Goal: Information Seeking & Learning: Learn about a topic

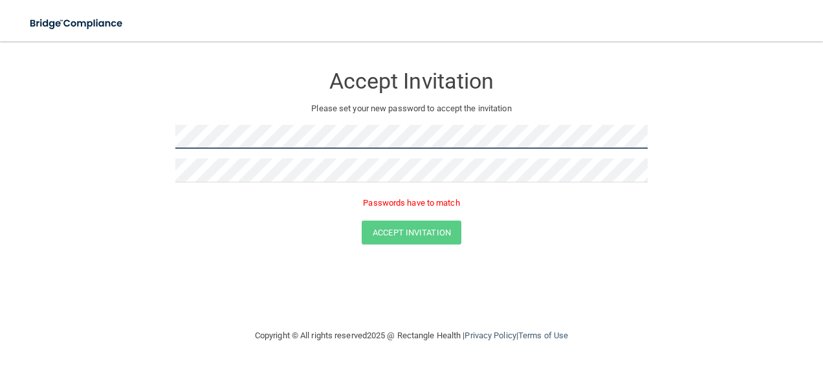
click at [170, 141] on form "Accept Invitation Please set your new password to accept the invitation Passwor…" at bounding box center [411, 157] width 771 height 206
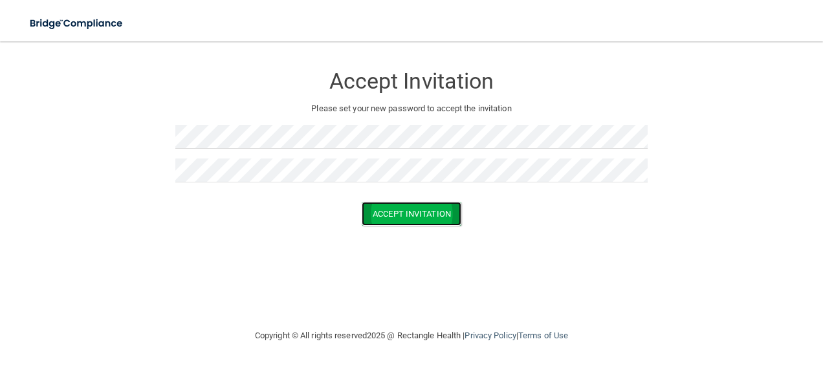
click at [390, 212] on button "Accept Invitation" at bounding box center [412, 214] width 100 height 24
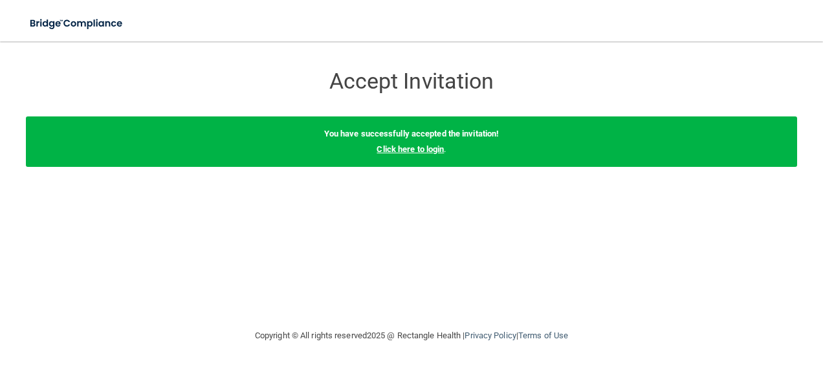
click at [411, 146] on link "Click here to login" at bounding box center [410, 149] width 67 height 10
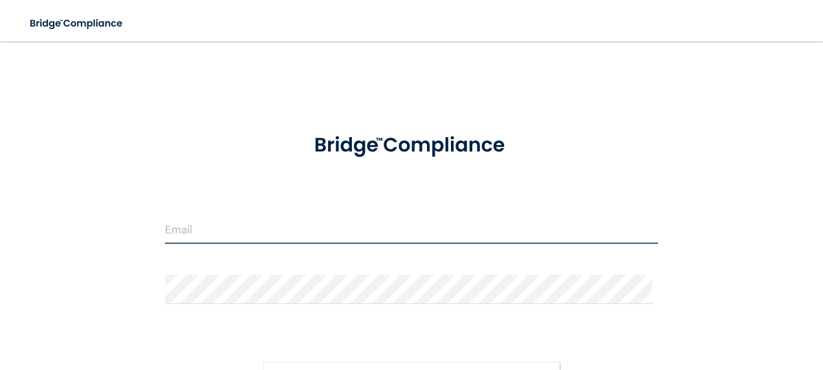
click at [232, 230] on input "email" at bounding box center [412, 229] width 494 height 29
type input "[PERSON_NAME][EMAIL_ADDRESS][PERSON_NAME][DOMAIN_NAME]"
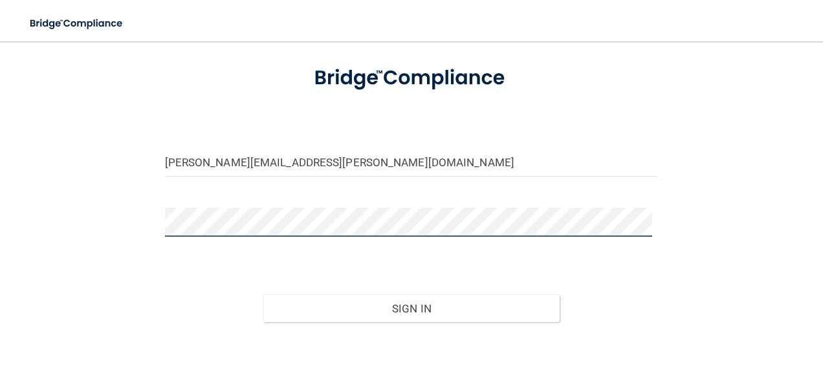
scroll to position [135, 0]
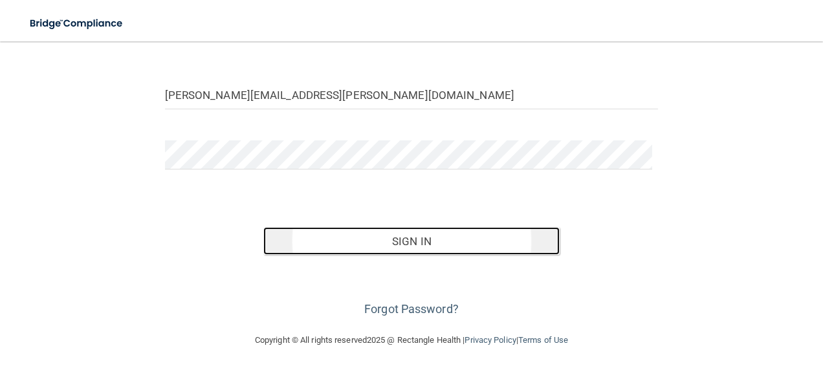
click at [414, 237] on button "Sign In" at bounding box center [411, 241] width 296 height 28
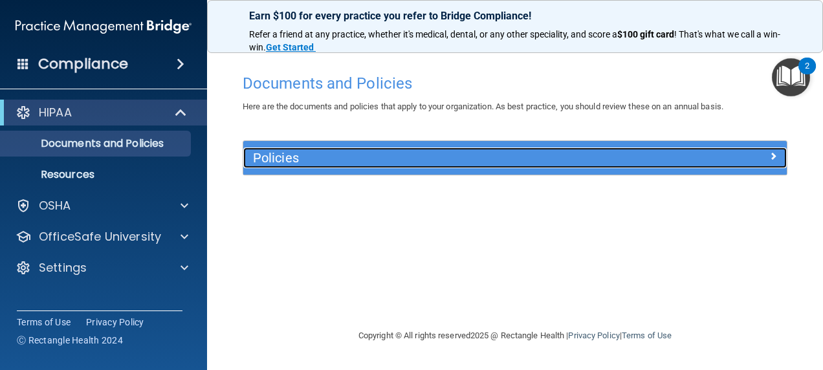
click at [730, 155] on div at bounding box center [719, 156] width 136 height 16
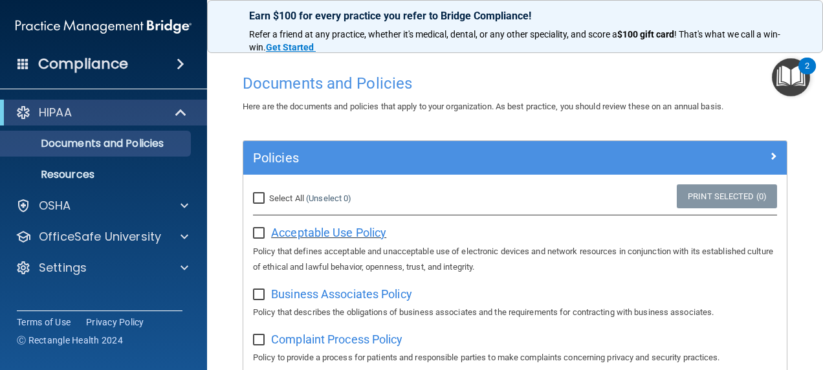
click at [330, 234] on span "Acceptable Use Policy" at bounding box center [328, 233] width 115 height 14
click at [260, 233] on input "checkbox" at bounding box center [260, 233] width 15 height 10
checkbox input "true"
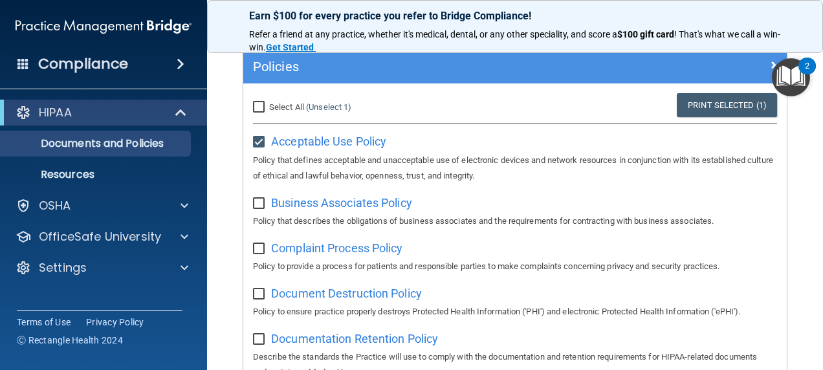
scroll to position [107, 0]
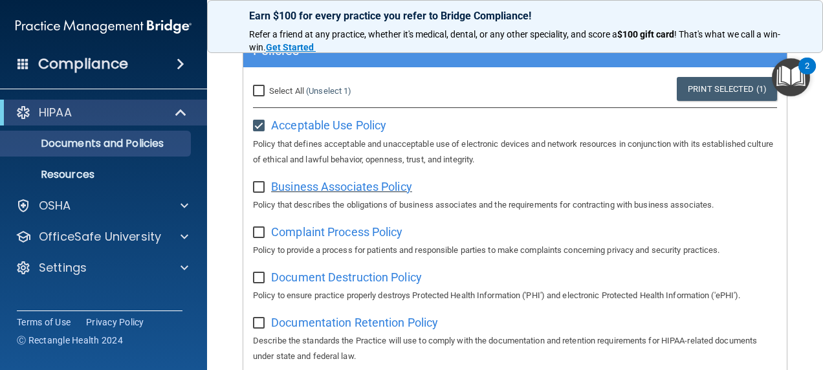
click at [359, 182] on span "Business Associates Policy" at bounding box center [341, 187] width 141 height 14
click at [260, 182] on input "checkbox" at bounding box center [260, 187] width 15 height 10
checkbox input "true"
drag, startPoint x: 298, startPoint y: 230, endPoint x: 288, endPoint y: 234, distance: 10.5
click at [288, 234] on span "Complaint Process Policy" at bounding box center [336, 232] width 131 height 14
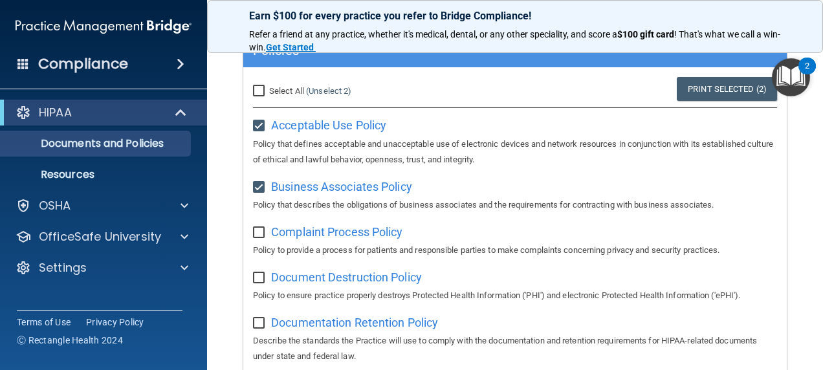
click at [260, 230] on input "checkbox" at bounding box center [260, 233] width 15 height 10
checkbox input "true"
click at [324, 280] on span "Document Destruction Policy" at bounding box center [346, 277] width 151 height 14
click at [258, 274] on input "checkbox" at bounding box center [260, 278] width 15 height 10
checkbox input "true"
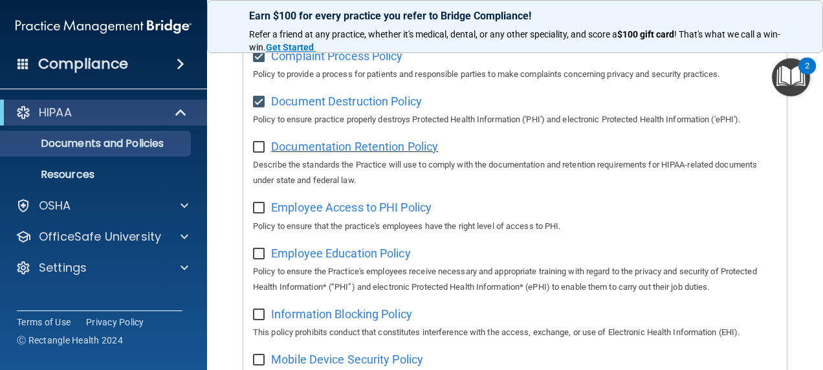
scroll to position [285, 0]
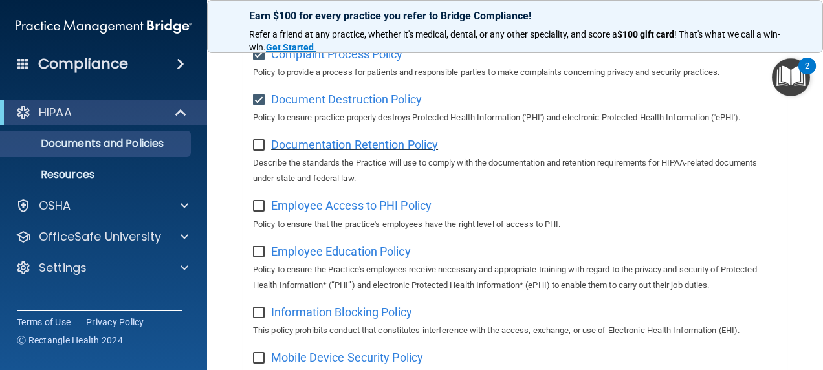
click at [377, 146] on span "Documentation Retention Policy" at bounding box center [354, 145] width 167 height 14
click at [259, 141] on input "checkbox" at bounding box center [260, 145] width 15 height 10
checkbox input "true"
click at [318, 210] on span "Employee Access to PHI Policy" at bounding box center [351, 206] width 160 height 14
click at [261, 211] on input "checkbox" at bounding box center [260, 206] width 15 height 10
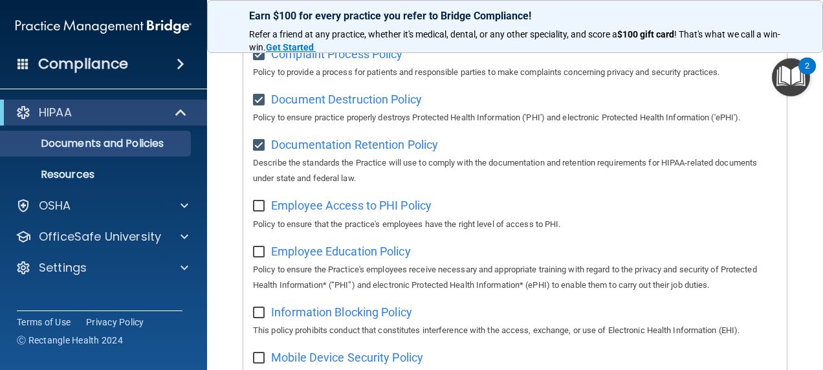
checkbox input "true"
click at [307, 252] on span "Employee Education Policy" at bounding box center [341, 252] width 140 height 14
click at [259, 253] on input "checkbox" at bounding box center [260, 252] width 15 height 10
checkbox input "true"
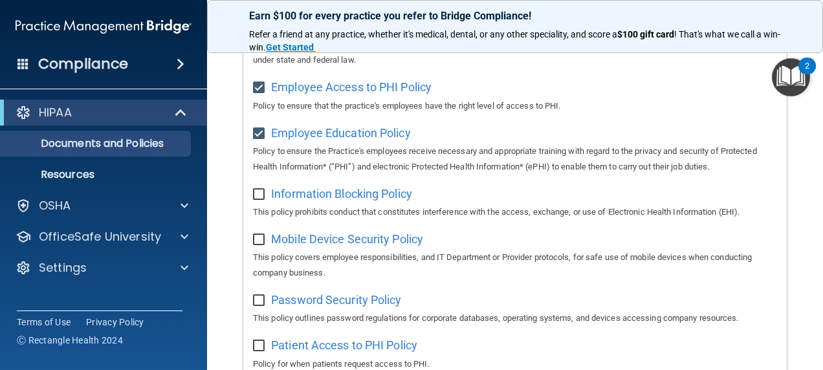
scroll to position [407, 0]
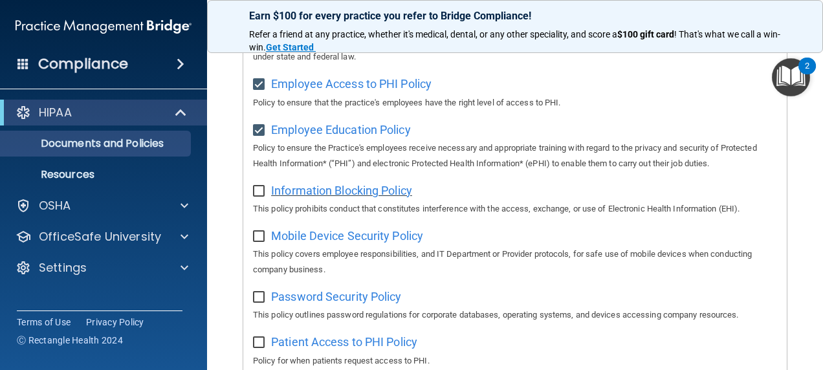
click at [357, 190] on span "Information Blocking Policy" at bounding box center [341, 191] width 141 height 14
click at [258, 192] on input "checkbox" at bounding box center [260, 191] width 15 height 10
checkbox input "true"
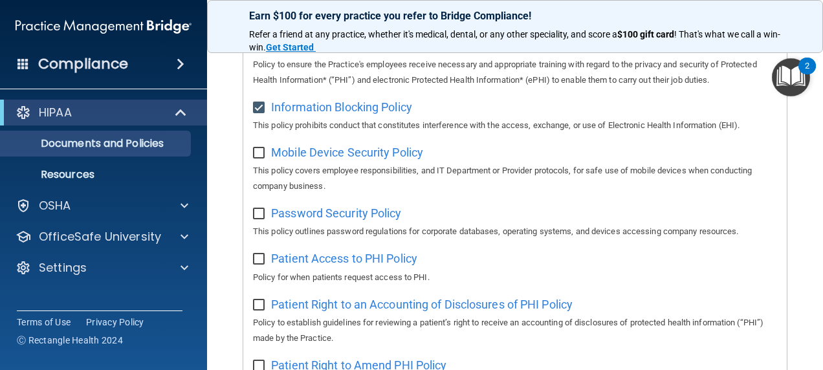
scroll to position [490, 0]
click at [372, 154] on span "Mobile Device Security Policy" at bounding box center [347, 153] width 152 height 14
click at [257, 153] on input "checkbox" at bounding box center [260, 153] width 15 height 10
checkbox input "true"
click at [292, 215] on span "Password Security Policy" at bounding box center [336, 213] width 130 height 14
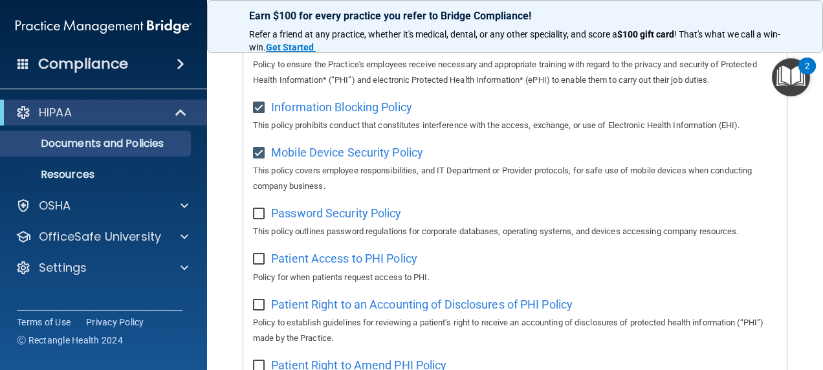
click at [260, 215] on input "checkbox" at bounding box center [260, 214] width 15 height 10
checkbox input "true"
click at [351, 265] on span "Patient Access to PHI Policy" at bounding box center [344, 259] width 146 height 14
click at [263, 260] on input "checkbox" at bounding box center [260, 259] width 15 height 10
checkbox input "true"
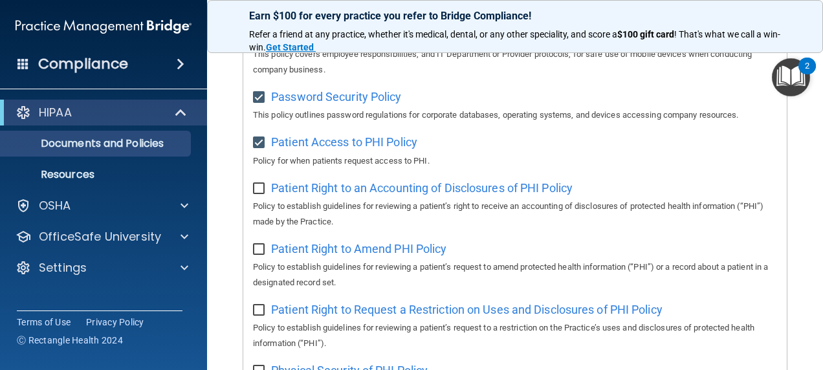
scroll to position [608, 0]
click at [360, 190] on span "Patient Right to an Accounting of Disclosures of PHI Policy" at bounding box center [422, 188] width 302 height 14
click at [261, 190] on input "checkbox" at bounding box center [260, 188] width 15 height 10
checkbox input "true"
click at [349, 255] on span "Patient Right to Amend PHI Policy" at bounding box center [358, 248] width 175 height 14
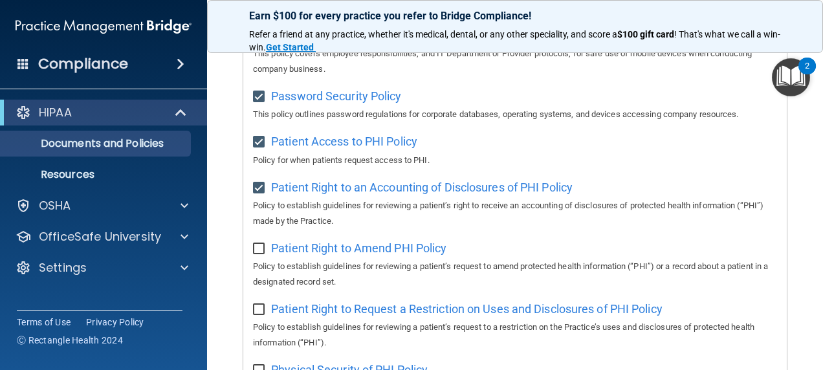
click at [258, 248] on input "checkbox" at bounding box center [260, 249] width 15 height 10
checkbox input "true"
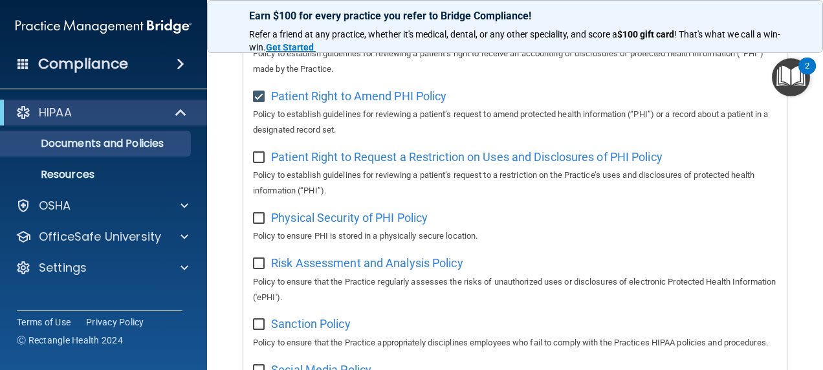
scroll to position [758, 0]
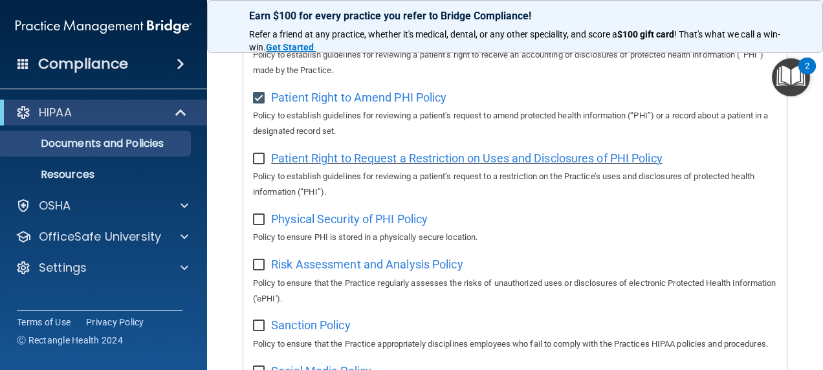
click at [419, 165] on span "Patient Right to Request a Restriction on Uses and Disclosures of PHI Policy" at bounding box center [466, 158] width 391 height 14
click at [257, 162] on input "checkbox" at bounding box center [260, 159] width 15 height 10
checkbox input "true"
click at [371, 225] on span "Physical Security of PHI Policy" at bounding box center [349, 219] width 157 height 14
click at [261, 221] on input "checkbox" at bounding box center [260, 220] width 15 height 10
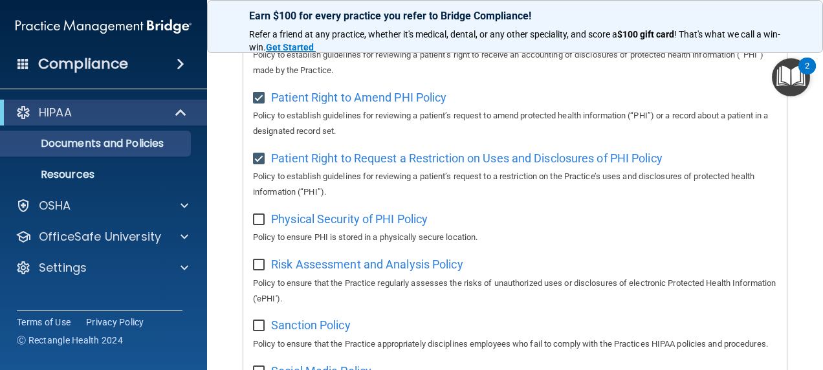
checkbox input "true"
click at [309, 264] on span "Risk Assessment and Analysis Policy" at bounding box center [367, 265] width 192 height 14
click at [261, 265] on input "checkbox" at bounding box center [260, 265] width 15 height 10
checkbox input "true"
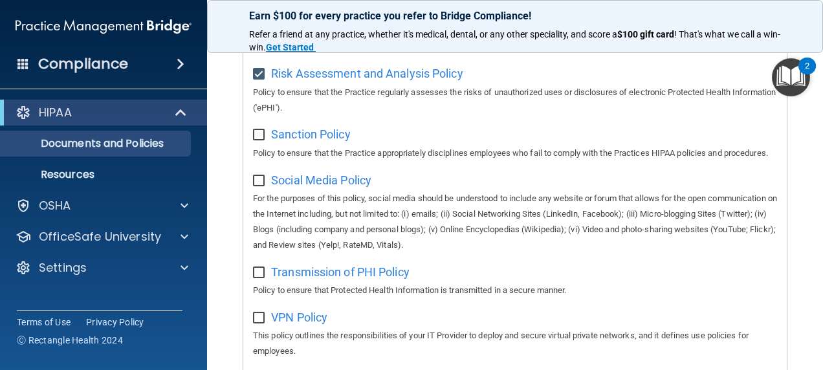
scroll to position [958, 0]
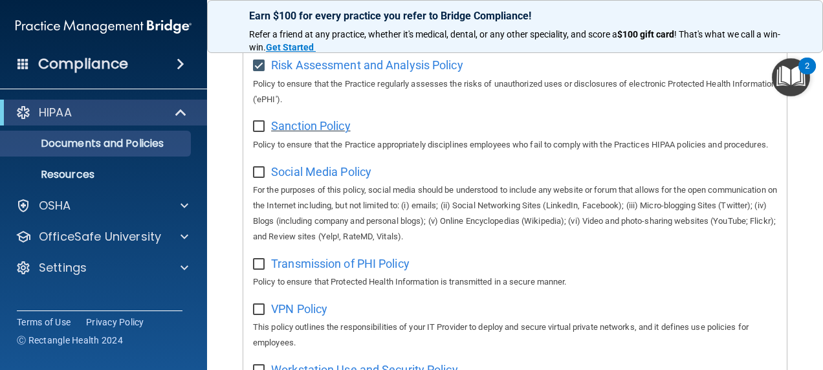
click at [320, 125] on span "Sanction Policy" at bounding box center [311, 126] width 80 height 14
click at [255, 127] on input "checkbox" at bounding box center [260, 127] width 15 height 10
checkbox input "true"
click at [317, 179] on span "Social Media Policy" at bounding box center [321, 172] width 100 height 14
click at [256, 178] on input "checkbox" at bounding box center [260, 173] width 15 height 10
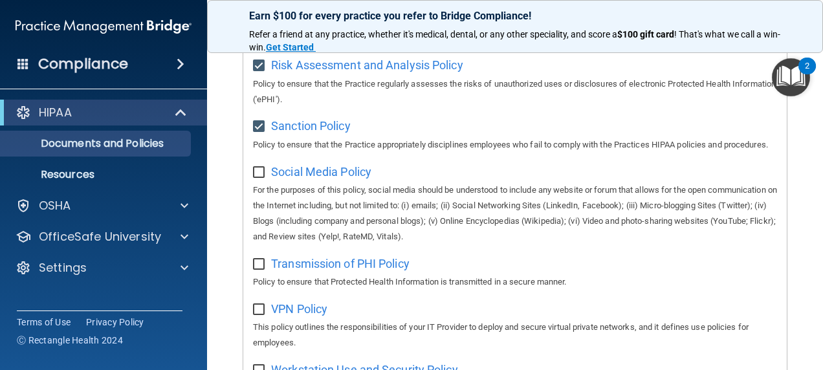
checkbox input "true"
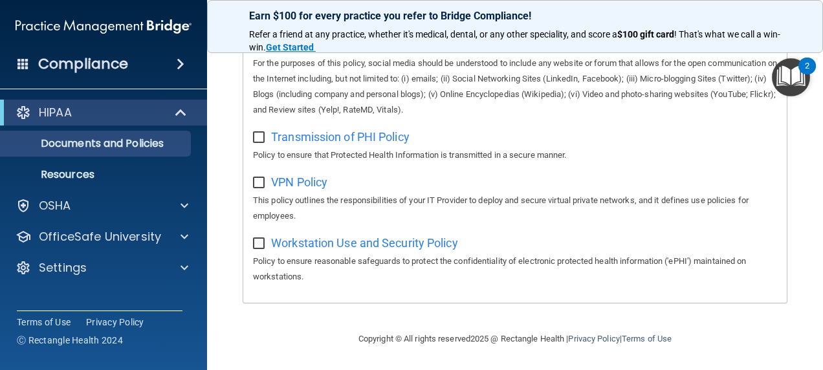
scroll to position [1104, 0]
click at [340, 135] on span "Transmission of PHI Policy" at bounding box center [340, 137] width 138 height 14
click at [261, 134] on input "checkbox" at bounding box center [260, 138] width 15 height 10
checkbox input "true"
click at [283, 177] on span "VPN Policy" at bounding box center [299, 182] width 56 height 14
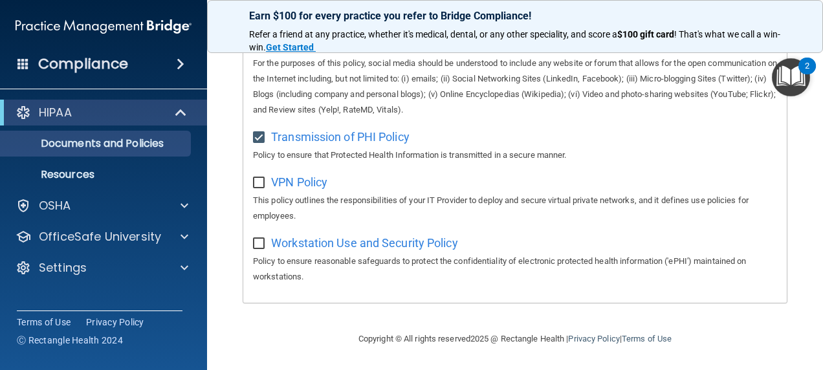
click at [259, 180] on input "checkbox" at bounding box center [260, 183] width 15 height 10
checkbox input "true"
click at [353, 245] on span "Workstation Use and Security Policy" at bounding box center [364, 243] width 187 height 14
click at [259, 242] on input "checkbox" at bounding box center [260, 244] width 15 height 10
checkbox input "true"
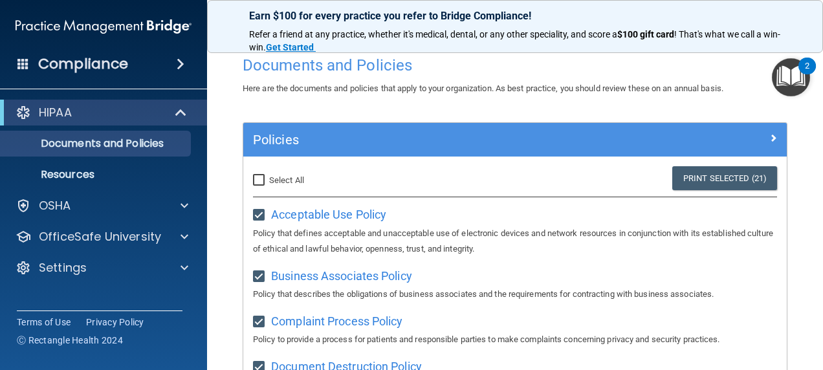
scroll to position [0, 0]
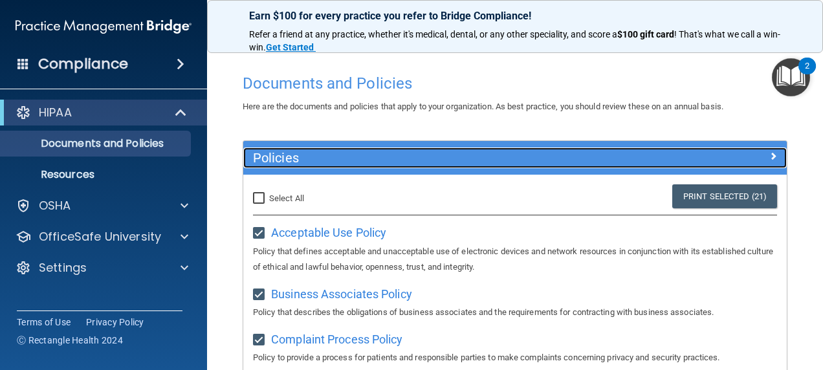
click at [769, 159] on span at bounding box center [773, 156] width 8 height 16
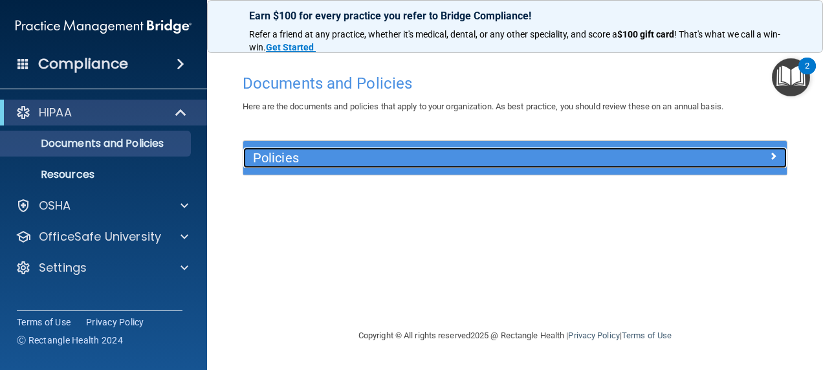
click at [762, 159] on div at bounding box center [719, 156] width 136 height 16
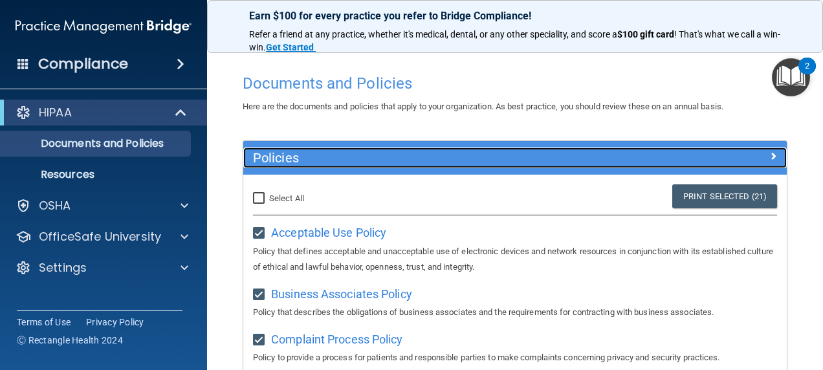
click at [769, 159] on span at bounding box center [773, 156] width 8 height 16
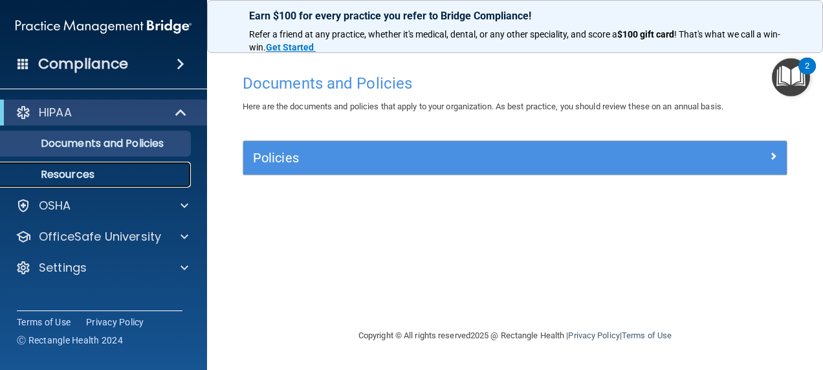
drag, startPoint x: 87, startPoint y: 171, endPoint x: 60, endPoint y: 177, distance: 27.9
click at [60, 177] on p "Resources" at bounding box center [96, 174] width 177 height 13
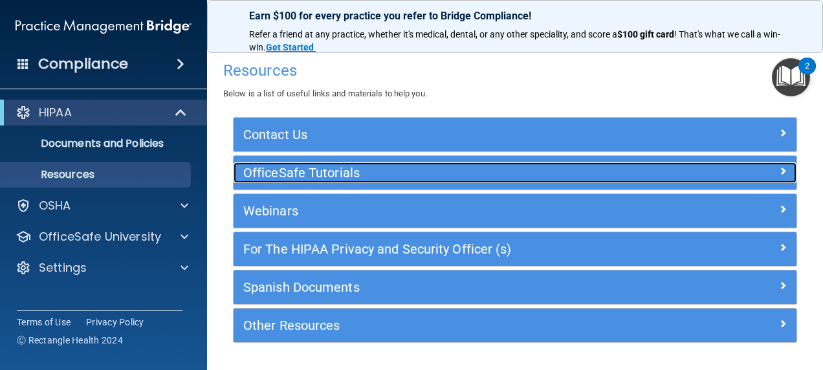
click at [355, 170] on h5 "OfficeSafe Tutorials" at bounding box center [444, 173] width 403 height 14
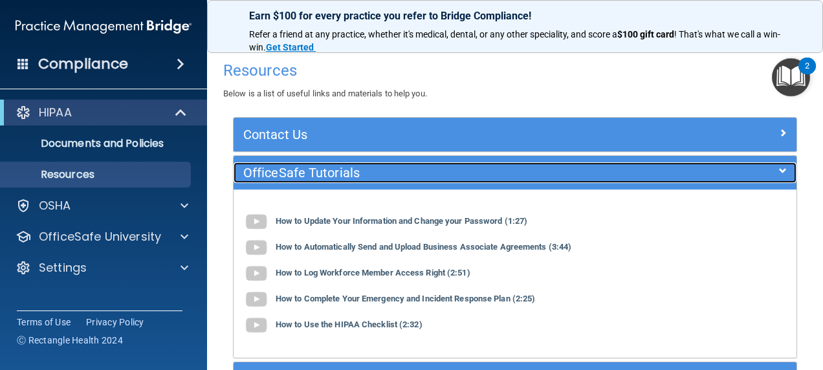
click at [355, 170] on h5 "OfficeSafe Tutorials" at bounding box center [444, 173] width 403 height 14
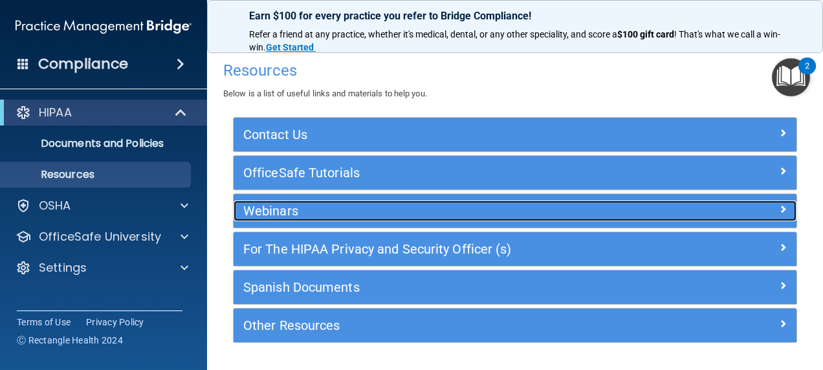
drag, startPoint x: 335, startPoint y: 206, endPoint x: 314, endPoint y: 207, distance: 21.4
click at [314, 207] on h5 "Webinars" at bounding box center [444, 211] width 403 height 14
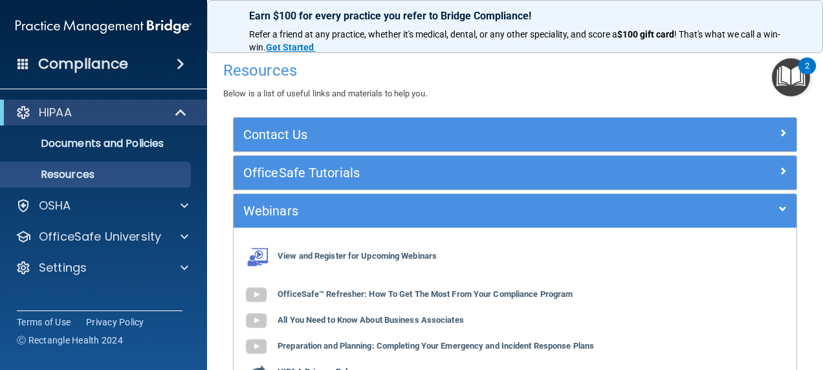
click at [182, 60] on span at bounding box center [181, 64] width 8 height 16
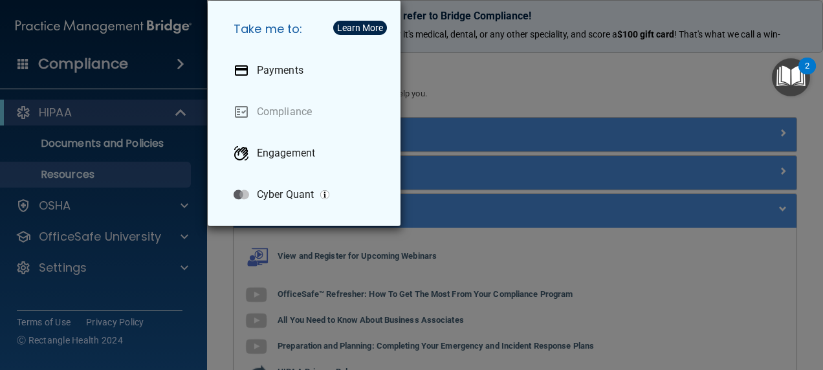
click at [437, 66] on div "Take me to: Payments Compliance Engagement Cyber Quant" at bounding box center [411, 185] width 823 height 370
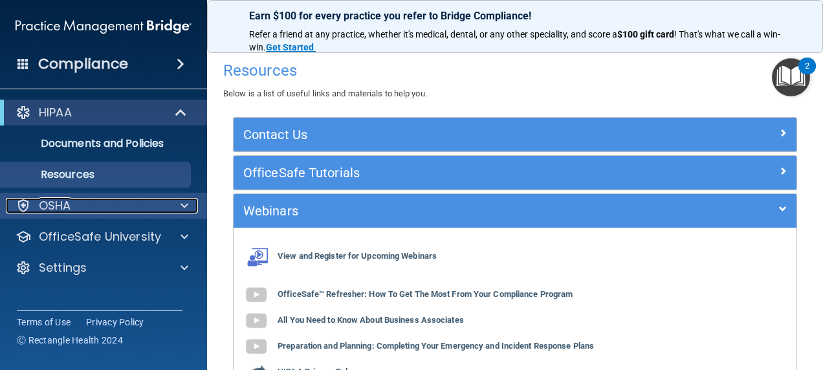
click at [174, 204] on div at bounding box center [182, 206] width 32 height 16
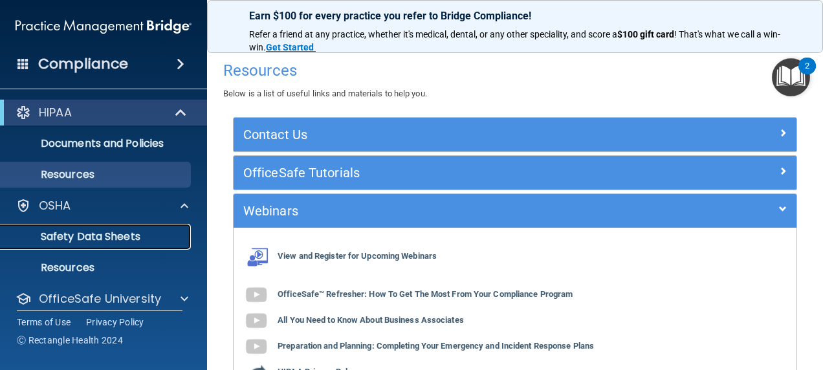
click at [124, 238] on p "Safety Data Sheets" at bounding box center [96, 236] width 177 height 13
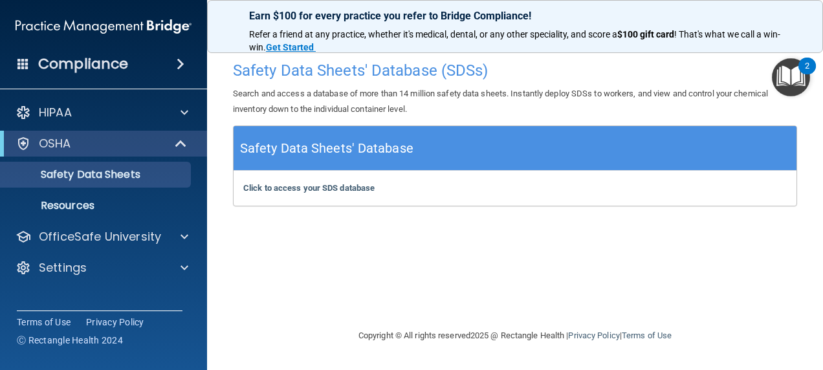
click at [286, 182] on div "Click to access your SDS database Click to access your SDS database" at bounding box center [515, 188] width 563 height 35
click at [286, 184] on b "Click to access your SDS database" at bounding box center [308, 188] width 131 height 10
click at [82, 206] on p "Resources" at bounding box center [96, 205] width 177 height 13
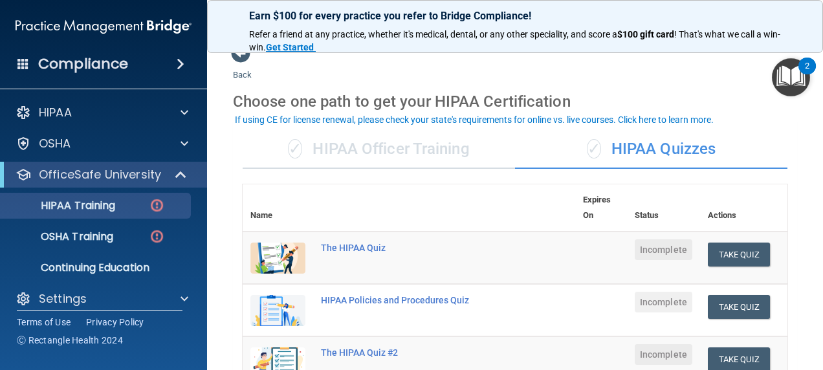
scroll to position [19, 0]
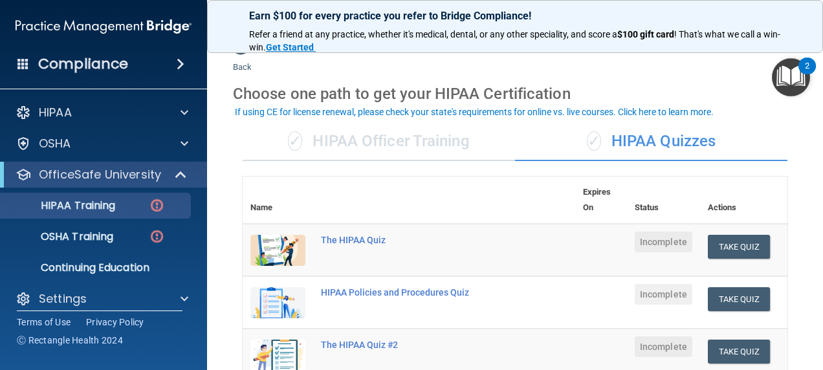
click at [436, 149] on div "✓ HIPAA Officer Training" at bounding box center [379, 141] width 272 height 39
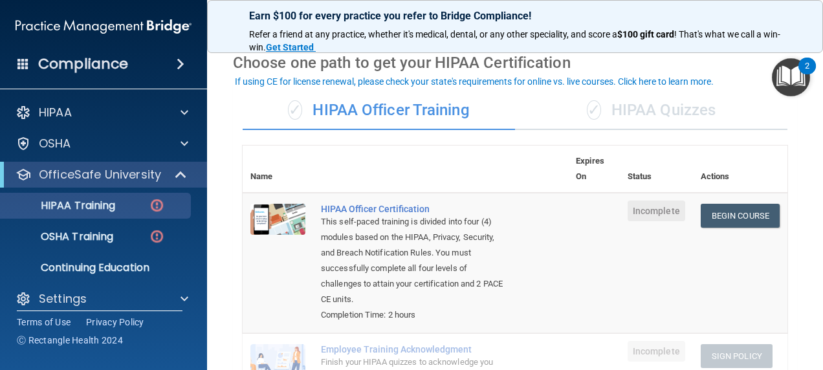
scroll to position [50, 0]
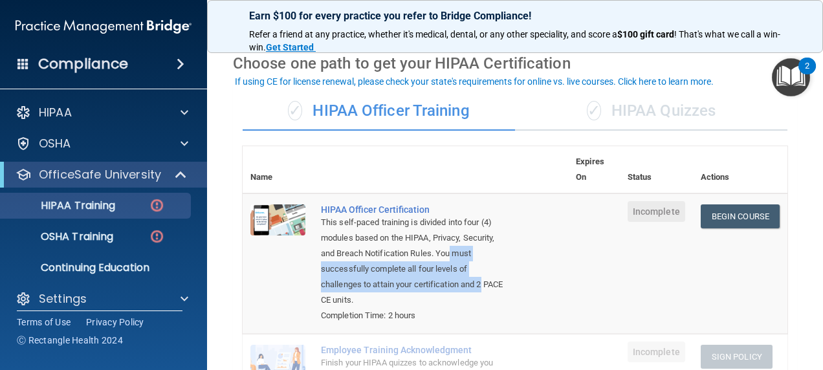
drag, startPoint x: 547, startPoint y: 256, endPoint x: 553, endPoint y: 285, distance: 29.1
click at [553, 285] on td "HIPAA Officer Certification This self-paced training is divided into four (4) m…" at bounding box center [440, 263] width 255 height 140
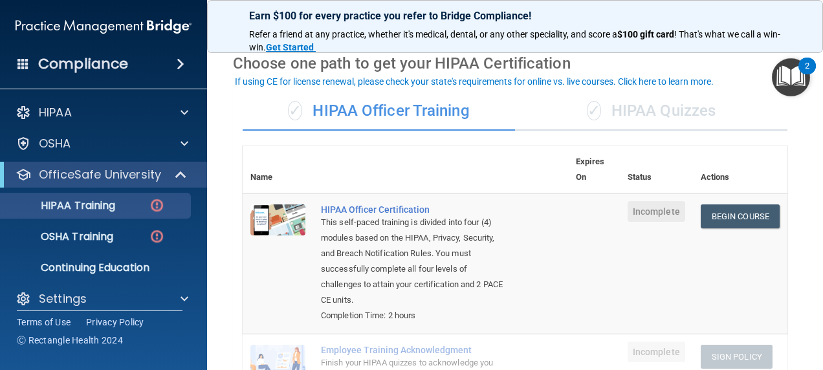
drag, startPoint x: 553, startPoint y: 285, endPoint x: 488, endPoint y: 155, distance: 145.0
click at [488, 155] on th at bounding box center [440, 169] width 255 height 47
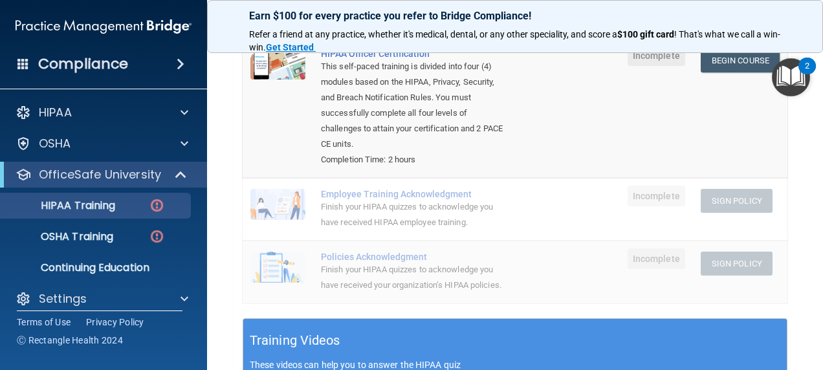
scroll to position [212, 0]
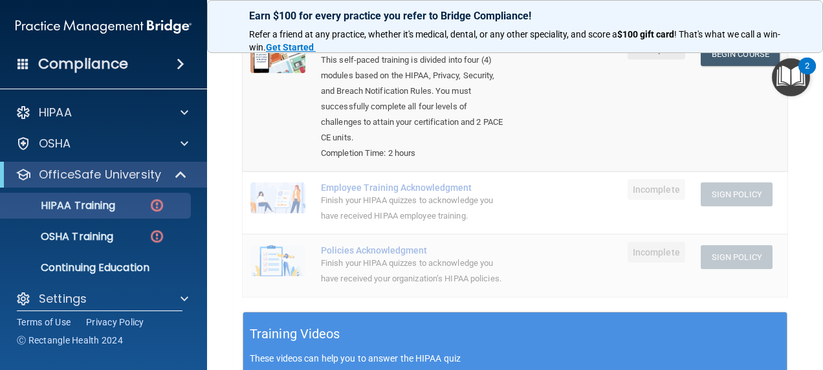
click at [432, 199] on div "Finish your HIPAA quizzes to acknowledge you have received HIPAA employee train…" at bounding box center [412, 208] width 182 height 31
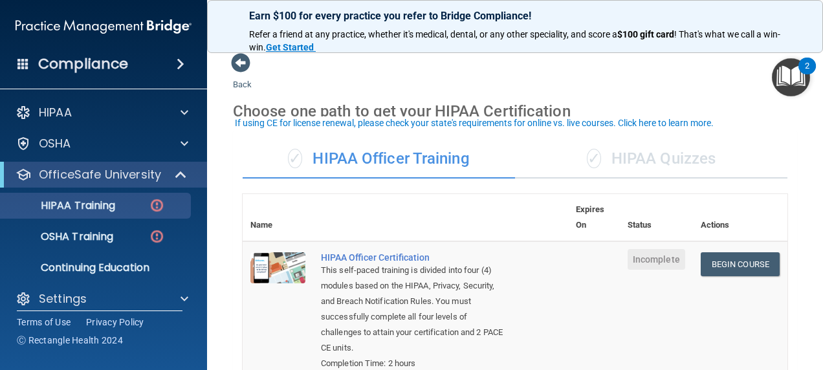
scroll to position [1, 0]
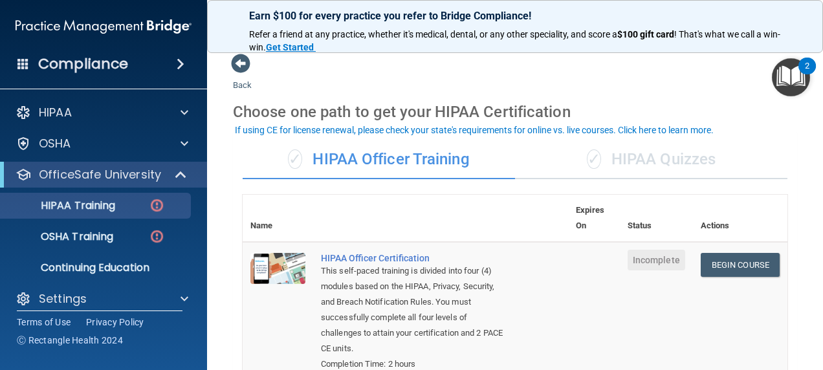
click at [682, 155] on div "✓ HIPAA Quizzes" at bounding box center [651, 159] width 272 height 39
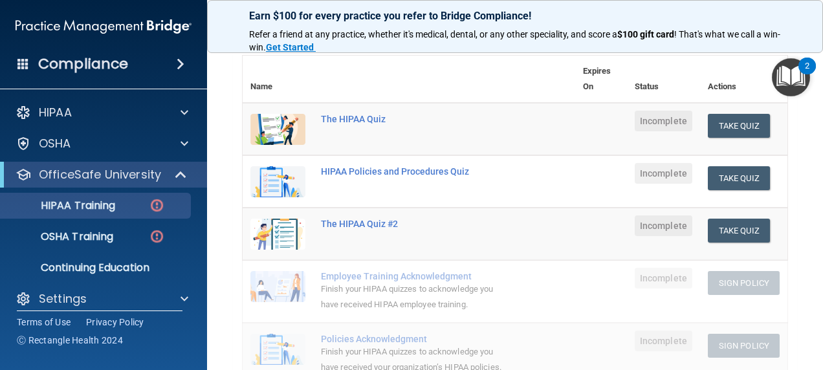
scroll to position [122, 0]
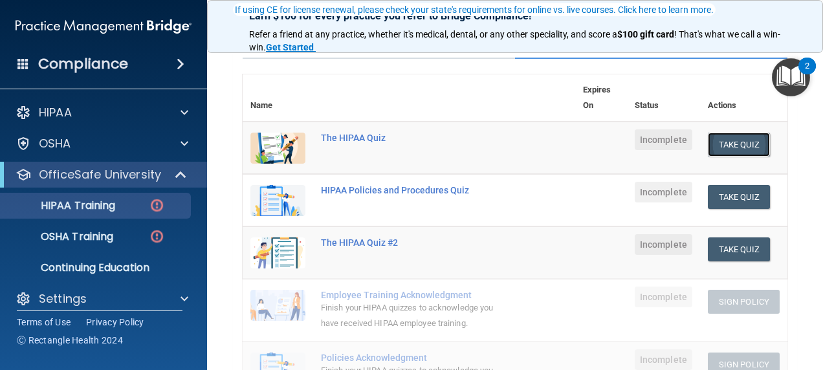
click at [743, 148] on button "Take Quiz" at bounding box center [739, 145] width 62 height 24
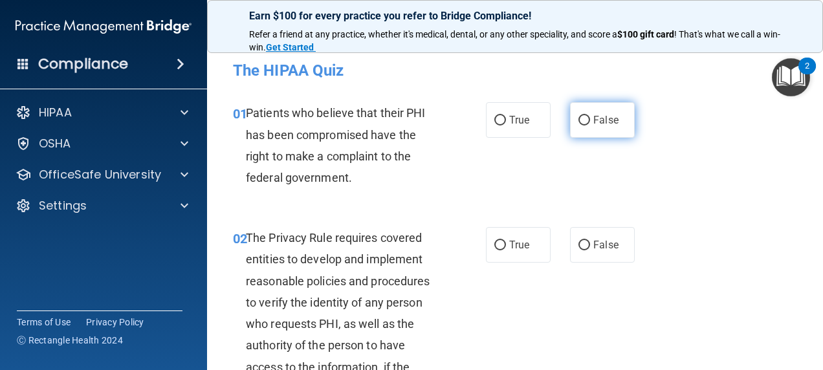
click at [578, 122] on input "False" at bounding box center [584, 121] width 12 height 10
radio input "true"
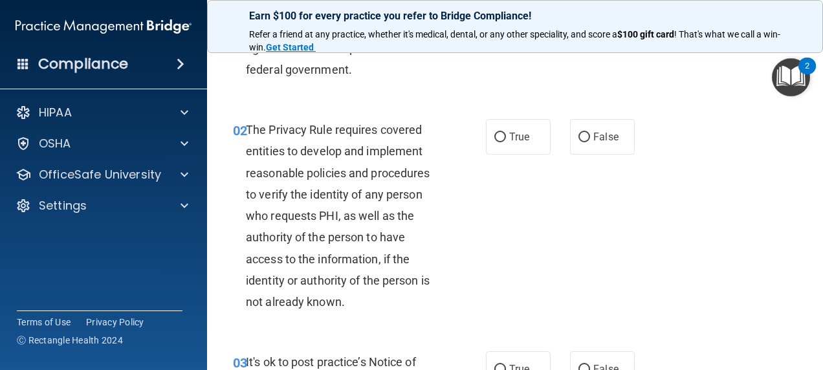
scroll to position [113, 0]
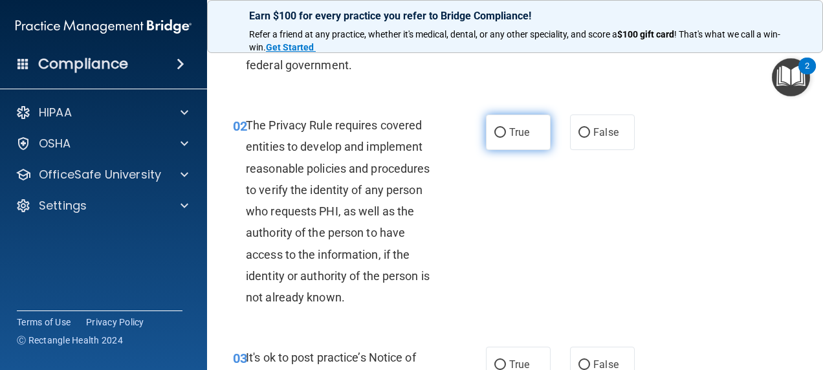
click at [497, 133] on input "True" at bounding box center [500, 133] width 12 height 10
radio input "true"
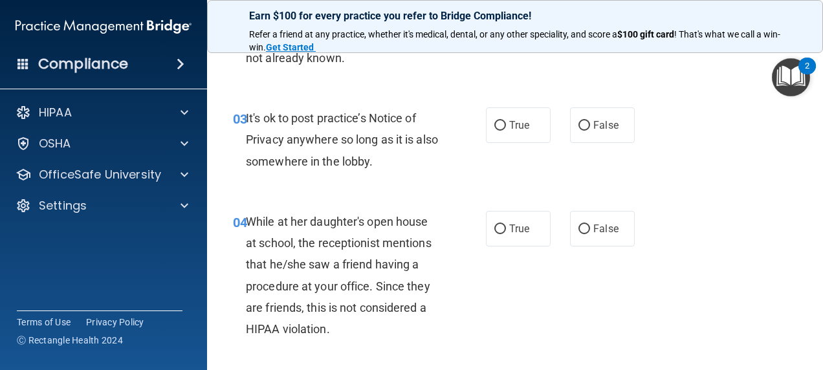
scroll to position [373, 0]
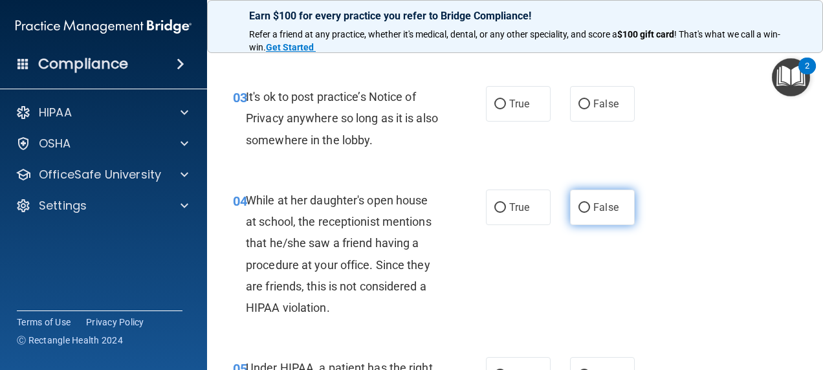
click at [582, 207] on input "False" at bounding box center [584, 208] width 12 height 10
radio input "true"
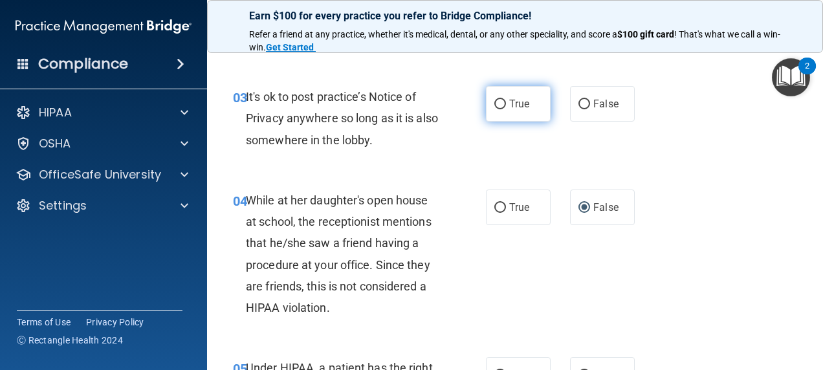
click at [494, 102] on input "True" at bounding box center [500, 105] width 12 height 10
radio input "true"
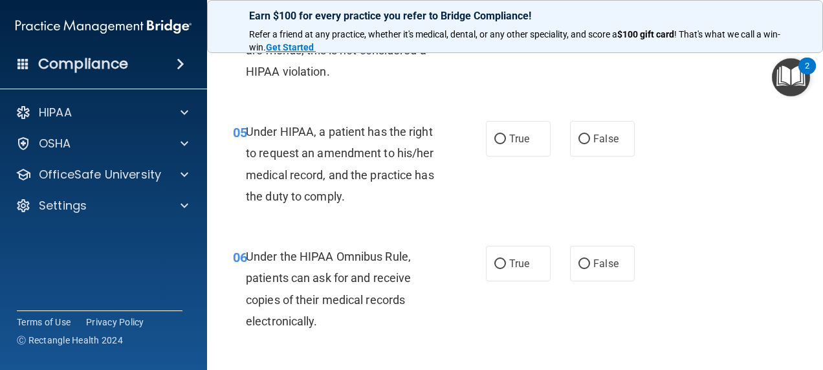
scroll to position [610, 0]
click at [494, 139] on input "True" at bounding box center [500, 139] width 12 height 10
radio input "true"
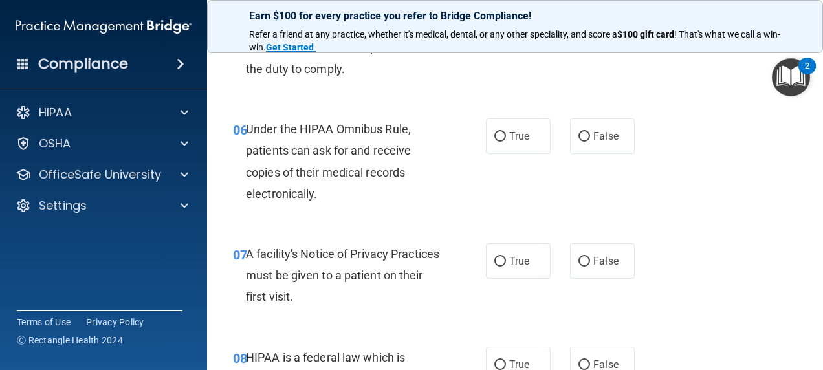
scroll to position [738, 0]
click at [494, 135] on input "True" at bounding box center [500, 136] width 12 height 10
radio input "true"
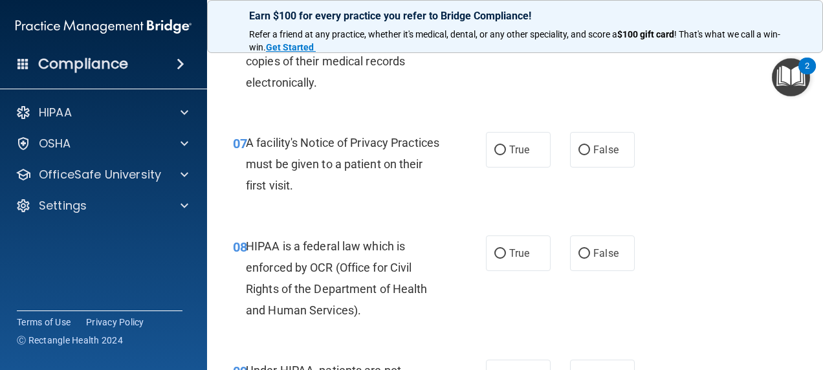
scroll to position [850, 0]
click at [496, 149] on input "True" at bounding box center [500, 149] width 12 height 10
radio input "true"
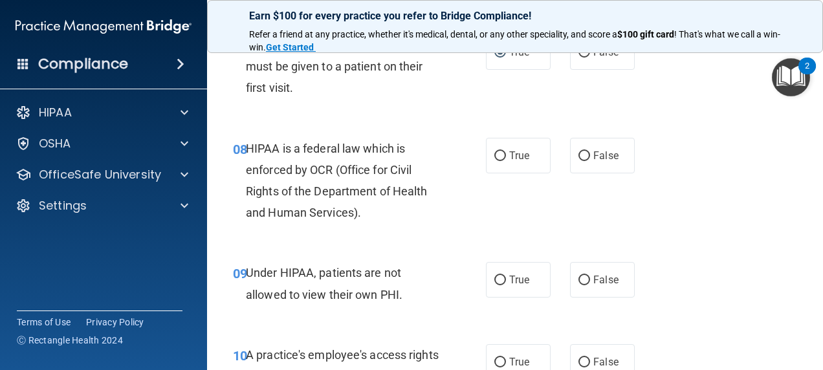
scroll to position [949, 0]
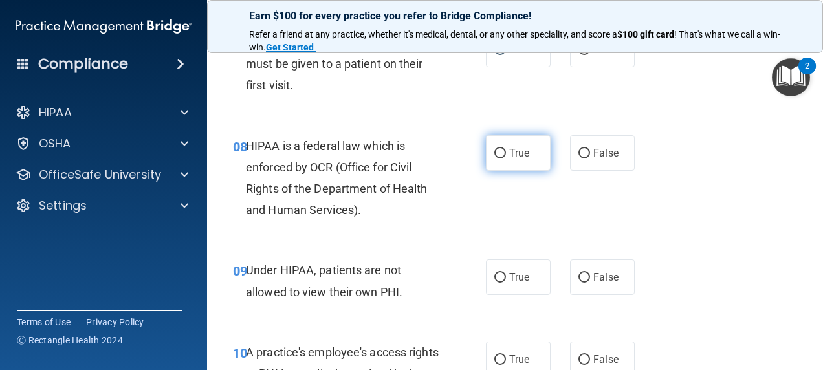
click at [494, 154] on input "True" at bounding box center [500, 154] width 12 height 10
radio input "true"
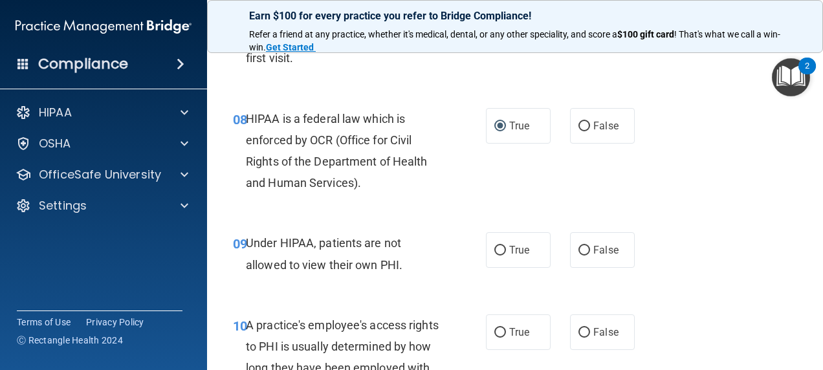
scroll to position [999, 0]
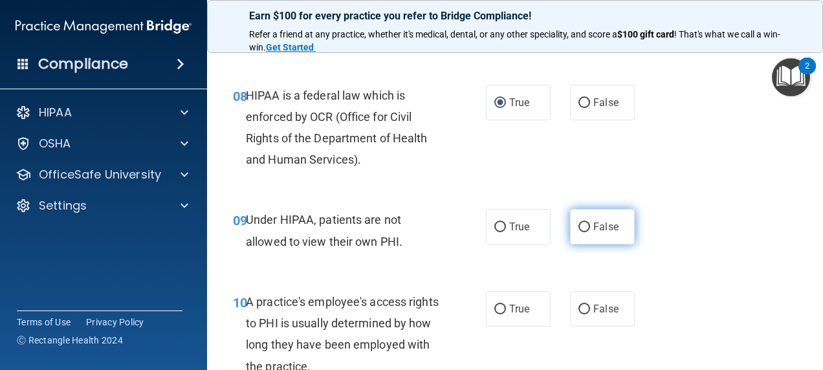
click at [578, 228] on input "False" at bounding box center [584, 228] width 12 height 10
radio input "true"
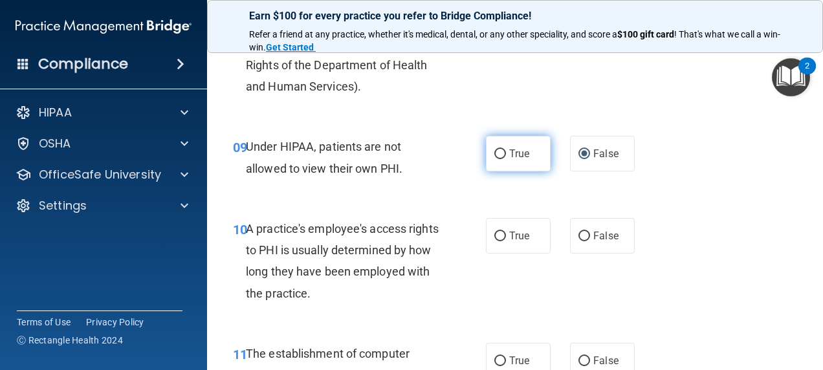
scroll to position [1078, 0]
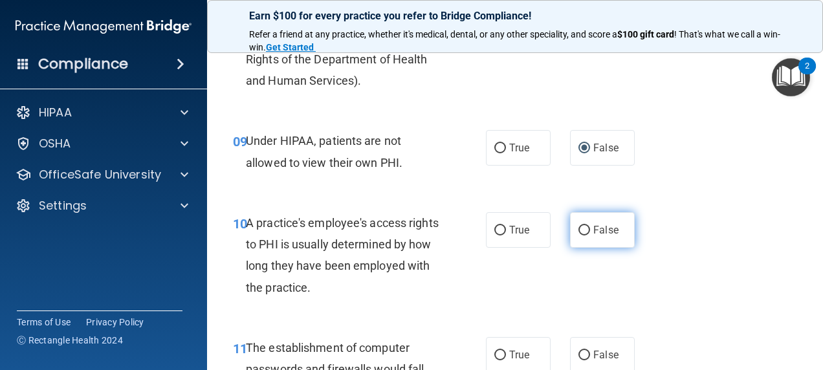
click at [578, 232] on input "False" at bounding box center [584, 231] width 12 height 10
radio input "true"
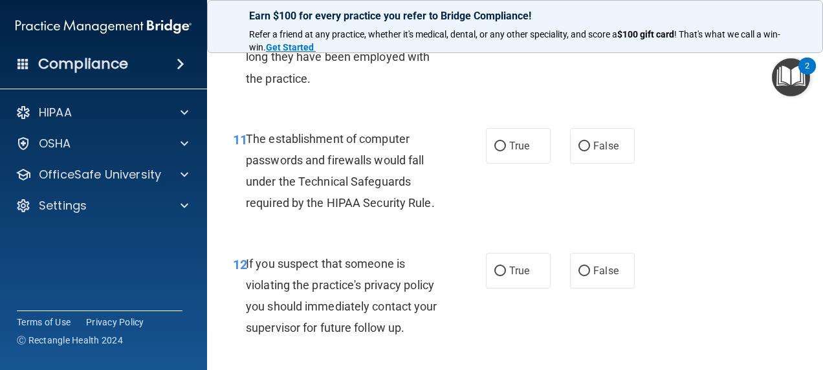
scroll to position [1289, 0]
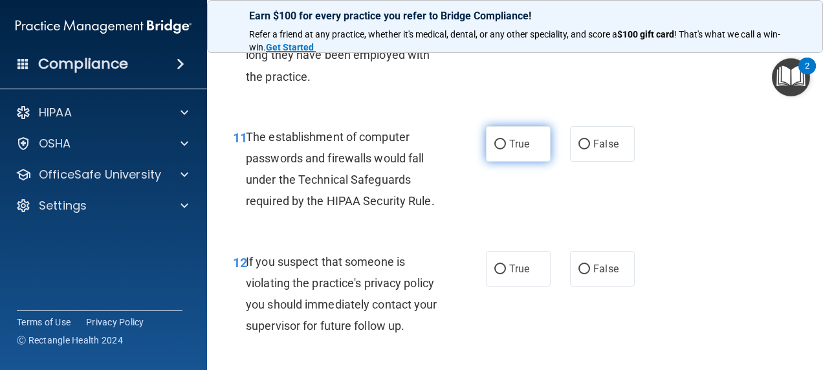
click at [494, 146] on input "True" at bounding box center [500, 145] width 12 height 10
radio input "true"
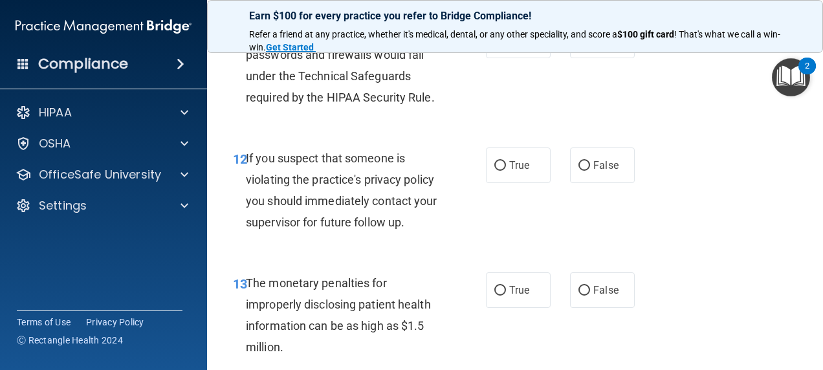
scroll to position [1394, 0]
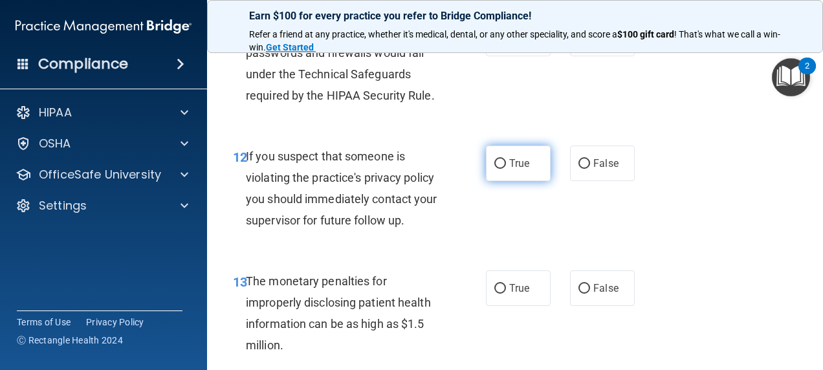
click at [494, 164] on input "True" at bounding box center [500, 164] width 12 height 10
radio input "true"
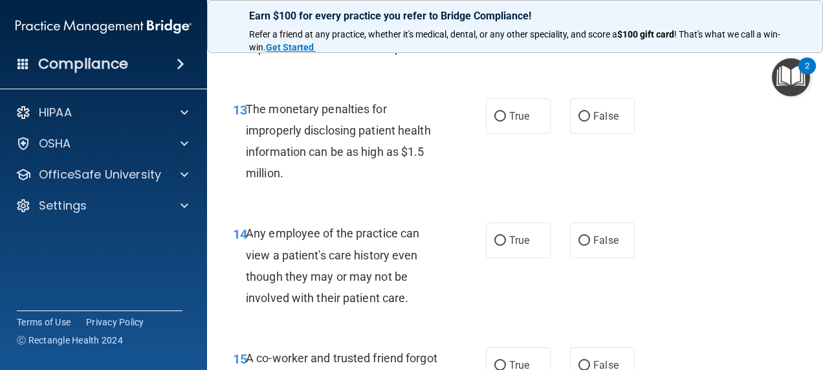
scroll to position [1567, 0]
click at [578, 118] on input "False" at bounding box center [584, 116] width 12 height 10
radio input "true"
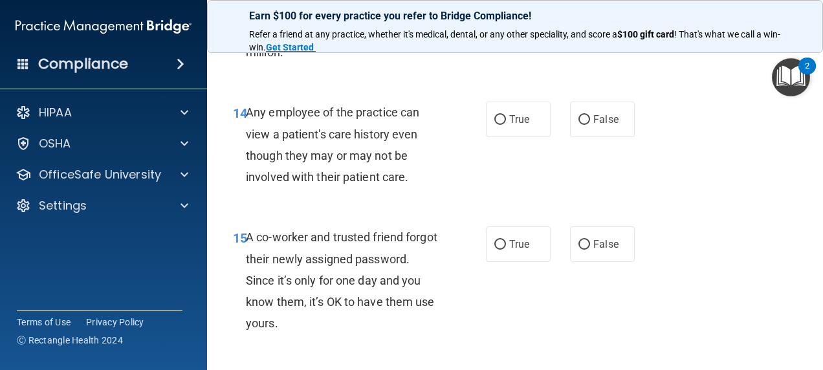
scroll to position [1691, 0]
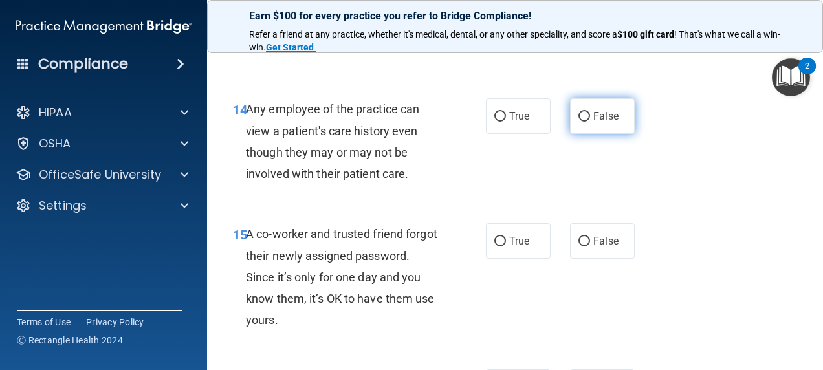
click at [578, 116] on input "False" at bounding box center [584, 117] width 12 height 10
radio input "true"
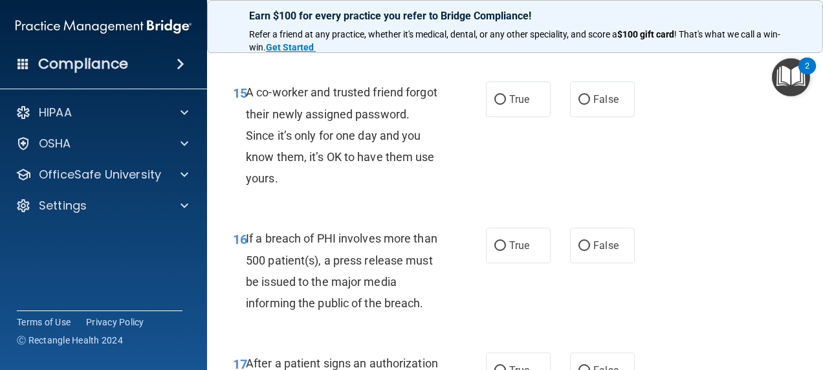
scroll to position [1833, 0]
click at [581, 98] on input "False" at bounding box center [584, 99] width 12 height 10
radio input "true"
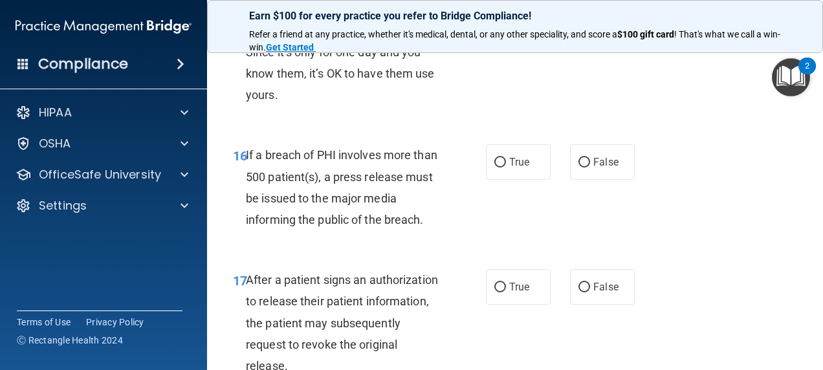
scroll to position [1918, 0]
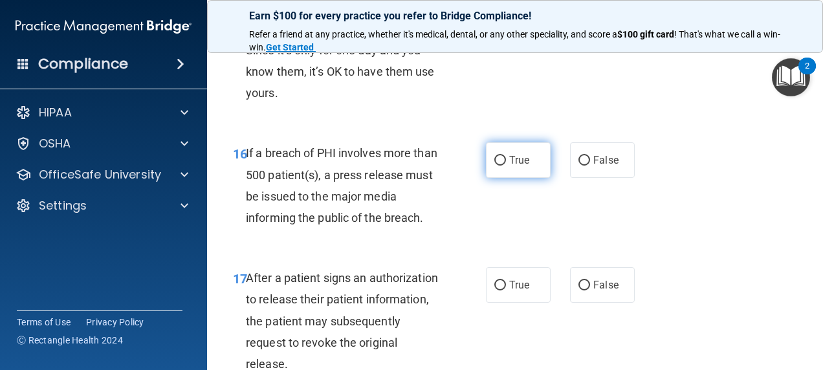
click at [494, 164] on input "True" at bounding box center [500, 161] width 12 height 10
radio input "true"
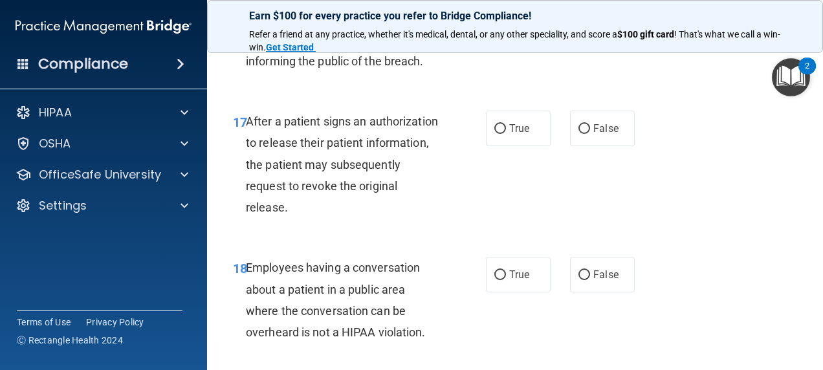
scroll to position [2079, 0]
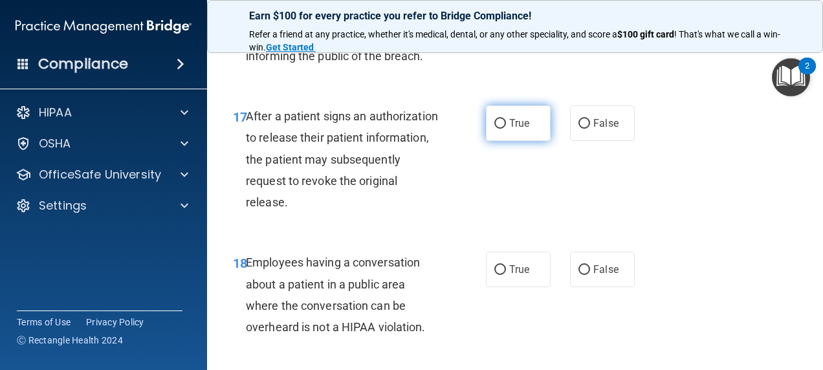
click at [496, 123] on input "True" at bounding box center [500, 124] width 12 height 10
radio input "true"
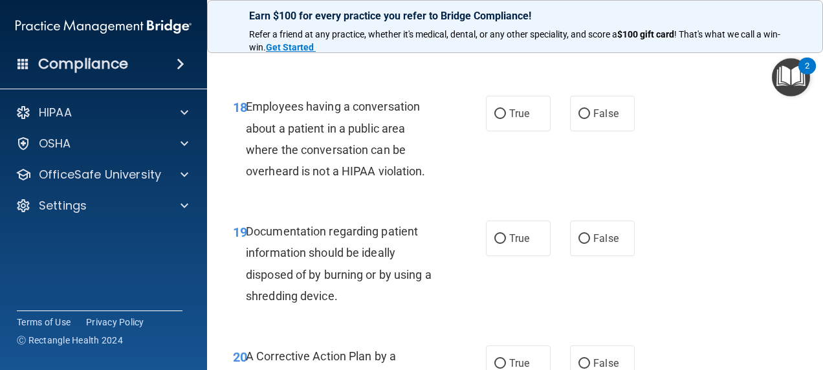
scroll to position [2237, 0]
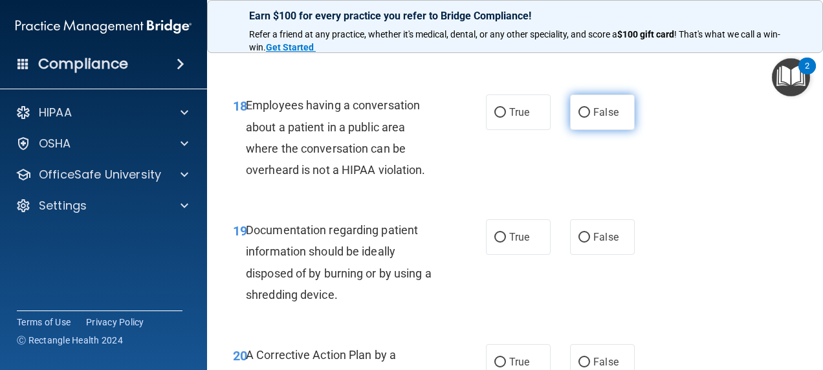
click at [580, 113] on input "False" at bounding box center [584, 113] width 12 height 10
radio input "true"
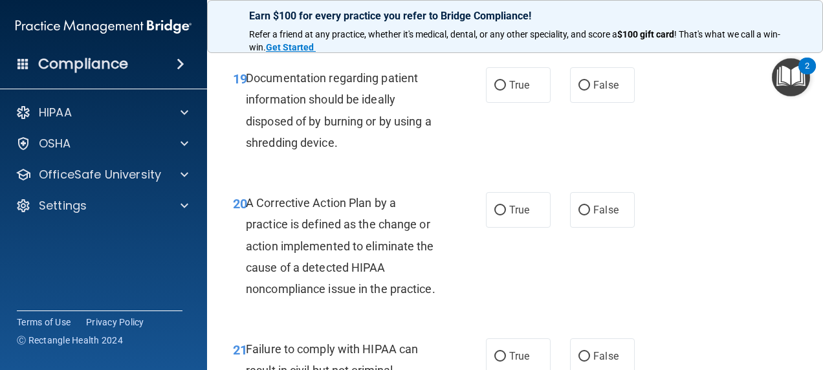
scroll to position [2391, 0]
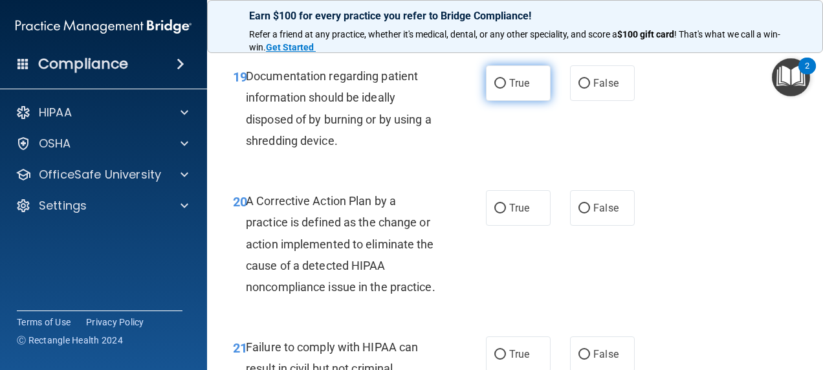
click at [498, 83] on input "True" at bounding box center [500, 84] width 12 height 10
radio input "true"
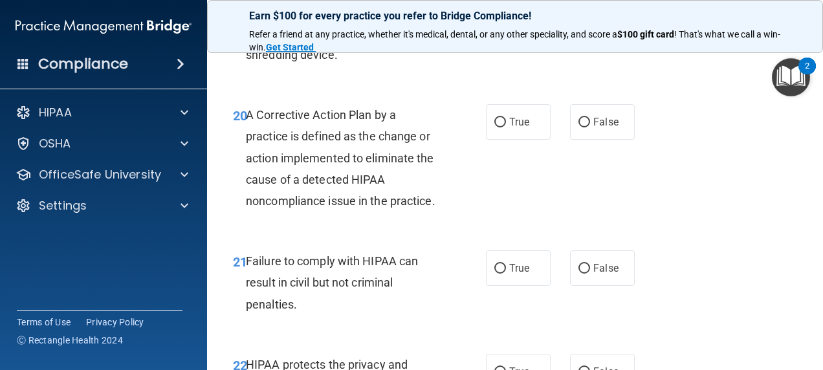
scroll to position [2494, 0]
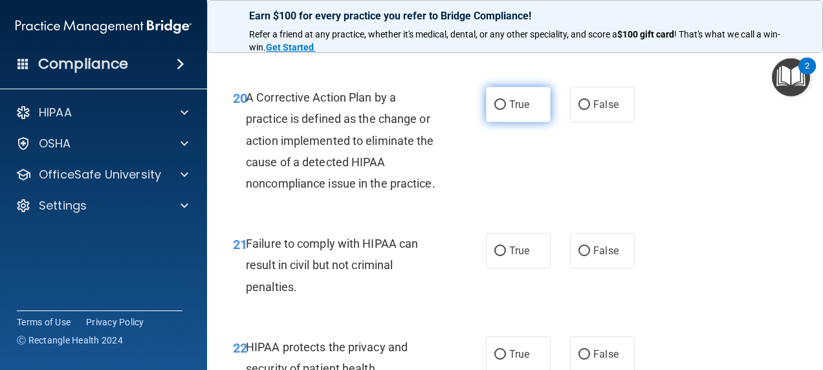
click at [496, 100] on input "True" at bounding box center [500, 105] width 12 height 10
radio input "true"
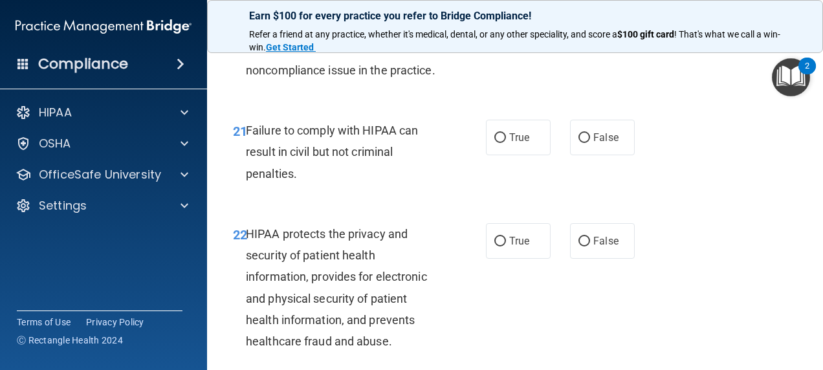
scroll to position [2611, 0]
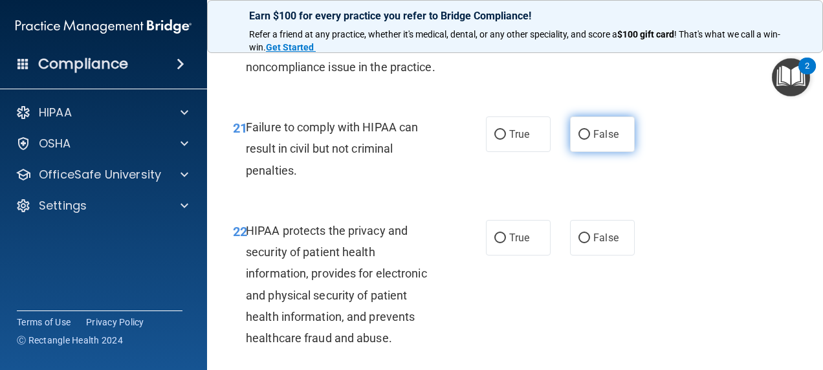
click at [578, 140] on input "False" at bounding box center [584, 135] width 12 height 10
radio input "true"
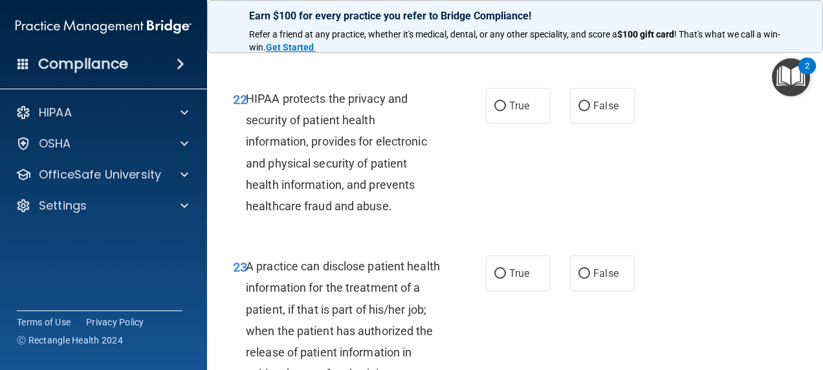
scroll to position [2743, 0]
click at [494, 111] on input "True" at bounding box center [500, 106] width 12 height 10
radio input "true"
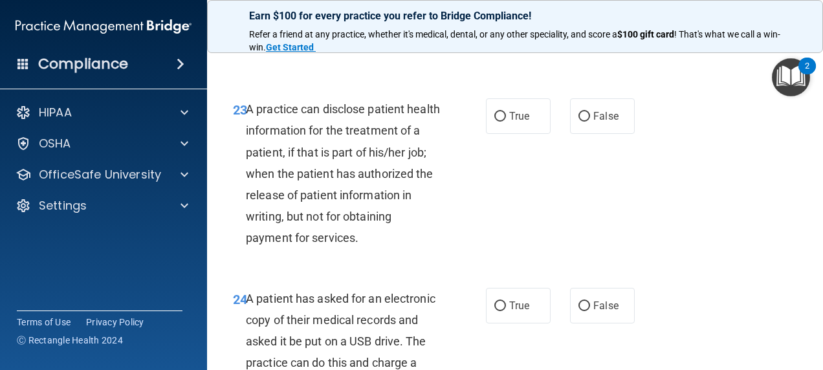
scroll to position [2901, 0]
click at [579, 121] on input "False" at bounding box center [584, 116] width 12 height 10
radio input "true"
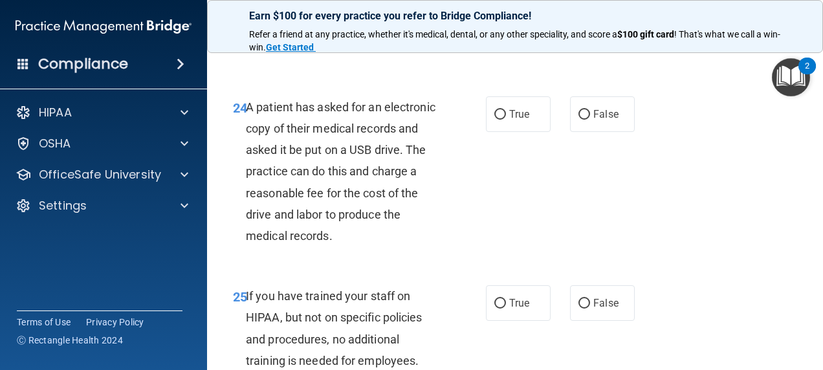
scroll to position [3093, 0]
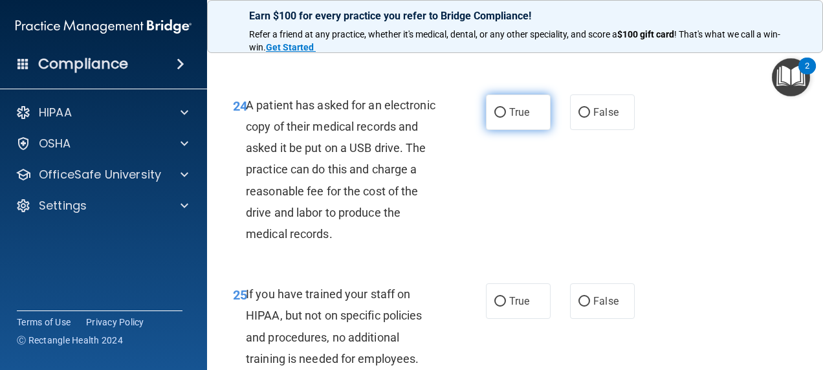
click at [493, 126] on label "True" at bounding box center [518, 112] width 65 height 36
click at [494, 118] on input "True" at bounding box center [500, 113] width 12 height 10
radio input "true"
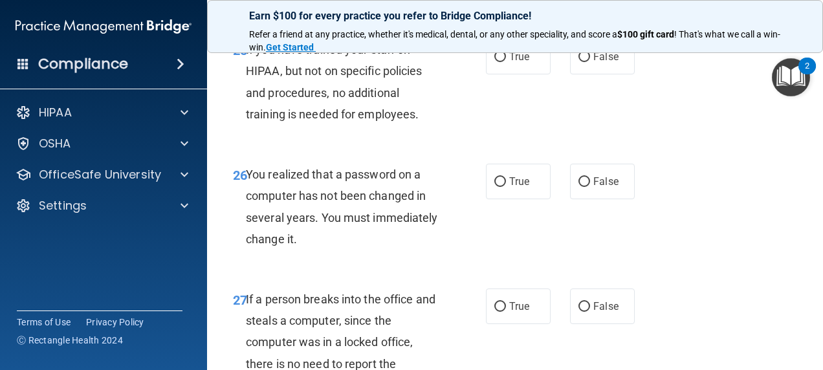
scroll to position [3339, 0]
click at [578, 61] on input "False" at bounding box center [584, 57] width 12 height 10
radio input "true"
click at [499, 186] on input "True" at bounding box center [500, 182] width 12 height 10
radio input "true"
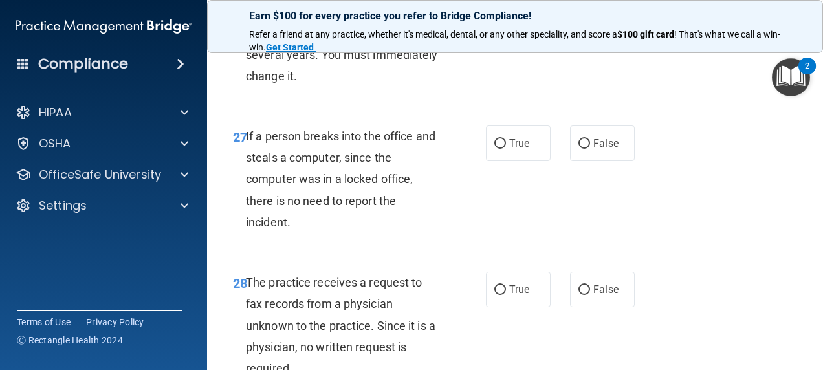
scroll to position [3502, 0]
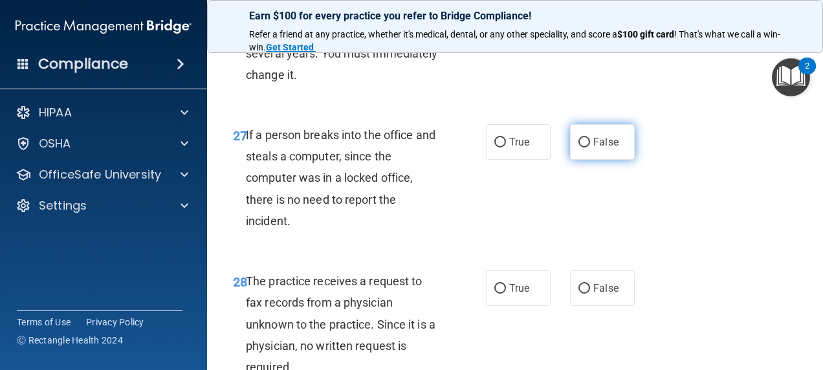
click at [580, 160] on label "False" at bounding box center [602, 142] width 65 height 36
click at [580, 148] on input "False" at bounding box center [584, 143] width 12 height 10
radio input "true"
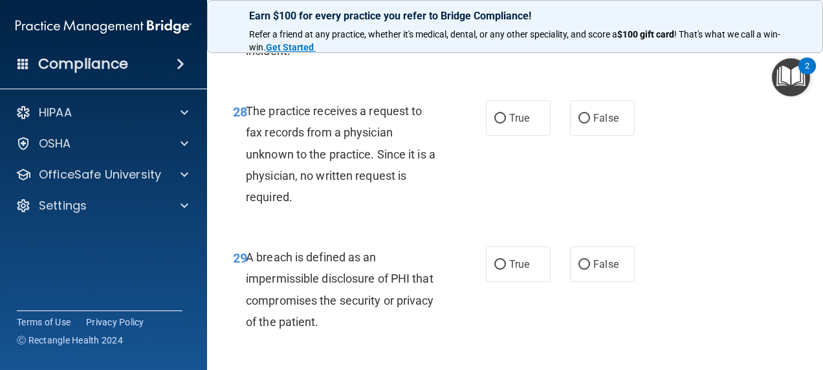
scroll to position [3679, 0]
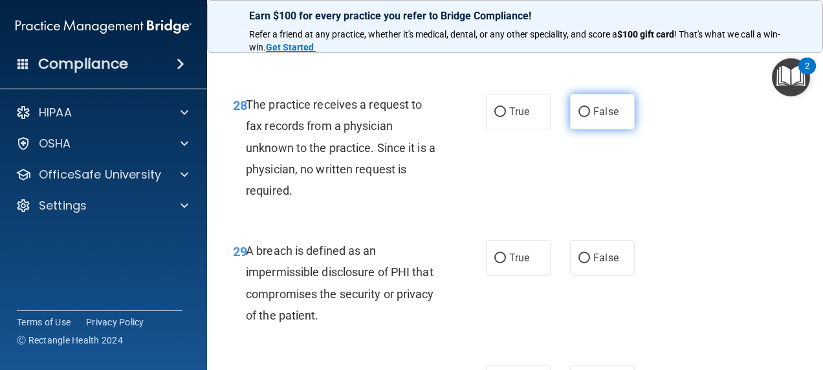
click at [576, 129] on label "False" at bounding box center [602, 112] width 65 height 36
click at [578, 117] on input "False" at bounding box center [584, 112] width 12 height 10
radio input "true"
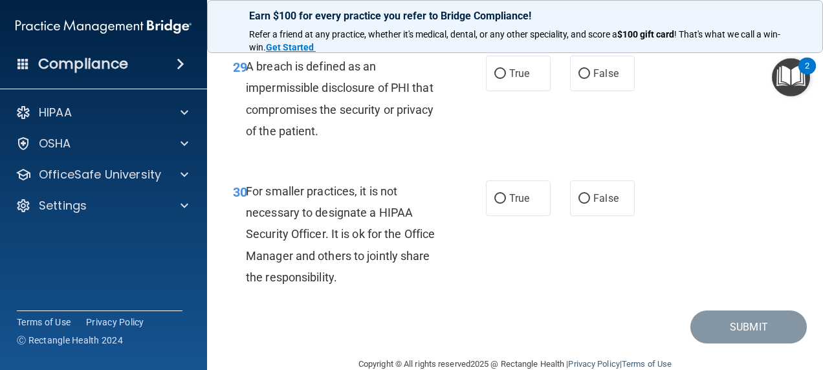
scroll to position [3866, 0]
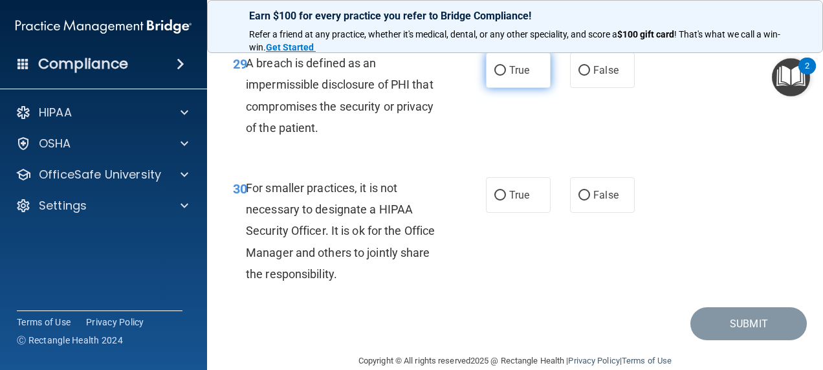
click at [507, 88] on label "True" at bounding box center [518, 70] width 65 height 36
click at [506, 76] on input "True" at bounding box center [500, 71] width 12 height 10
radio input "true"
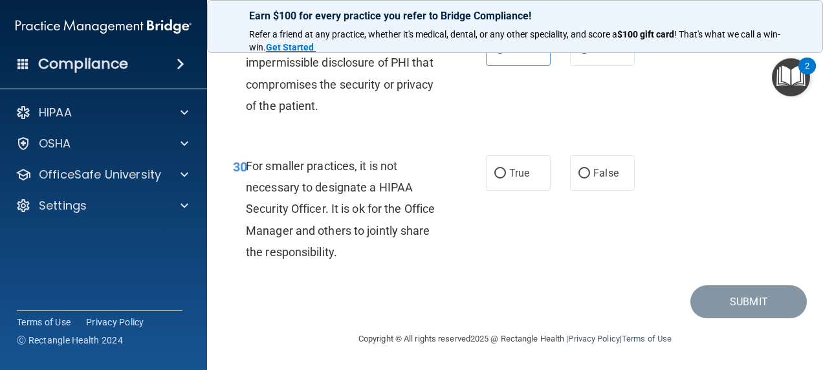
scroll to position [3909, 0]
click at [582, 175] on input "False" at bounding box center [584, 174] width 12 height 10
radio input "true"
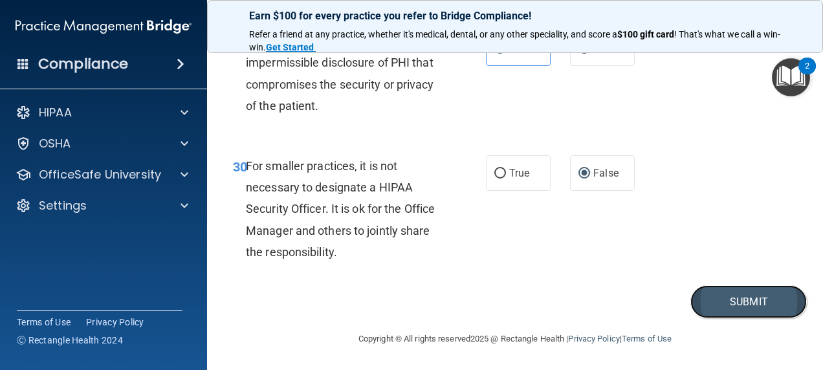
click at [716, 296] on button "Submit" at bounding box center [748, 301] width 116 height 33
click at [734, 298] on button "Submit" at bounding box center [748, 301] width 116 height 33
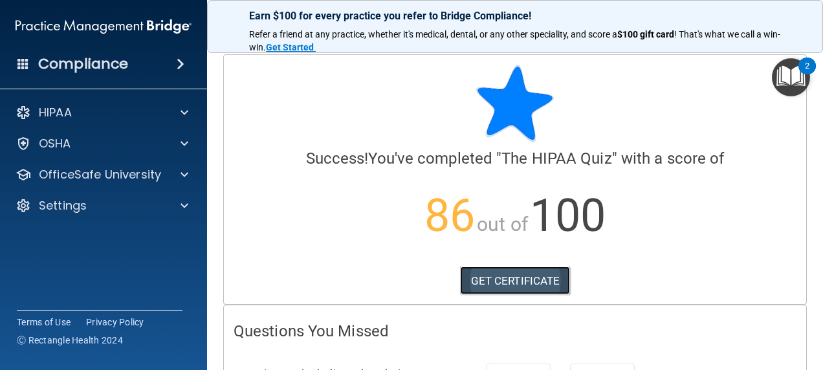
click at [523, 280] on link "GET CERTIFICATE" at bounding box center [515, 281] width 111 height 28
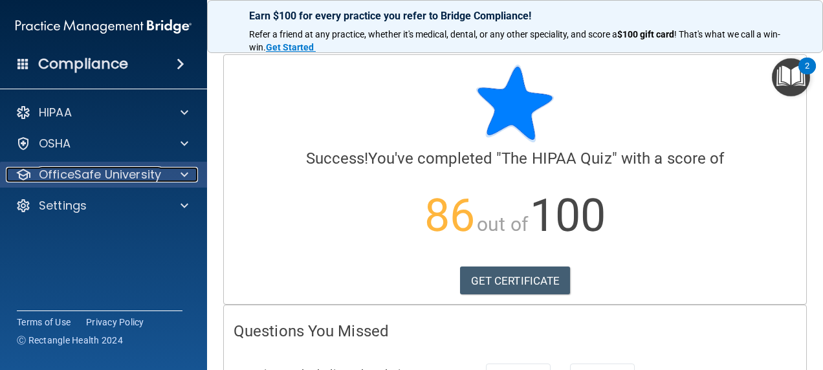
click at [167, 177] on div at bounding box center [182, 175] width 32 height 16
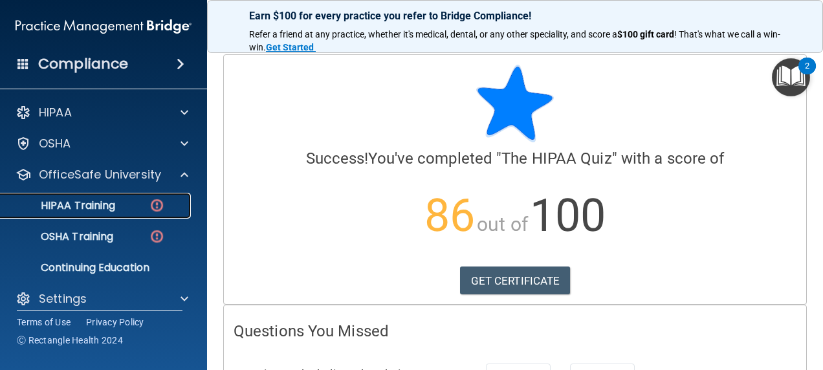
click at [148, 208] on div "HIPAA Training" at bounding box center [96, 205] width 177 height 13
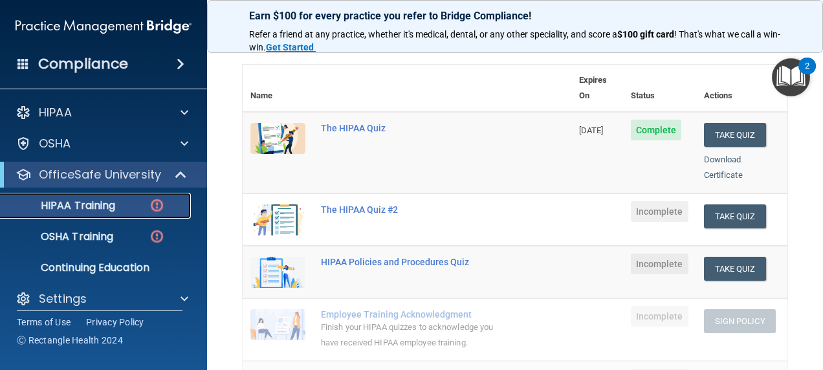
scroll to position [98, 0]
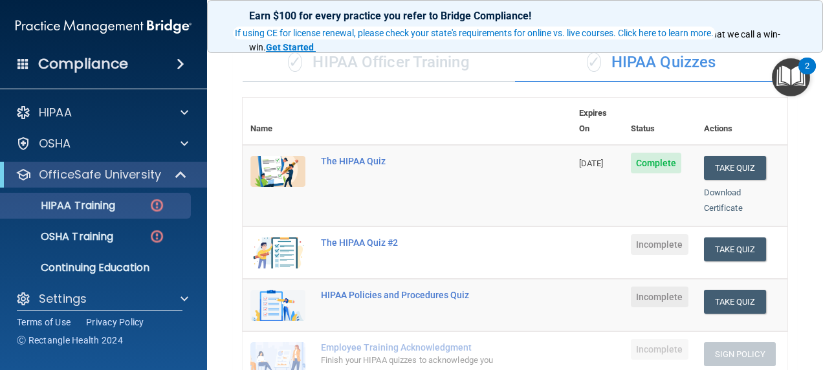
click at [388, 58] on div "✓ HIPAA Officer Training" at bounding box center [379, 62] width 272 height 39
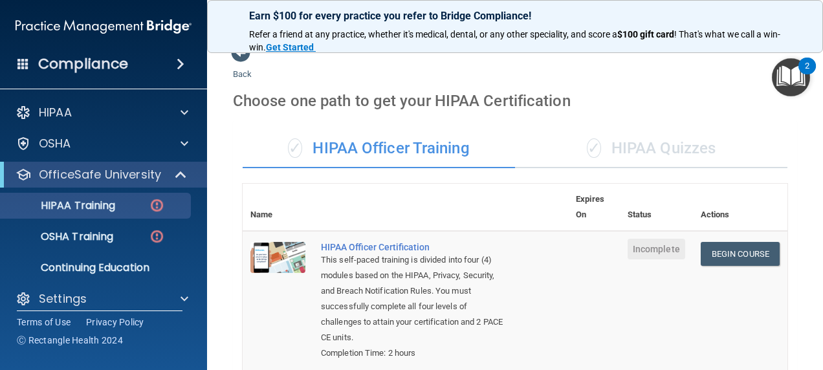
scroll to position [0, 0]
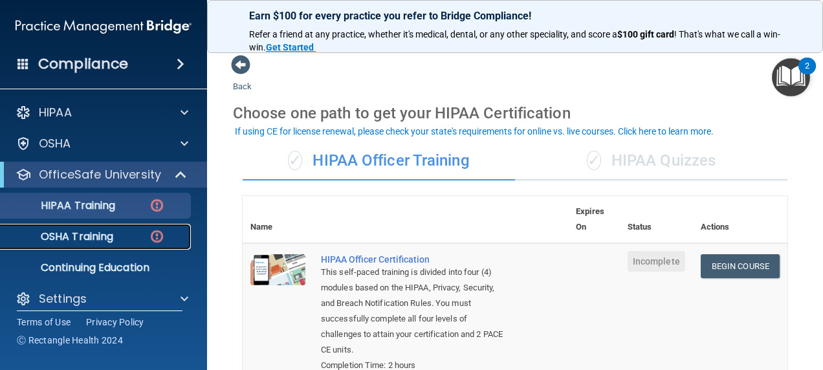
click at [66, 242] on p "OSHA Training" at bounding box center [60, 236] width 105 height 13
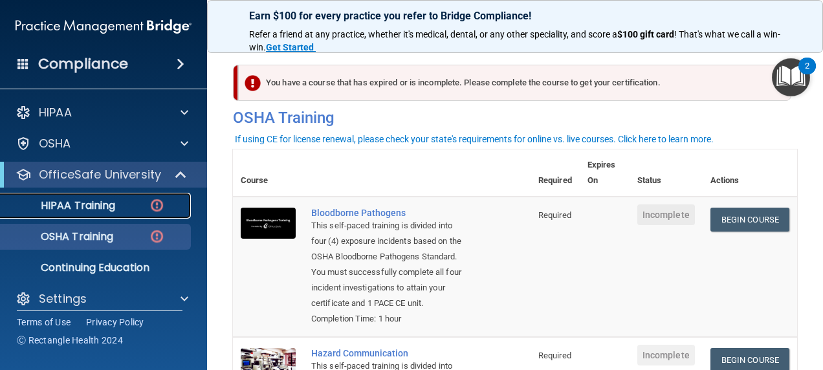
click at [137, 199] on div "HIPAA Training" at bounding box center [96, 205] width 177 height 13
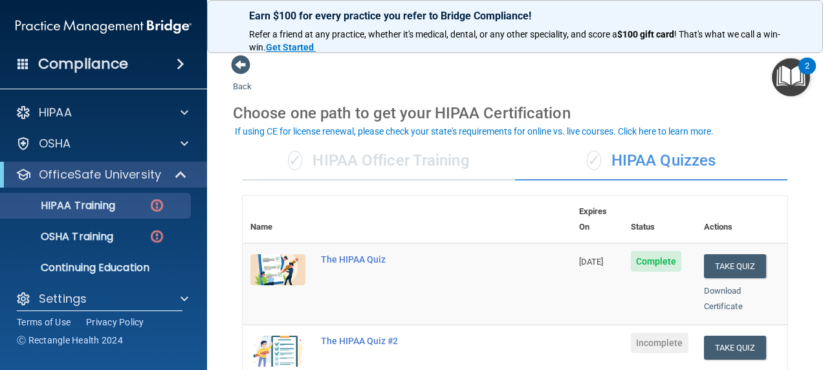
click at [400, 163] on div "✓ HIPAA Officer Training" at bounding box center [379, 161] width 272 height 39
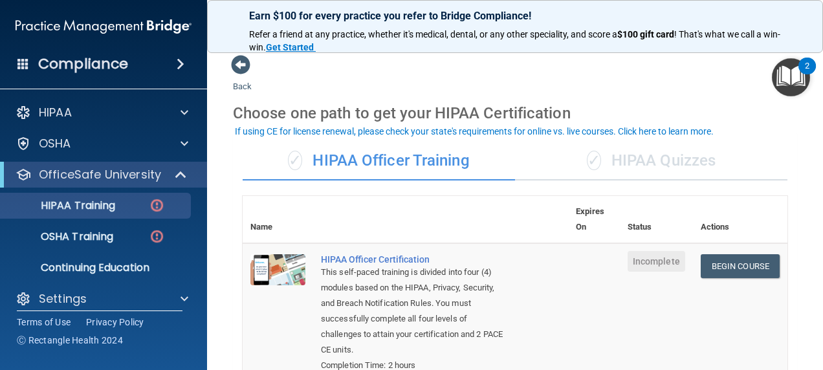
click at [649, 166] on div "✓ HIPAA Quizzes" at bounding box center [651, 161] width 272 height 39
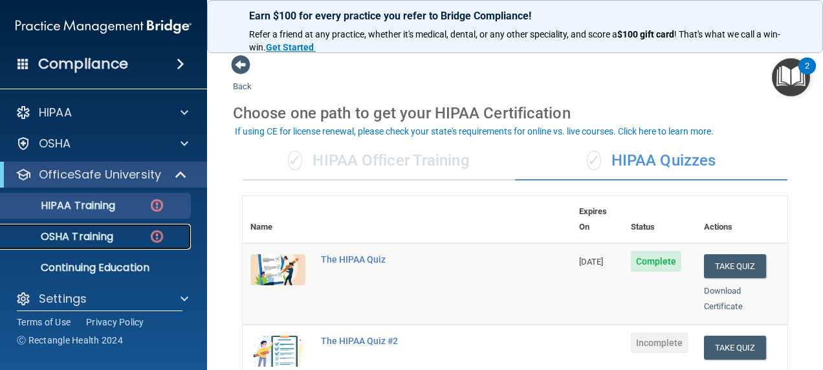
click at [78, 243] on p "OSHA Training" at bounding box center [60, 236] width 105 height 13
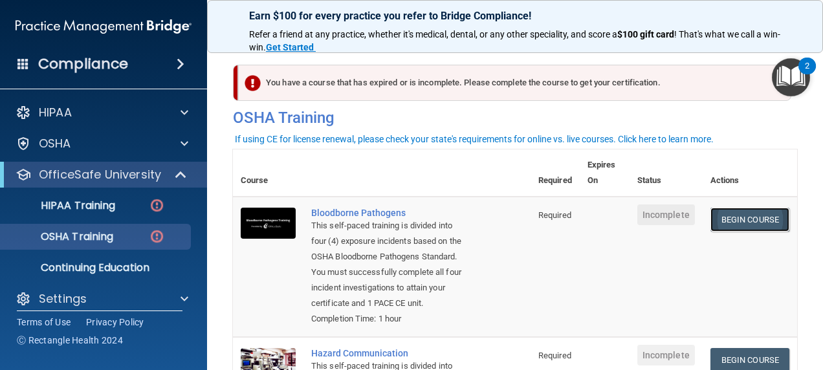
click at [754, 229] on link "Begin Course" at bounding box center [749, 220] width 79 height 24
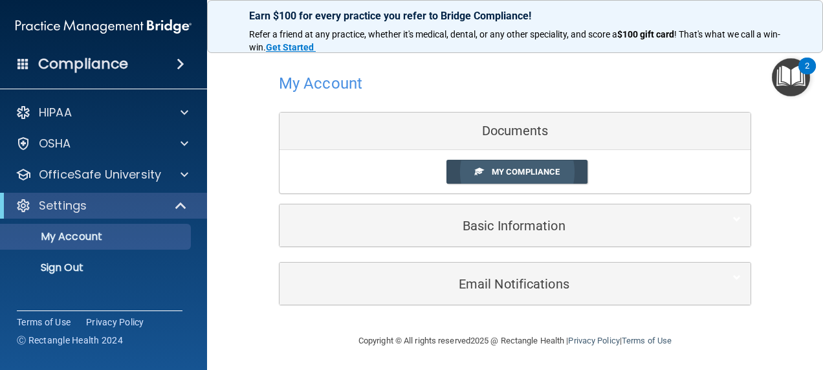
click at [479, 179] on link "My Compliance" at bounding box center [517, 172] width 142 height 24
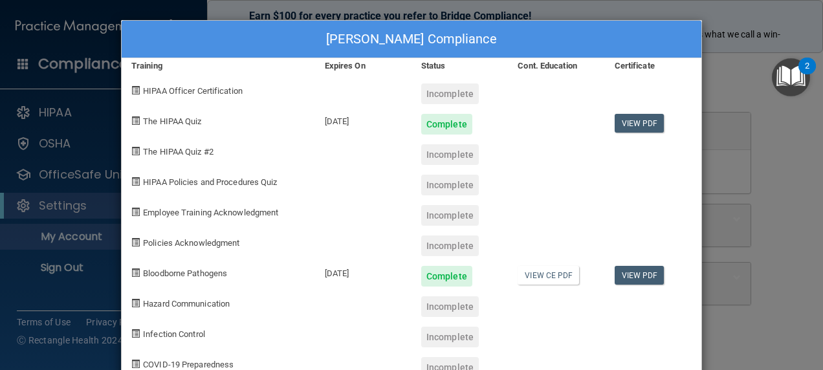
click at [754, 182] on div "JaNae Haycock's Compliance Training Expires On Status Cont. Education Certifica…" at bounding box center [411, 185] width 823 height 370
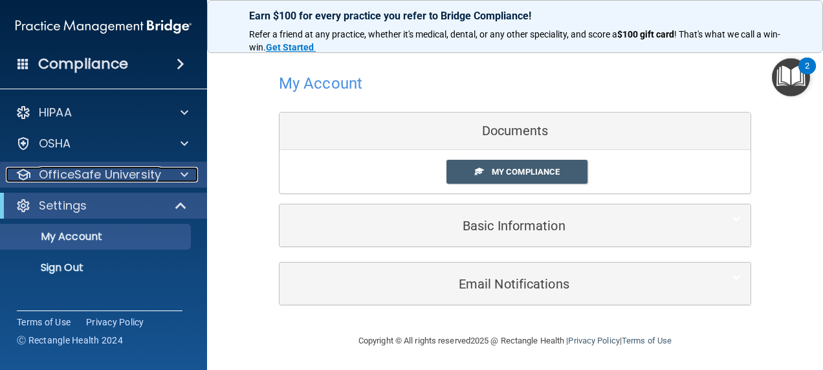
click at [107, 176] on p "OfficeSafe University" at bounding box center [100, 175] width 122 height 16
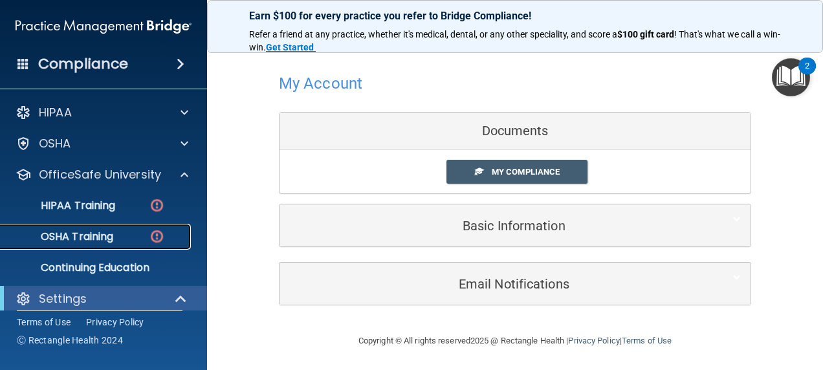
drag, startPoint x: 109, startPoint y: 237, endPoint x: 95, endPoint y: 237, distance: 13.6
click at [95, 237] on p "OSHA Training" at bounding box center [60, 236] width 105 height 13
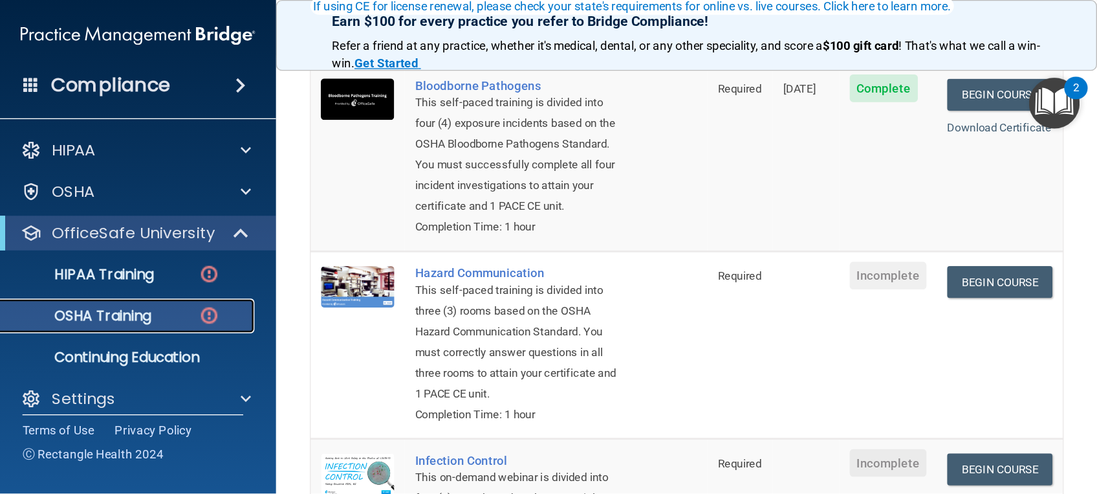
scroll to position [164, 0]
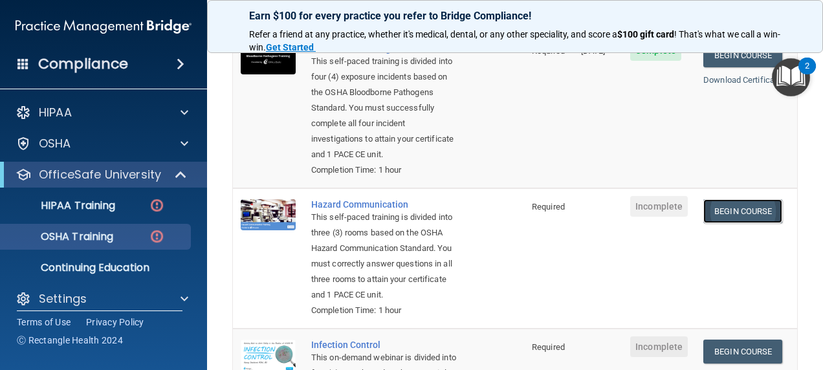
click at [719, 207] on link "Begin Course" at bounding box center [742, 211] width 79 height 24
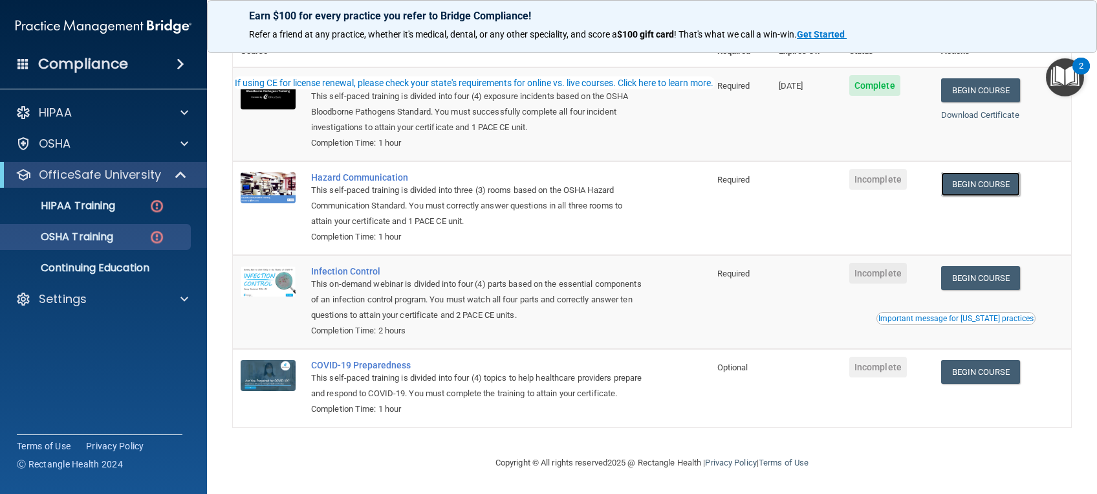
scroll to position [132, 0]
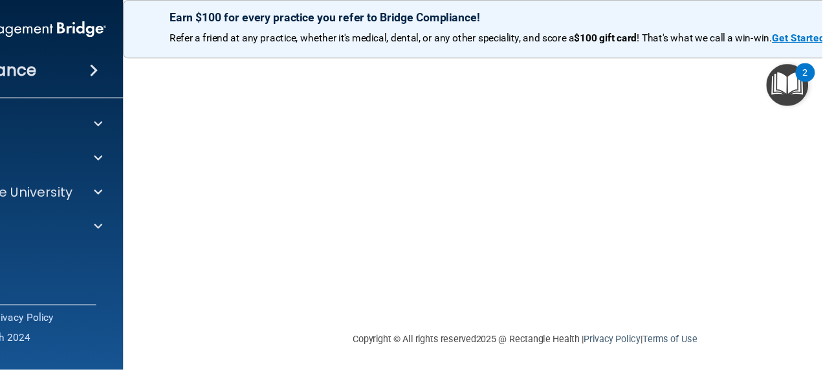
scroll to position [247, 0]
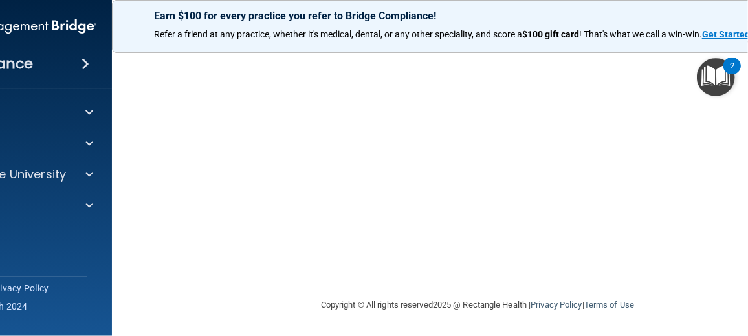
drag, startPoint x: 710, startPoint y: 282, endPoint x: 678, endPoint y: 282, distance: 32.4
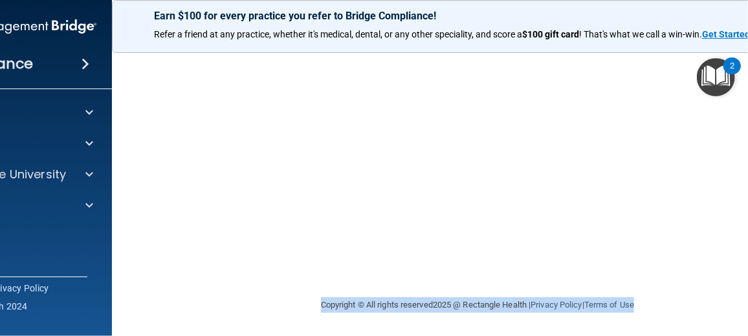
drag, startPoint x: 678, startPoint y: 282, endPoint x: 664, endPoint y: 291, distance: 16.0
click at [664, 291] on main "Hazard Communication Training This course doesn’t expire until . Are you sure y…" at bounding box center [477, 188] width 731 height 295
drag, startPoint x: 664, startPoint y: 291, endPoint x: 692, endPoint y: 304, distance: 30.4
click at [692, 304] on div "Copyright © All rights reserved 2025 @ Rectangle Health | Privacy Policy | Term…" at bounding box center [477, 305] width 472 height 41
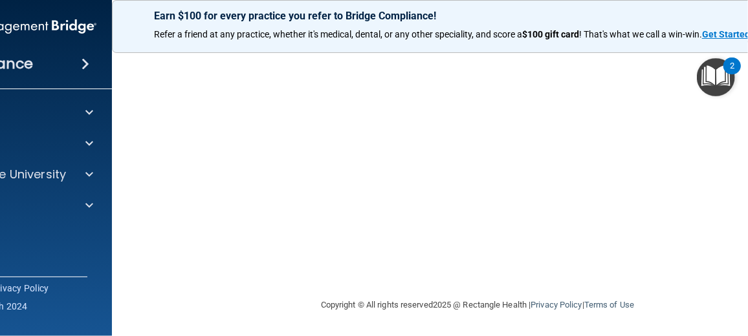
drag, startPoint x: 717, startPoint y: 285, endPoint x: 160, endPoint y: 294, distance: 556.5
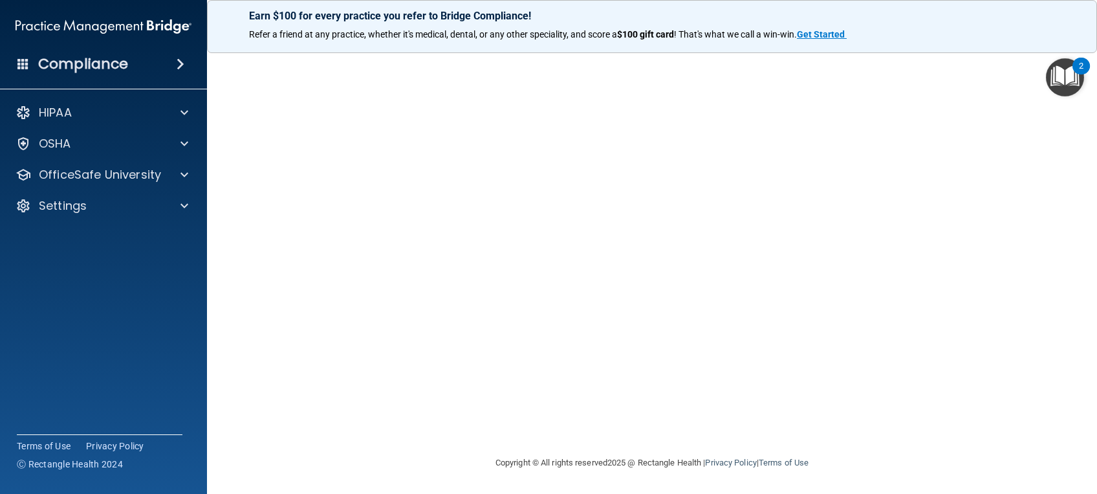
scroll to position [0, 0]
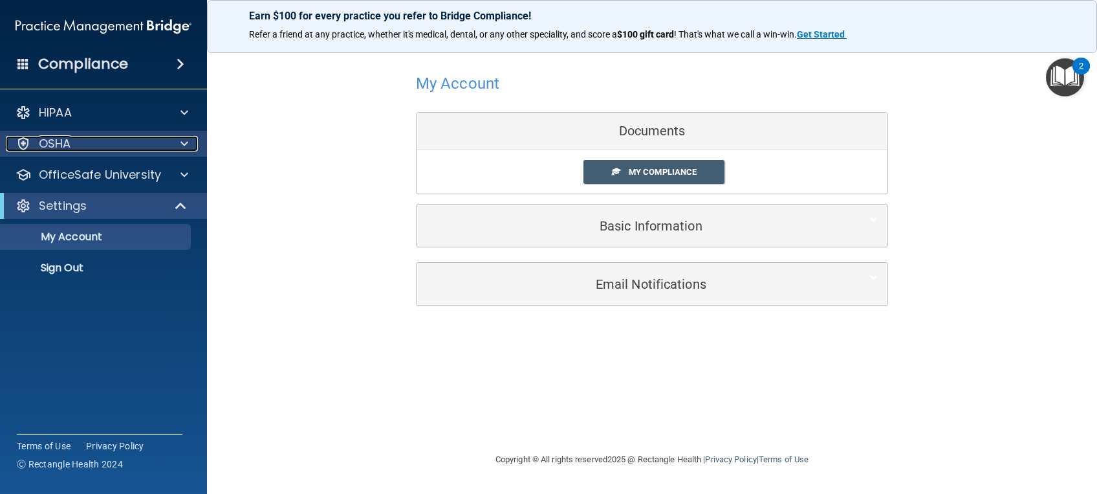
click at [79, 149] on div "OSHA" at bounding box center [86, 144] width 160 height 16
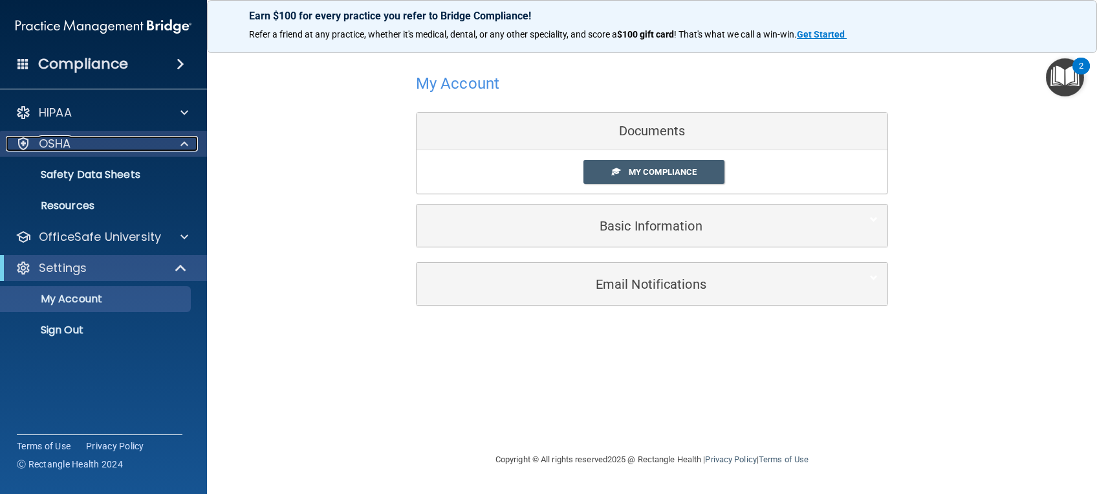
click at [57, 149] on p "OSHA" at bounding box center [55, 144] width 32 height 16
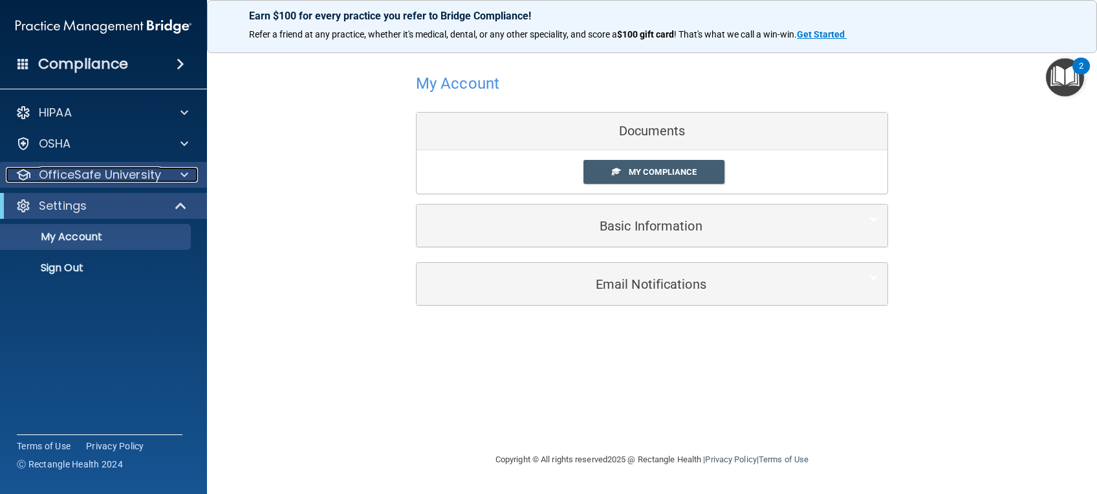
click at [182, 175] on span at bounding box center [185, 175] width 8 height 16
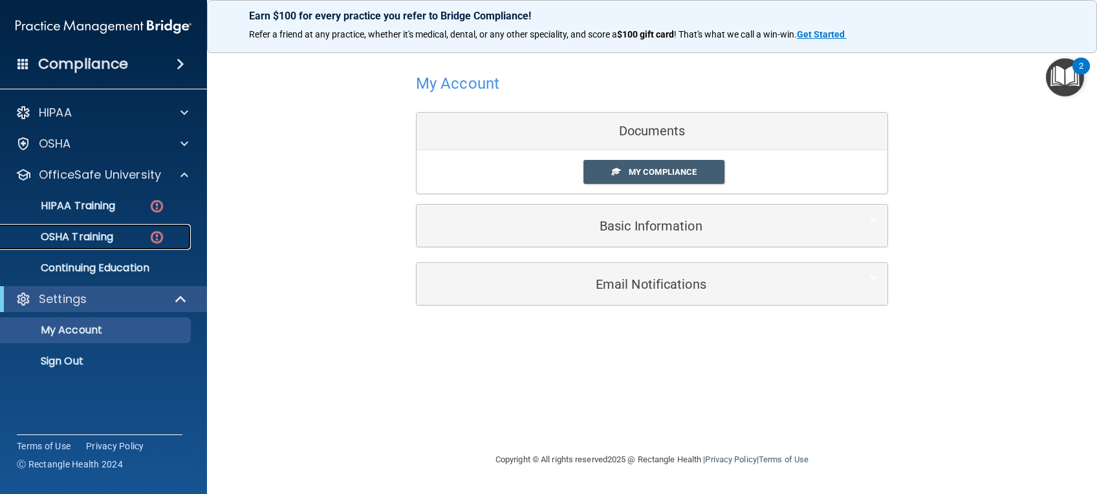
click at [87, 238] on p "OSHA Training" at bounding box center [60, 236] width 105 height 13
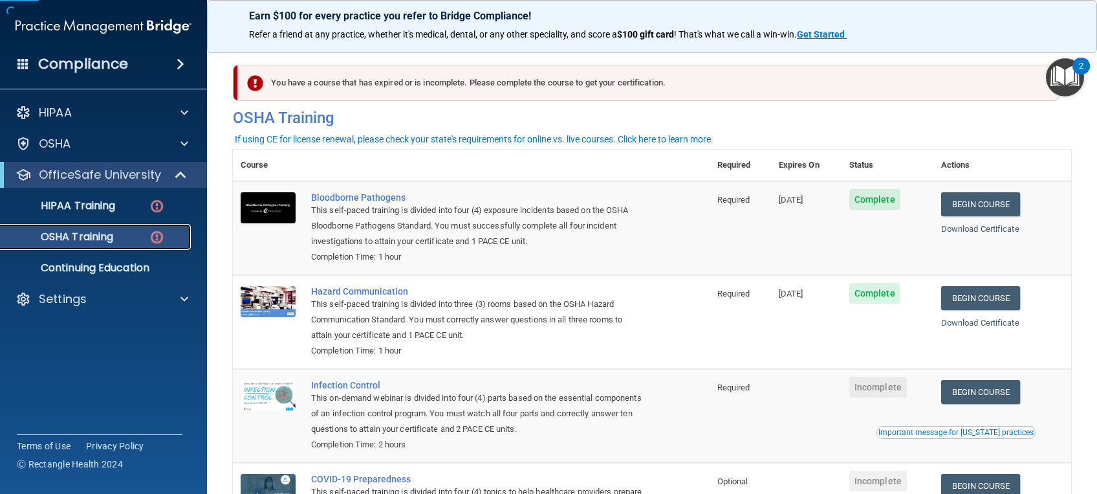
click at [86, 242] on p "OSHA Training" at bounding box center [60, 236] width 105 height 13
click at [822, 369] on link "Begin Course" at bounding box center [980, 392] width 79 height 24
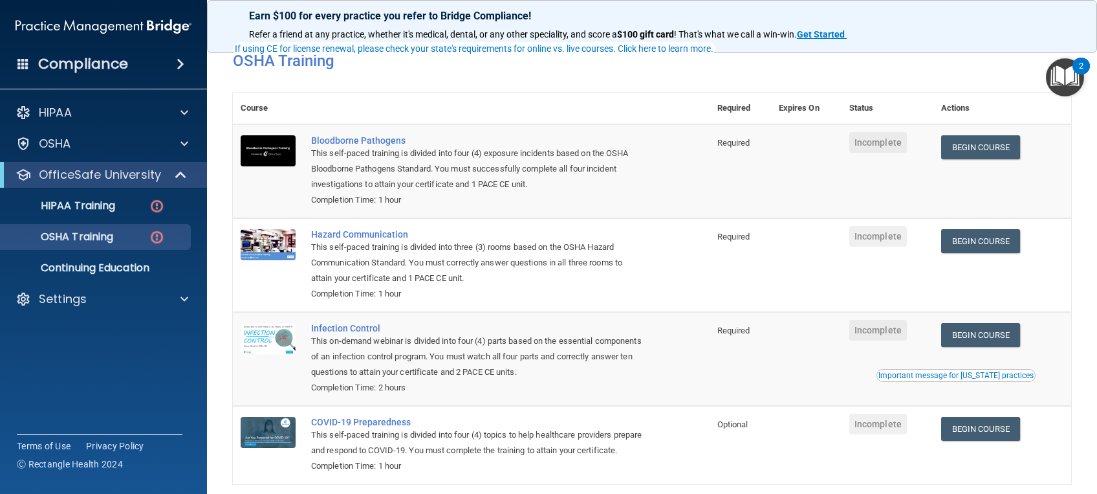
scroll to position [110, 0]
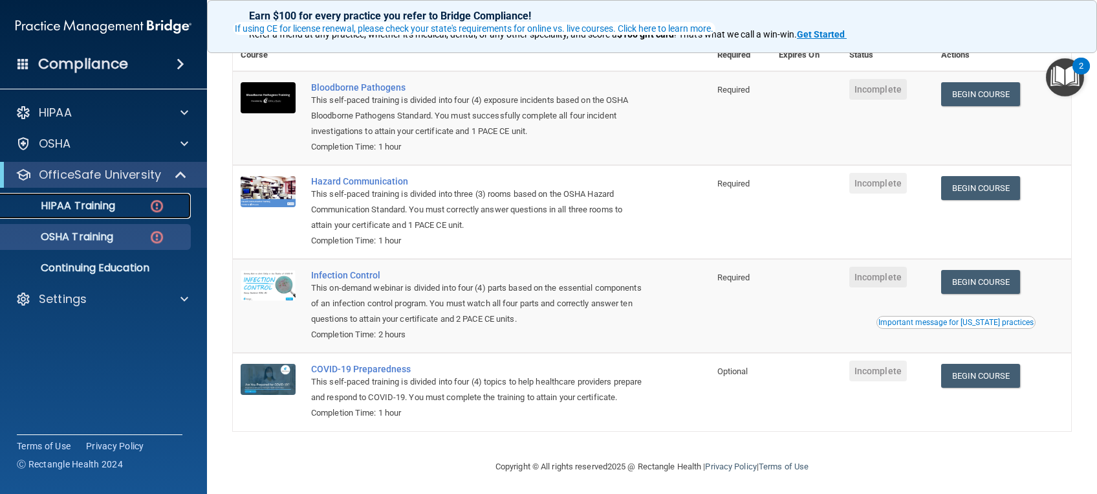
click at [93, 204] on p "HIPAA Training" at bounding box center [61, 205] width 107 height 13
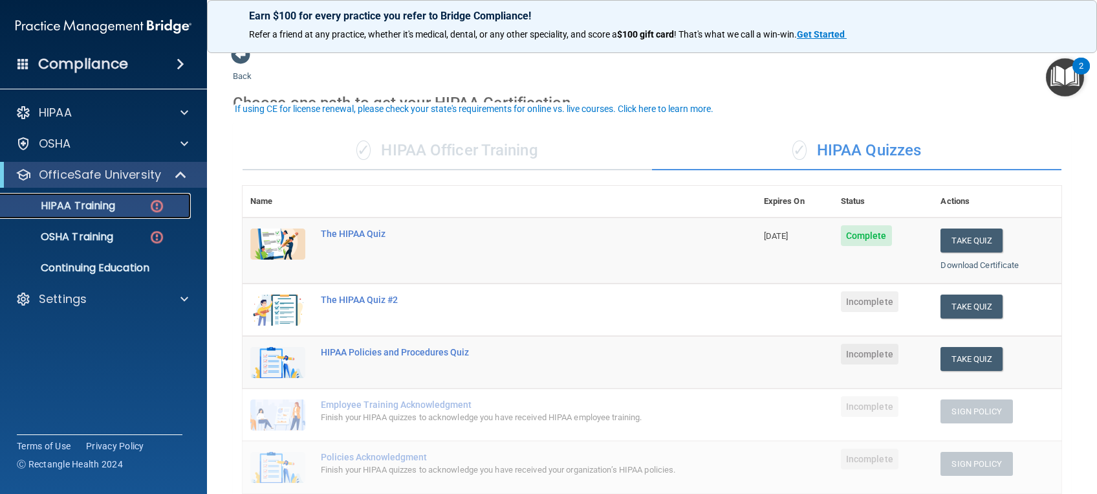
scroll to position [2, 0]
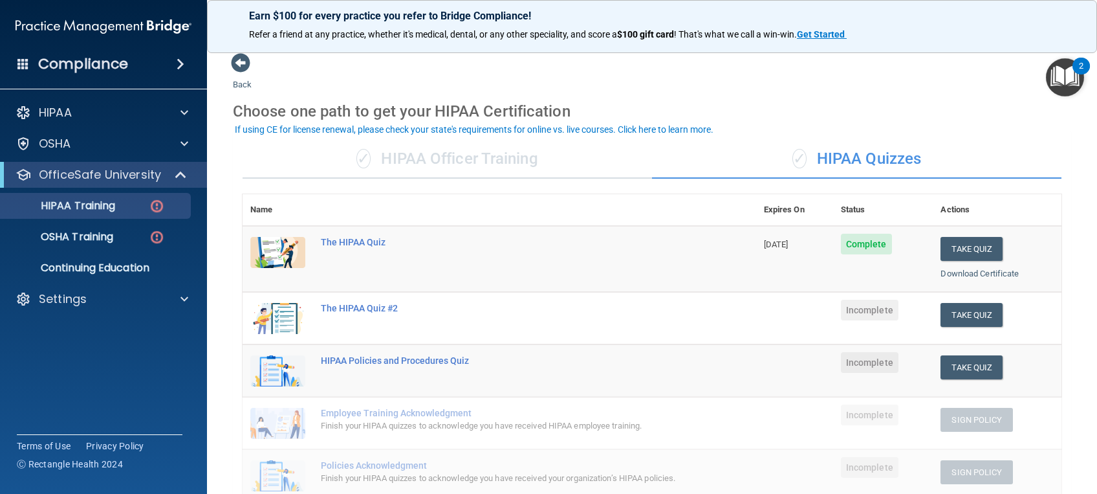
click at [414, 166] on div "✓ HIPAA Officer Training" at bounding box center [448, 159] width 410 height 39
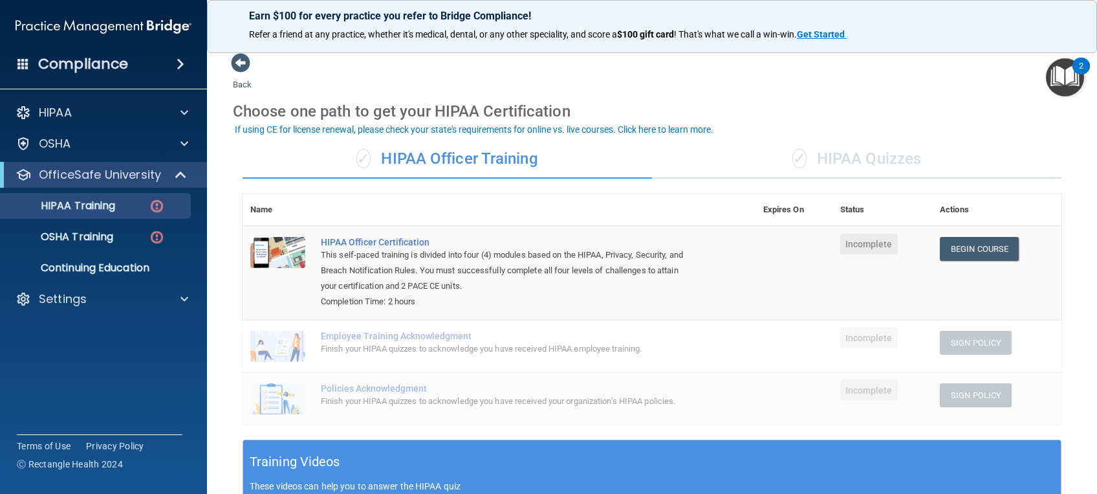
click at [818, 167] on div "✓ HIPAA Quizzes" at bounding box center [857, 159] width 410 height 39
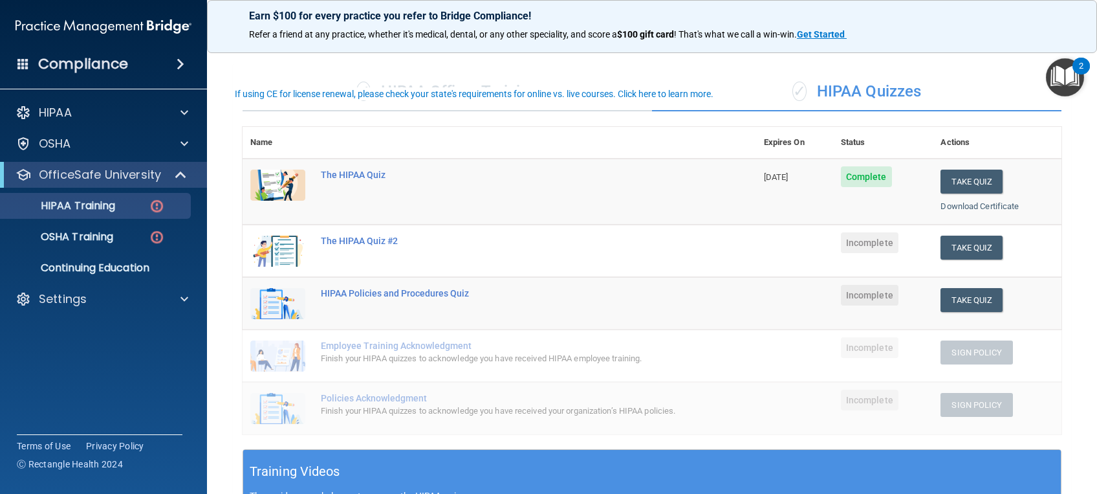
scroll to position [115, 0]
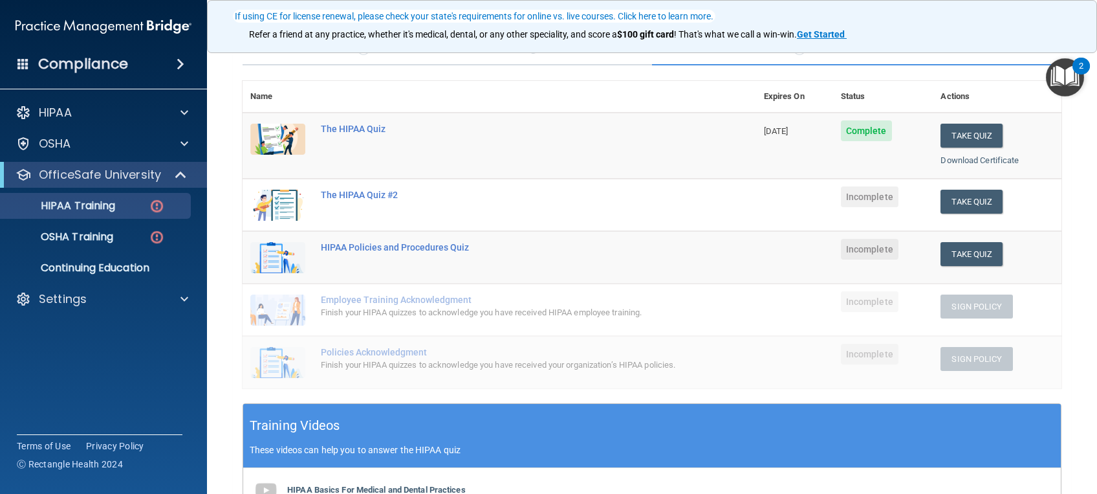
click at [1027, 290] on td "Sign Policy Sign Policy Download Policy" at bounding box center [997, 309] width 129 height 52
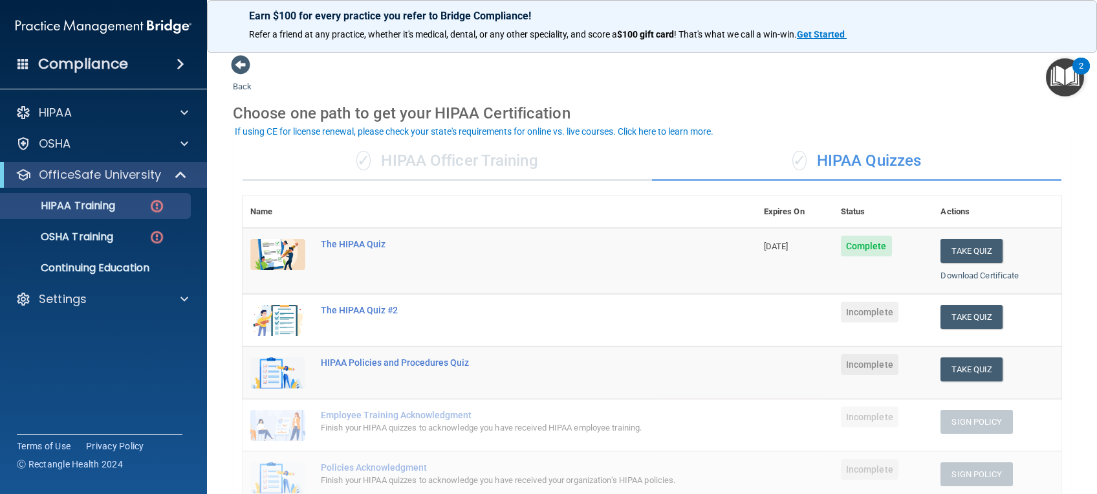
scroll to position [0, 0]
drag, startPoint x: 83, startPoint y: 234, endPoint x: 75, endPoint y: 237, distance: 9.3
click at [75, 237] on p "OSHA Training" at bounding box center [60, 236] width 105 height 13
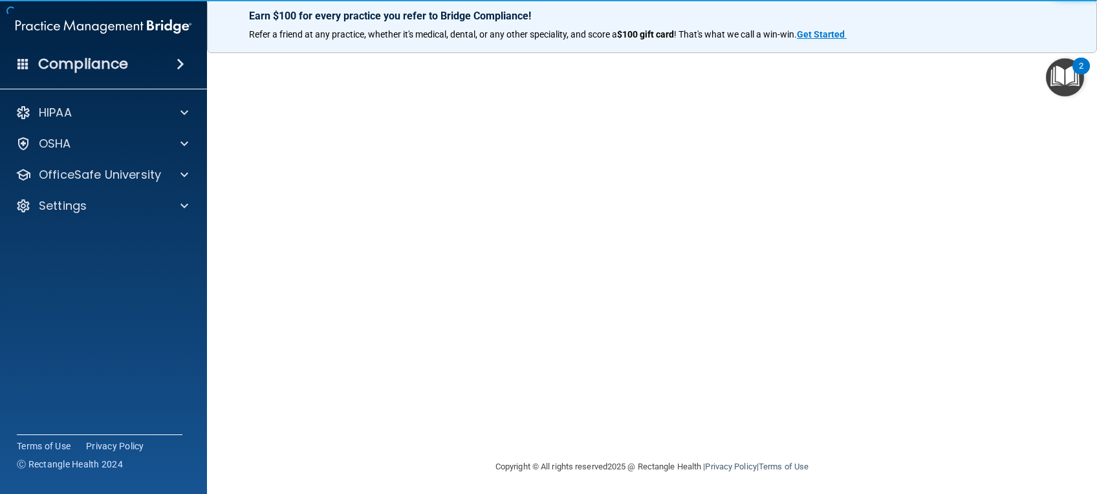
scroll to position [60, 0]
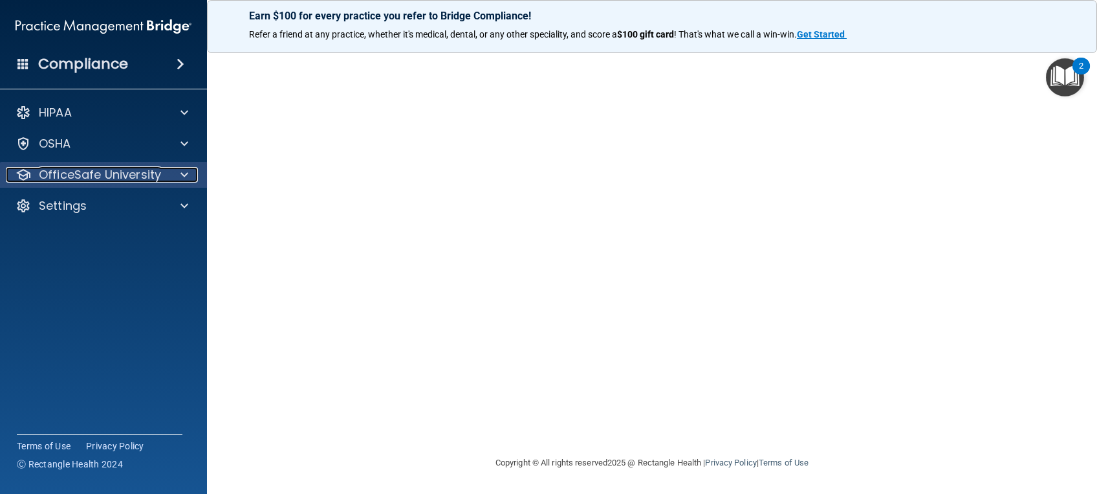
click at [120, 177] on p "OfficeSafe University" at bounding box center [100, 175] width 122 height 16
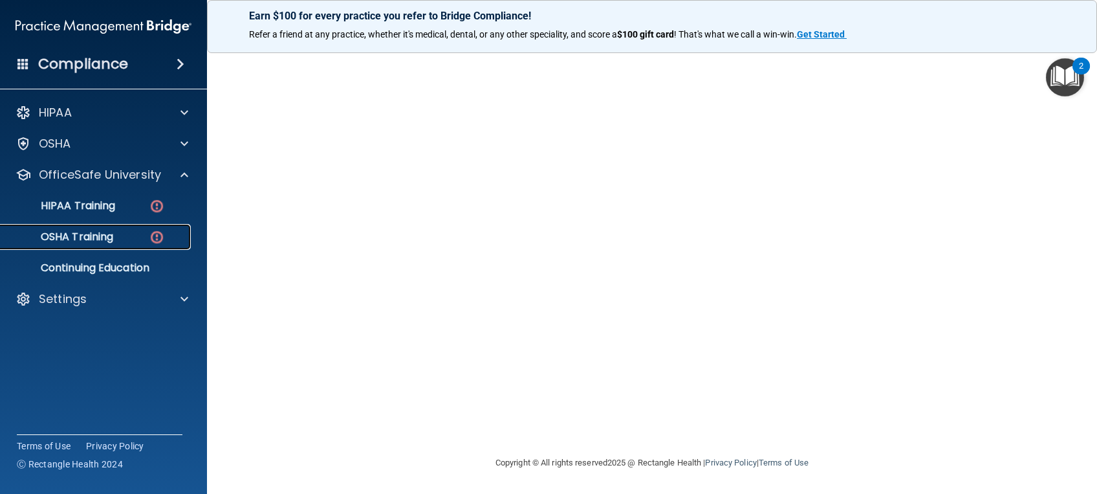
click at [96, 234] on p "OSHA Training" at bounding box center [60, 236] width 105 height 13
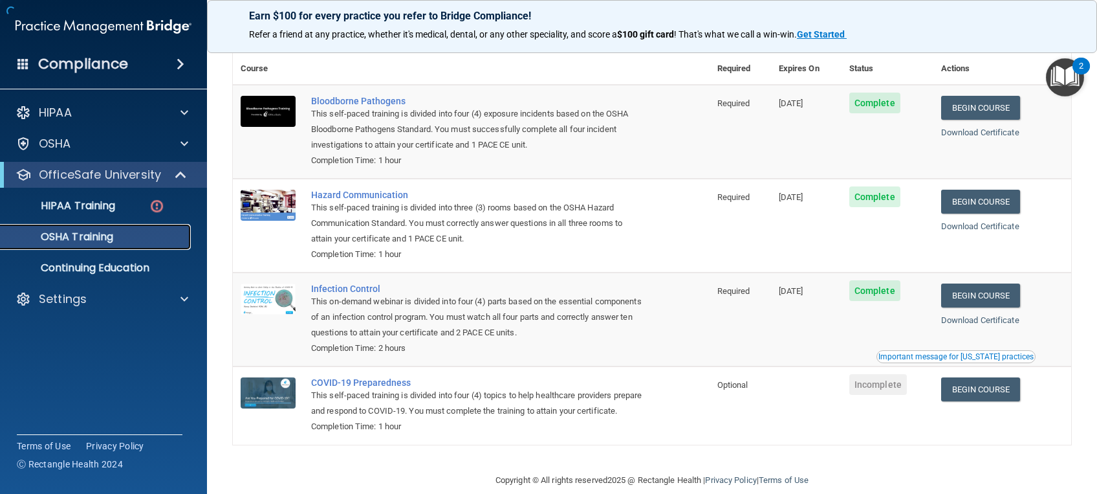
scroll to position [96, 0]
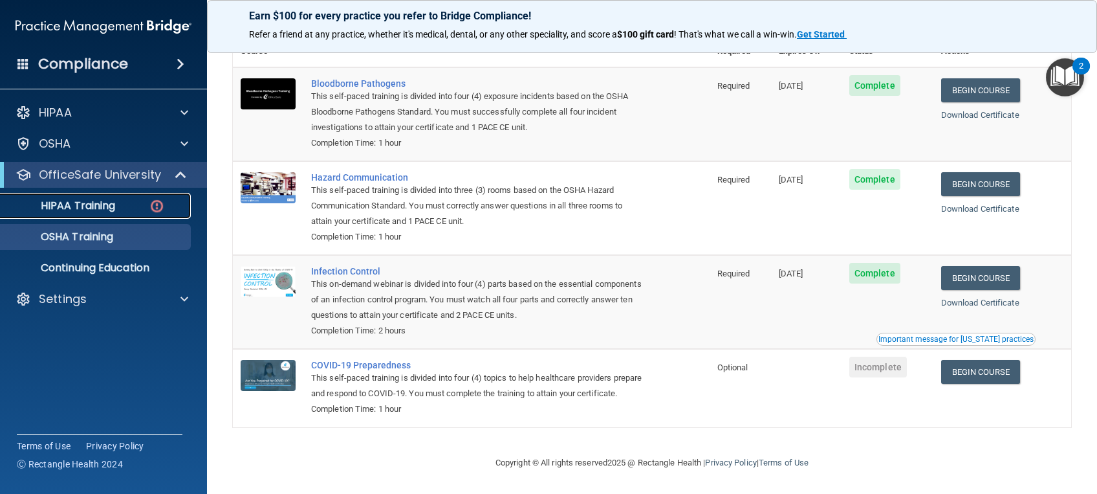
click at [78, 210] on p "HIPAA Training" at bounding box center [61, 205] width 107 height 13
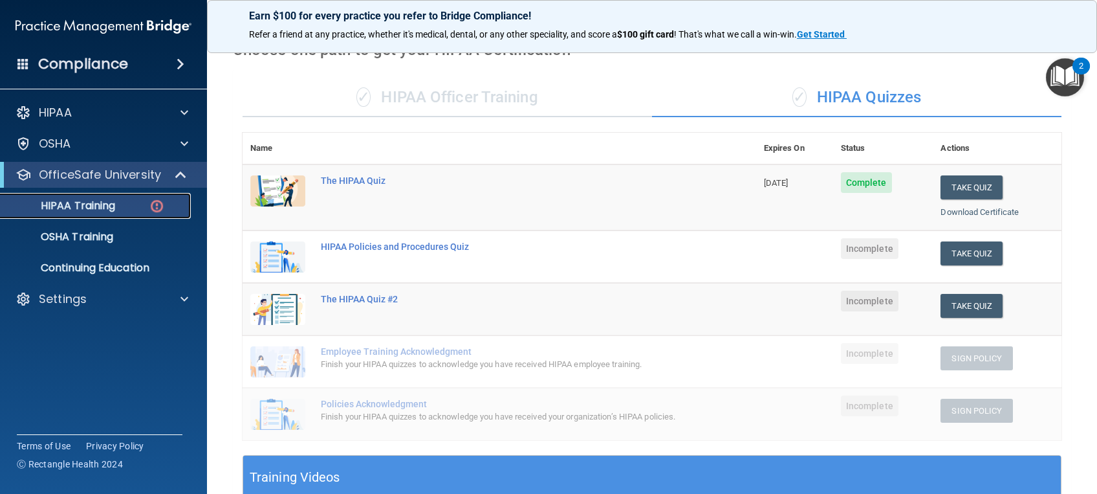
scroll to position [26, 0]
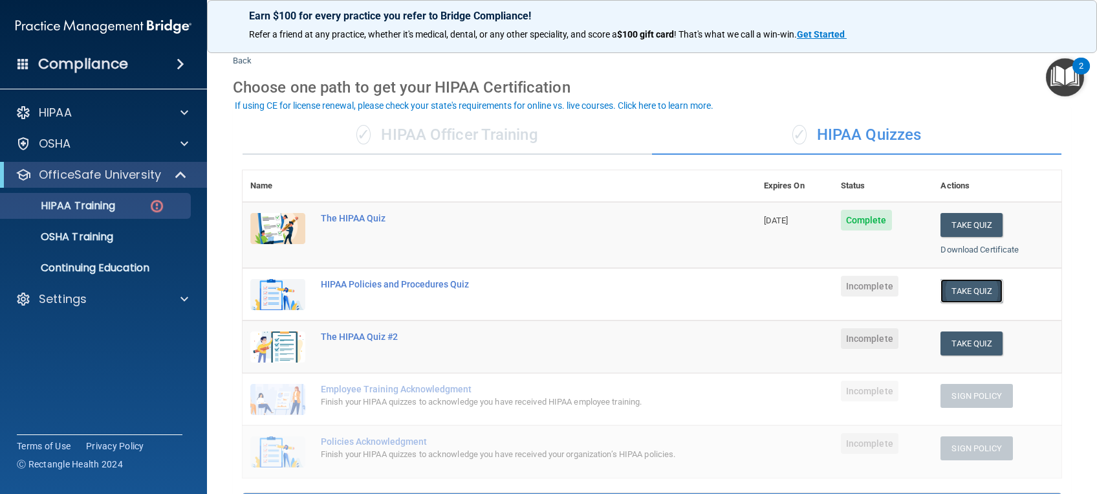
click at [963, 294] on button "Take Quiz" at bounding box center [972, 291] width 62 height 24
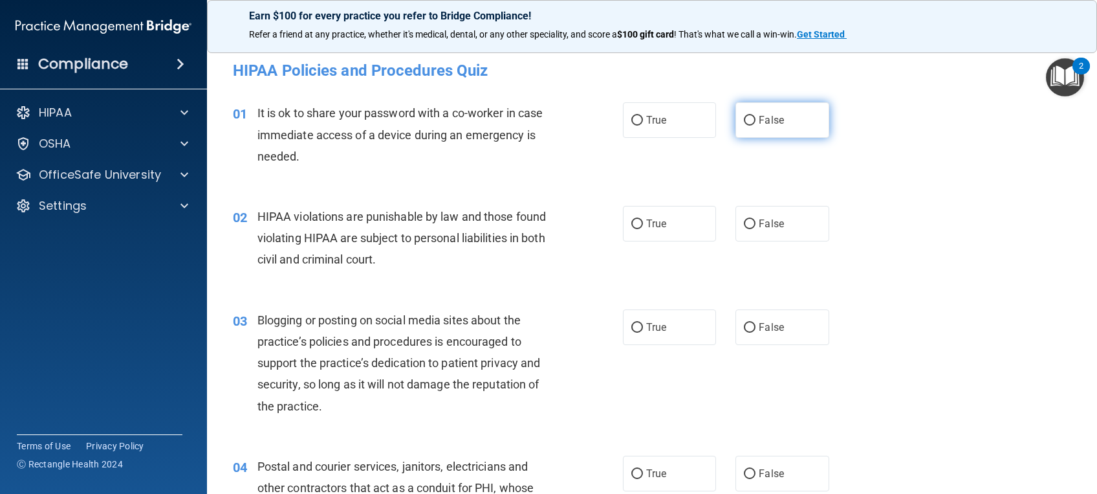
click at [759, 119] on span "False" at bounding box center [771, 120] width 25 height 12
click at [754, 119] on input "False" at bounding box center [750, 121] width 12 height 10
radio input "true"
click at [632, 228] on input "True" at bounding box center [637, 224] width 12 height 10
radio input "true"
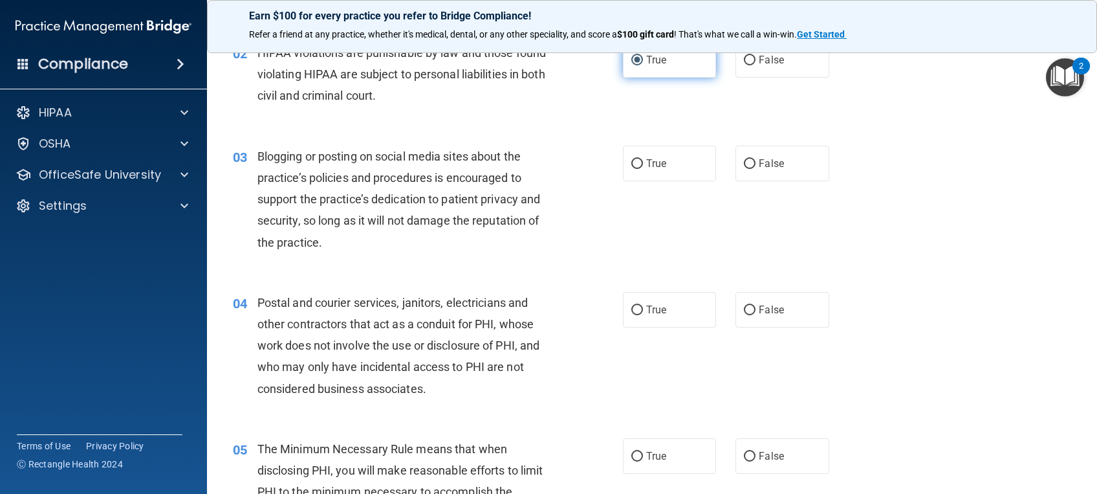
scroll to position [164, 0]
click at [784, 153] on label "False" at bounding box center [782, 163] width 93 height 36
click at [756, 159] on input "False" at bounding box center [750, 164] width 12 height 10
radio input "true"
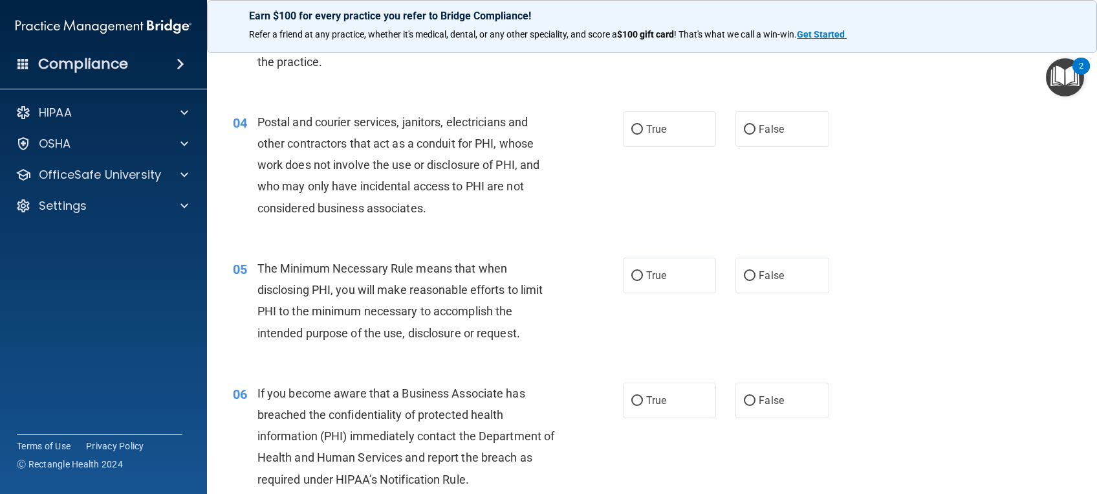
scroll to position [345, 0]
click at [759, 124] on span "False" at bounding box center [771, 128] width 25 height 12
click at [756, 124] on input "False" at bounding box center [750, 129] width 12 height 10
radio input "true"
click at [672, 259] on label "True" at bounding box center [669, 274] width 93 height 36
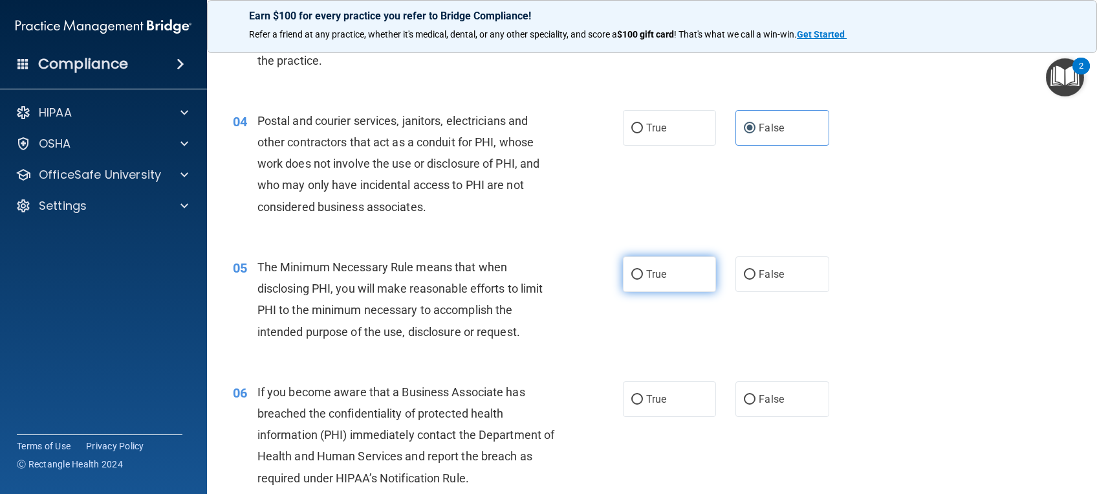
click at [643, 270] on input "True" at bounding box center [637, 275] width 12 height 10
radio input "true"
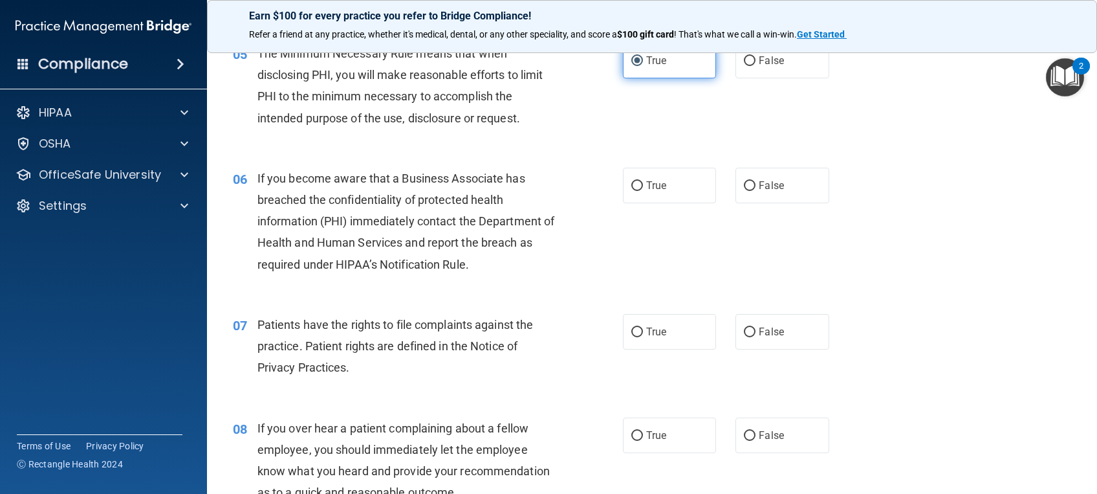
scroll to position [562, 0]
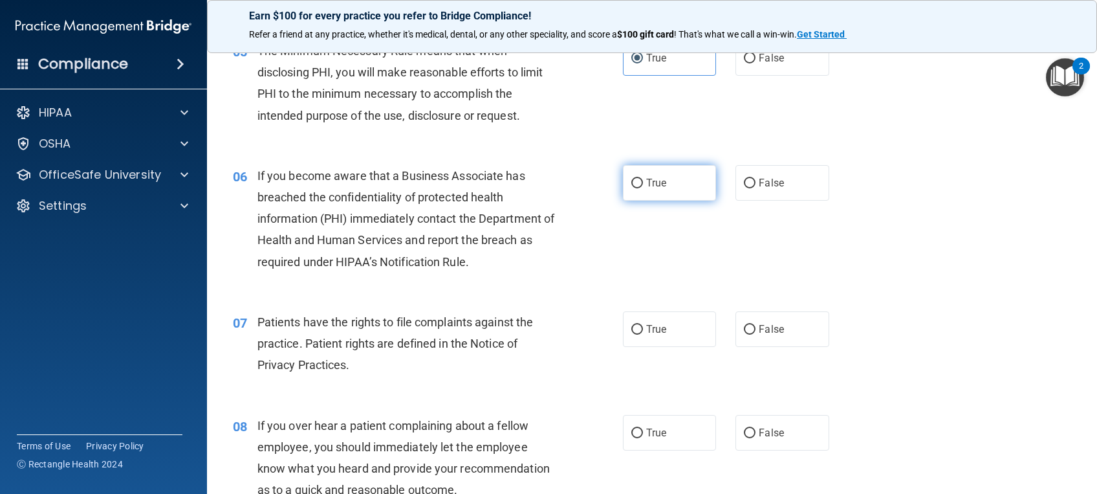
click at [701, 185] on label "True" at bounding box center [669, 183] width 93 height 36
click at [643, 185] on input "True" at bounding box center [637, 184] width 12 height 10
radio input "true"
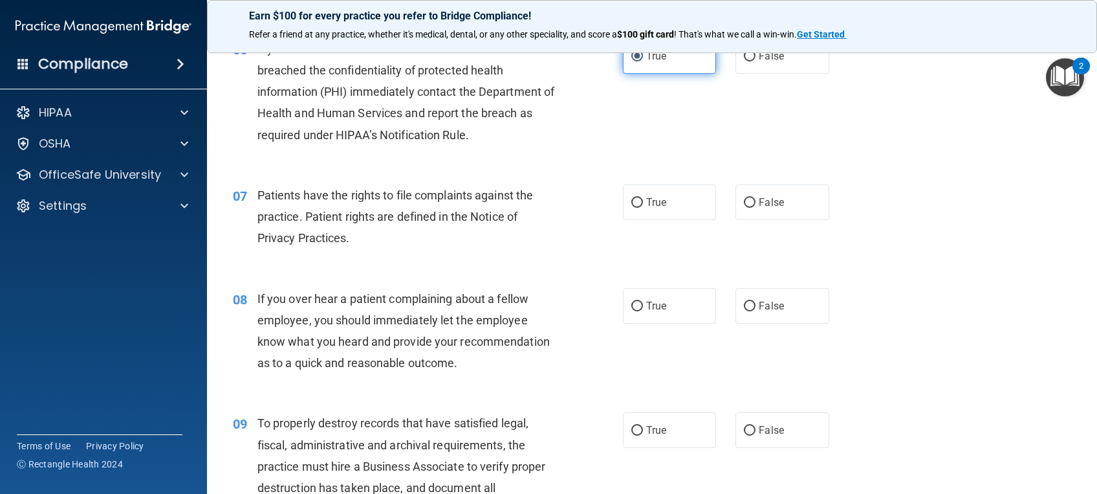
scroll to position [693, 0]
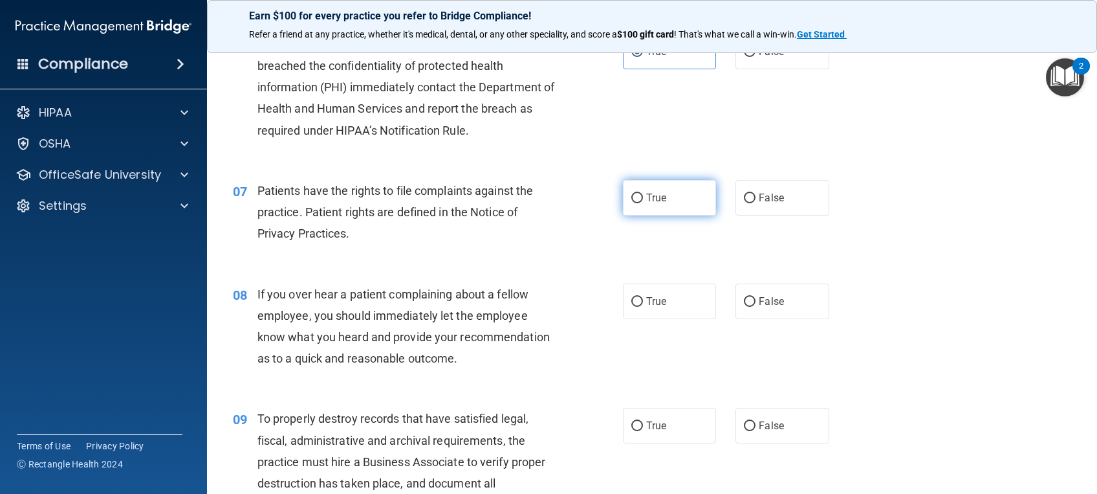
click at [690, 192] on label "True" at bounding box center [669, 198] width 93 height 36
click at [643, 193] on input "True" at bounding box center [637, 198] width 12 height 10
radio input "true"
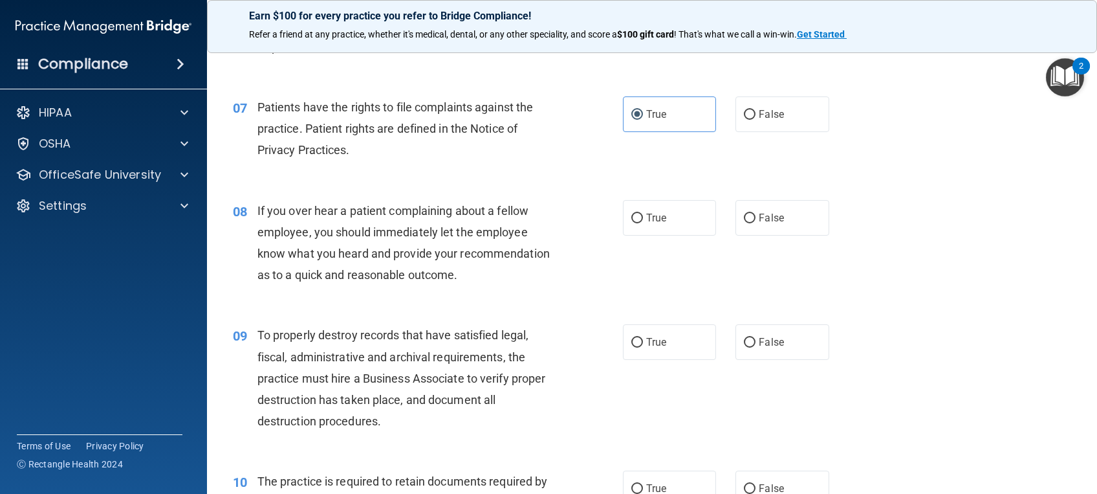
scroll to position [785, 0]
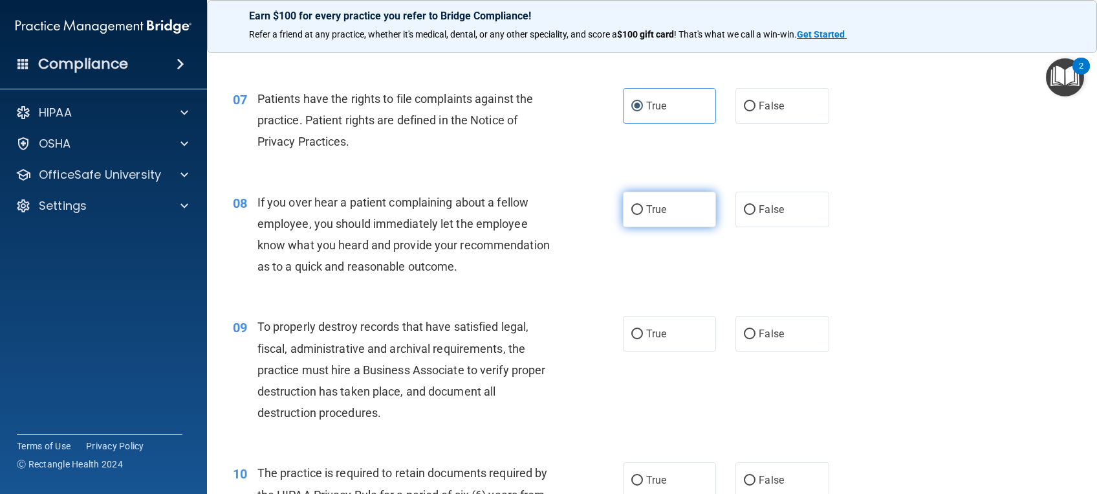
click at [668, 203] on label "True" at bounding box center [669, 210] width 93 height 36
click at [643, 205] on input "True" at bounding box center [637, 210] width 12 height 10
radio input "true"
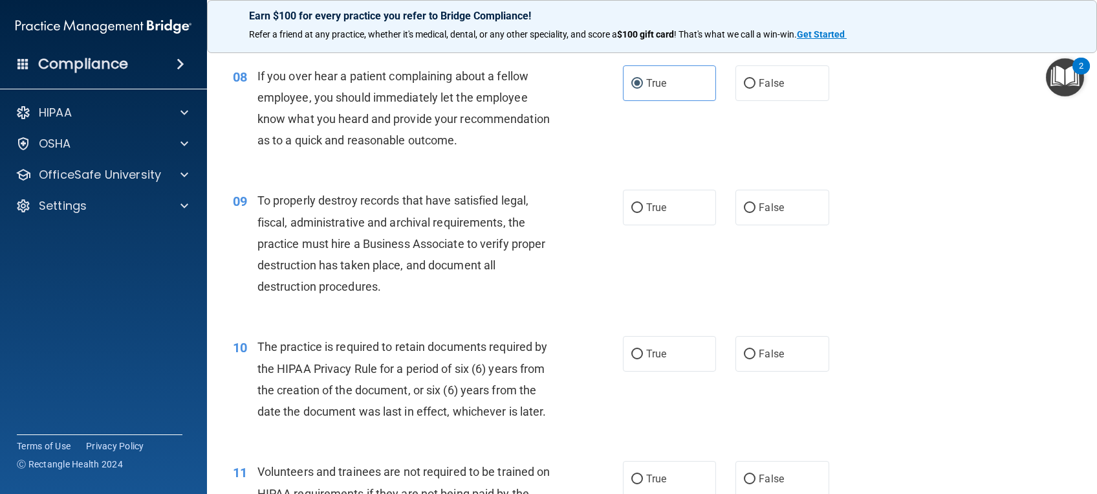
scroll to position [915, 0]
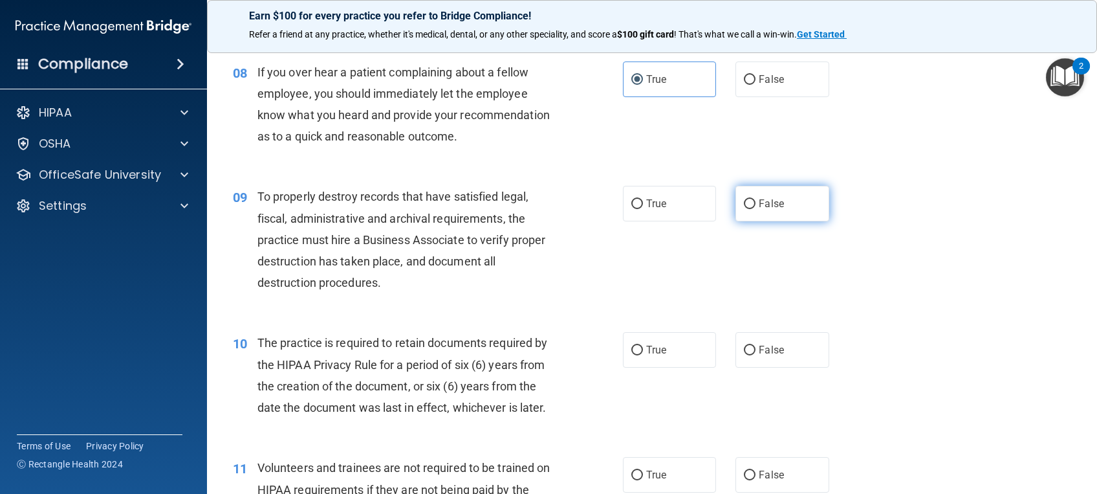
drag, startPoint x: 752, startPoint y: 233, endPoint x: 738, endPoint y: 225, distance: 16.0
click at [744, 209] on input "False" at bounding box center [750, 204] width 12 height 10
radio input "true"
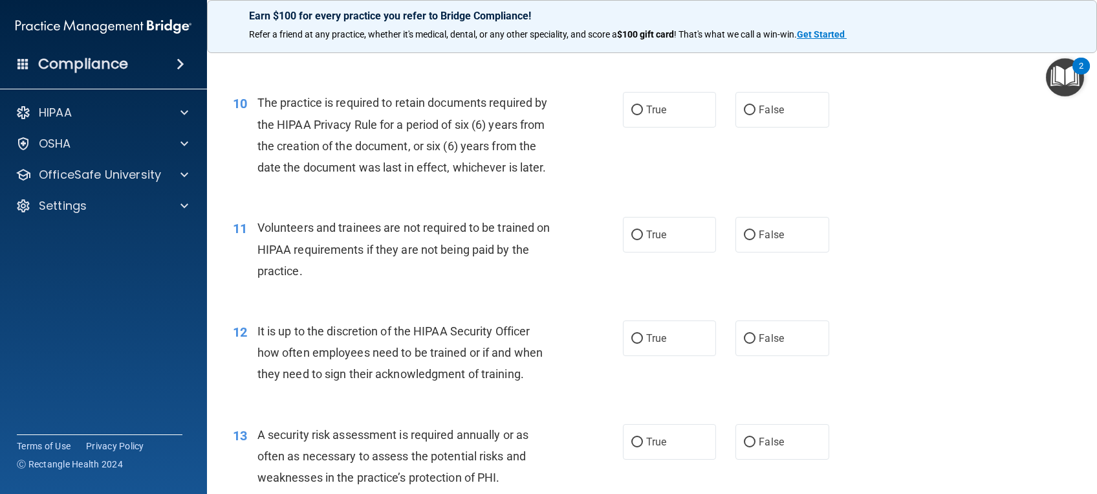
scroll to position [1156, 0]
click at [652, 127] on label "True" at bounding box center [669, 109] width 93 height 36
click at [643, 115] on input "True" at bounding box center [637, 110] width 12 height 10
radio input "true"
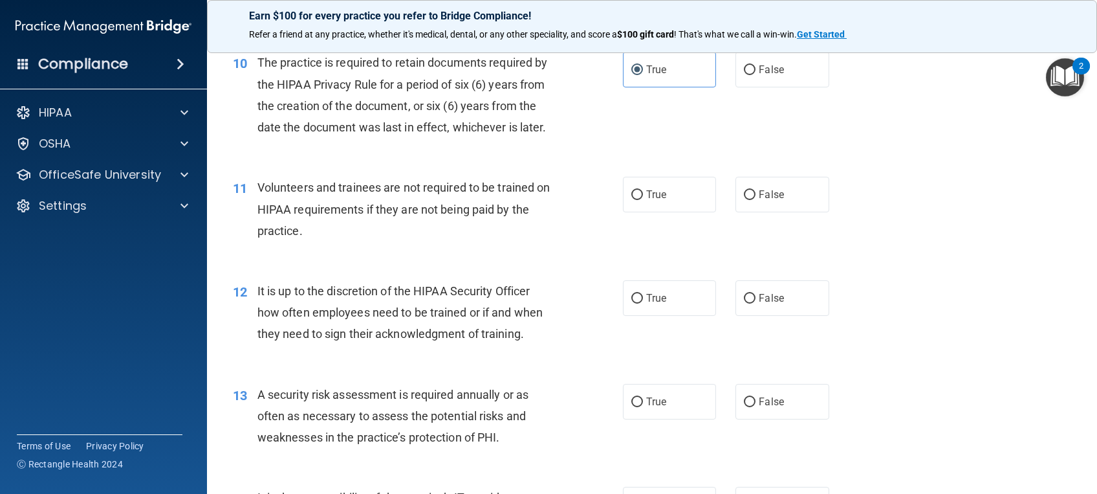
scroll to position [1198, 0]
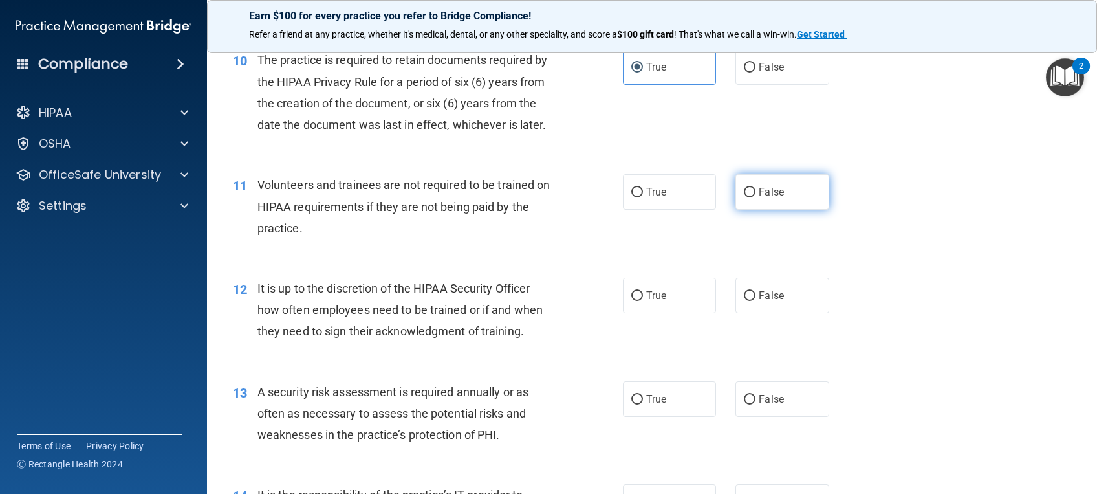
click at [744, 197] on input "False" at bounding box center [750, 193] width 12 height 10
radio input "true"
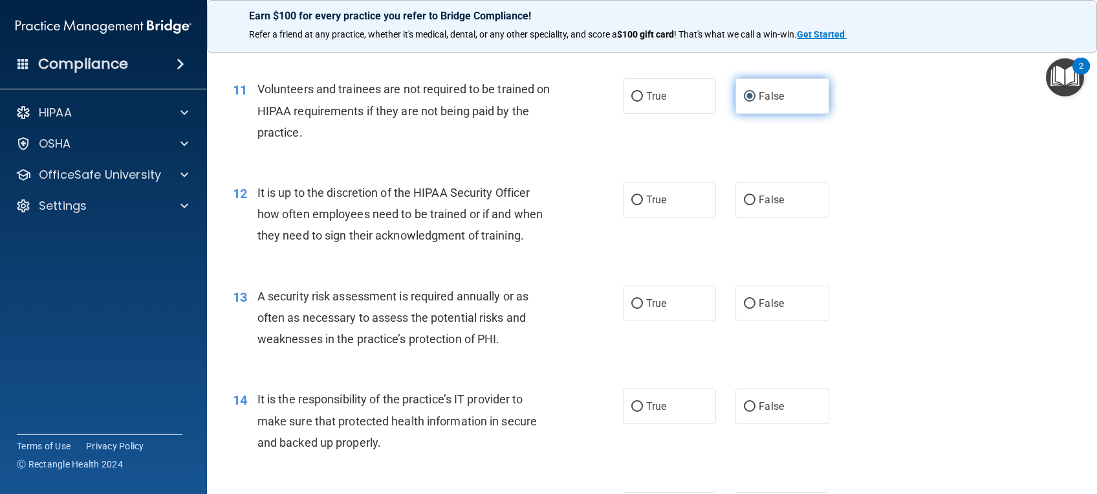
scroll to position [1325, 0]
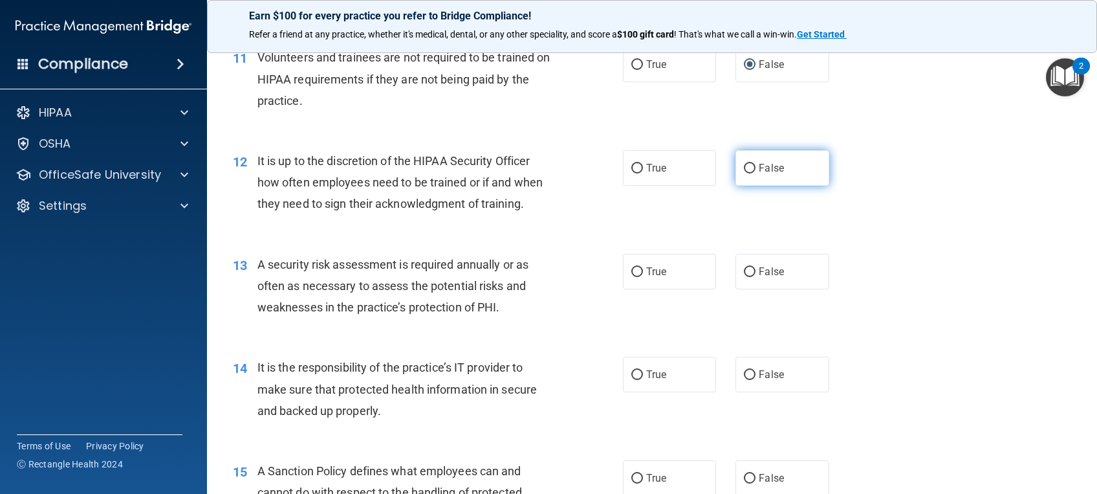
click at [744, 173] on input "False" at bounding box center [750, 169] width 12 height 10
radio input "true"
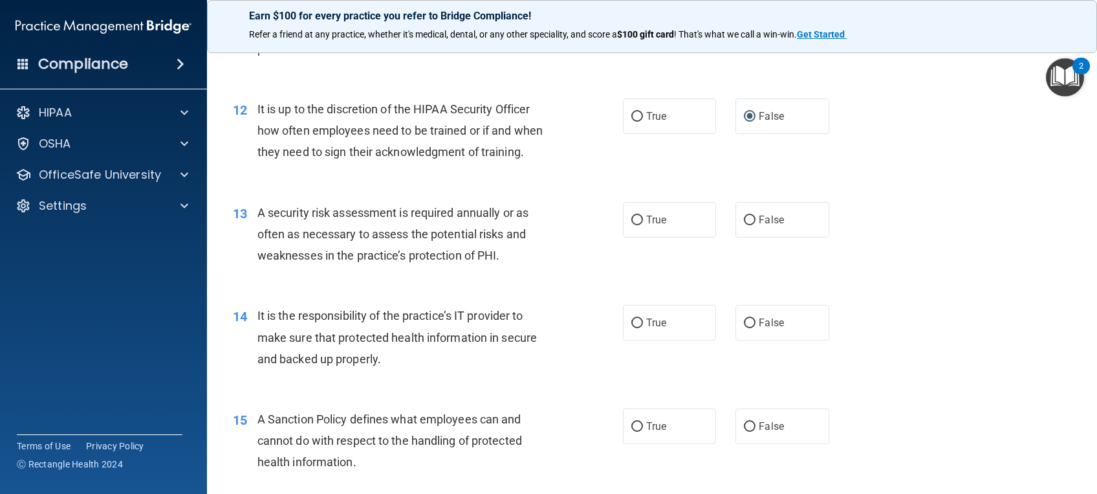
scroll to position [1402, 0]
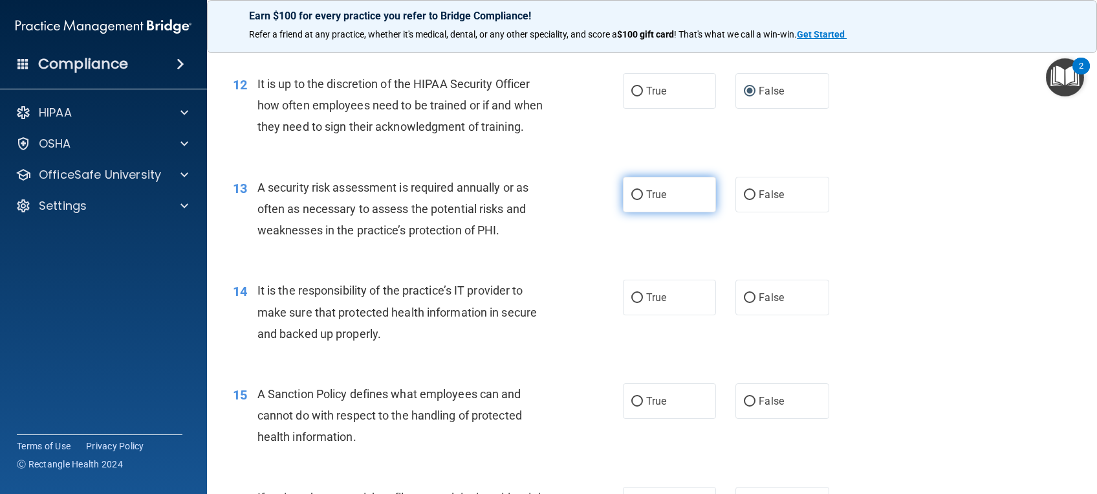
click at [669, 212] on label "True" at bounding box center [669, 195] width 93 height 36
click at [643, 200] on input "True" at bounding box center [637, 195] width 12 height 10
radio input "true"
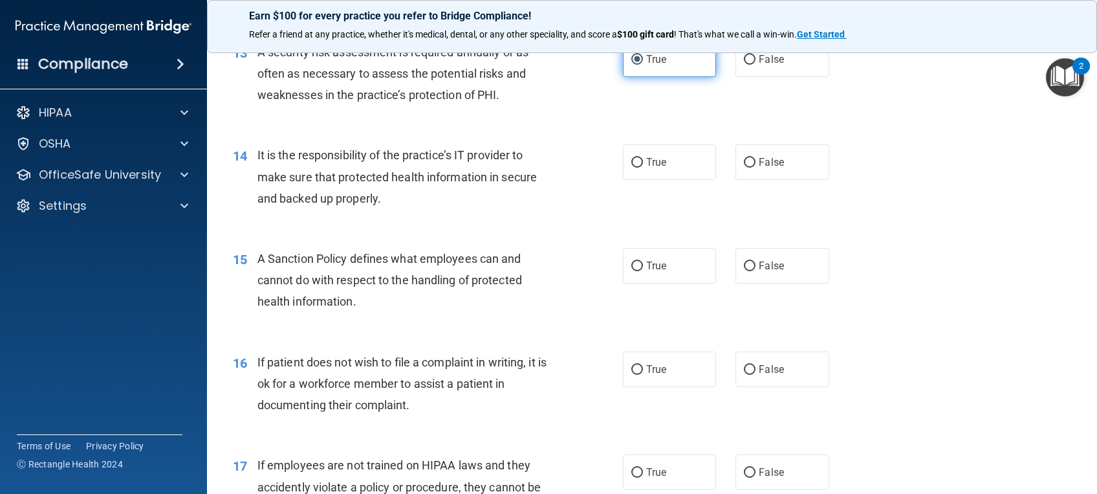
scroll to position [1574, 0]
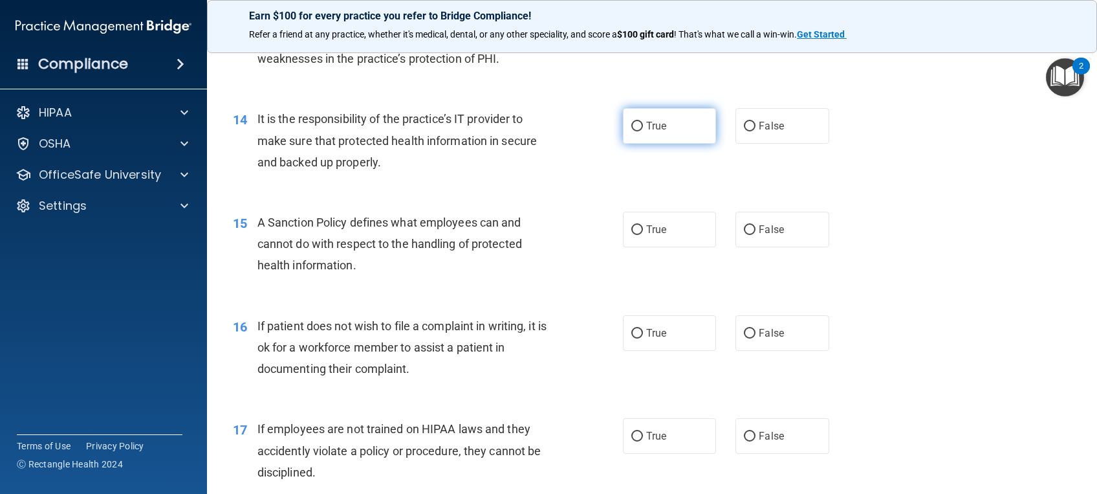
click at [657, 144] on label "True" at bounding box center [669, 126] width 93 height 36
click at [643, 131] on input "True" at bounding box center [637, 127] width 12 height 10
radio input "true"
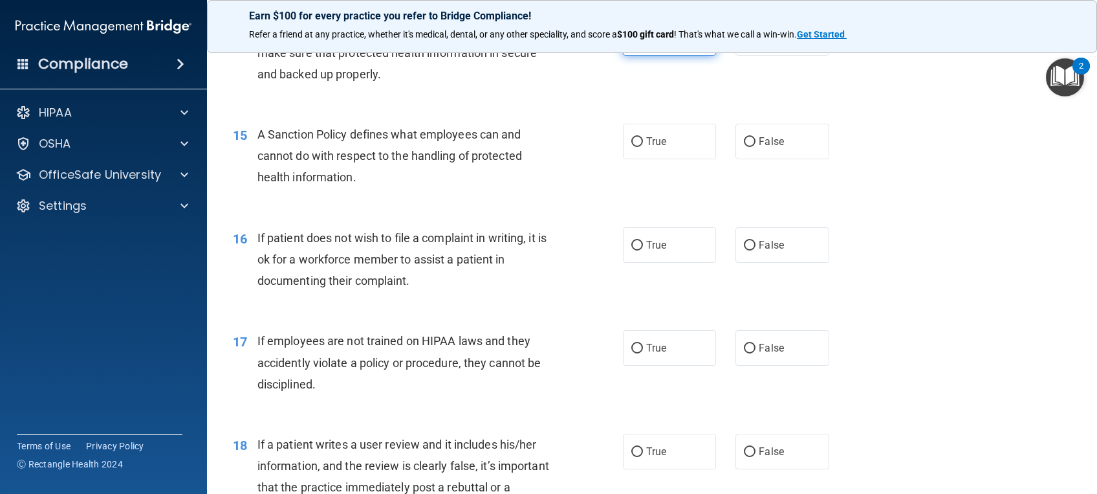
scroll to position [1665, 0]
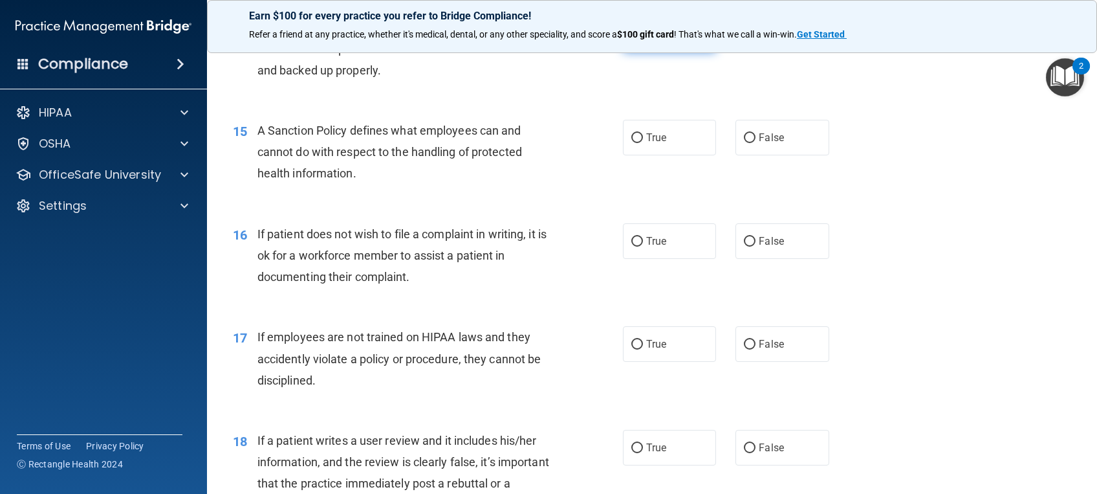
click at [657, 144] on span "True" at bounding box center [656, 137] width 20 height 12
click at [643, 143] on input "True" at bounding box center [637, 138] width 12 height 10
radio input "true"
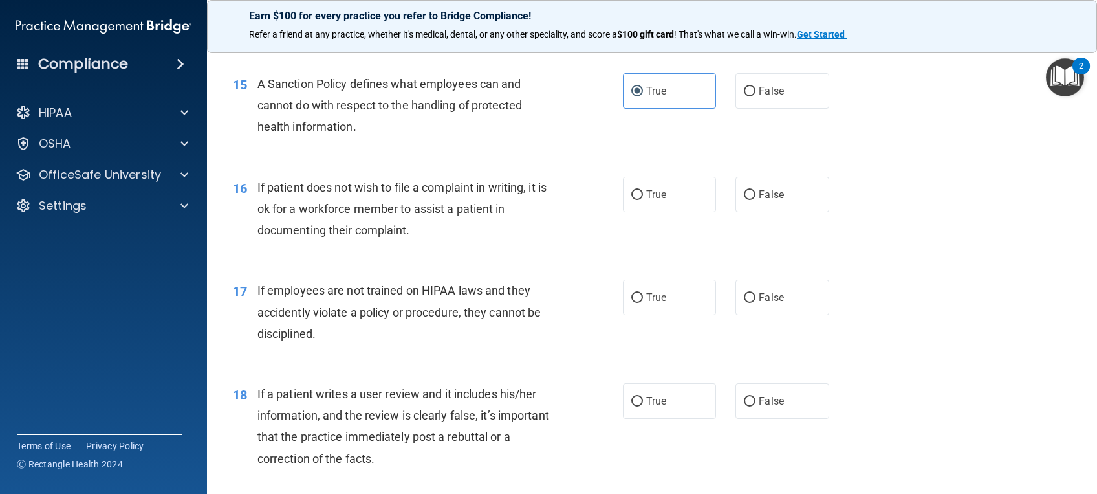
scroll to position [1713, 0]
click at [746, 199] on input "False" at bounding box center [750, 195] width 12 height 10
radio input "true"
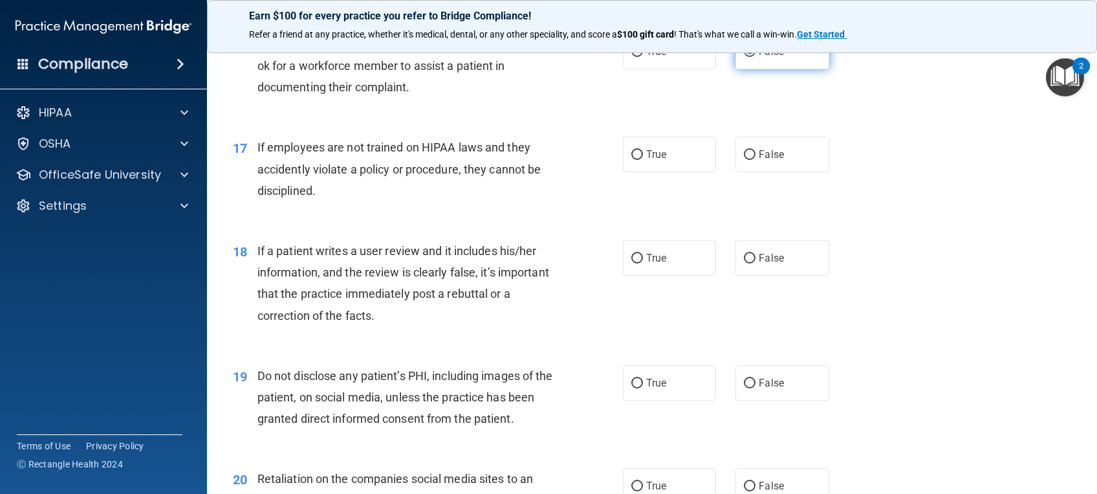
scroll to position [1869, 0]
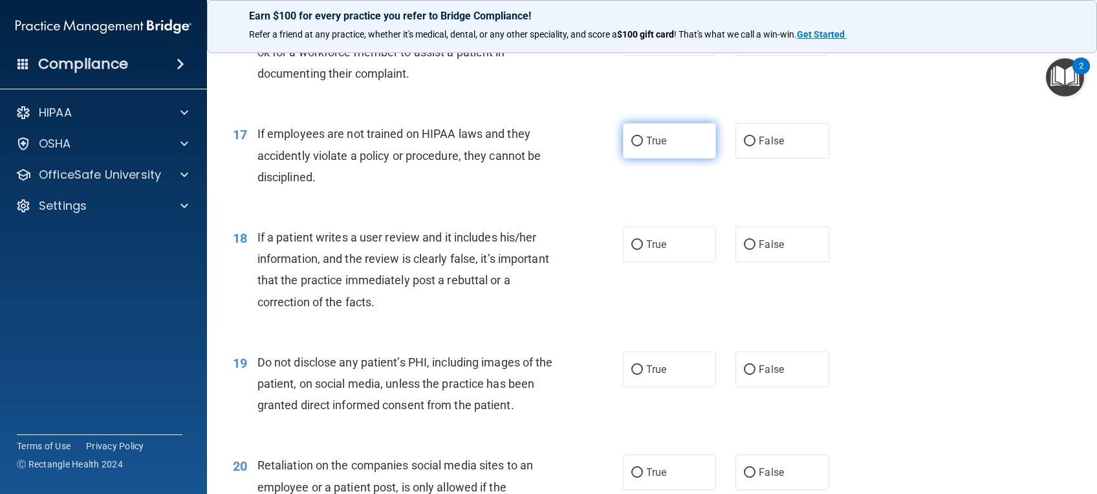
click at [683, 159] on label "True" at bounding box center [669, 141] width 93 height 36
click at [643, 146] on input "True" at bounding box center [637, 142] width 12 height 10
radio input "true"
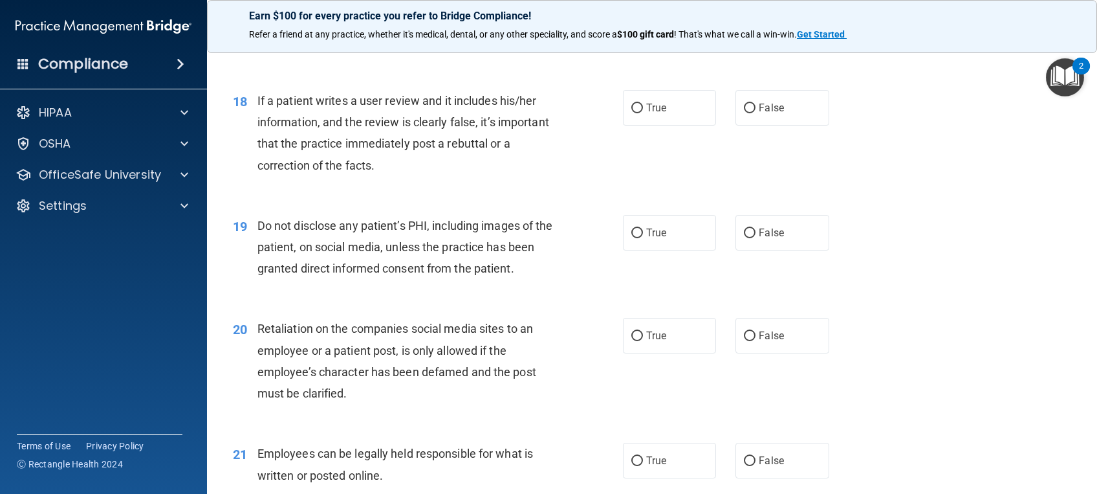
scroll to position [2006, 0]
click at [766, 124] on label "False" at bounding box center [782, 107] width 93 height 36
click at [756, 112] on input "False" at bounding box center [750, 107] width 12 height 10
radio input "true"
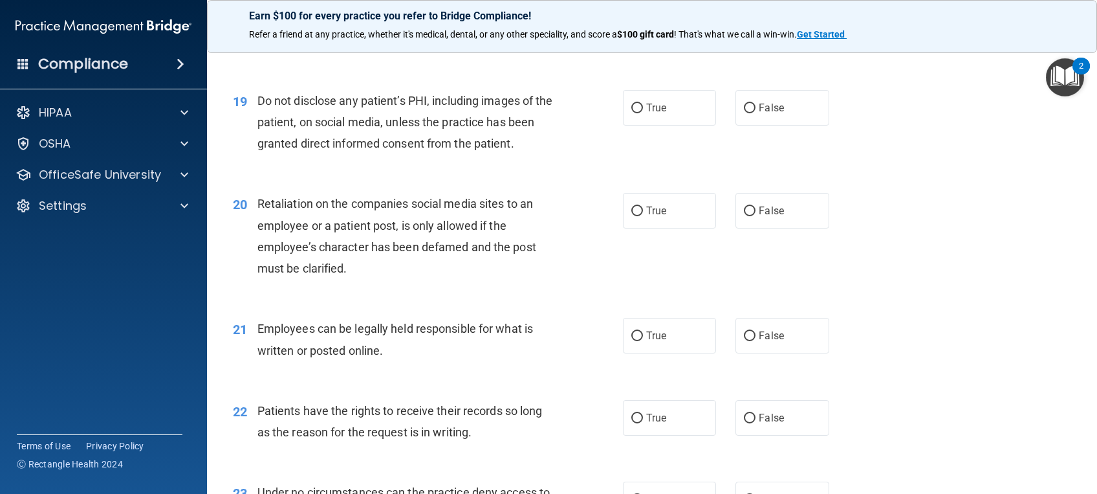
scroll to position [2131, 0]
click at [683, 124] on label "True" at bounding box center [669, 107] width 93 height 36
click at [643, 112] on input "True" at bounding box center [637, 107] width 12 height 10
radio input "true"
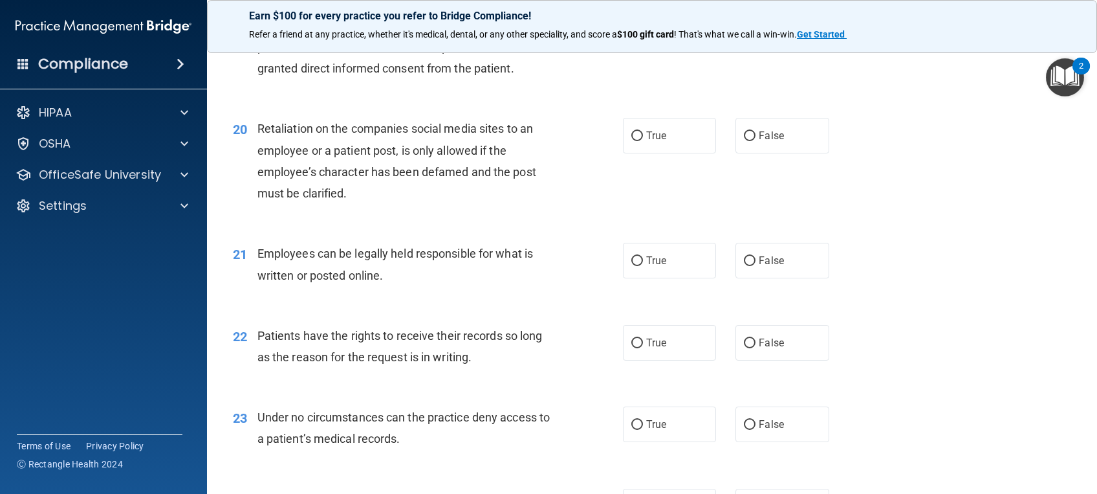
scroll to position [2205, 0]
click at [744, 153] on label "False" at bounding box center [782, 136] width 93 height 36
click at [744, 141] on input "False" at bounding box center [750, 136] width 12 height 10
radio input "true"
click at [631, 266] on input "True" at bounding box center [637, 261] width 12 height 10
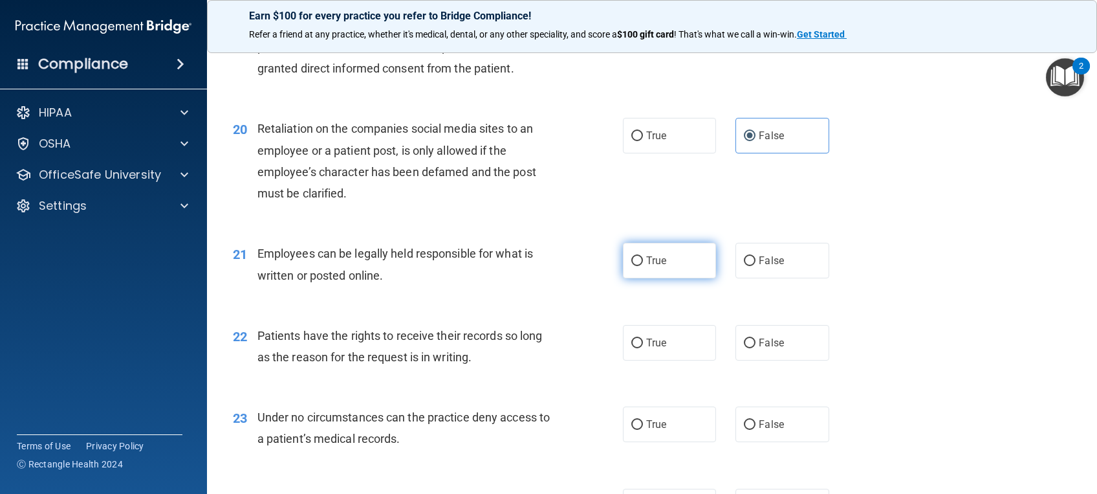
radio input "true"
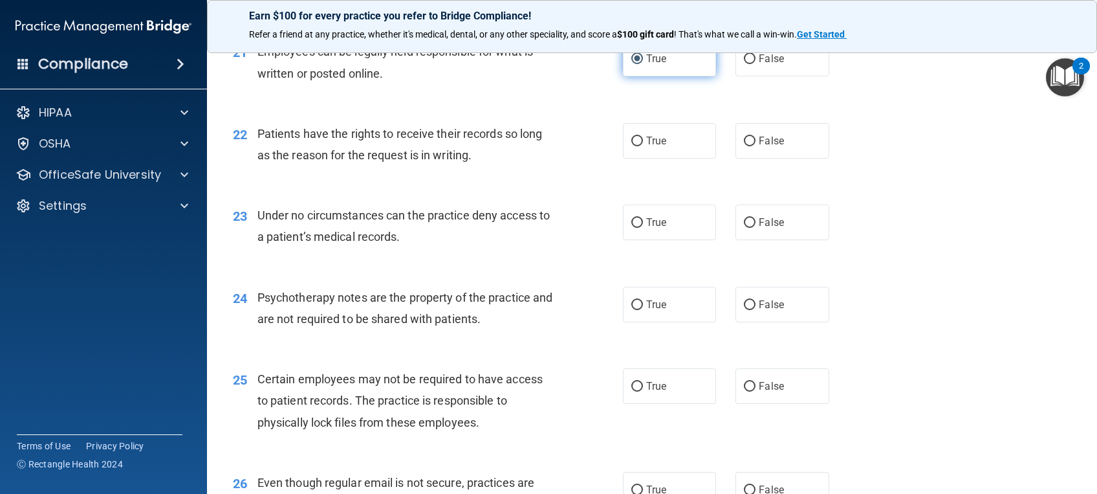
scroll to position [2408, 0]
click at [648, 157] on label "True" at bounding box center [669, 140] width 93 height 36
click at [643, 145] on input "True" at bounding box center [637, 140] width 12 height 10
radio input "true"
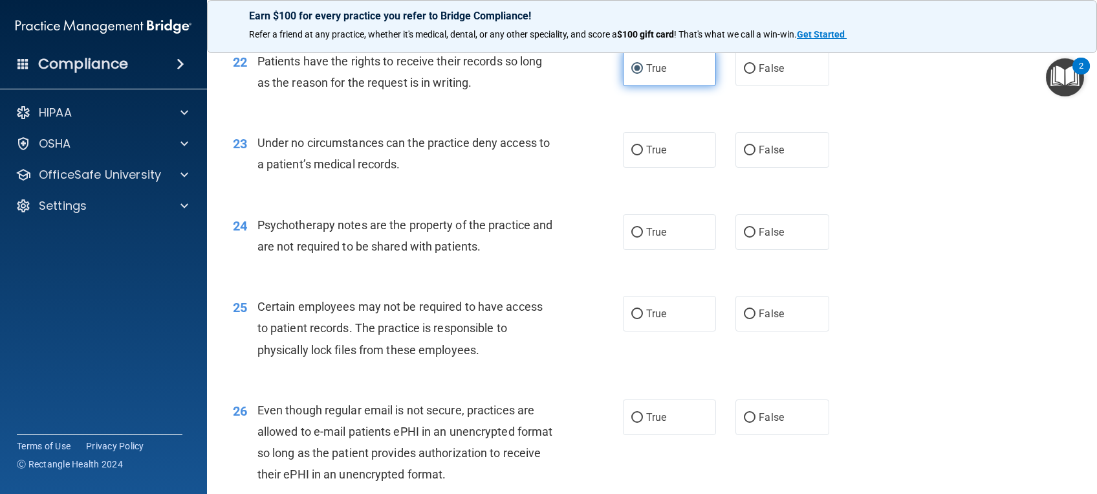
scroll to position [2480, 0]
click at [759, 155] on span "False" at bounding box center [771, 149] width 25 height 12
click at [751, 155] on input "False" at bounding box center [750, 150] width 12 height 10
radio input "true"
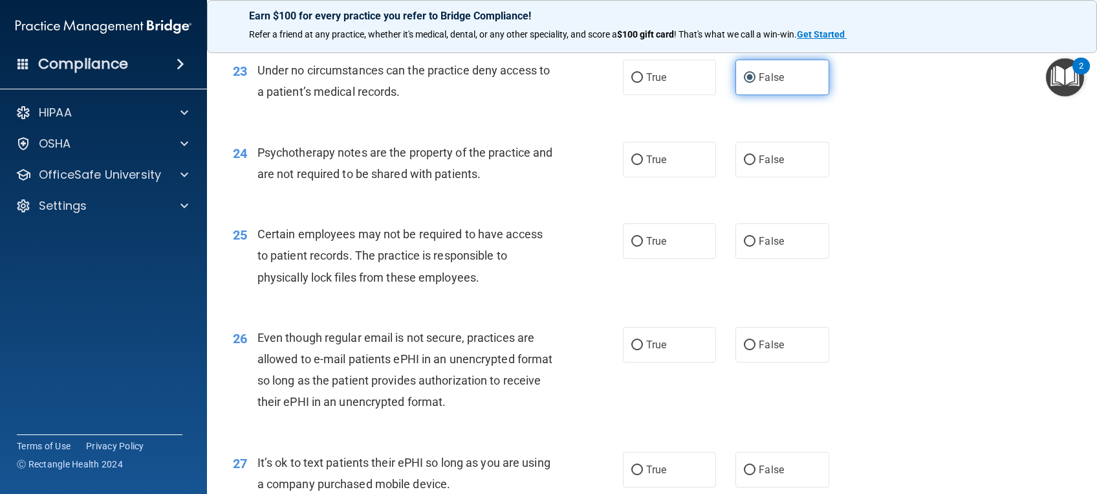
scroll to position [2558, 0]
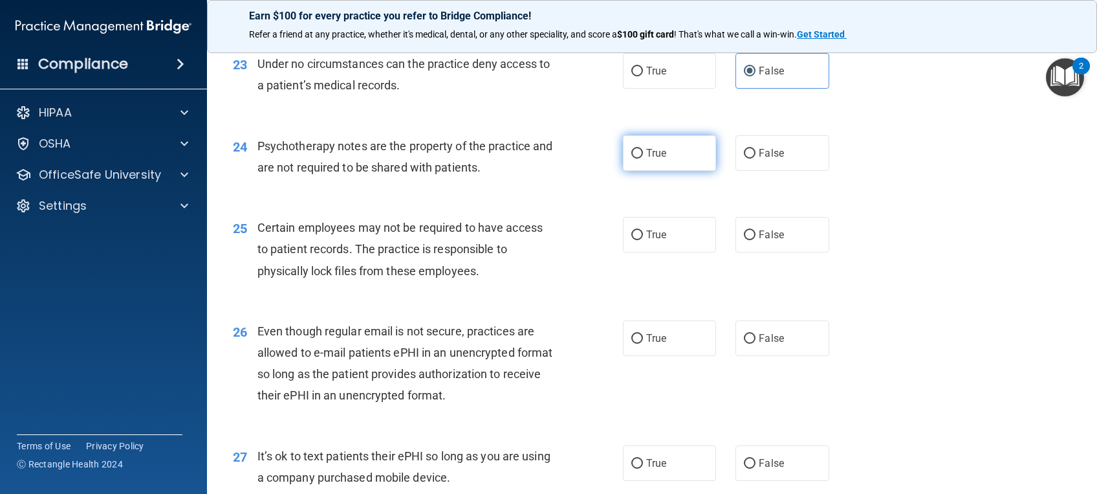
click at [691, 171] on label "True" at bounding box center [669, 153] width 93 height 36
click at [643, 159] on input "True" at bounding box center [637, 154] width 12 height 10
radio input "true"
click at [669, 248] on label "True" at bounding box center [669, 235] width 93 height 36
click at [643, 240] on input "True" at bounding box center [637, 235] width 12 height 10
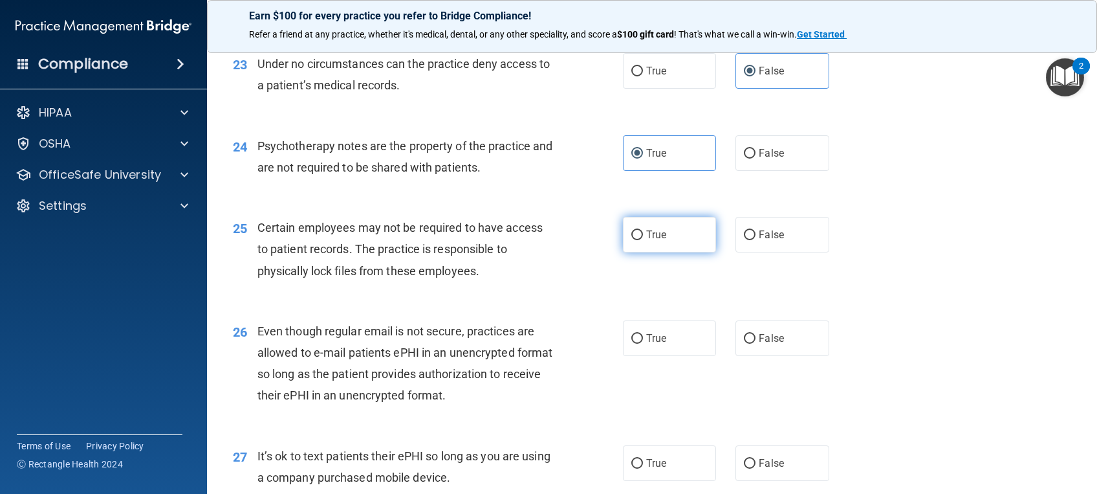
radio input "true"
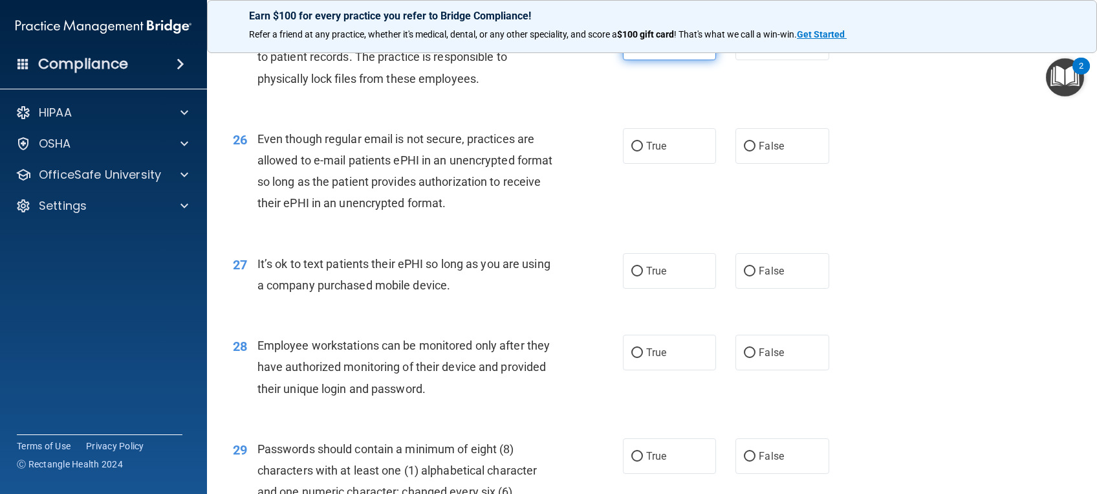
scroll to position [2752, 0]
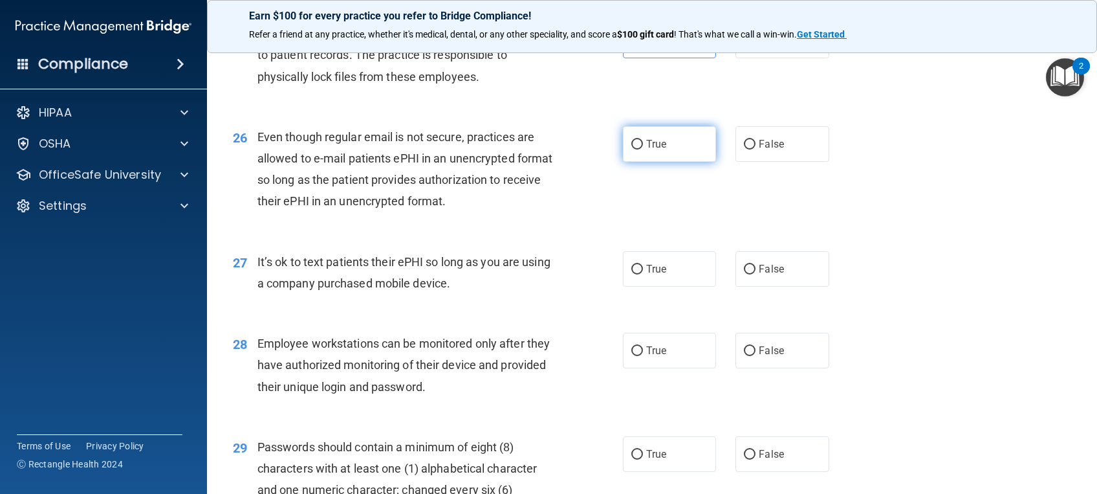
click at [674, 162] on label "True" at bounding box center [669, 144] width 93 height 36
click at [643, 149] on input "True" at bounding box center [637, 145] width 12 height 10
radio input "true"
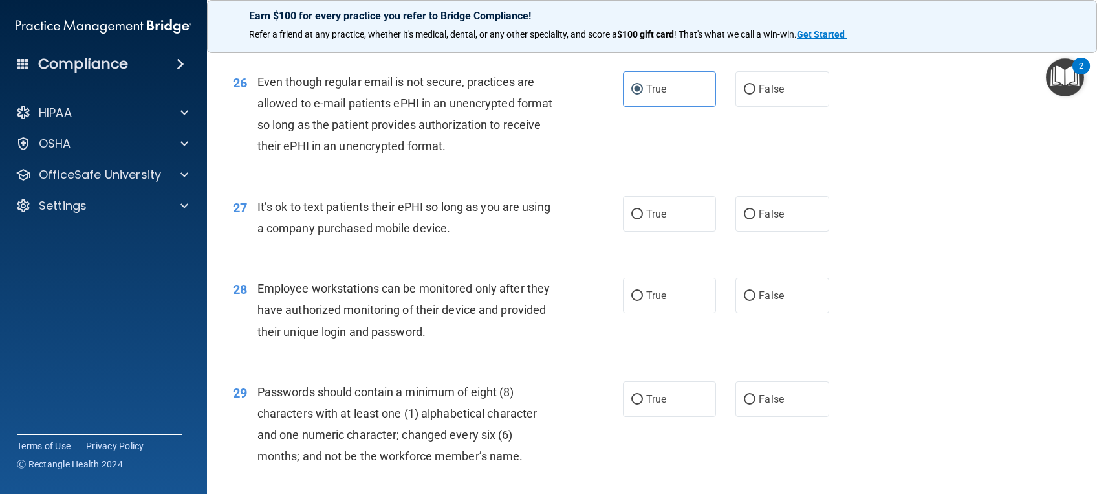
scroll to position [2808, 0]
click at [761, 219] on span "False" at bounding box center [771, 213] width 25 height 12
click at [756, 219] on input "False" at bounding box center [750, 214] width 12 height 10
radio input "true"
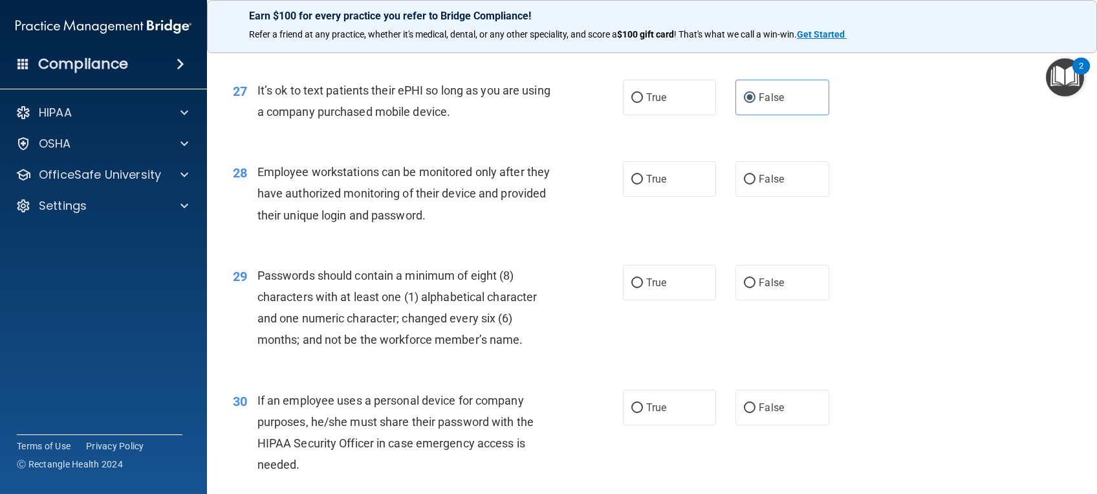
scroll to position [2927, 0]
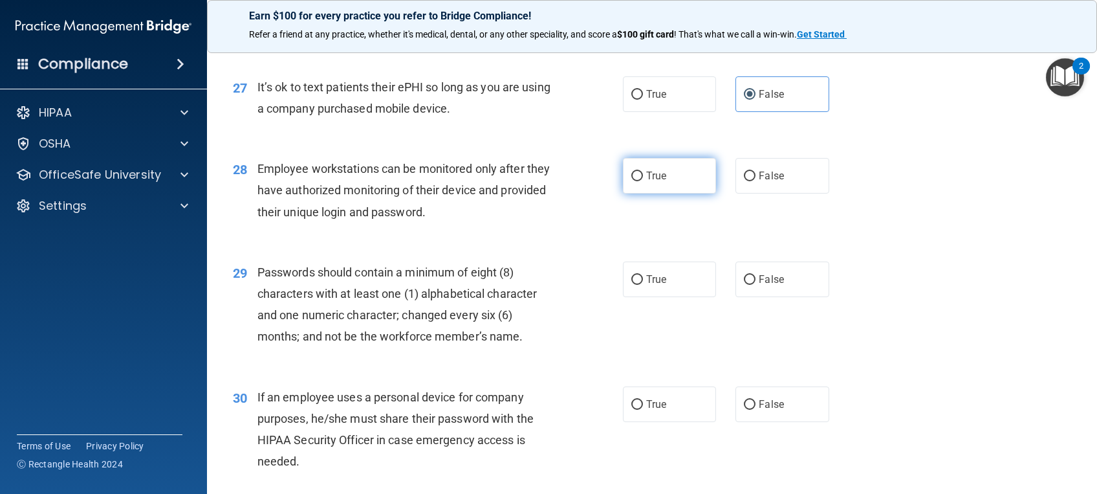
click at [651, 193] on label "True" at bounding box center [669, 176] width 93 height 36
click at [643, 181] on input "True" at bounding box center [637, 176] width 12 height 10
radio input "true"
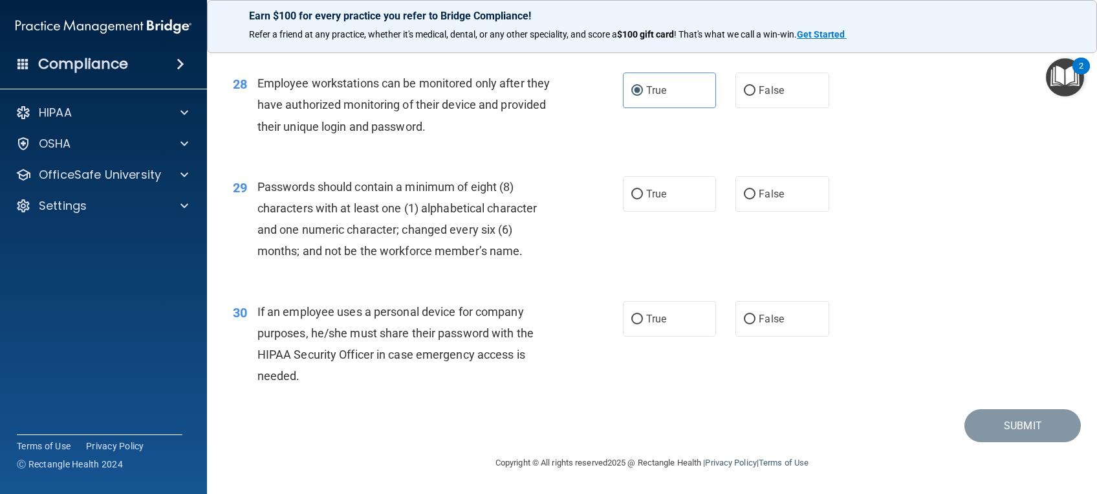
scroll to position [3034, 0]
click at [665, 196] on label "True" at bounding box center [669, 194] width 93 height 36
click at [643, 196] on input "True" at bounding box center [637, 195] width 12 height 10
radio input "true"
click at [743, 327] on label "False" at bounding box center [782, 319] width 93 height 36
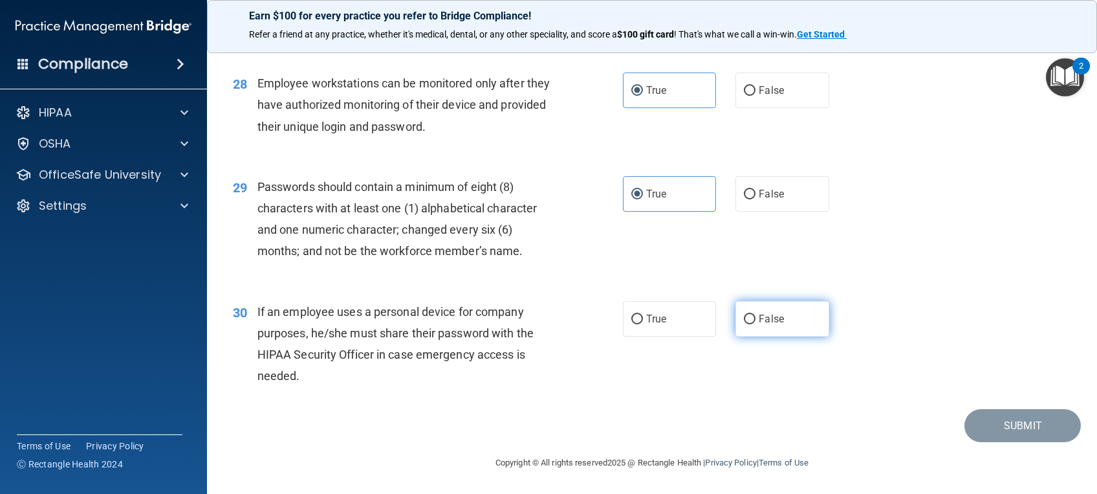
click at [744, 324] on input "False" at bounding box center [750, 319] width 12 height 10
radio input "true"
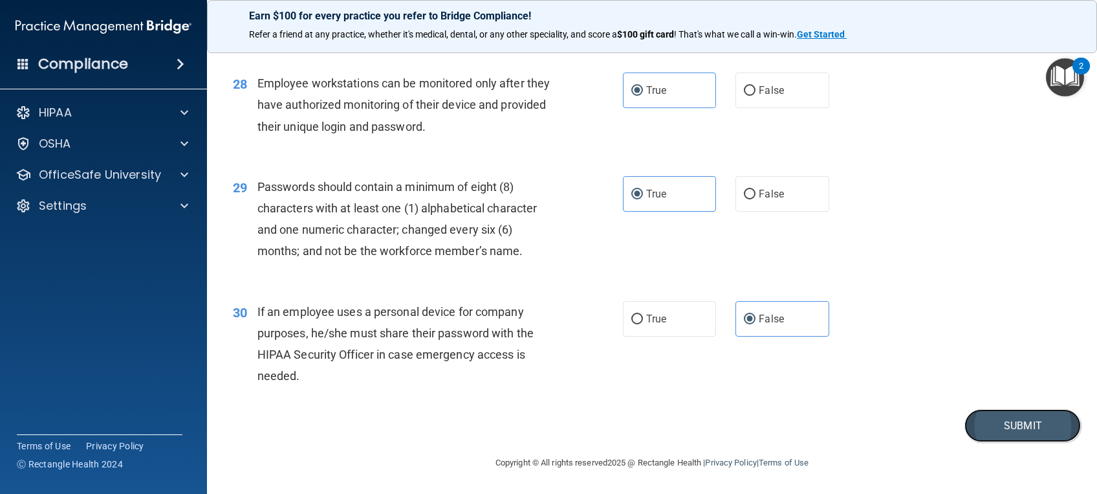
click at [994, 427] on button "Submit" at bounding box center [1023, 425] width 116 height 33
click at [993, 428] on button "Submit" at bounding box center [1023, 425] width 116 height 33
click at [1018, 421] on button "Submit" at bounding box center [1023, 425] width 116 height 33
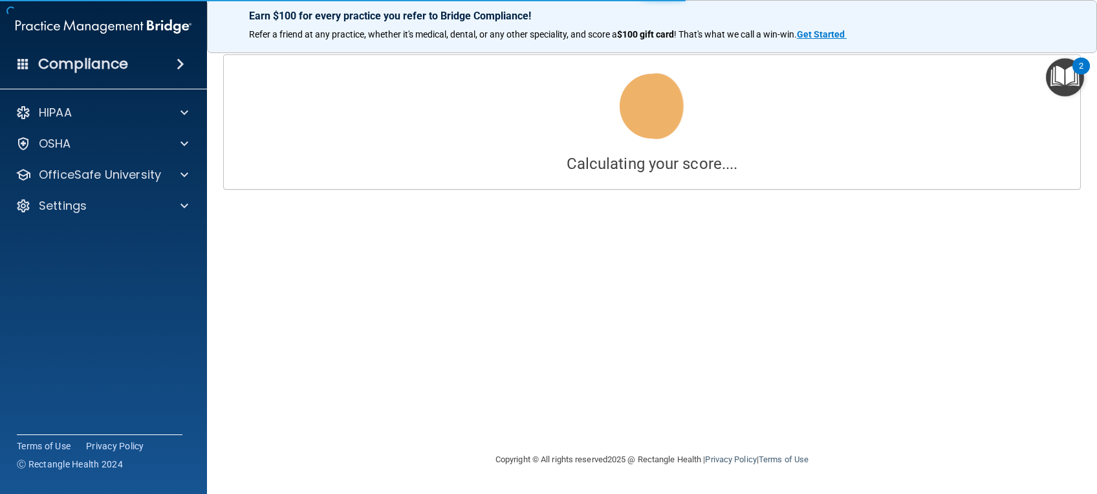
click at [1020, 421] on div "Calculating your score.... You did not pass the " HIPAA Policies and Procedures…" at bounding box center [652, 246] width 839 height 384
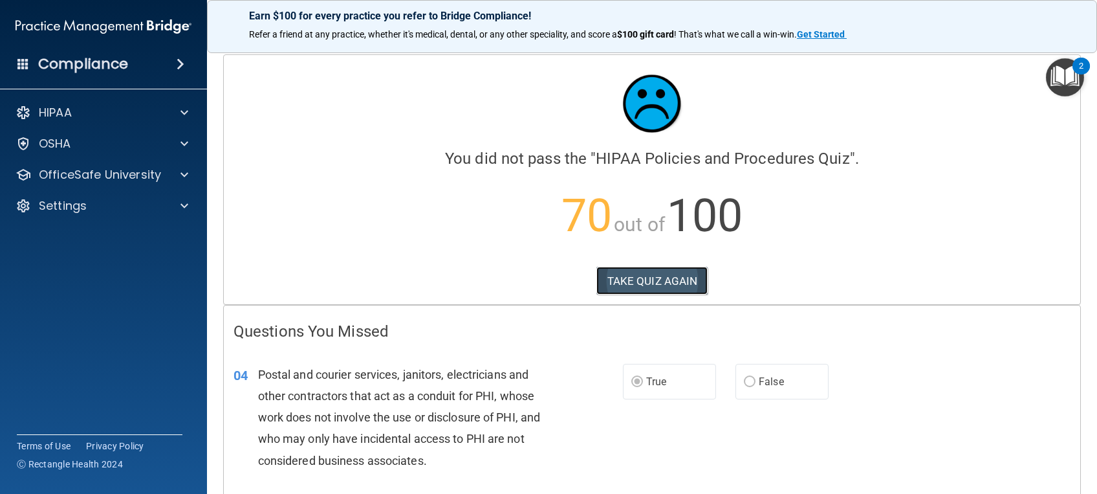
click at [624, 274] on button "TAKE QUIZ AGAIN" at bounding box center [653, 281] width 112 height 28
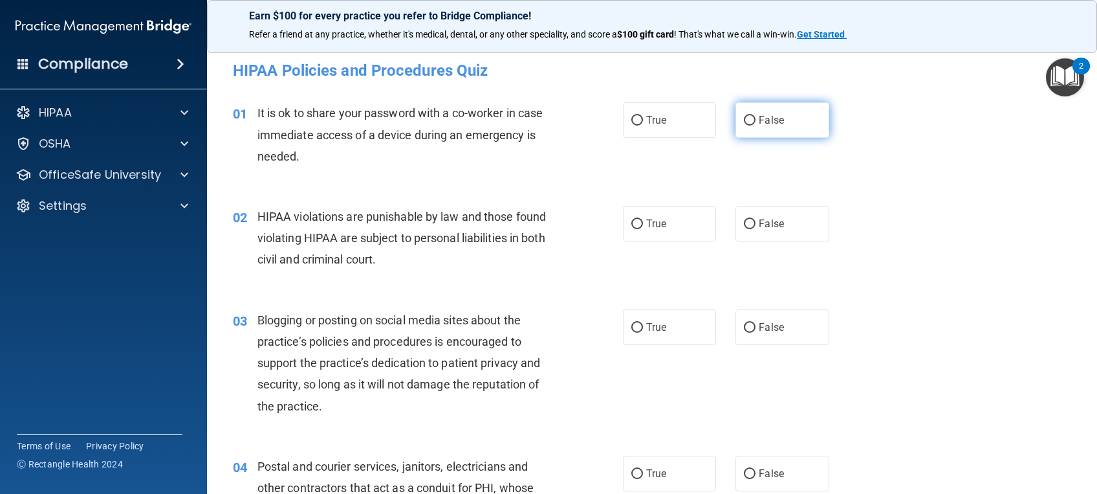
click at [744, 119] on input "False" at bounding box center [750, 121] width 12 height 10
radio input "true"
click at [646, 225] on span "True" at bounding box center [656, 223] width 20 height 12
click at [642, 225] on input "True" at bounding box center [637, 224] width 12 height 10
radio input "true"
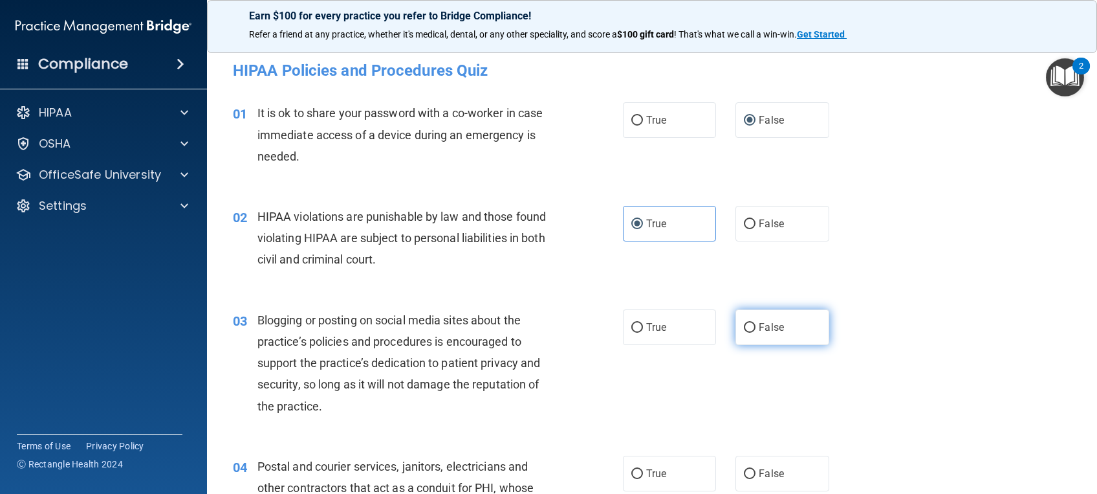
click at [759, 325] on span "False" at bounding box center [771, 327] width 25 height 12
click at [755, 325] on input "False" at bounding box center [750, 328] width 12 height 10
radio input "true"
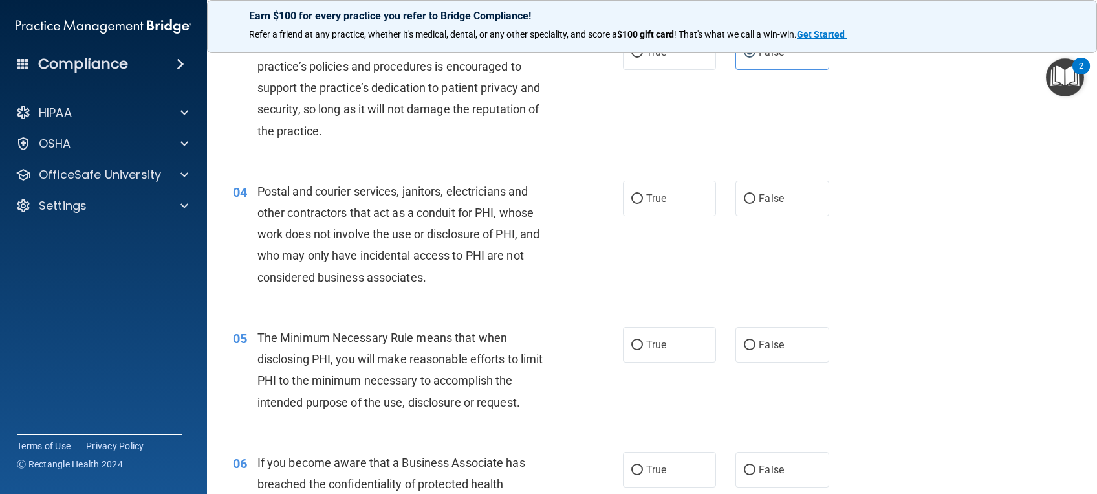
scroll to position [278, 0]
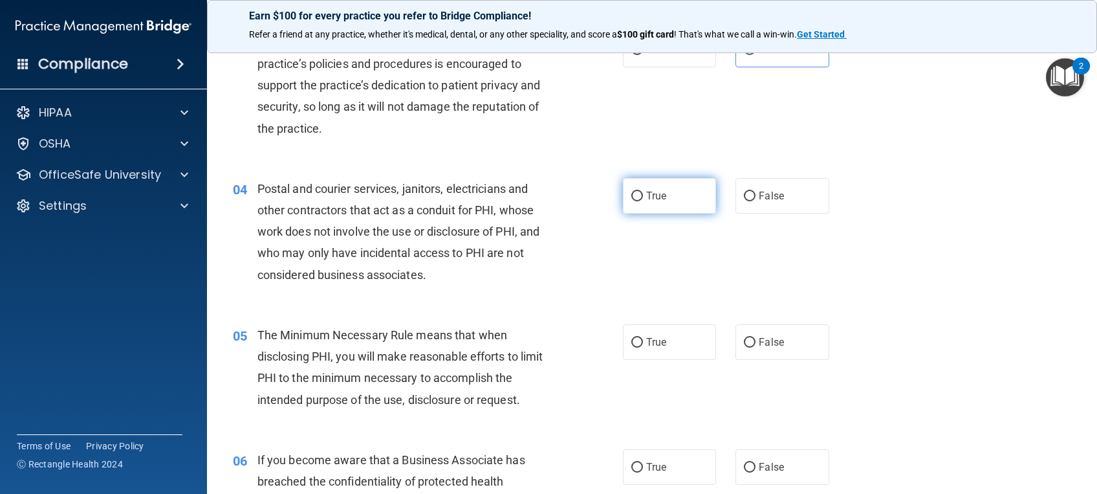
click at [674, 195] on label "True" at bounding box center [669, 196] width 93 height 36
click at [643, 195] on input "True" at bounding box center [637, 197] width 12 height 10
radio input "true"
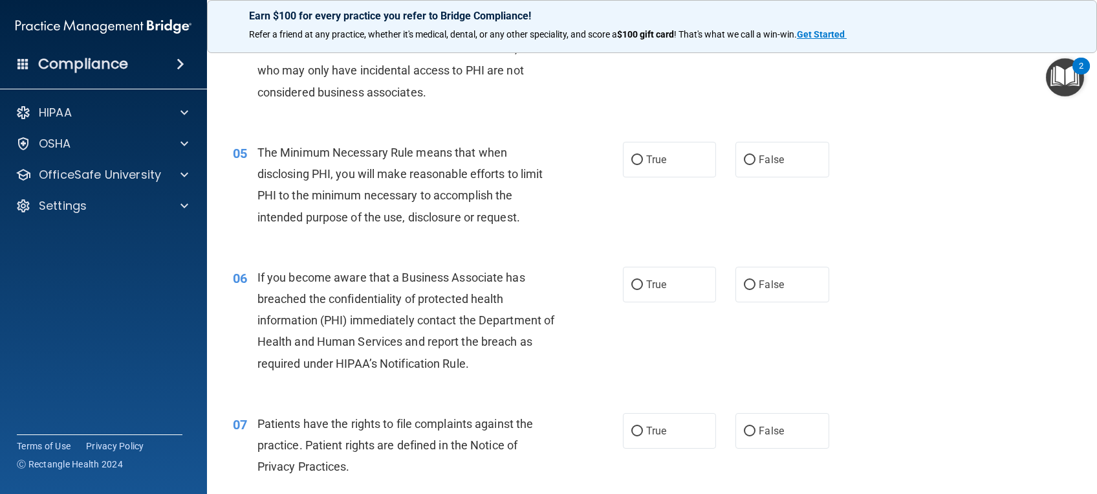
scroll to position [463, 0]
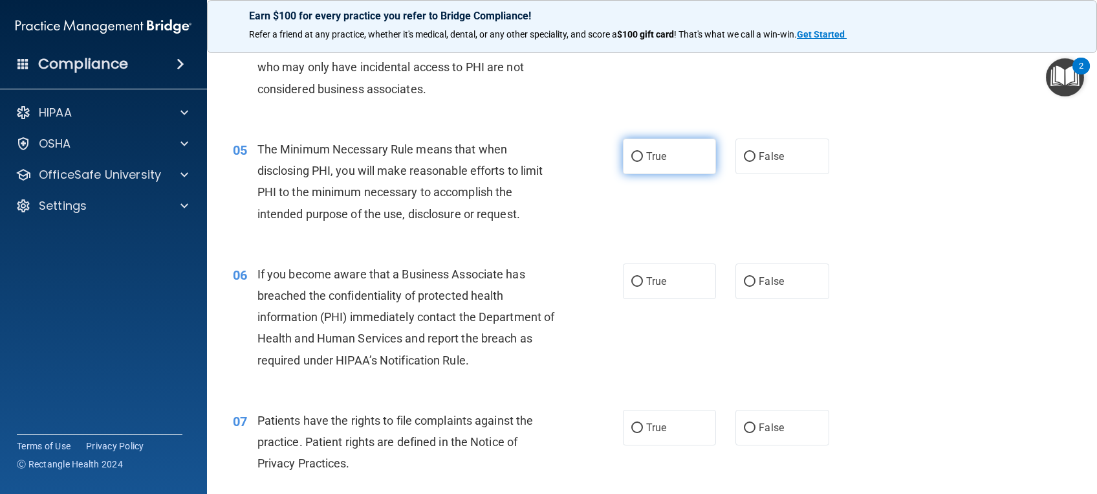
click at [675, 164] on label "True" at bounding box center [669, 156] width 93 height 36
click at [643, 162] on input "True" at bounding box center [637, 157] width 12 height 10
radio input "true"
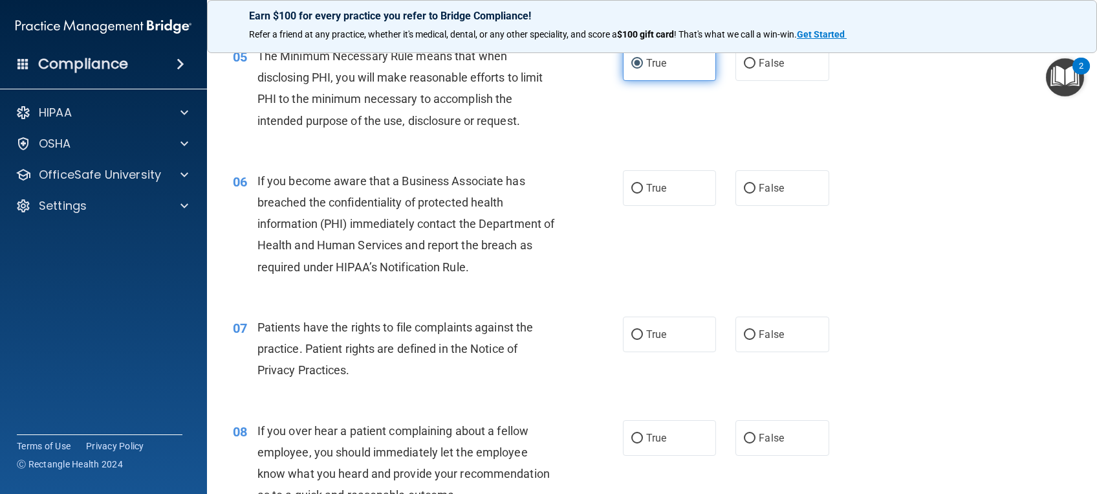
scroll to position [558, 0]
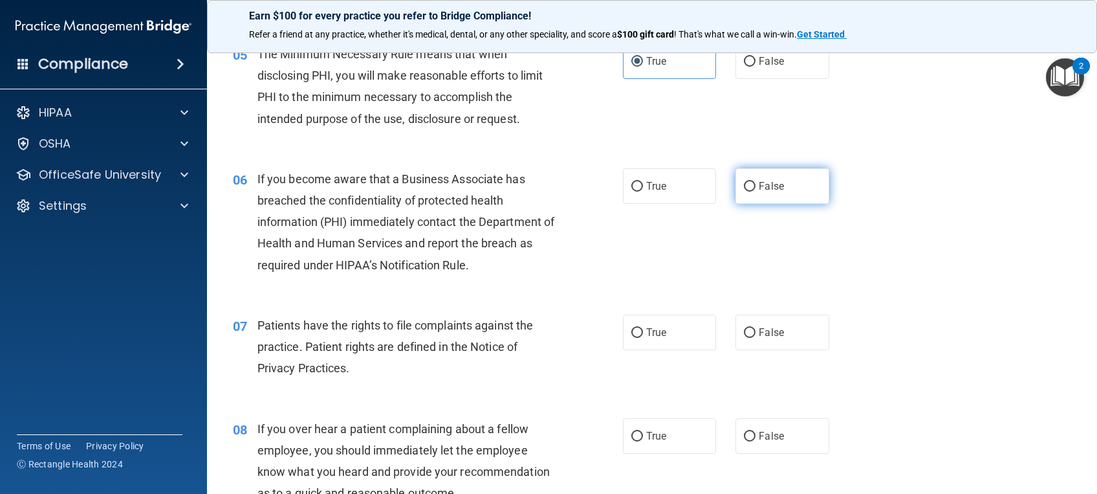
click at [780, 193] on label "False" at bounding box center [782, 186] width 93 height 36
click at [756, 192] on input "False" at bounding box center [750, 187] width 12 height 10
radio input "true"
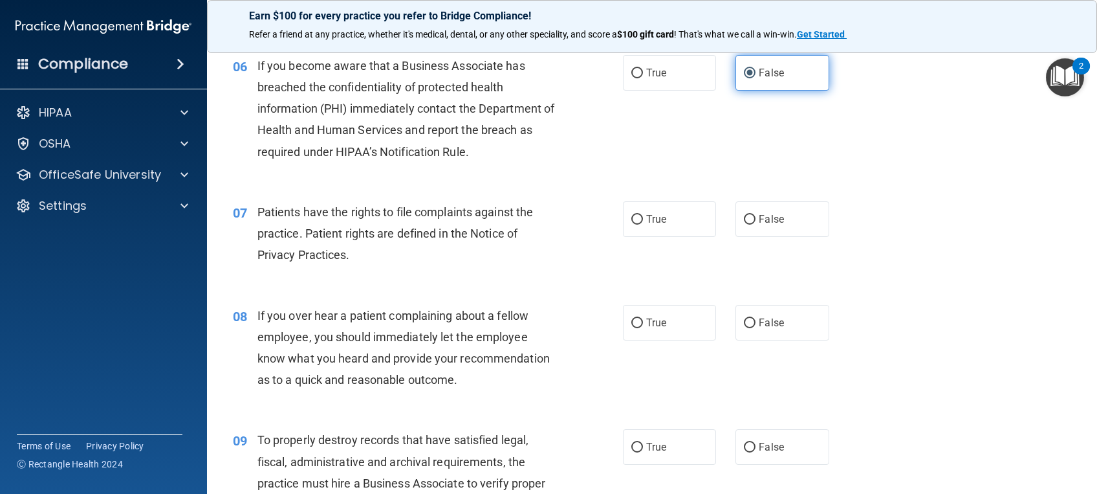
scroll to position [681, 0]
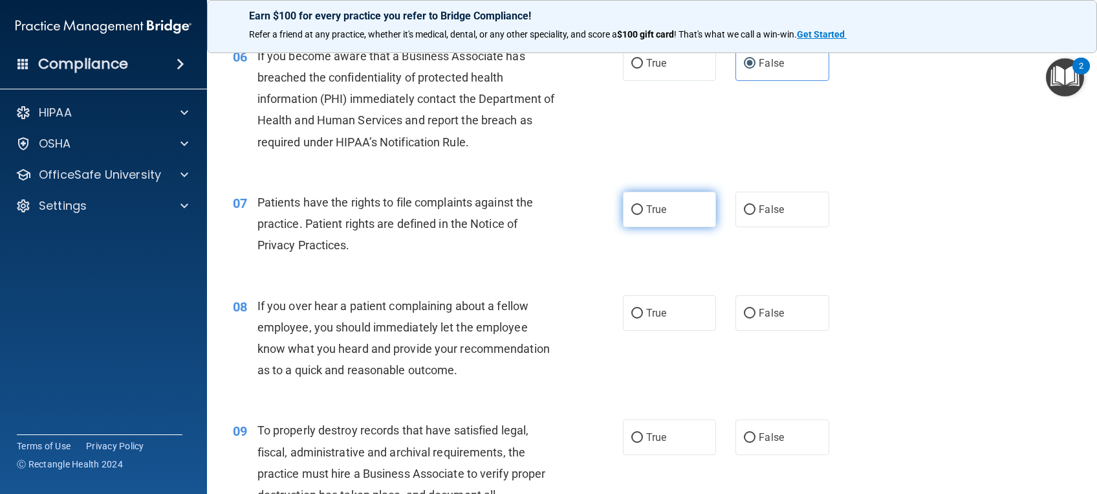
click at [697, 208] on label "True" at bounding box center [669, 210] width 93 height 36
click at [643, 208] on input "True" at bounding box center [637, 210] width 12 height 10
radio input "true"
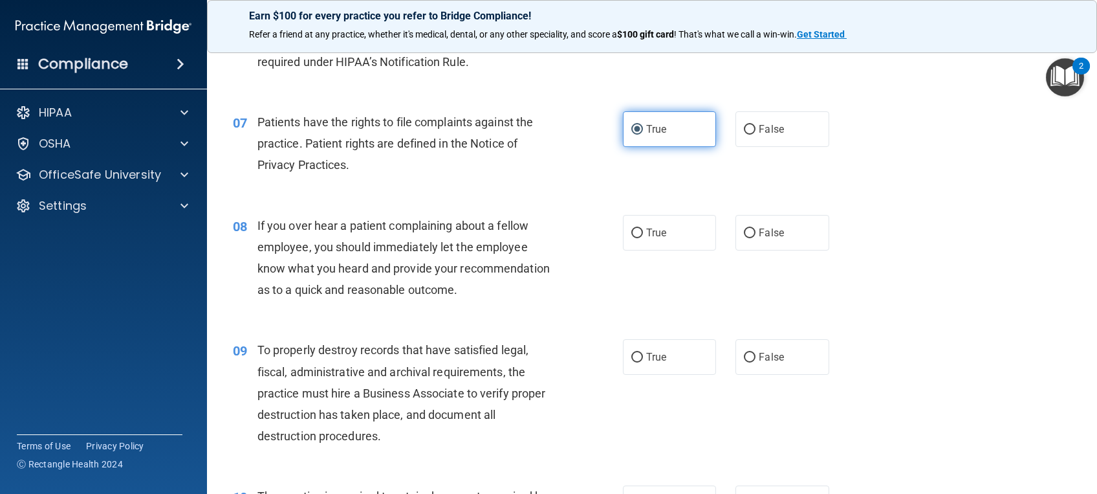
scroll to position [775, 0]
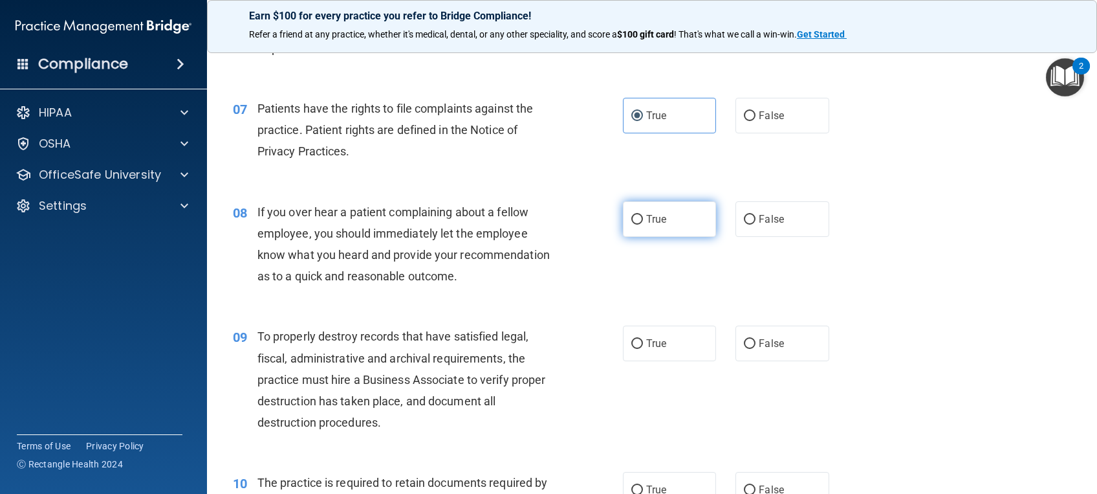
click at [691, 212] on label "True" at bounding box center [669, 219] width 93 height 36
click at [643, 215] on input "True" at bounding box center [637, 220] width 12 height 10
radio input "true"
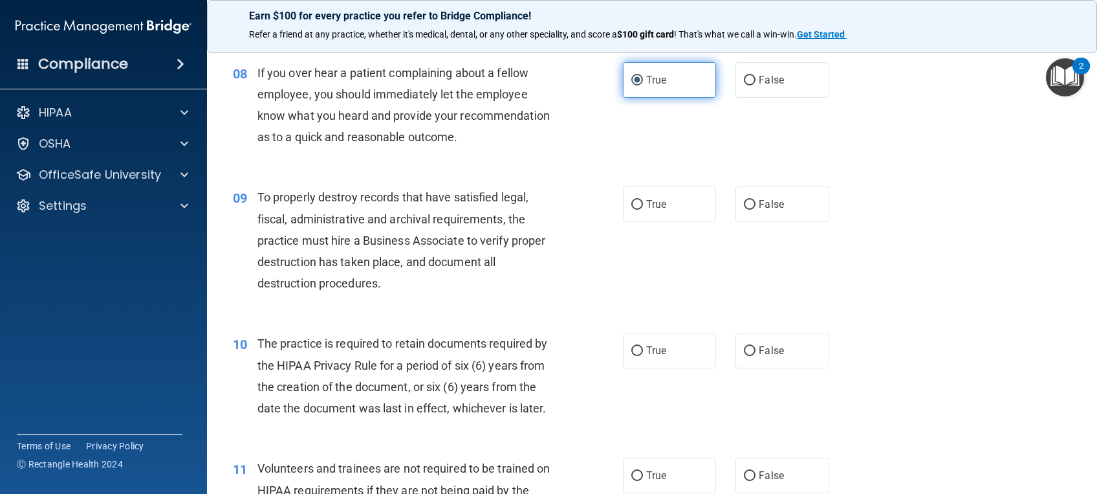
scroll to position [916, 0]
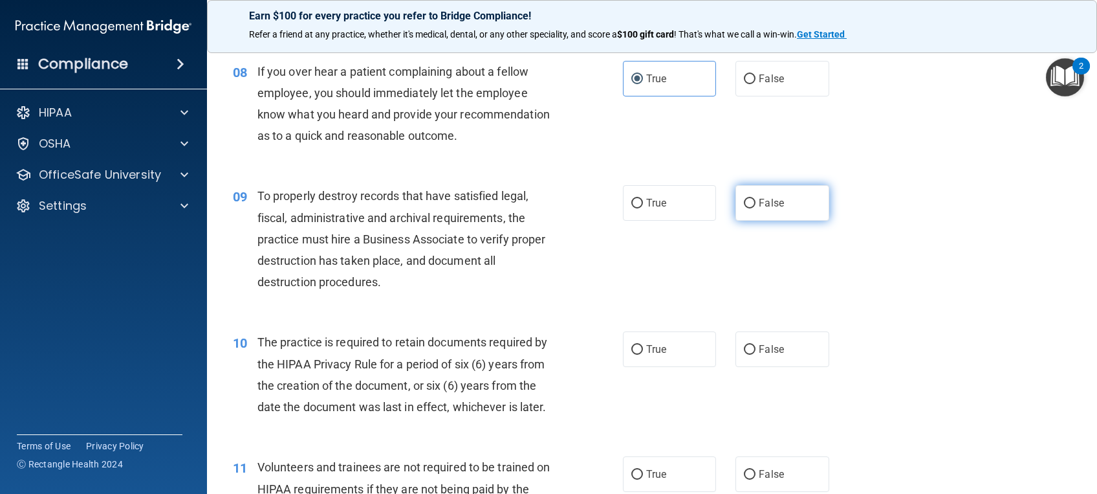
click at [759, 209] on span "False" at bounding box center [771, 203] width 25 height 12
click at [756, 208] on input "False" at bounding box center [750, 204] width 12 height 10
radio input "true"
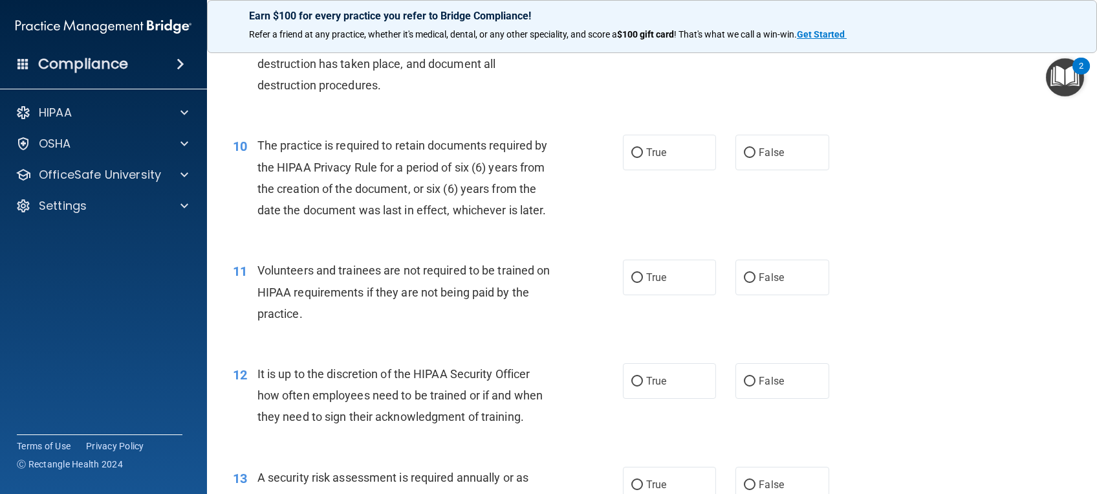
scroll to position [1113, 0]
click at [678, 170] on label "True" at bounding box center [669, 152] width 93 height 36
click at [643, 157] on input "True" at bounding box center [637, 153] width 12 height 10
radio input "true"
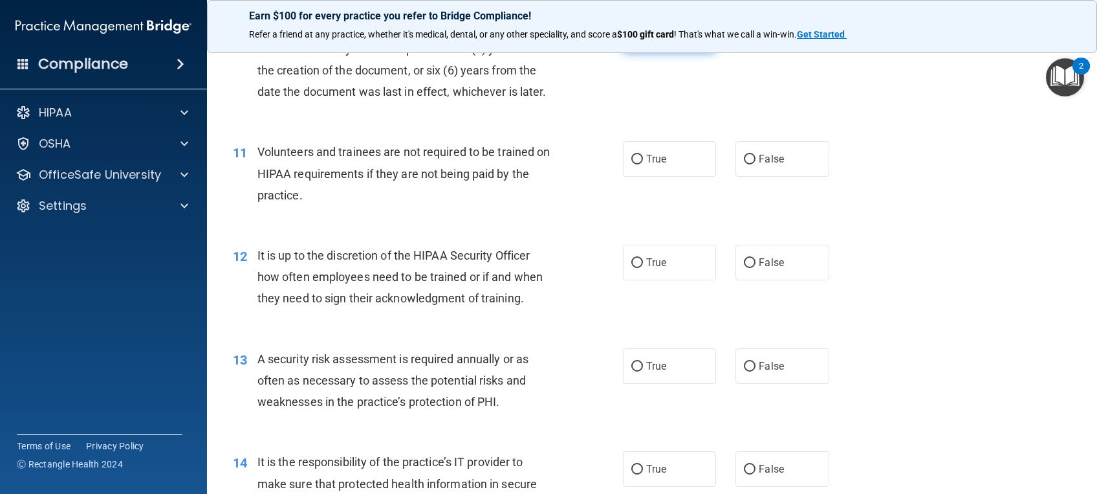
scroll to position [1231, 0]
click at [760, 164] on span "False" at bounding box center [771, 158] width 25 height 12
click at [756, 164] on input "False" at bounding box center [750, 159] width 12 height 10
radio input "true"
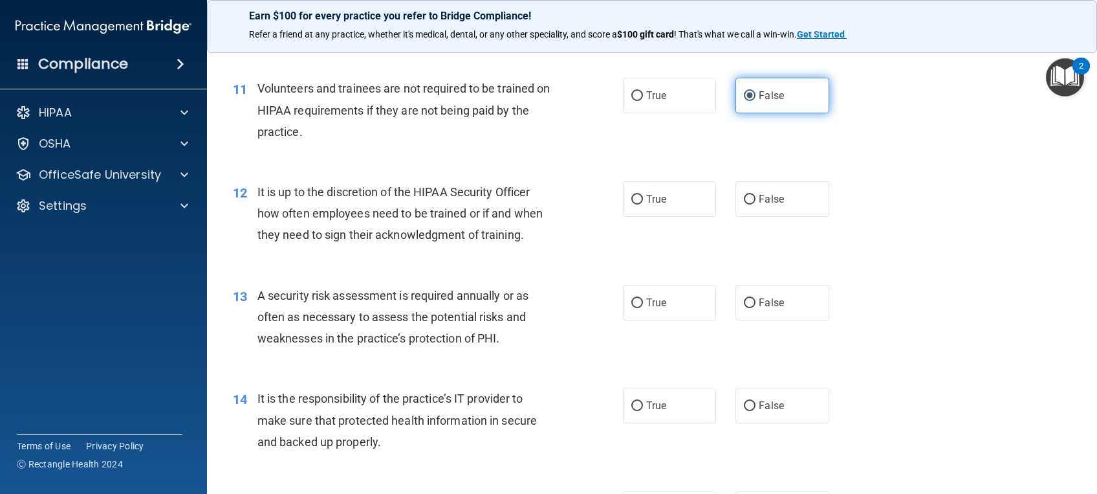
scroll to position [1308, 0]
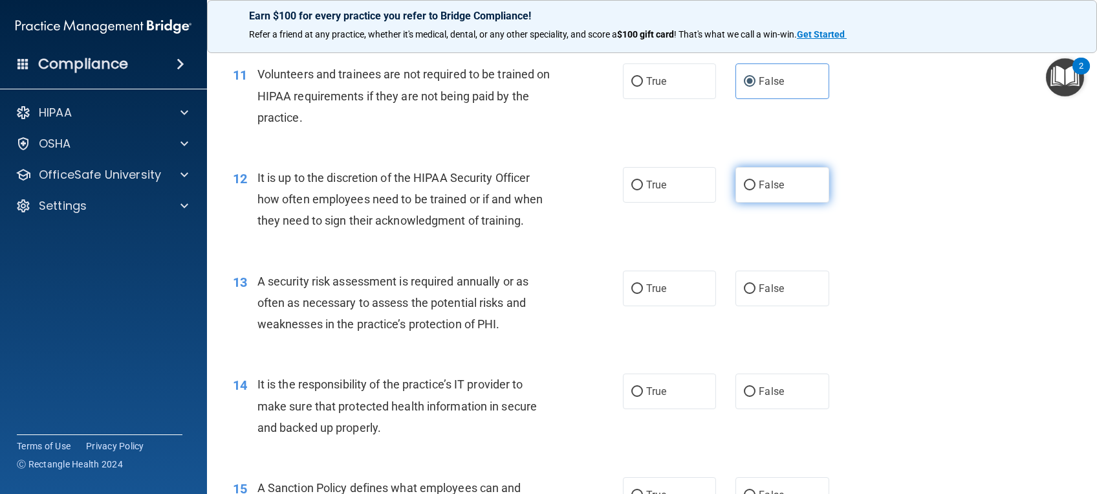
click at [760, 198] on label "False" at bounding box center [782, 185] width 93 height 36
click at [756, 190] on input "False" at bounding box center [750, 186] width 12 height 10
radio input "true"
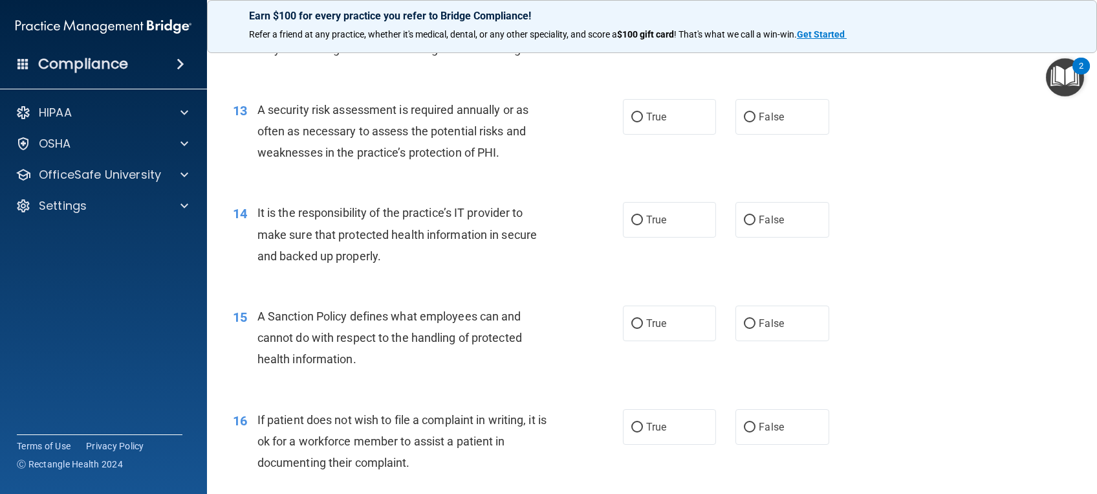
scroll to position [1491, 0]
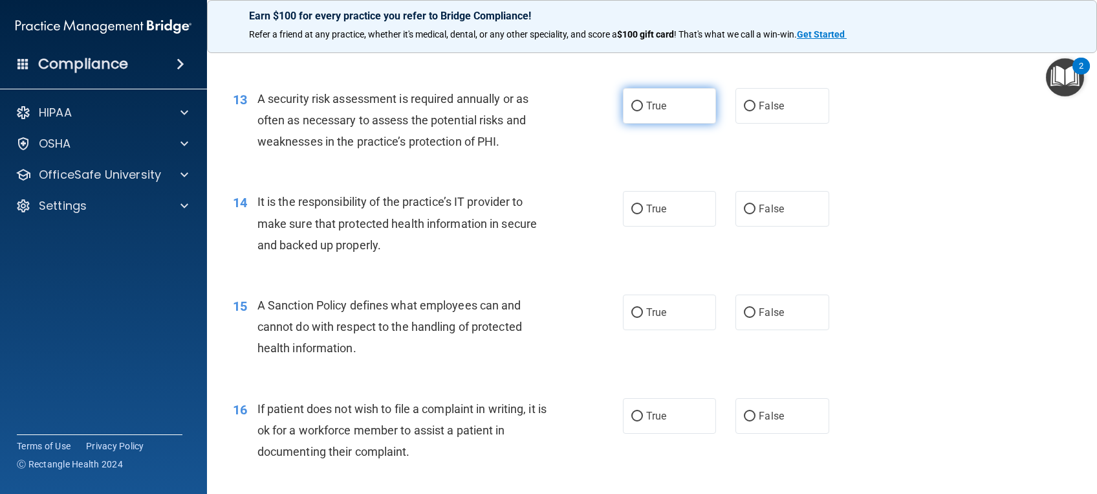
click at [670, 124] on label "True" at bounding box center [669, 106] width 93 height 36
click at [643, 111] on input "True" at bounding box center [637, 107] width 12 height 10
radio input "true"
click at [776, 226] on label "False" at bounding box center [782, 209] width 93 height 36
click at [756, 214] on input "False" at bounding box center [750, 209] width 12 height 10
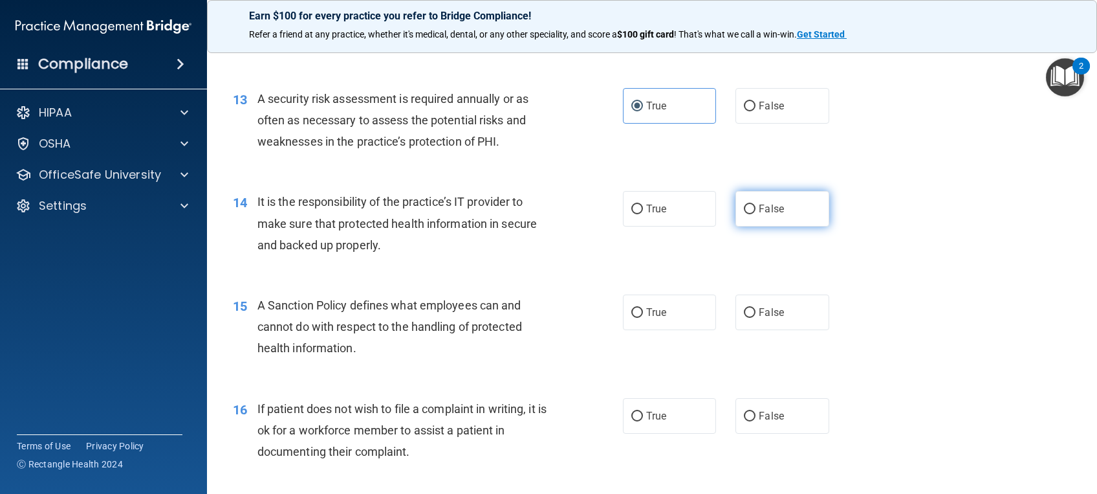
radio input "true"
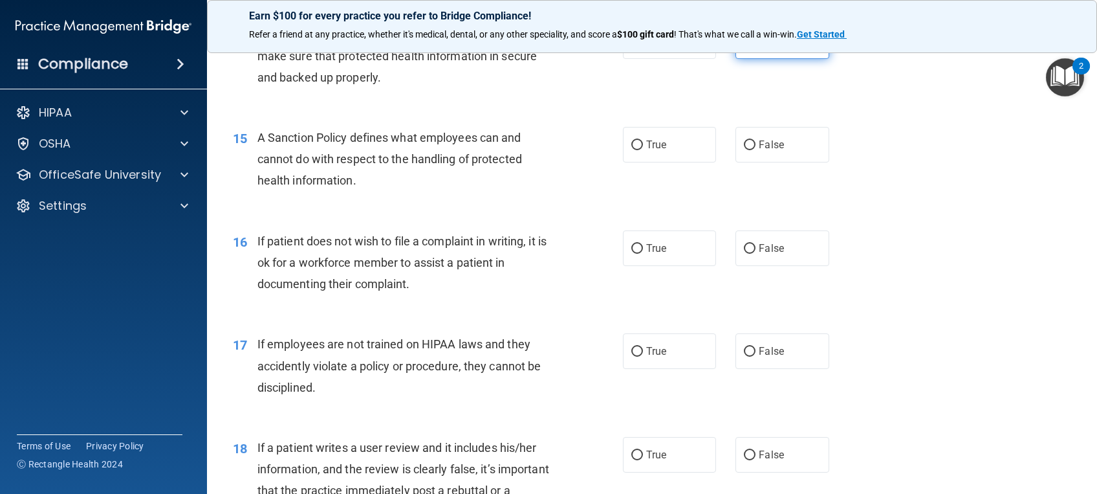
scroll to position [1661, 0]
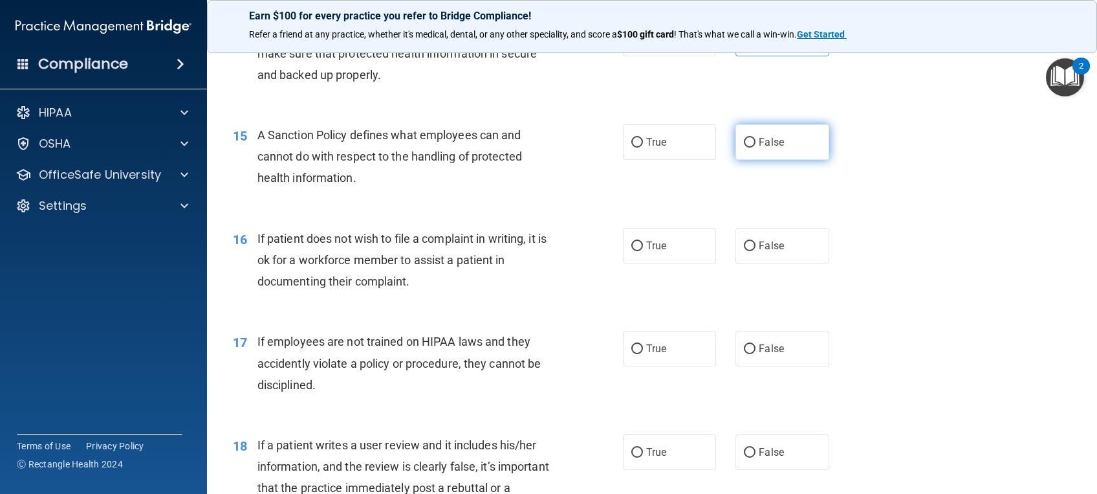
click at [771, 148] on span "False" at bounding box center [771, 142] width 25 height 12
click at [756, 148] on input "False" at bounding box center [750, 143] width 12 height 10
radio input "true"
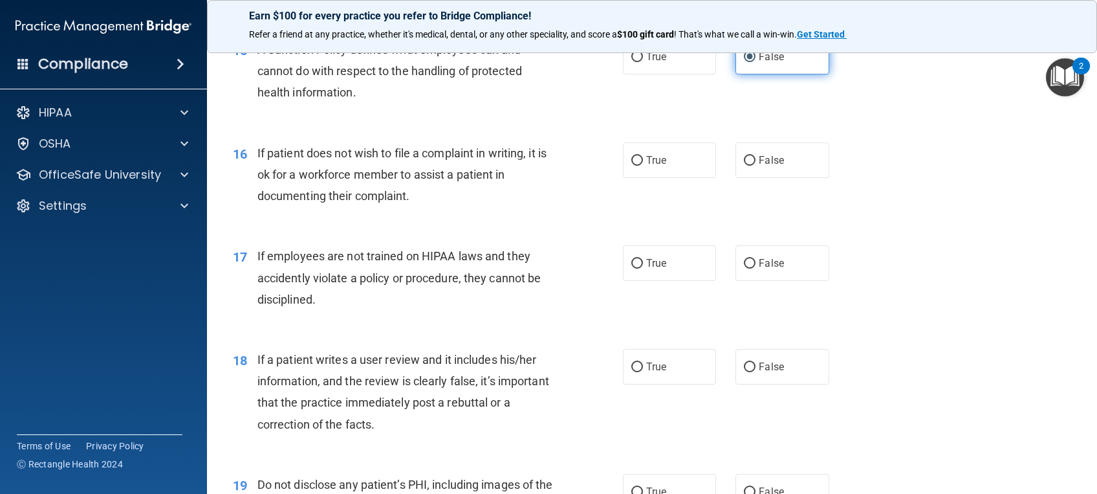
scroll to position [1747, 0]
click at [688, 177] on label "True" at bounding box center [669, 160] width 93 height 36
click at [643, 165] on input "True" at bounding box center [637, 160] width 12 height 10
radio input "true"
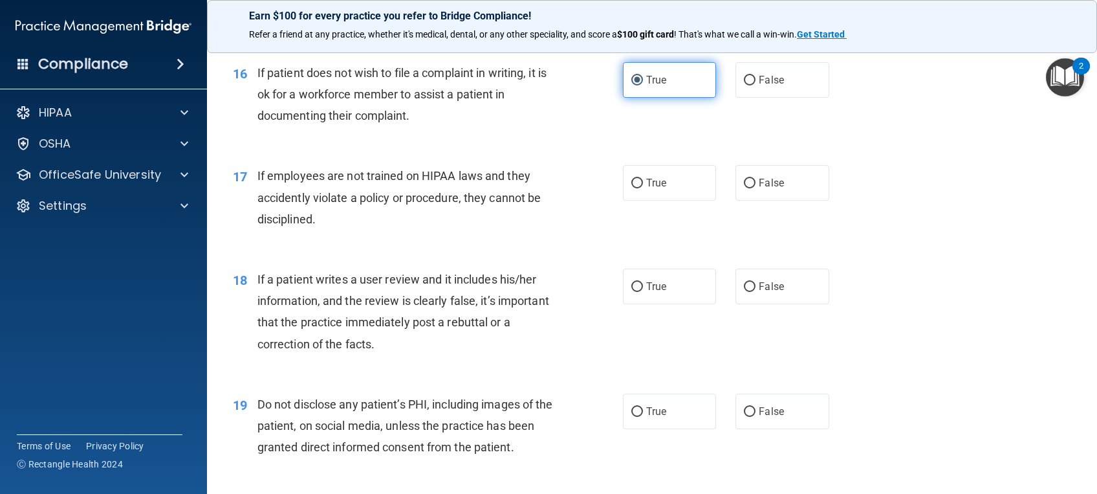
scroll to position [1827, 0]
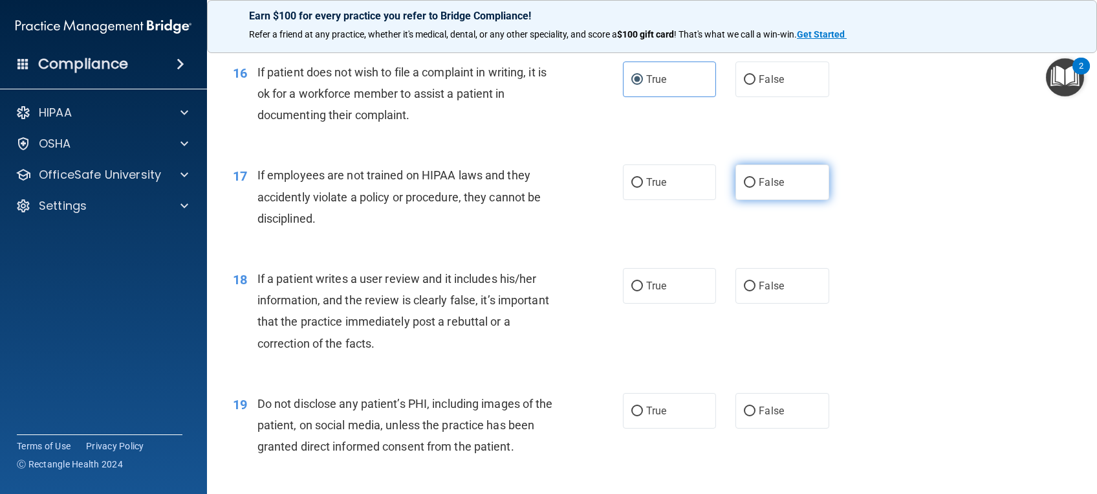
click at [759, 188] on span "False" at bounding box center [771, 182] width 25 height 12
click at [754, 188] on input "False" at bounding box center [750, 183] width 12 height 10
radio input "true"
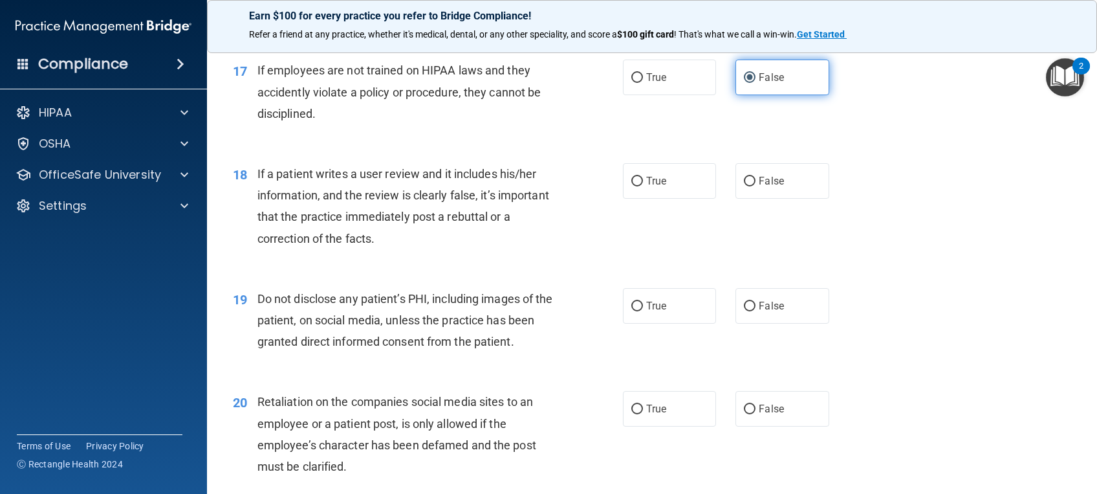
scroll to position [1947, 0]
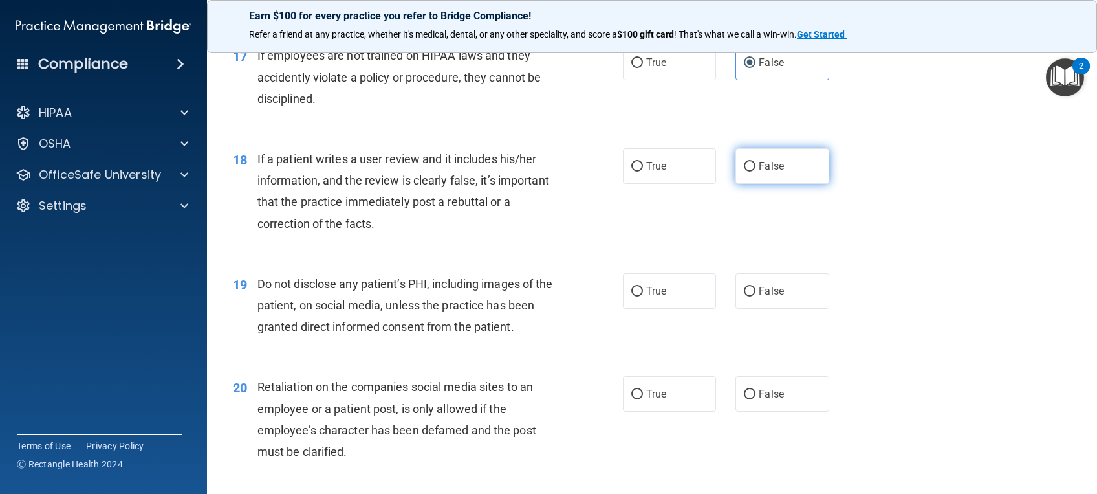
click at [771, 172] on span "False" at bounding box center [771, 166] width 25 height 12
click at [756, 171] on input "False" at bounding box center [750, 167] width 12 height 10
radio input "true"
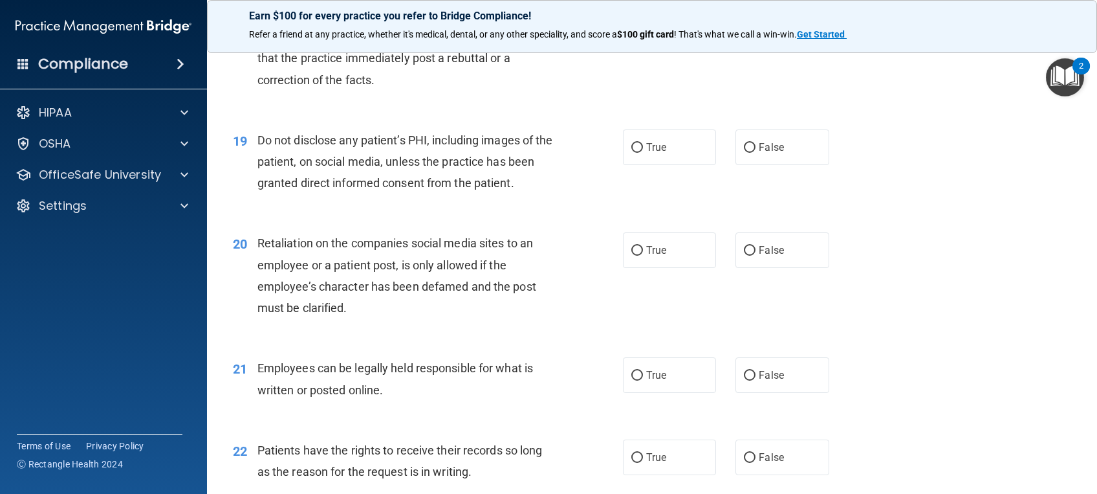
scroll to position [2091, 0]
click at [684, 164] on label "True" at bounding box center [669, 147] width 93 height 36
click at [643, 152] on input "True" at bounding box center [637, 147] width 12 height 10
radio input "true"
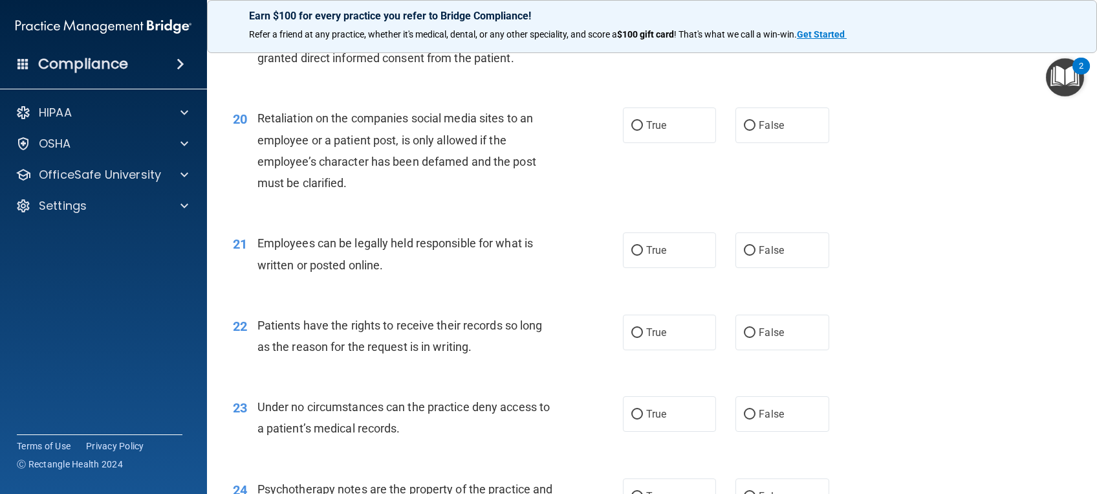
scroll to position [2219, 0]
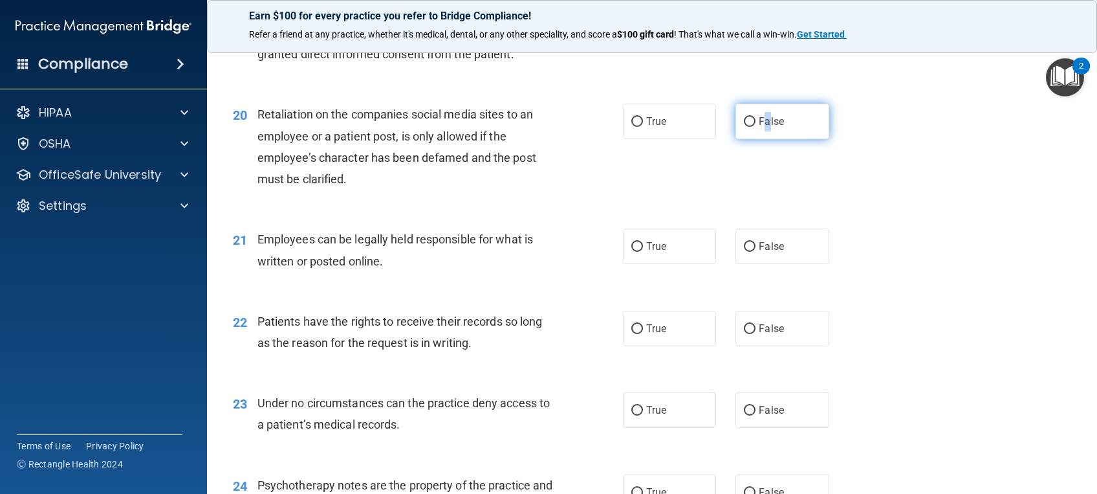
drag, startPoint x: 770, startPoint y: 140, endPoint x: 760, endPoint y: 143, distance: 10.7
click at [760, 127] on span "False" at bounding box center [771, 121] width 25 height 12
click at [759, 127] on span "False" at bounding box center [771, 121] width 25 height 12
click at [756, 127] on input "False" at bounding box center [750, 122] width 12 height 10
radio input "true"
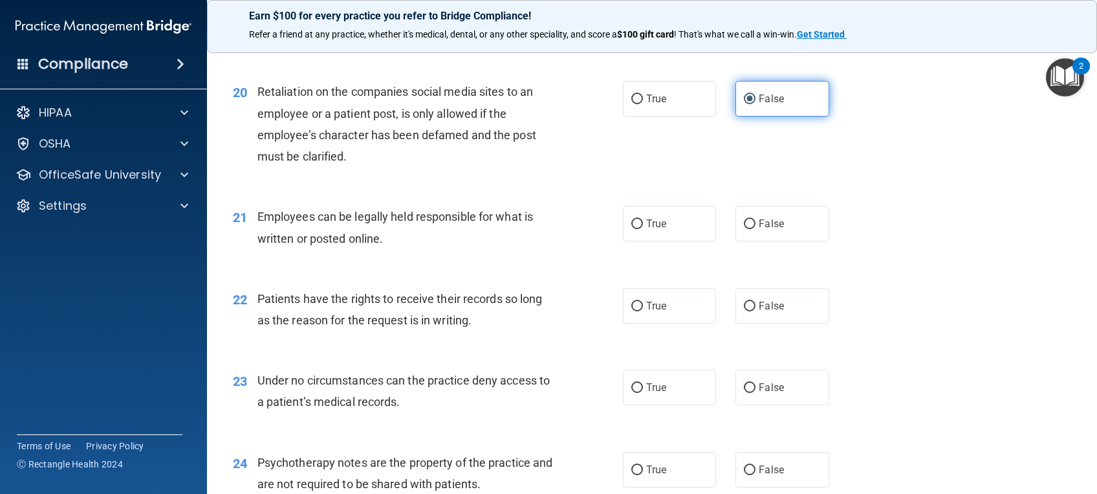
scroll to position [2243, 0]
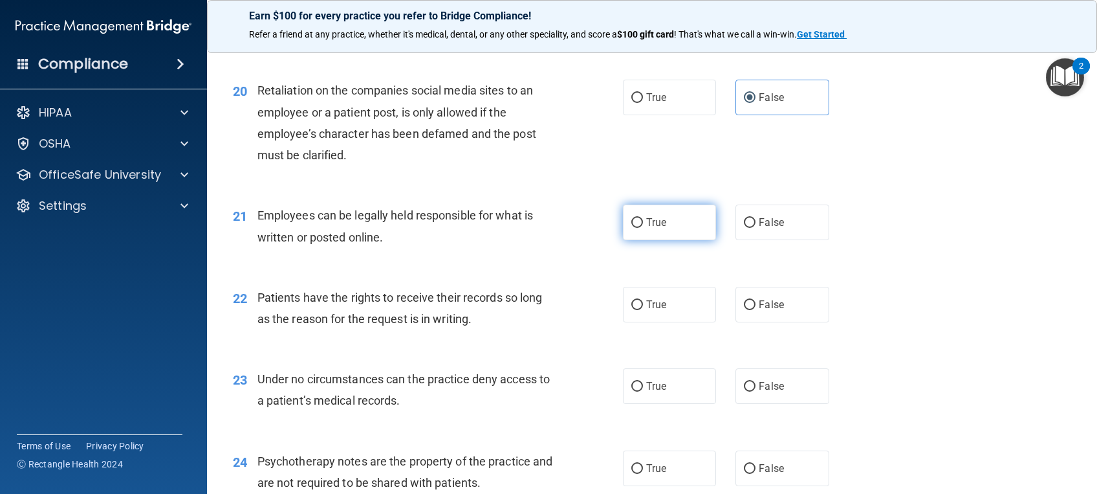
click at [676, 235] on label "True" at bounding box center [669, 222] width 93 height 36
click at [643, 228] on input "True" at bounding box center [637, 223] width 12 height 10
radio input "true"
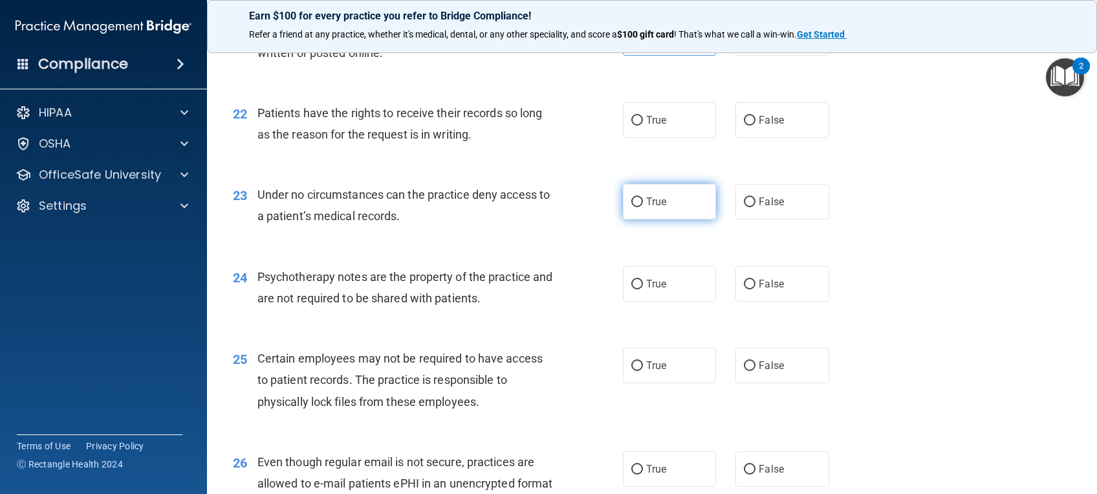
scroll to position [2429, 0]
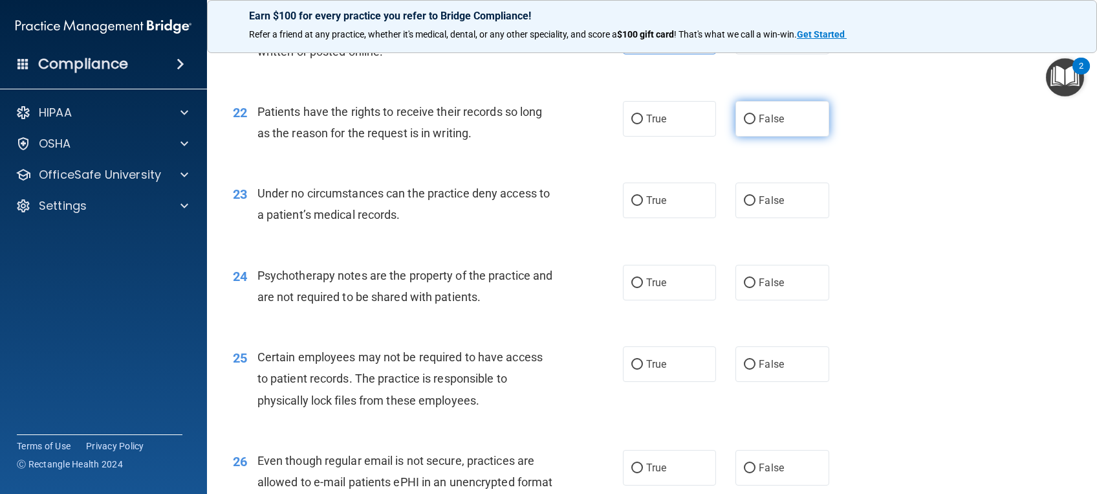
click at [763, 125] on span "False" at bounding box center [771, 119] width 25 height 12
click at [756, 124] on input "False" at bounding box center [750, 120] width 12 height 10
radio input "true"
click at [769, 206] on span "False" at bounding box center [771, 200] width 25 height 12
click at [756, 206] on input "False" at bounding box center [750, 201] width 12 height 10
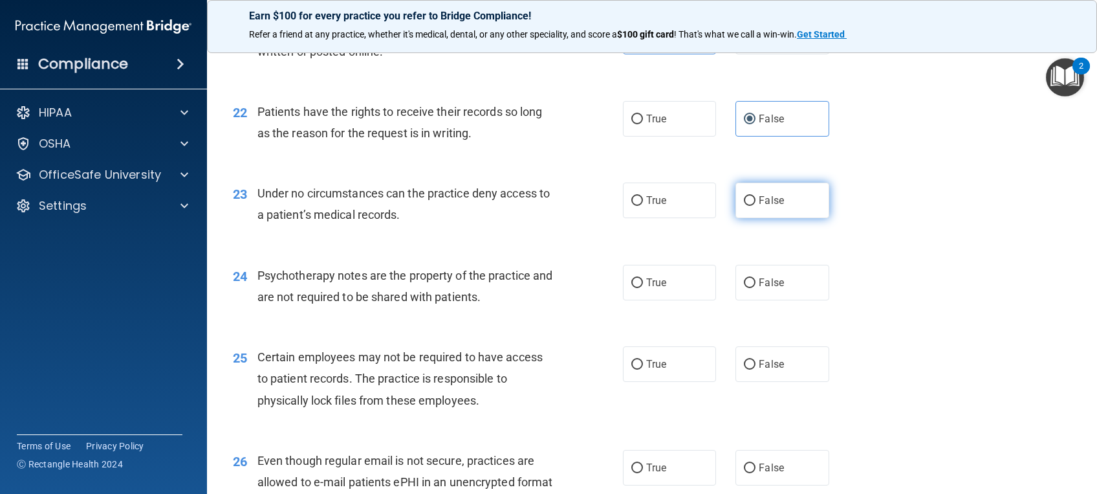
radio input "true"
click at [673, 300] on label "True" at bounding box center [669, 283] width 93 height 36
click at [643, 288] on input "True" at bounding box center [637, 283] width 12 height 10
radio input "true"
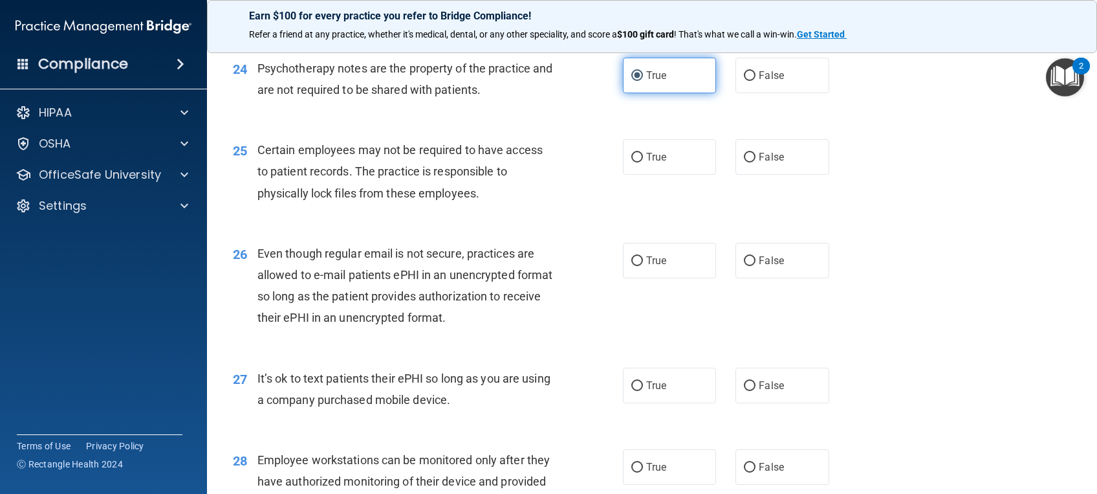
scroll to position [2637, 0]
click at [681, 174] on label "True" at bounding box center [669, 156] width 93 height 36
click at [643, 162] on input "True" at bounding box center [637, 157] width 12 height 10
radio input "true"
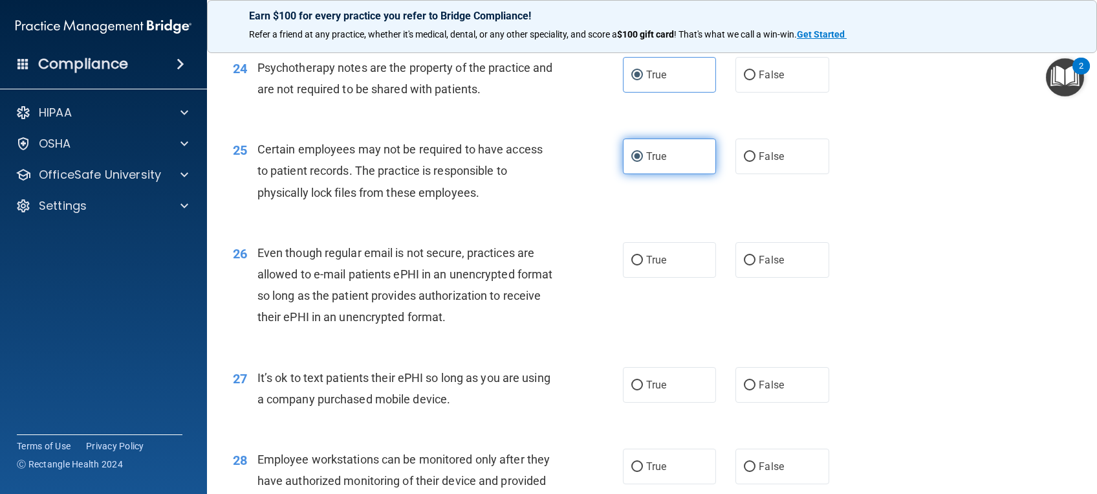
click at [681, 174] on label "True" at bounding box center [669, 156] width 93 height 36
click at [643, 162] on input "True" at bounding box center [637, 157] width 12 height 10
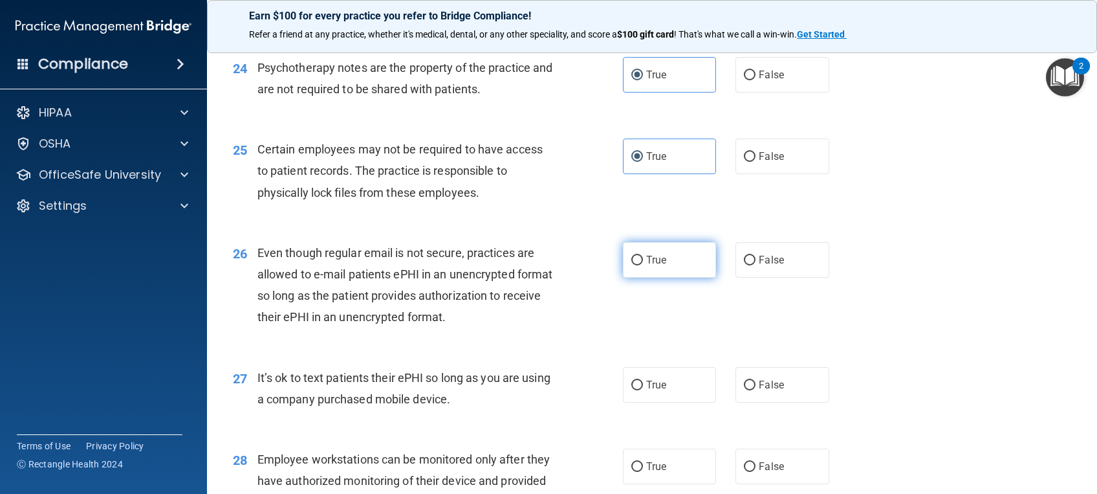
click at [675, 274] on label "True" at bounding box center [669, 260] width 93 height 36
click at [643, 265] on input "True" at bounding box center [637, 261] width 12 height 10
radio input "true"
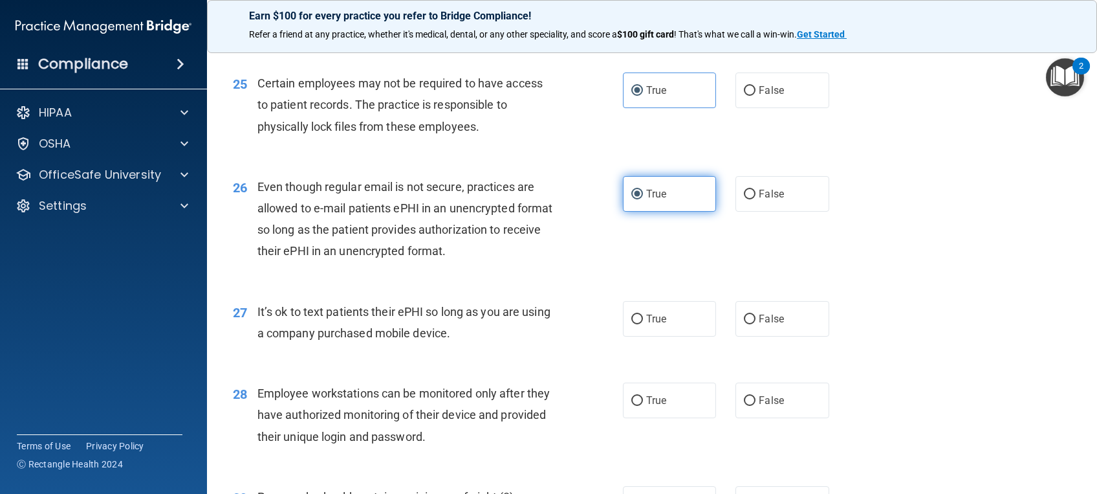
scroll to position [2736, 0]
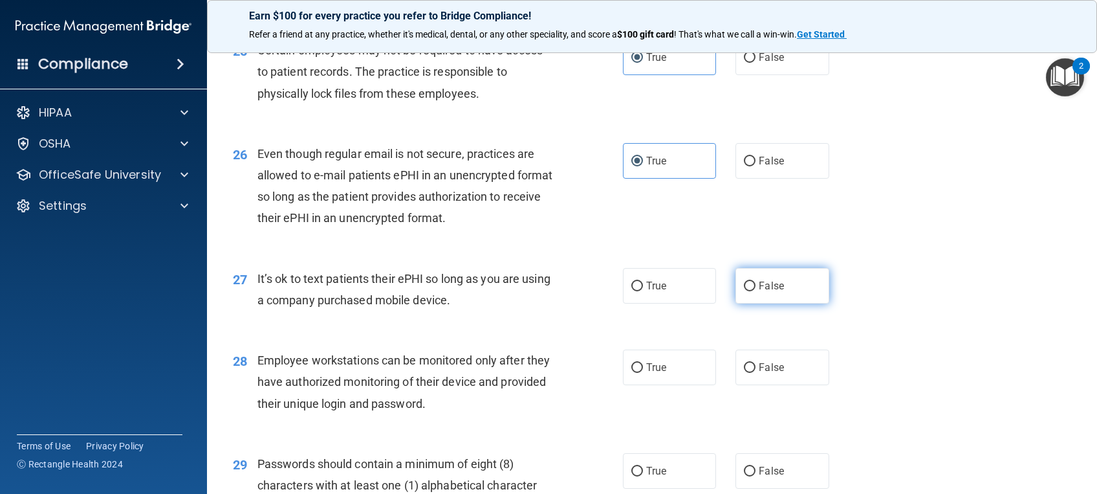
click at [779, 303] on label "False" at bounding box center [782, 286] width 93 height 36
click at [756, 291] on input "False" at bounding box center [750, 286] width 12 height 10
radio input "true"
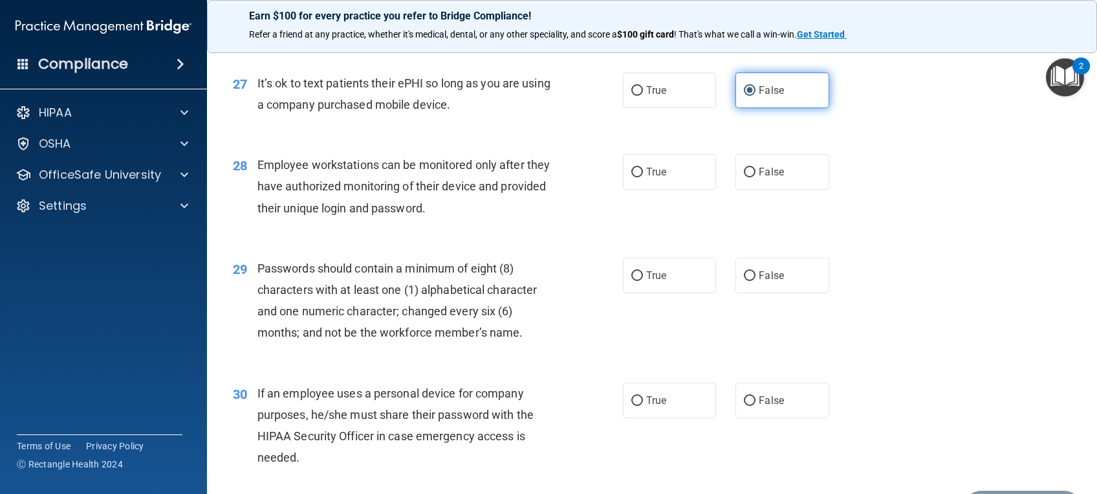
scroll to position [2935, 0]
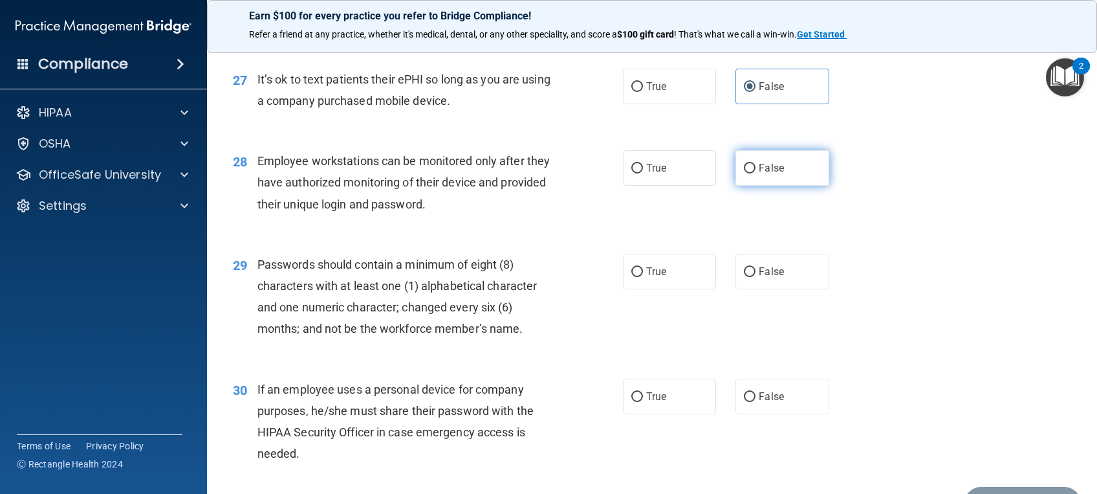
click at [761, 174] on span "False" at bounding box center [771, 168] width 25 height 12
click at [756, 173] on input "False" at bounding box center [750, 169] width 12 height 10
radio input "true"
click at [672, 288] on label "True" at bounding box center [669, 272] width 93 height 36
click at [643, 277] on input "True" at bounding box center [637, 272] width 12 height 10
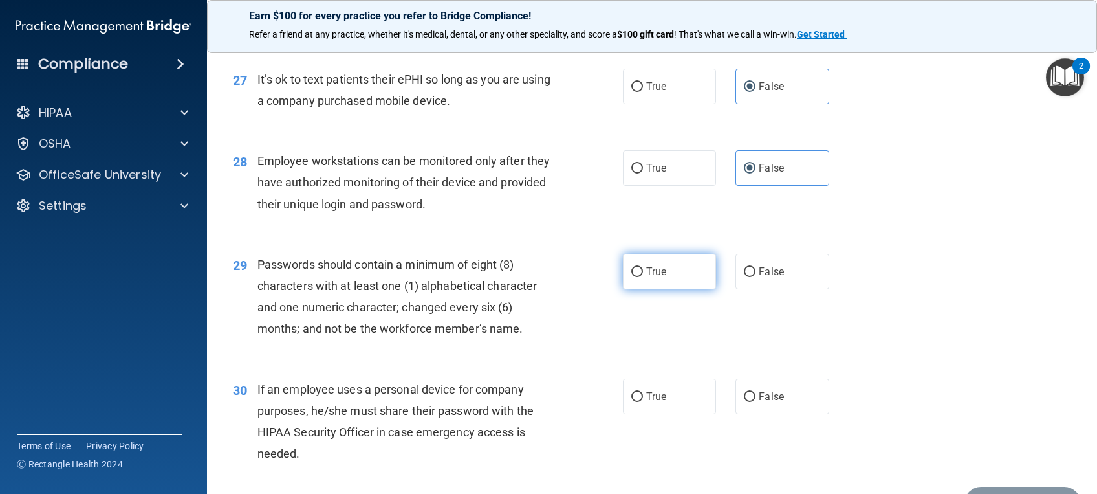
radio input "true"
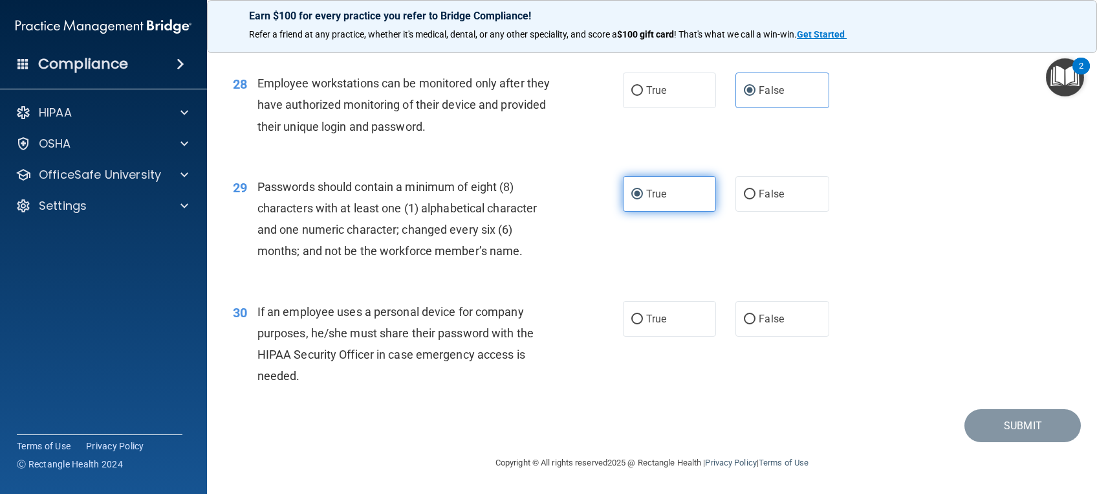
scroll to position [3034, 0]
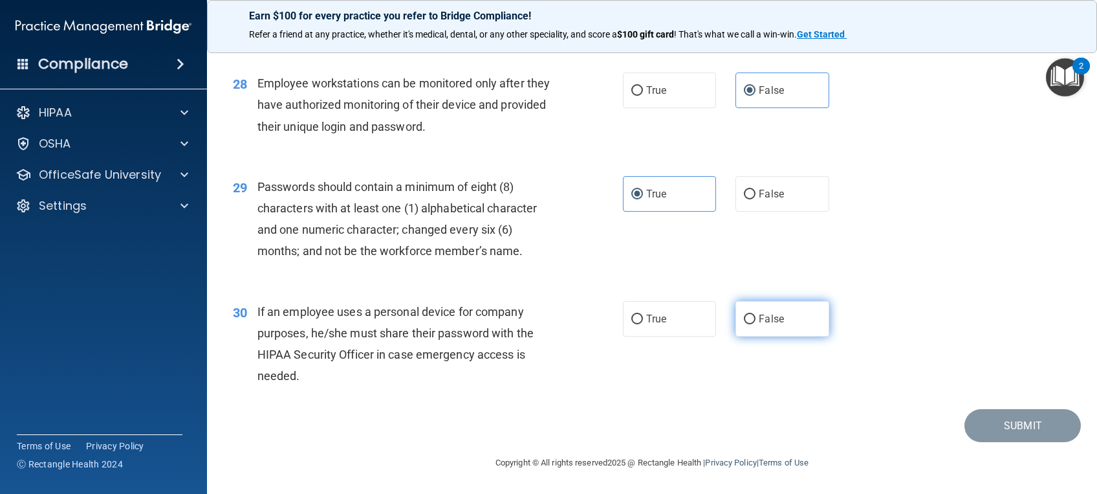
click at [798, 327] on label "False" at bounding box center [782, 319] width 93 height 36
click at [756, 324] on input "False" at bounding box center [750, 319] width 12 height 10
radio input "true"
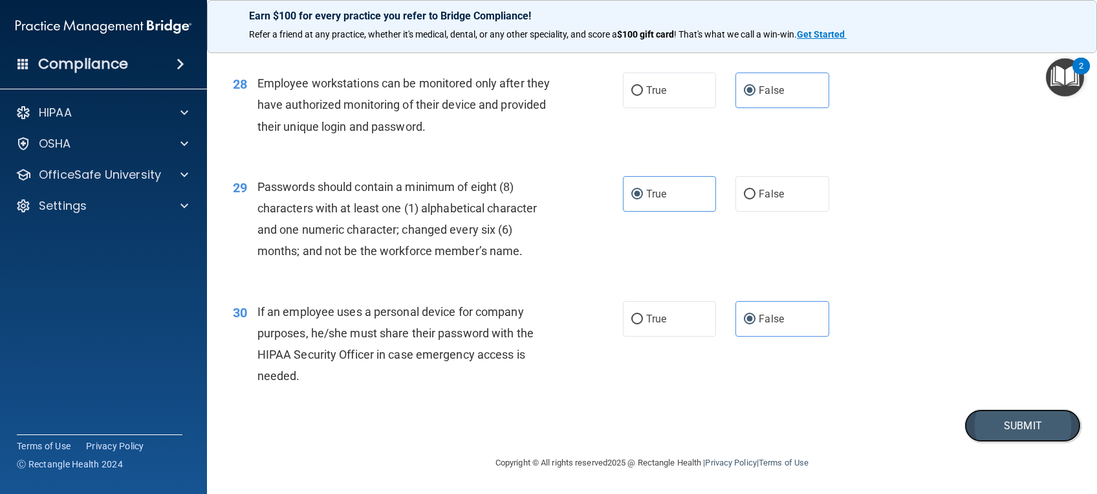
click at [1024, 428] on button "Submit" at bounding box center [1023, 425] width 116 height 33
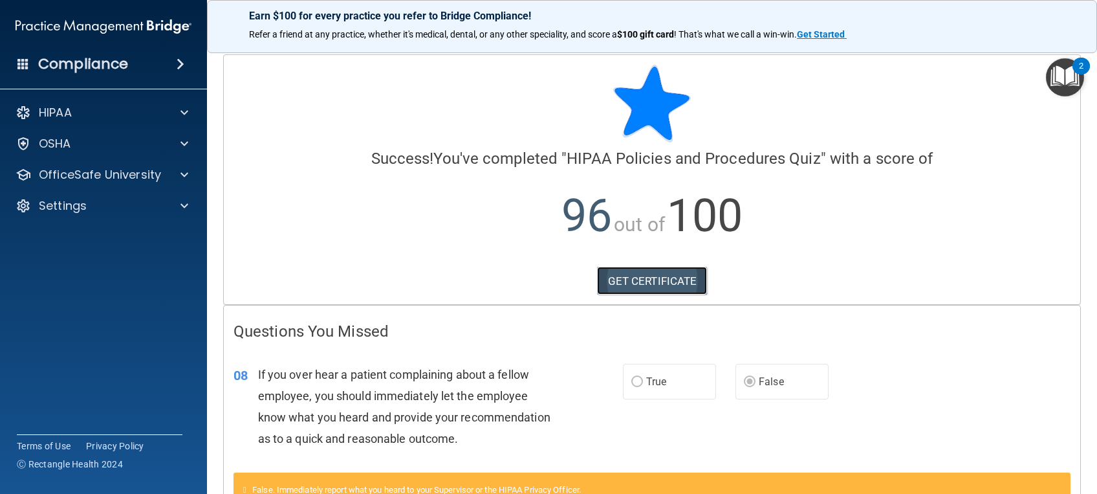
click at [606, 273] on link "GET CERTIFICATE" at bounding box center [652, 281] width 111 height 28
click at [108, 124] on div "HIPAA" at bounding box center [104, 113] width 208 height 26
click at [178, 112] on div at bounding box center [182, 113] width 32 height 16
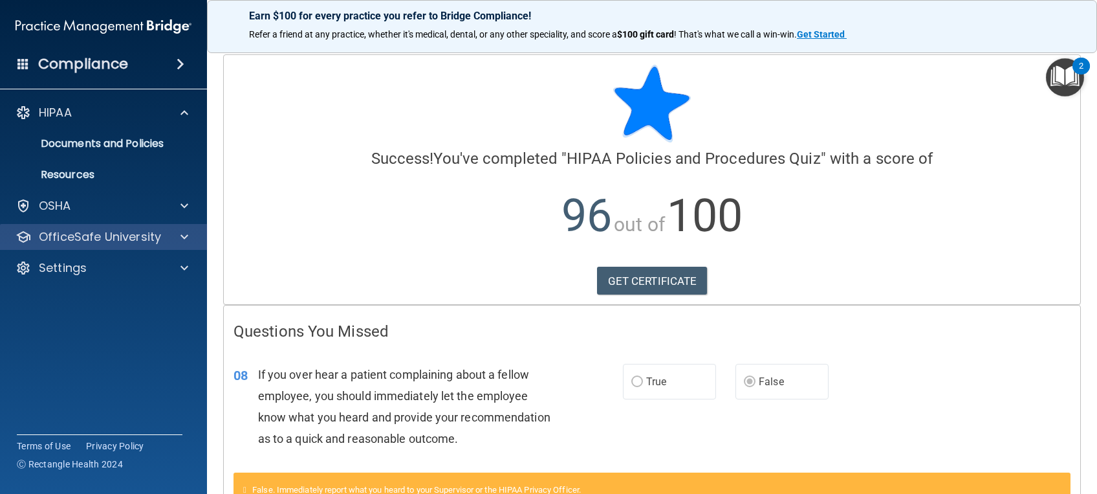
click at [177, 227] on div "OfficeSafe University" at bounding box center [104, 237] width 208 height 26
click at [177, 236] on div at bounding box center [182, 237] width 32 height 16
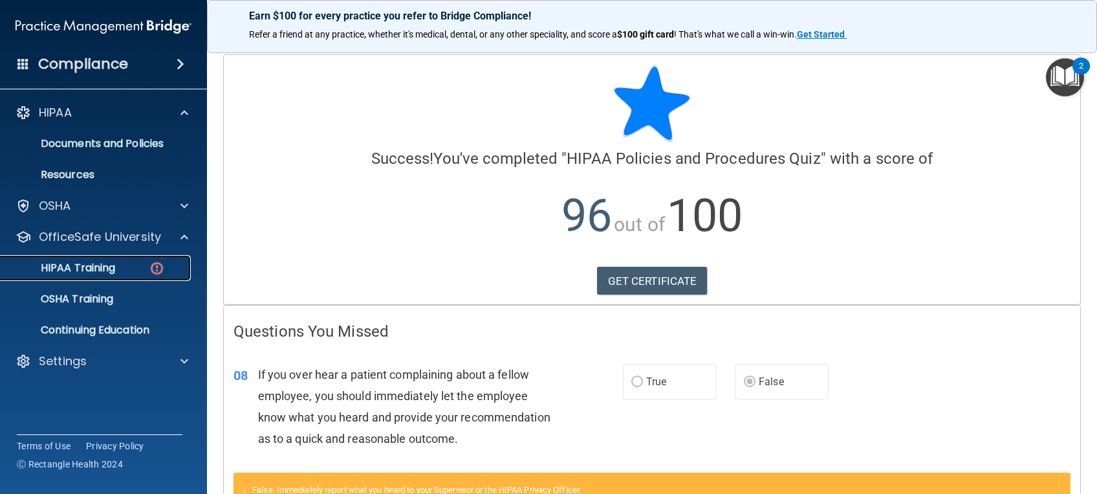
click at [109, 270] on p "HIPAA Training" at bounding box center [61, 267] width 107 height 13
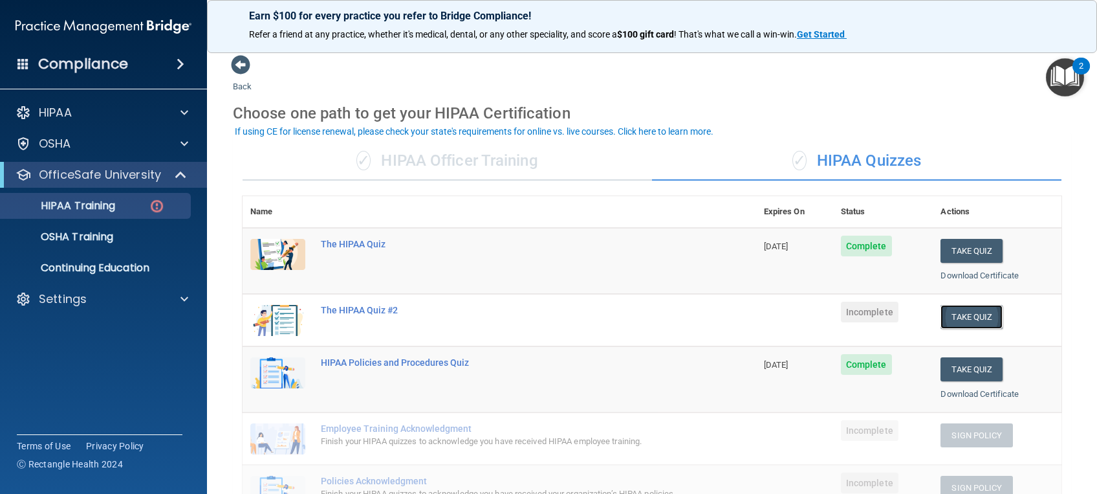
click at [952, 311] on button "Take Quiz" at bounding box center [972, 317] width 62 height 24
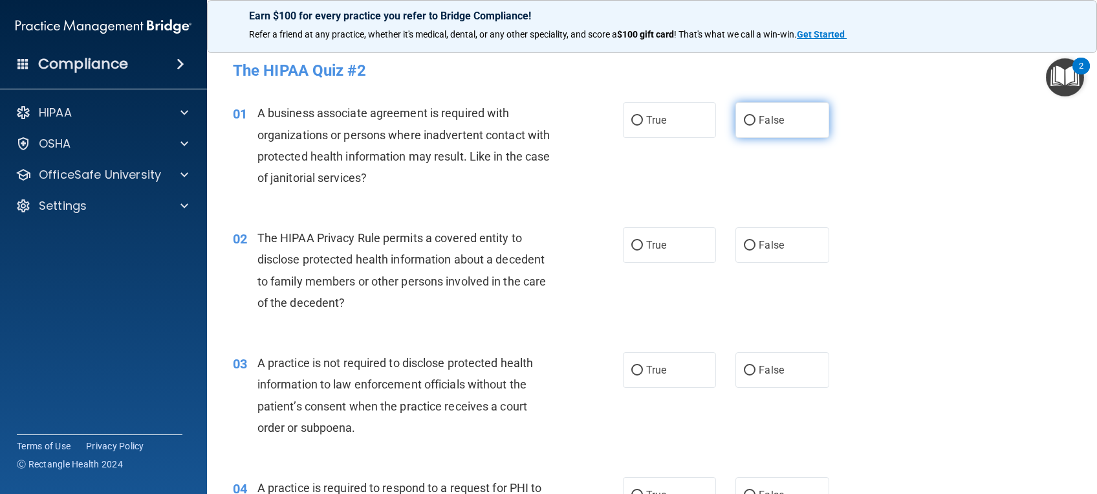
drag, startPoint x: 743, startPoint y: 110, endPoint x: 736, endPoint y: 122, distance: 14.2
click at [736, 122] on label "False" at bounding box center [782, 120] width 93 height 36
drag, startPoint x: 736, startPoint y: 122, endPoint x: 755, endPoint y: 124, distance: 19.5
click at [759, 124] on span "False" at bounding box center [771, 120] width 25 height 12
click at [755, 124] on input "False" at bounding box center [750, 121] width 12 height 10
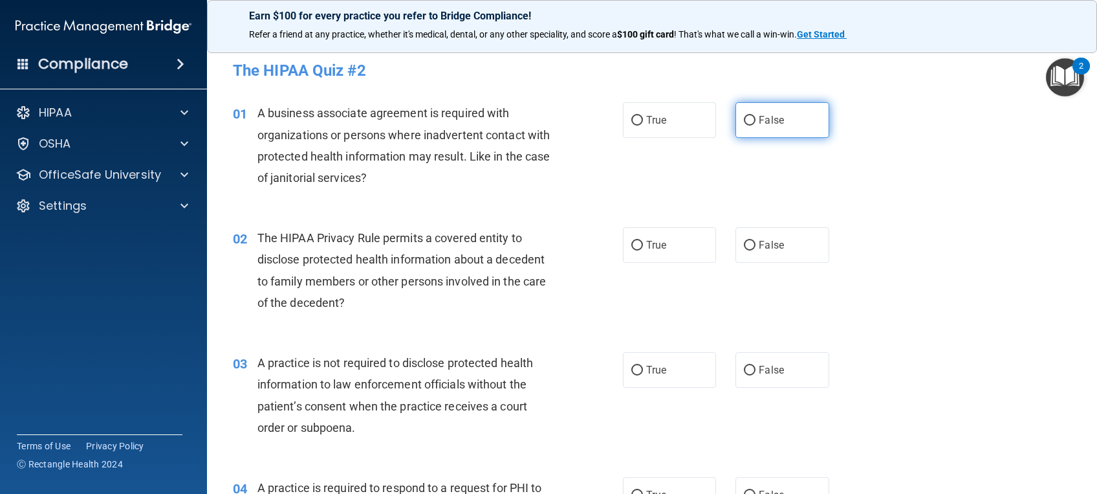
radio input "true"
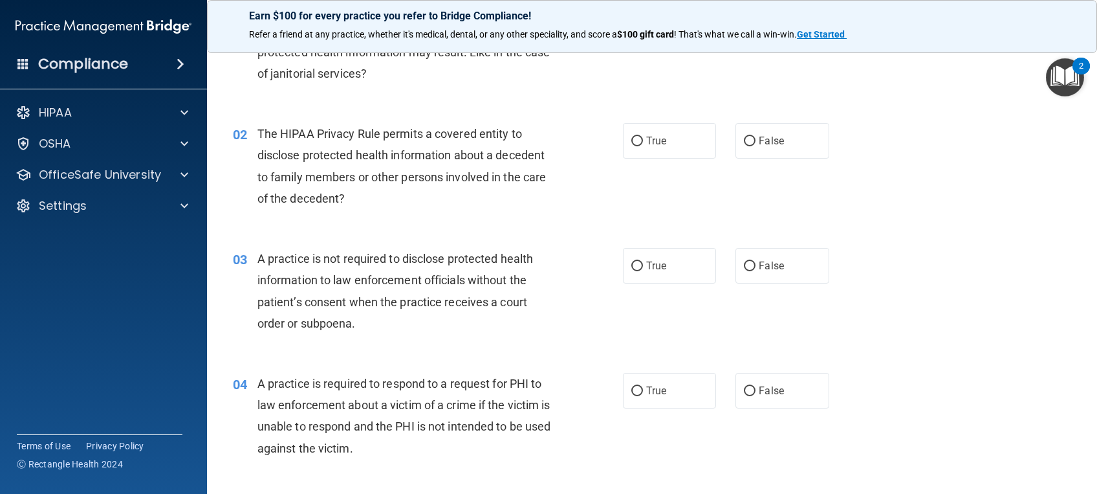
scroll to position [105, 0]
click at [650, 138] on span "True" at bounding box center [656, 139] width 20 height 12
click at [643, 138] on input "True" at bounding box center [637, 140] width 12 height 10
radio input "true"
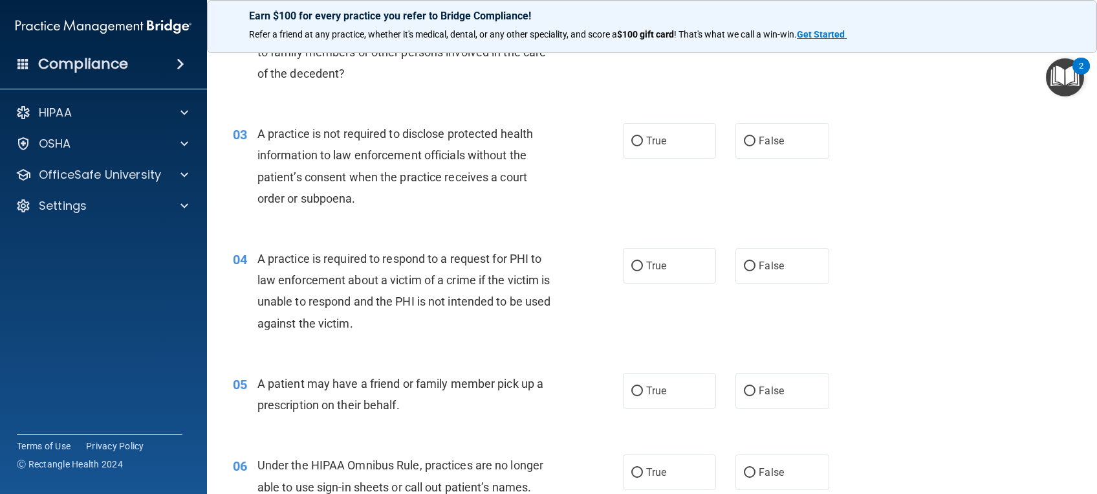
scroll to position [236, 0]
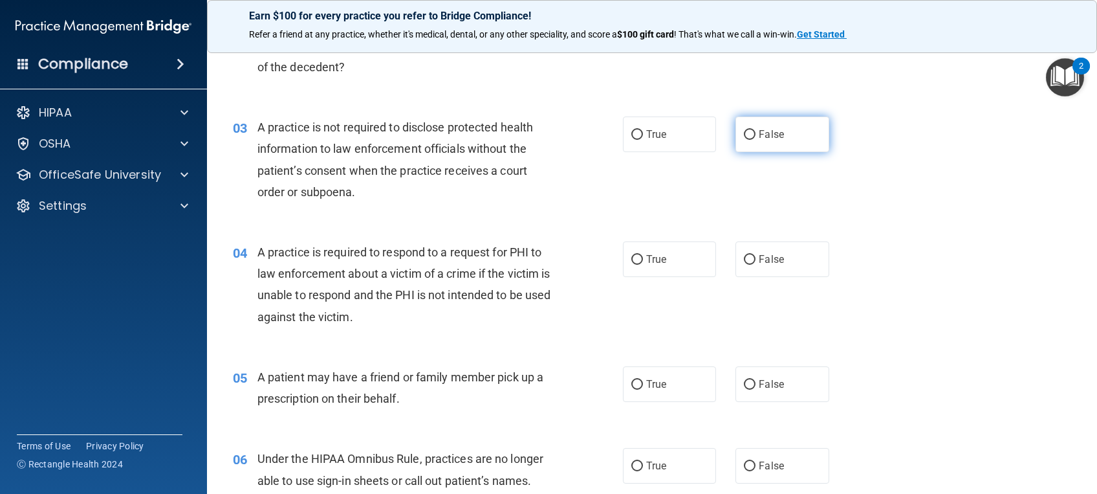
click at [796, 131] on label "False" at bounding box center [782, 134] width 93 height 36
click at [756, 131] on input "False" at bounding box center [750, 135] width 12 height 10
radio input "true"
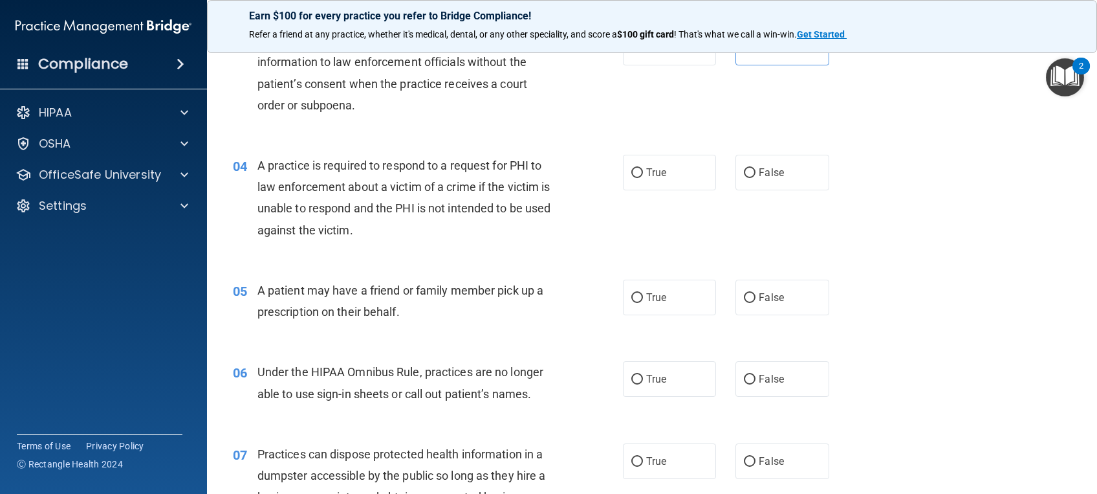
scroll to position [325, 0]
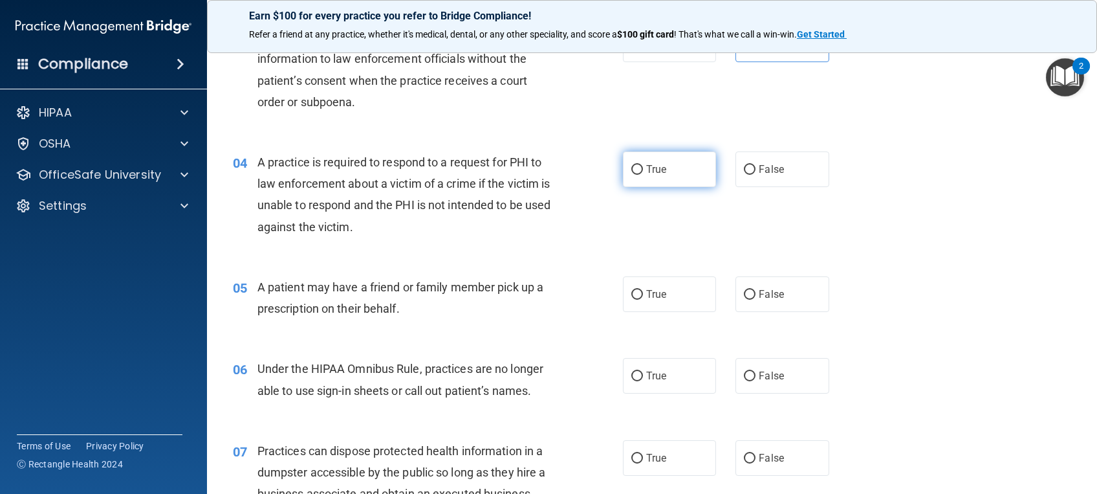
click at [683, 175] on label "True" at bounding box center [669, 169] width 93 height 36
click at [643, 175] on input "True" at bounding box center [637, 170] width 12 height 10
radio input "true"
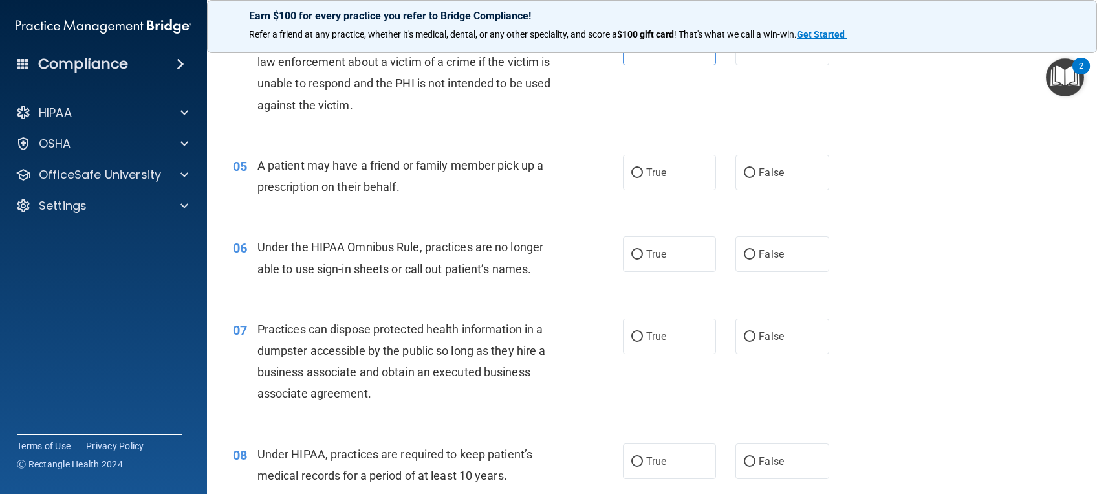
scroll to position [466, 0]
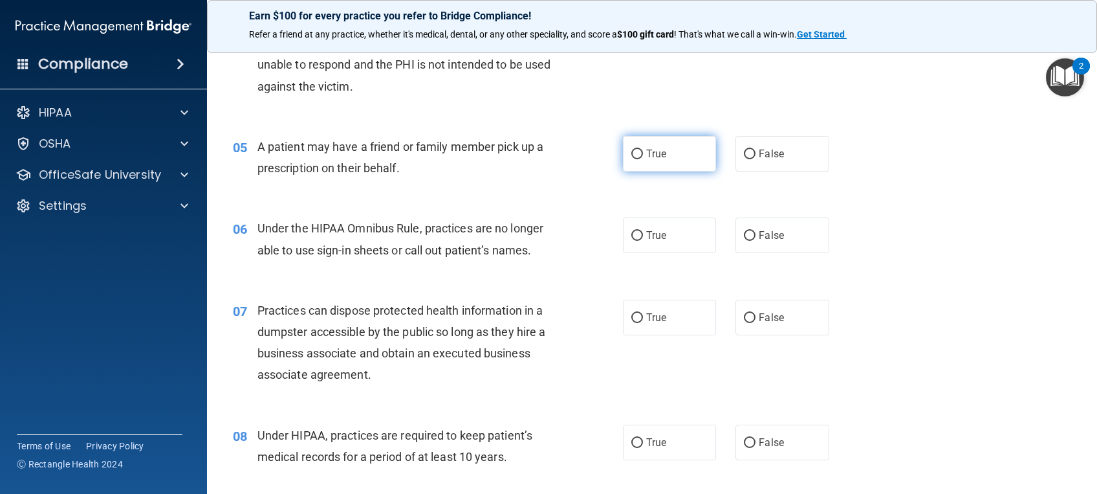
click at [666, 160] on label "True" at bounding box center [669, 154] width 93 height 36
click at [643, 159] on input "True" at bounding box center [637, 154] width 12 height 10
radio input "true"
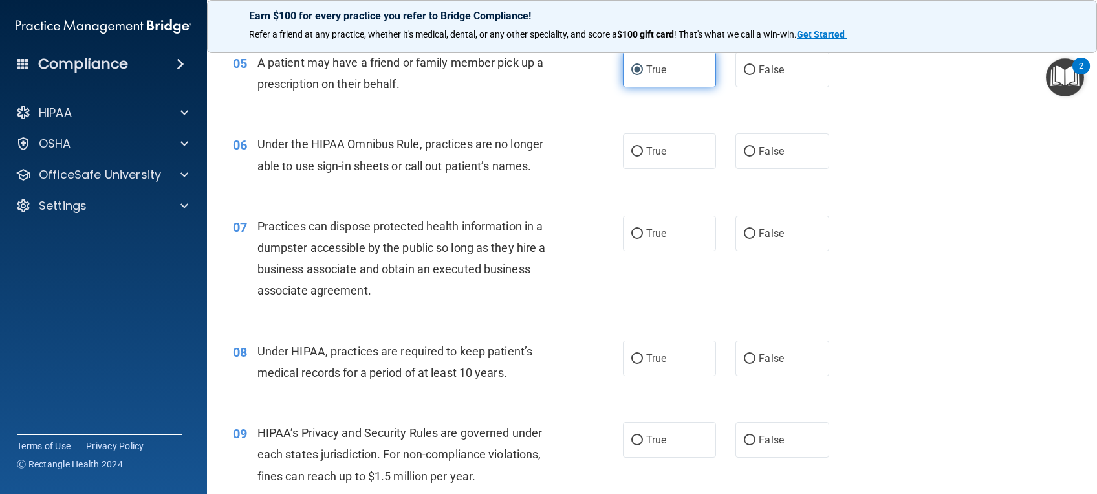
scroll to position [552, 0]
click at [773, 145] on span "False" at bounding box center [771, 149] width 25 height 12
click at [756, 145] on input "False" at bounding box center [750, 150] width 12 height 10
radio input "true"
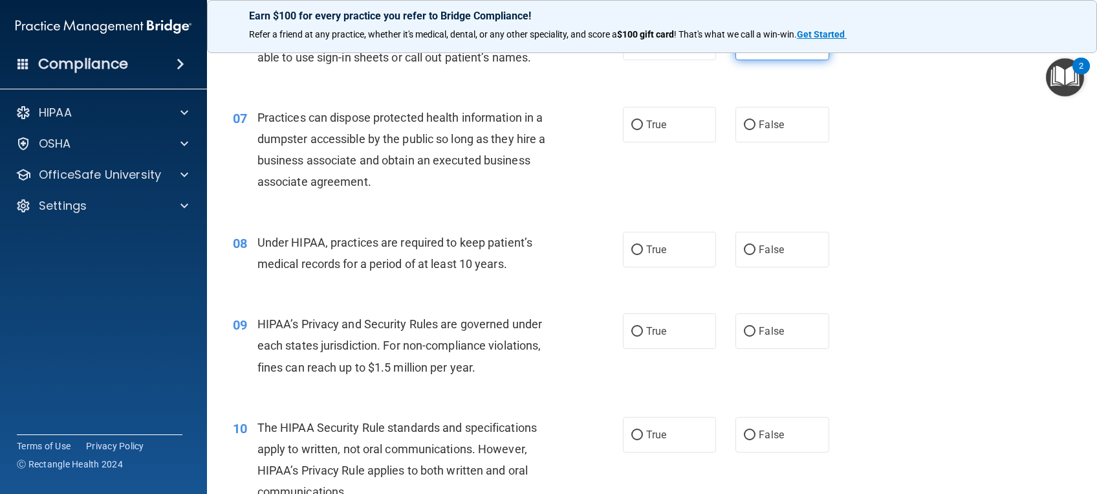
scroll to position [659, 0]
click at [759, 127] on span "False" at bounding box center [771, 124] width 25 height 12
click at [756, 127] on input "False" at bounding box center [750, 125] width 12 height 10
radio input "true"
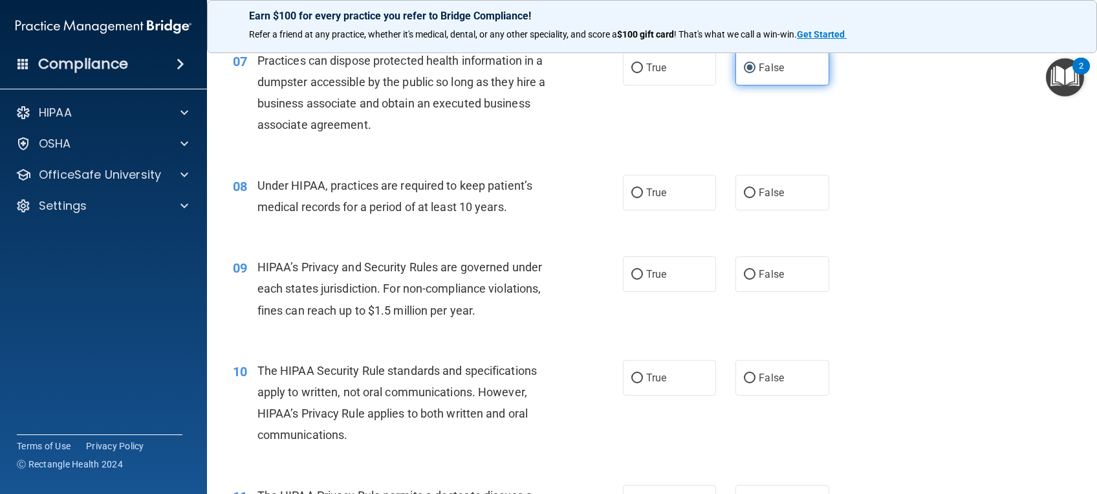
scroll to position [717, 0]
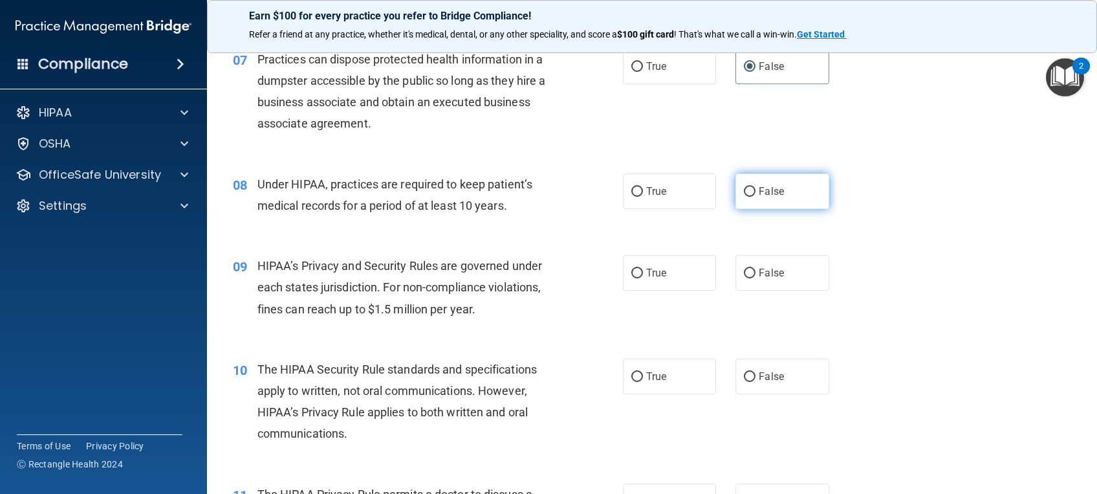
click at [765, 190] on span "False" at bounding box center [771, 191] width 25 height 12
click at [756, 190] on input "False" at bounding box center [750, 192] width 12 height 10
radio input "true"
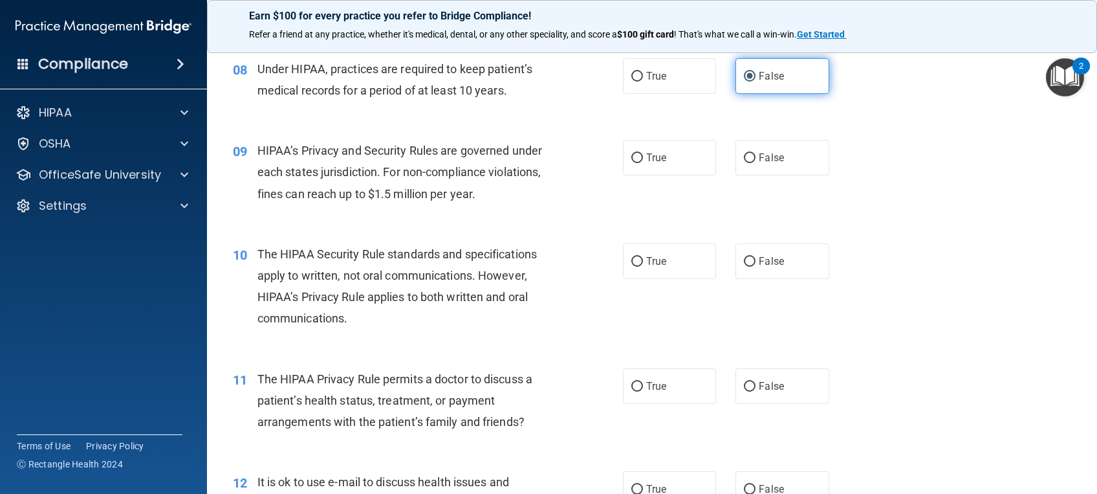
scroll to position [835, 0]
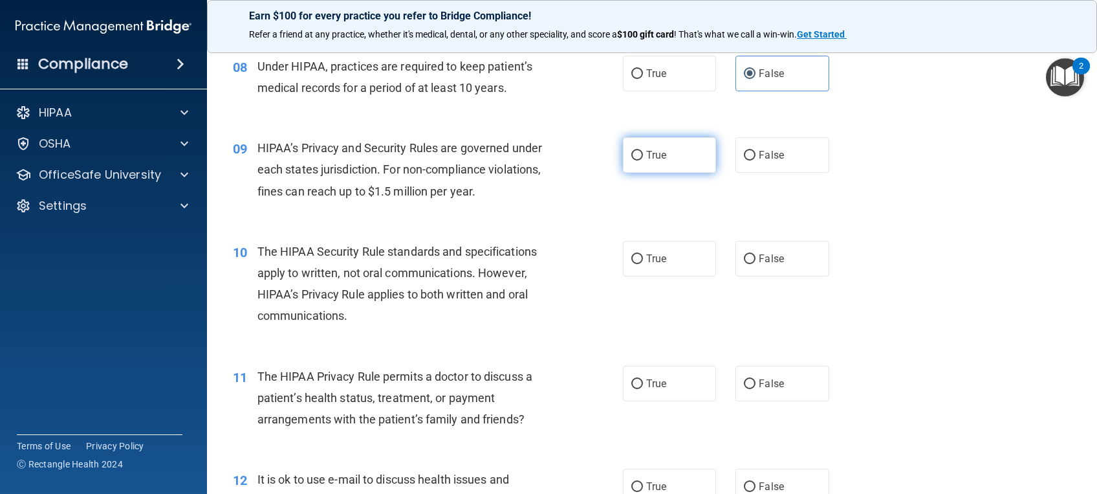
click at [659, 159] on span "True" at bounding box center [656, 155] width 20 height 12
click at [643, 159] on input "True" at bounding box center [637, 156] width 12 height 10
radio input "true"
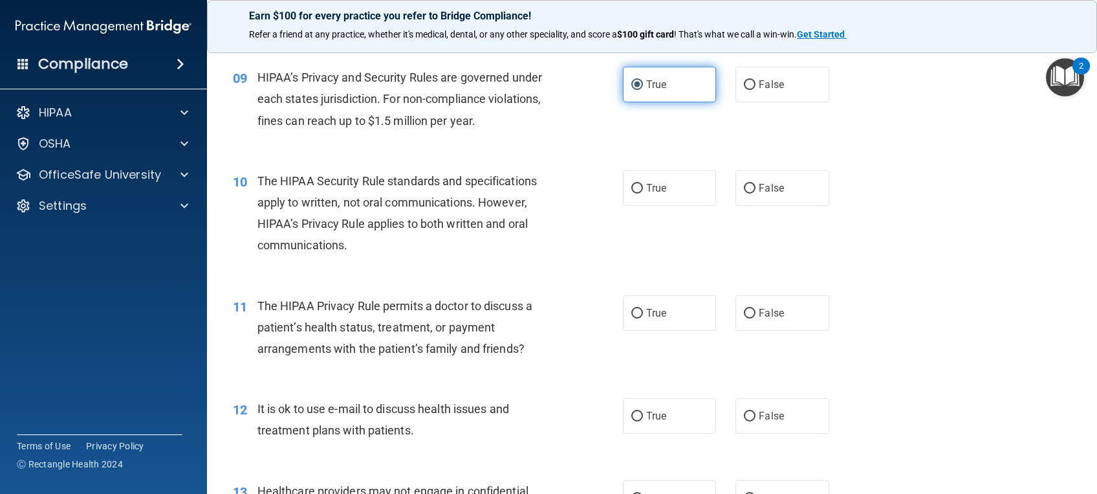
scroll to position [912, 0]
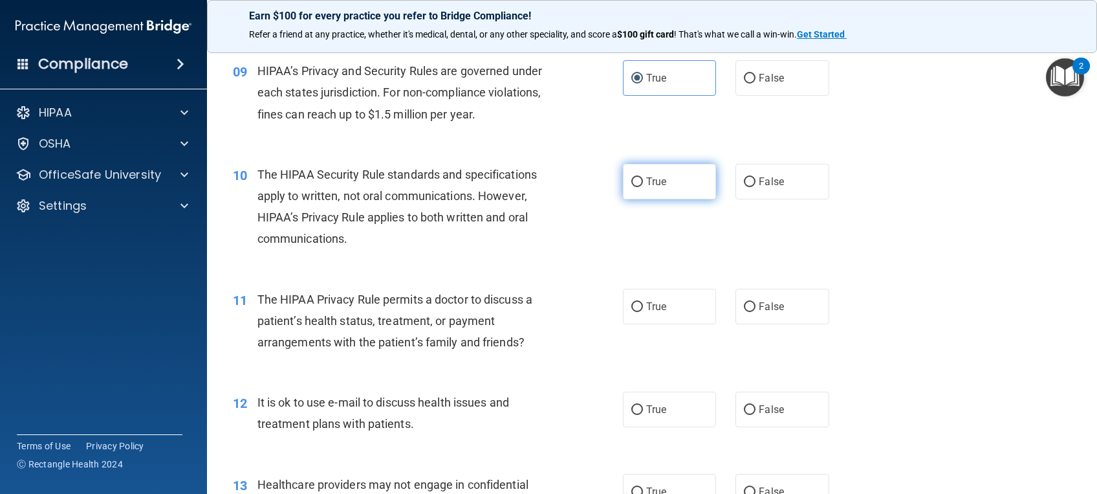
click at [690, 179] on label "True" at bounding box center [669, 182] width 93 height 36
click at [643, 179] on input "True" at bounding box center [637, 182] width 12 height 10
radio input "true"
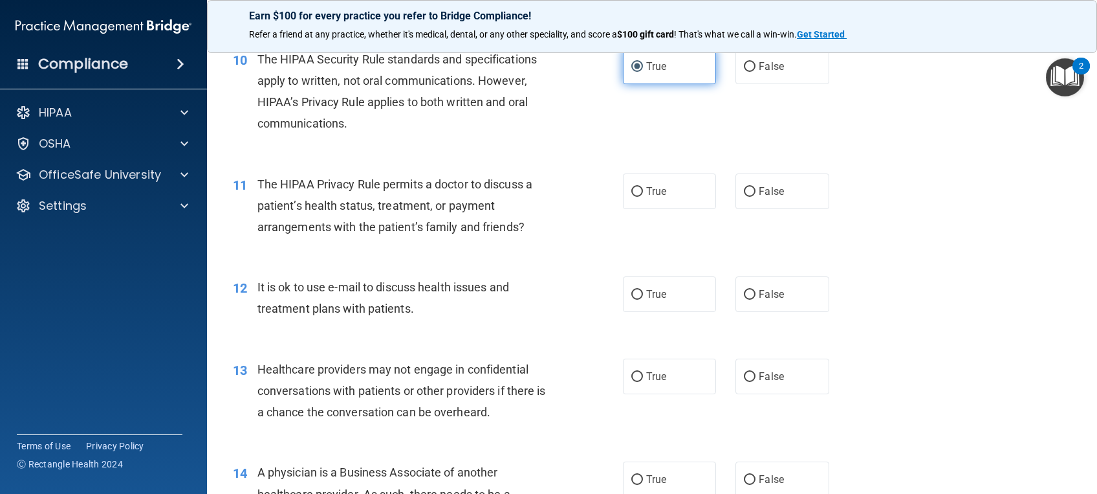
scroll to position [1046, 0]
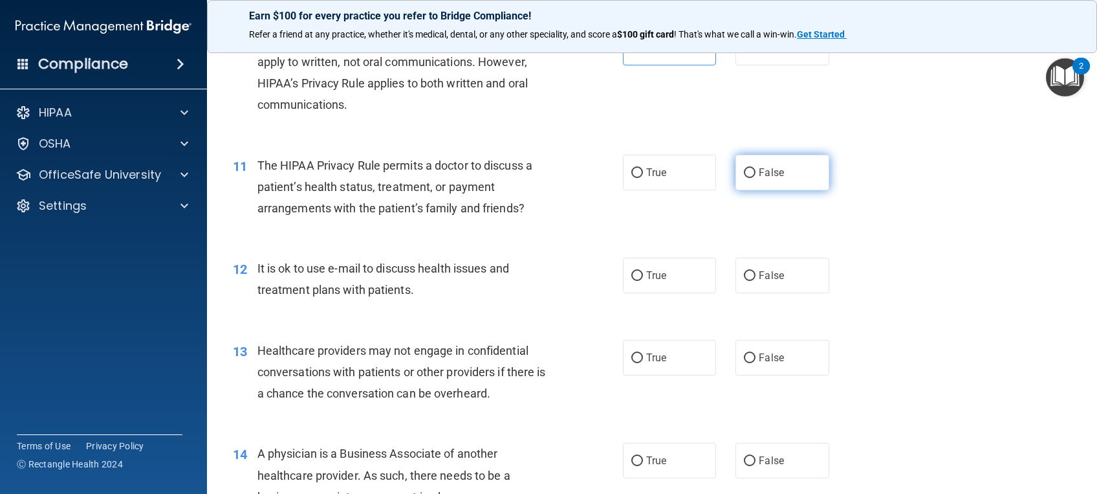
click at [771, 171] on span "False" at bounding box center [771, 172] width 25 height 12
click at [756, 171] on input "False" at bounding box center [750, 173] width 12 height 10
radio input "true"
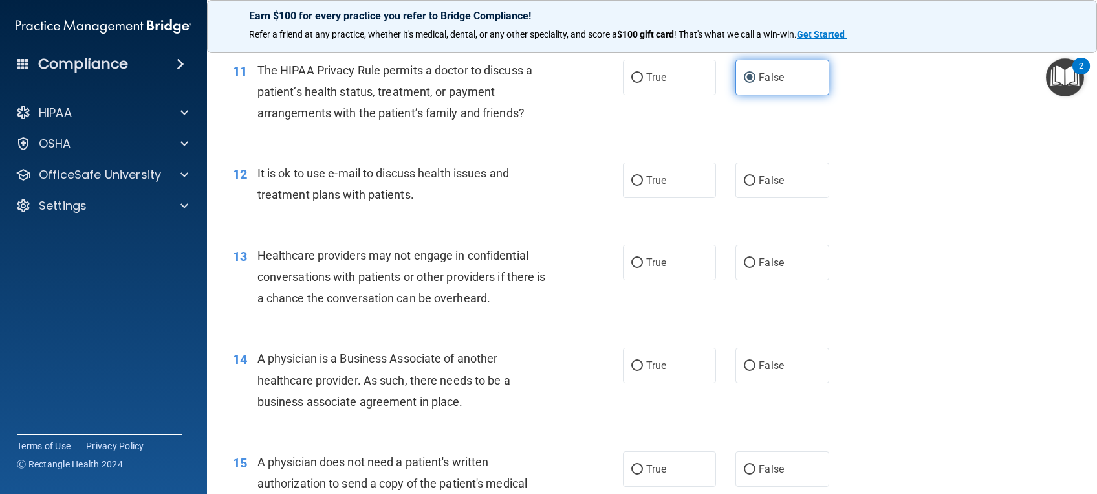
scroll to position [1142, 0]
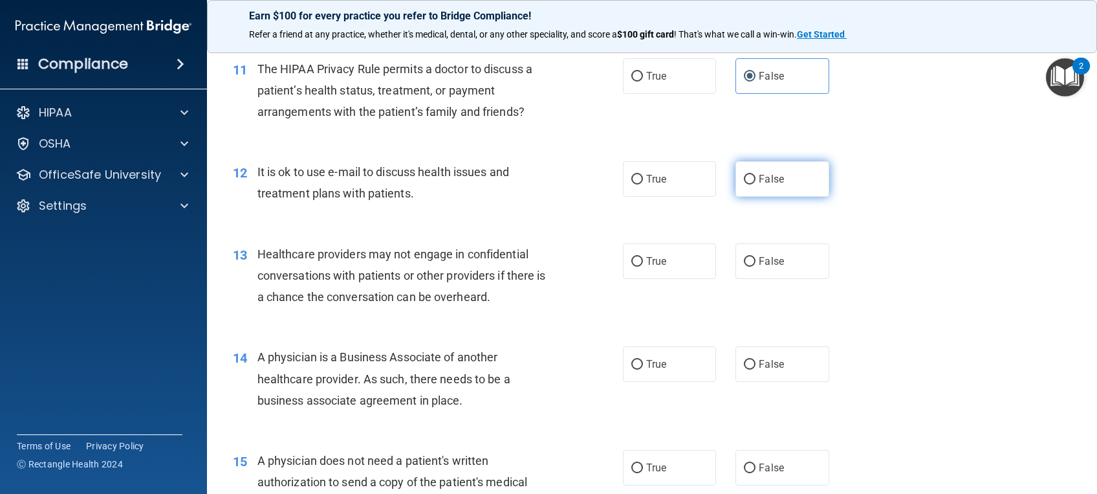
click at [760, 181] on span "False" at bounding box center [771, 179] width 25 height 12
click at [756, 181] on input "False" at bounding box center [750, 180] width 12 height 10
radio input "true"
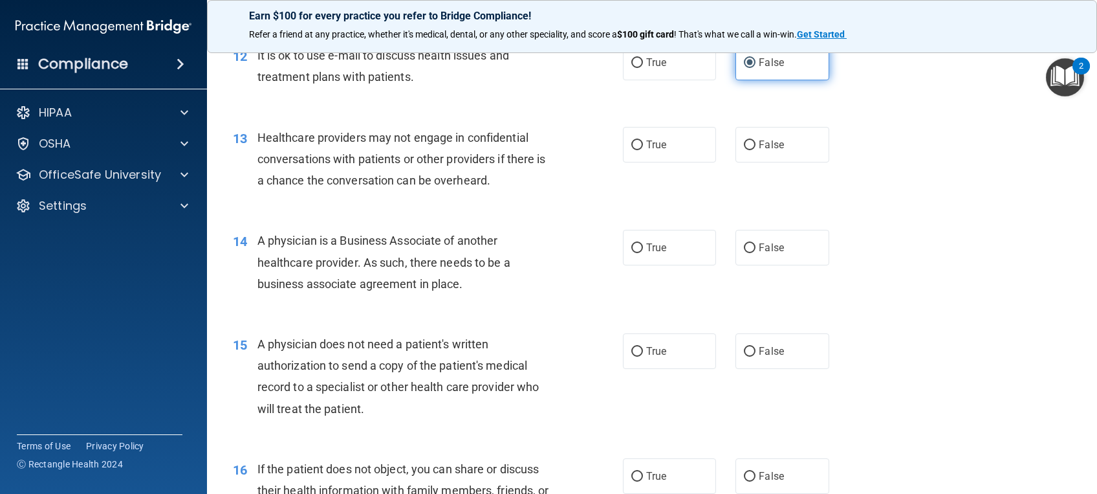
scroll to position [1259, 0]
click at [655, 140] on span "True" at bounding box center [656, 144] width 20 height 12
click at [643, 140] on input "True" at bounding box center [637, 145] width 12 height 10
radio input "true"
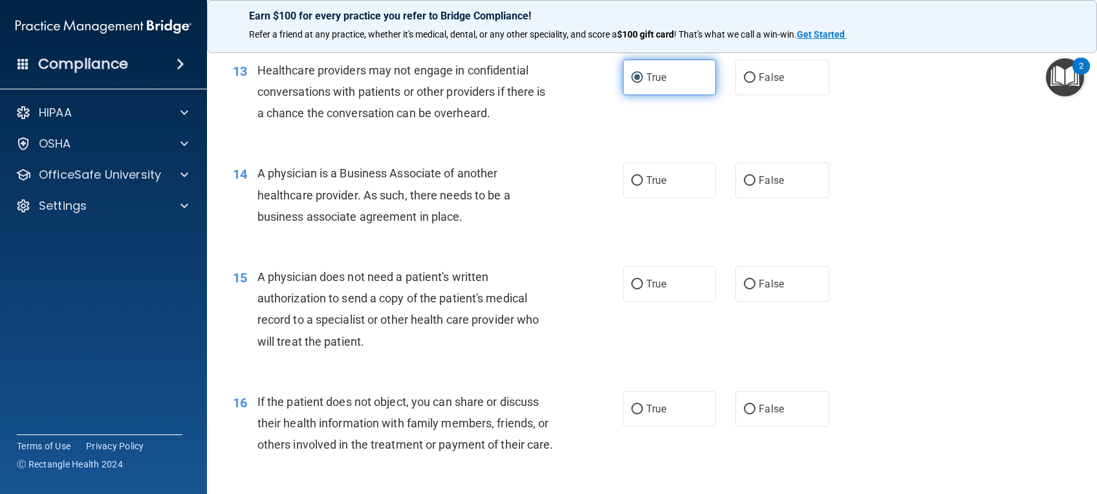
scroll to position [1333, 0]
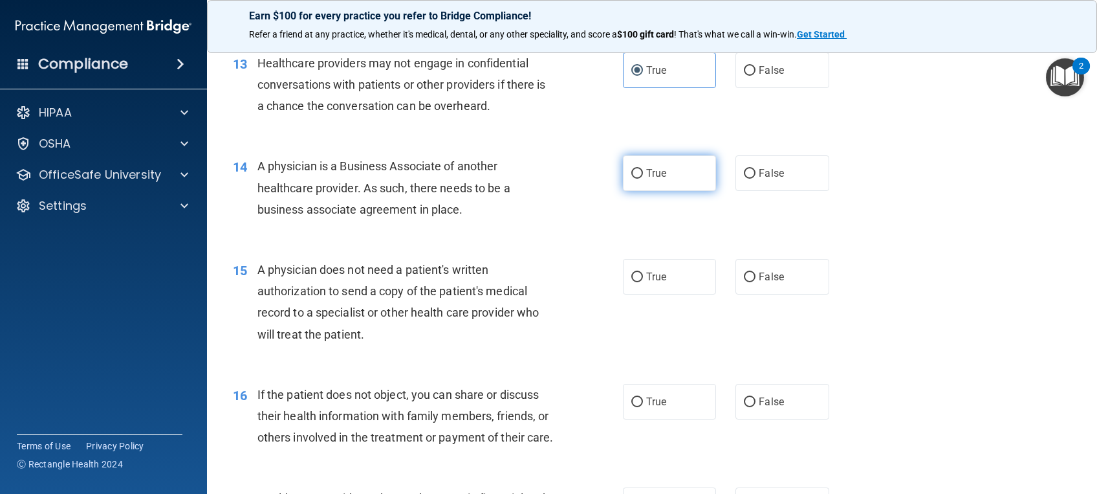
click at [679, 168] on label "True" at bounding box center [669, 173] width 93 height 36
click at [643, 169] on input "True" at bounding box center [637, 174] width 12 height 10
radio input "true"
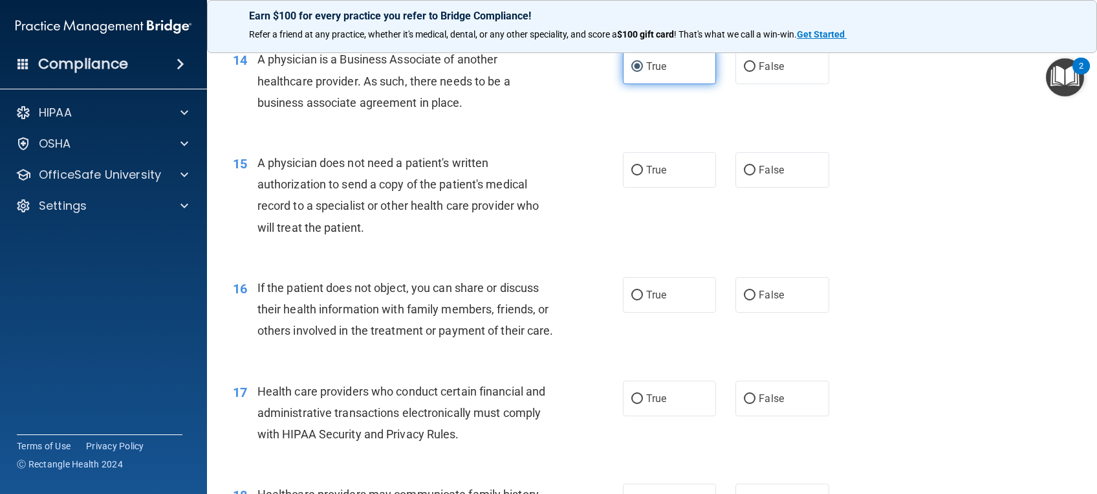
scroll to position [1443, 0]
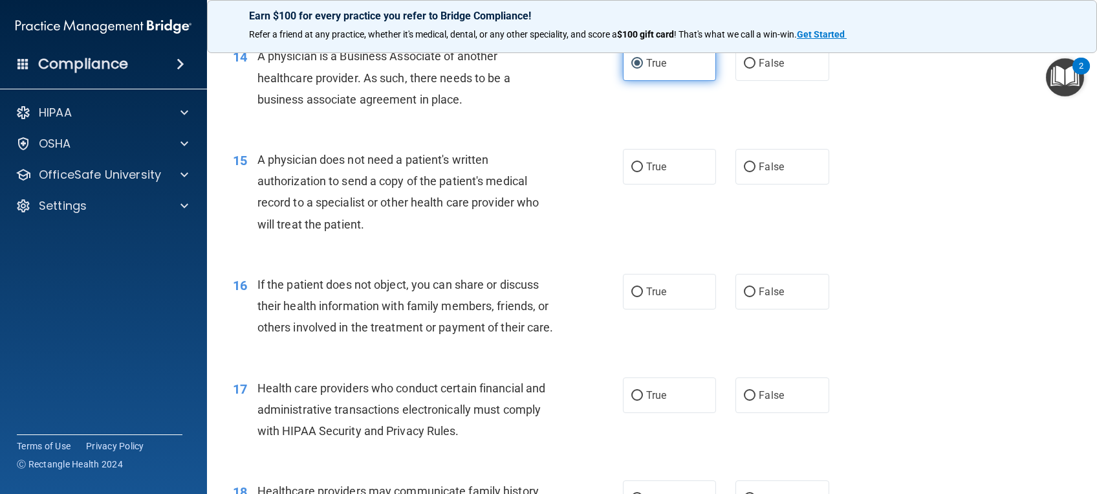
click at [679, 167] on label "True" at bounding box center [669, 167] width 93 height 36
click at [643, 167] on input "True" at bounding box center [637, 167] width 12 height 10
radio input "true"
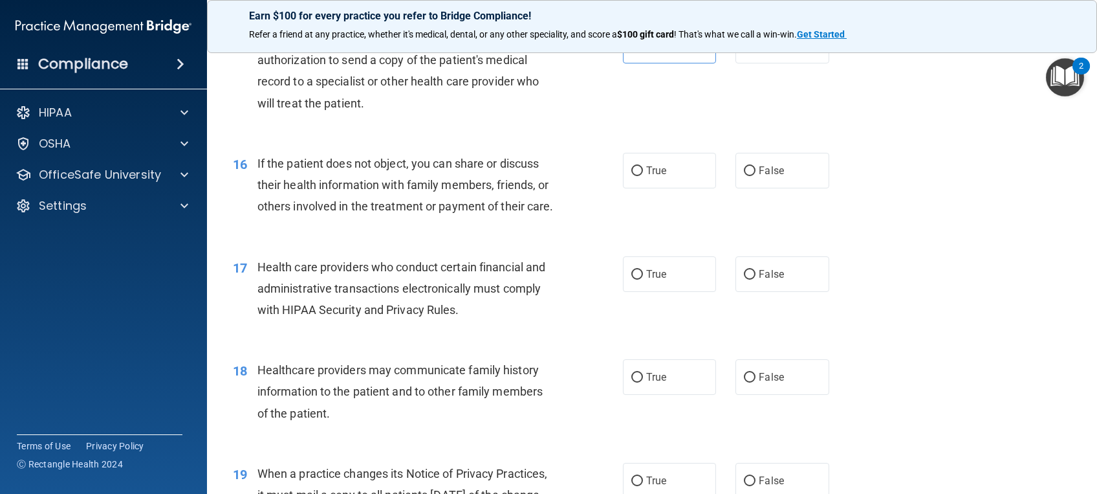
scroll to position [1565, 0]
click at [679, 166] on label "True" at bounding box center [669, 169] width 93 height 36
click at [643, 166] on input "True" at bounding box center [637, 170] width 12 height 10
radio input "true"
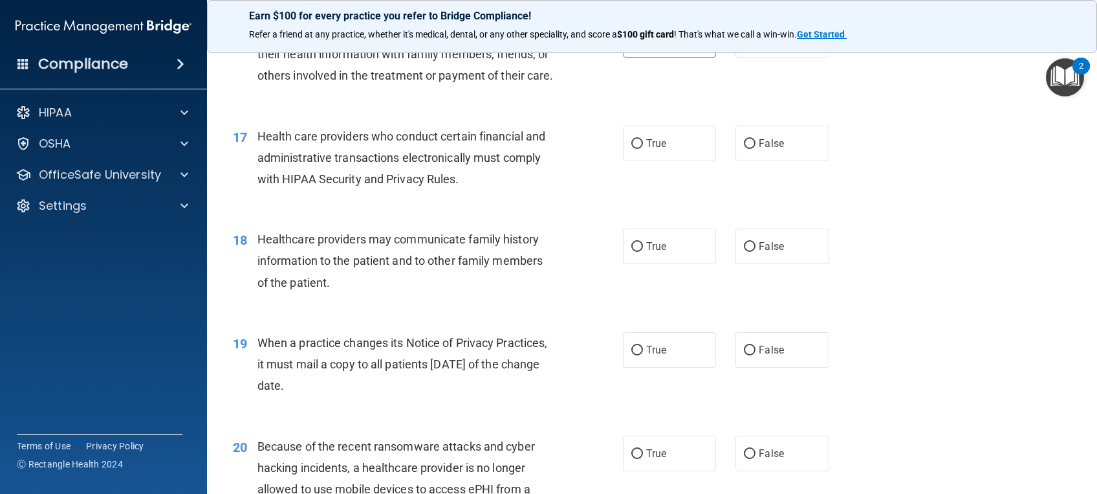
scroll to position [1696, 0]
click at [679, 159] on label "True" at bounding box center [669, 142] width 93 height 36
click at [643, 147] on input "True" at bounding box center [637, 142] width 12 height 10
radio input "true"
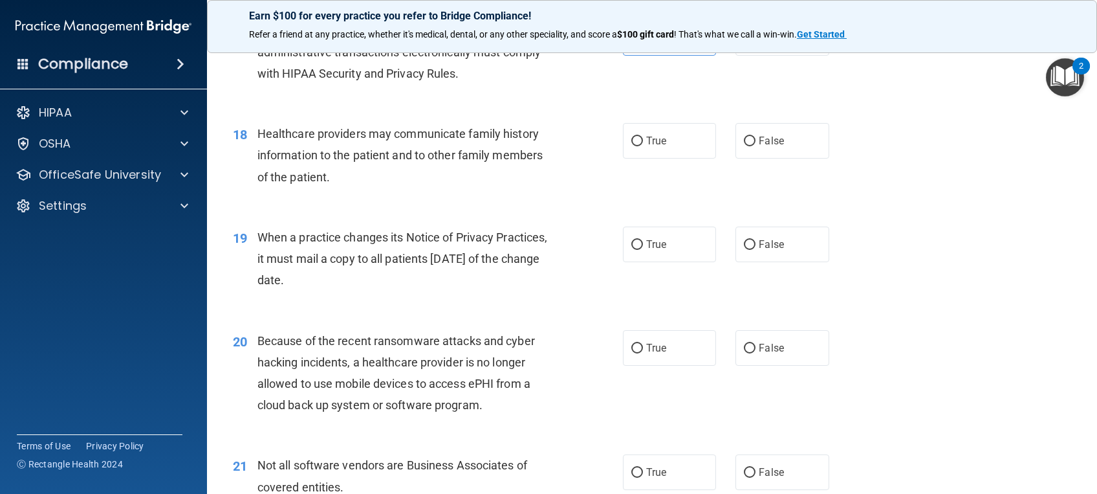
scroll to position [1801, 0]
click at [771, 146] on span "False" at bounding box center [771, 140] width 25 height 12
click at [756, 146] on input "False" at bounding box center [750, 141] width 12 height 10
radio input "true"
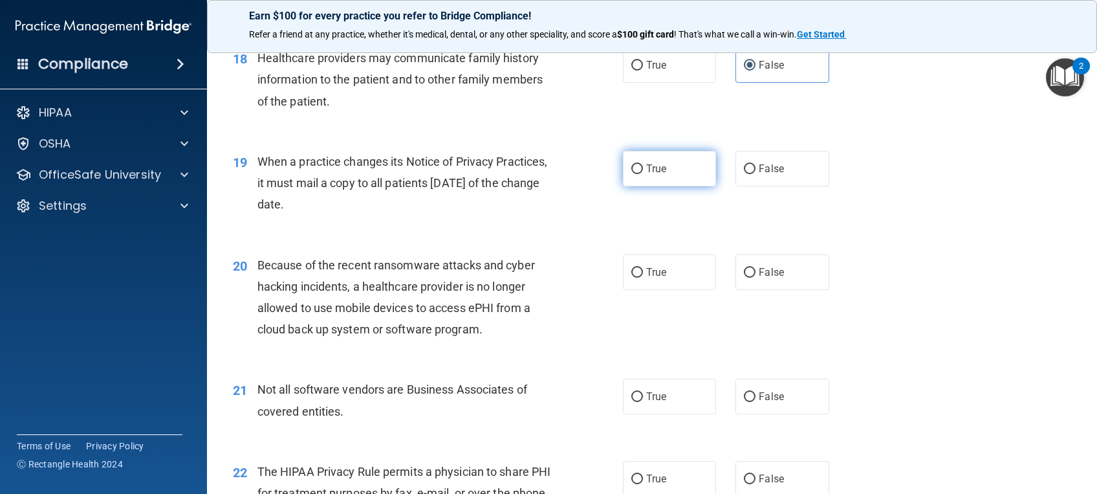
scroll to position [1911, 0]
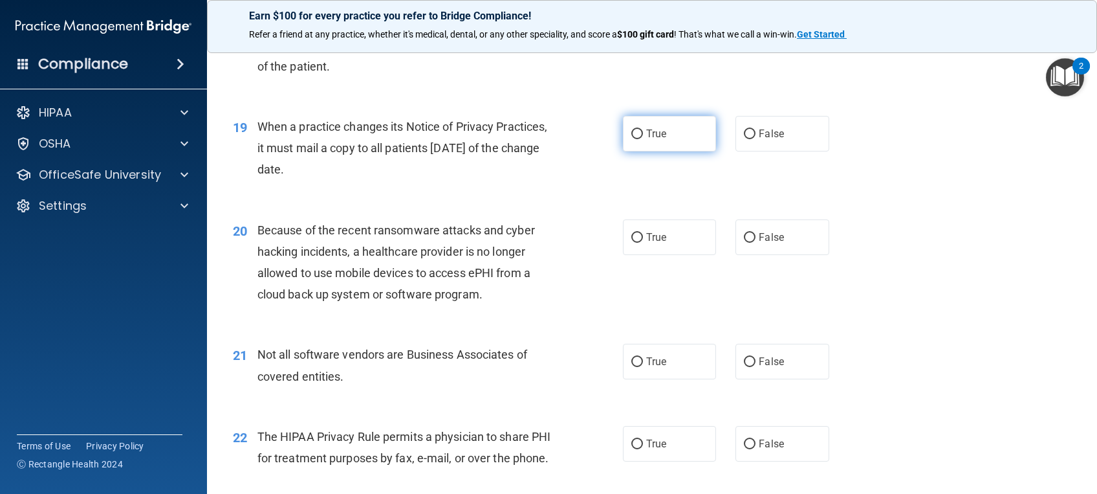
click at [654, 140] on span "True" at bounding box center [656, 133] width 20 height 12
click at [643, 139] on input "True" at bounding box center [637, 134] width 12 height 10
radio input "true"
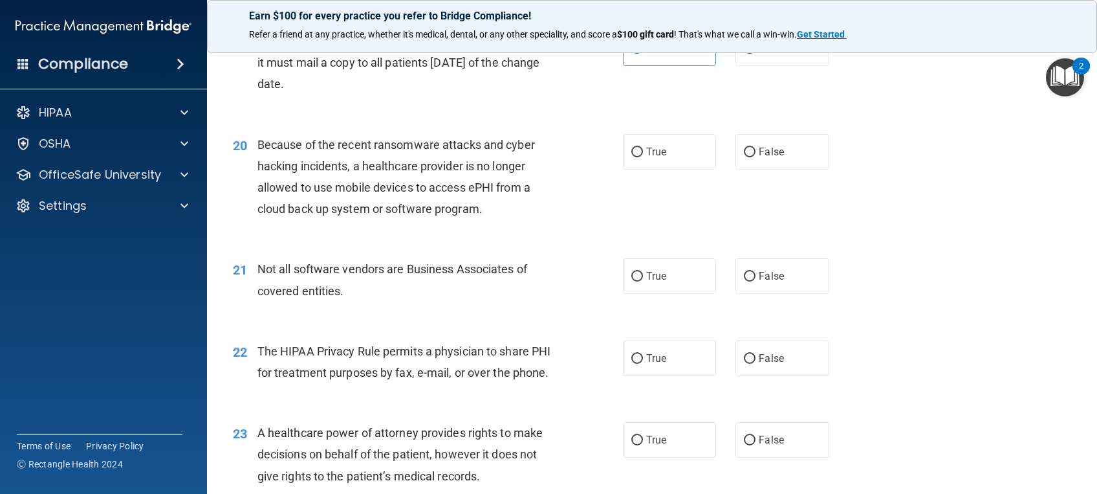
scroll to position [1997, 0]
click at [773, 157] on span "False" at bounding box center [771, 151] width 25 height 12
click at [756, 157] on input "False" at bounding box center [750, 152] width 12 height 10
radio input "true"
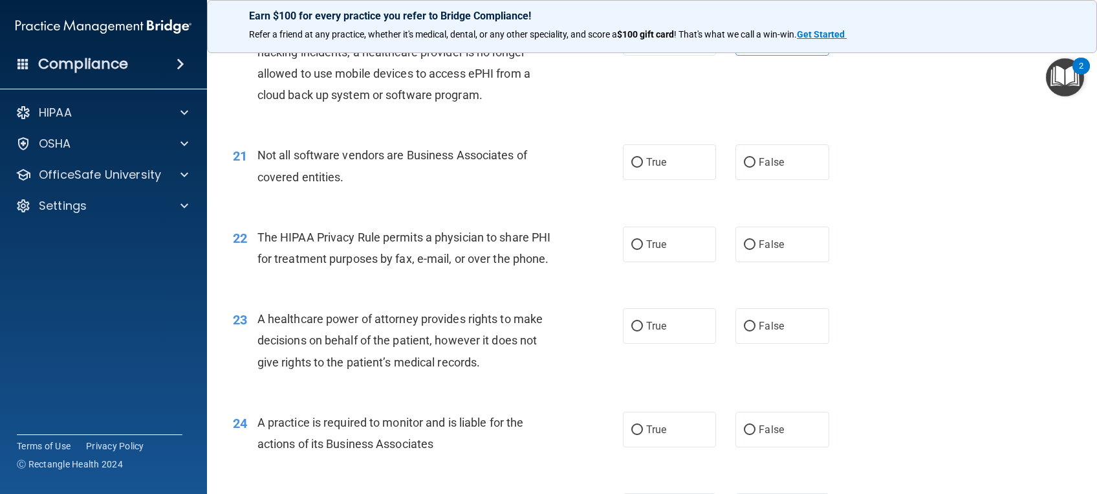
scroll to position [2114, 0]
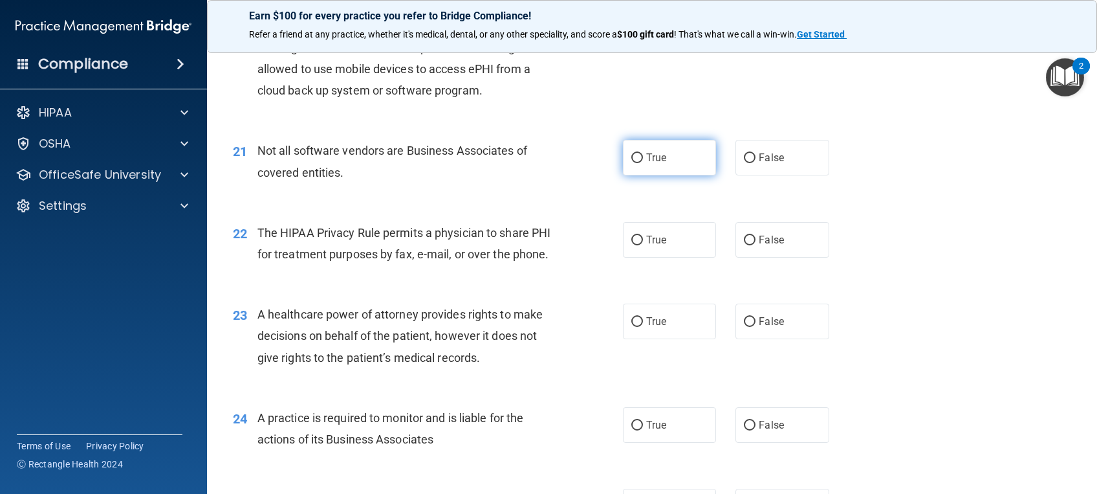
click at [664, 175] on label "True" at bounding box center [669, 158] width 93 height 36
click at [643, 163] on input "True" at bounding box center [637, 158] width 12 height 10
radio input "true"
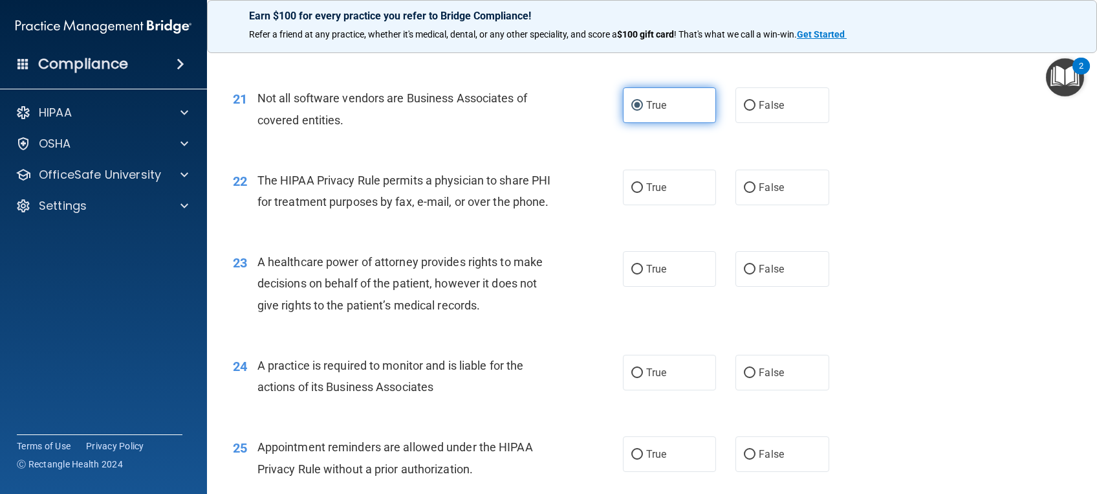
scroll to position [2221, 0]
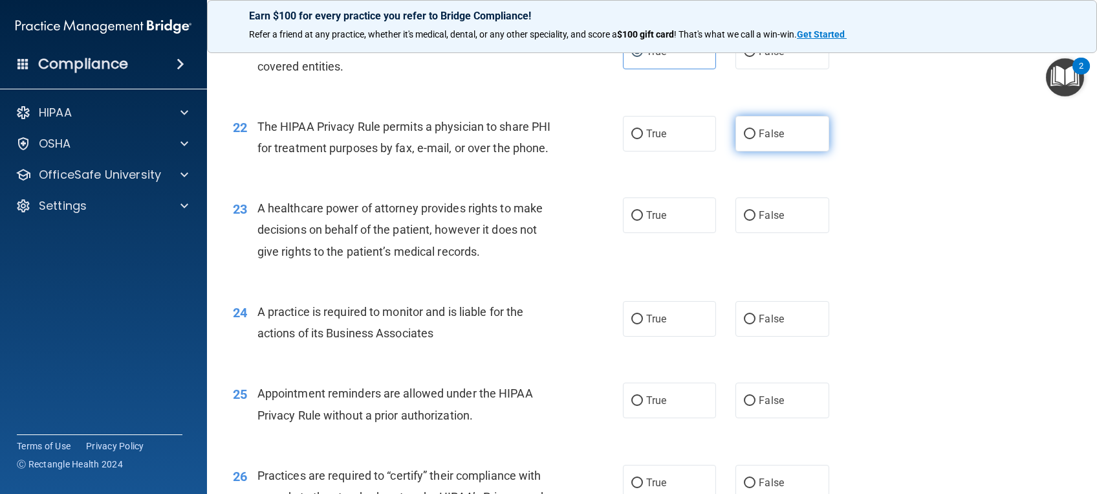
click at [759, 140] on span "False" at bounding box center [771, 133] width 25 height 12
click at [756, 139] on input "False" at bounding box center [750, 134] width 12 height 10
radio input "true"
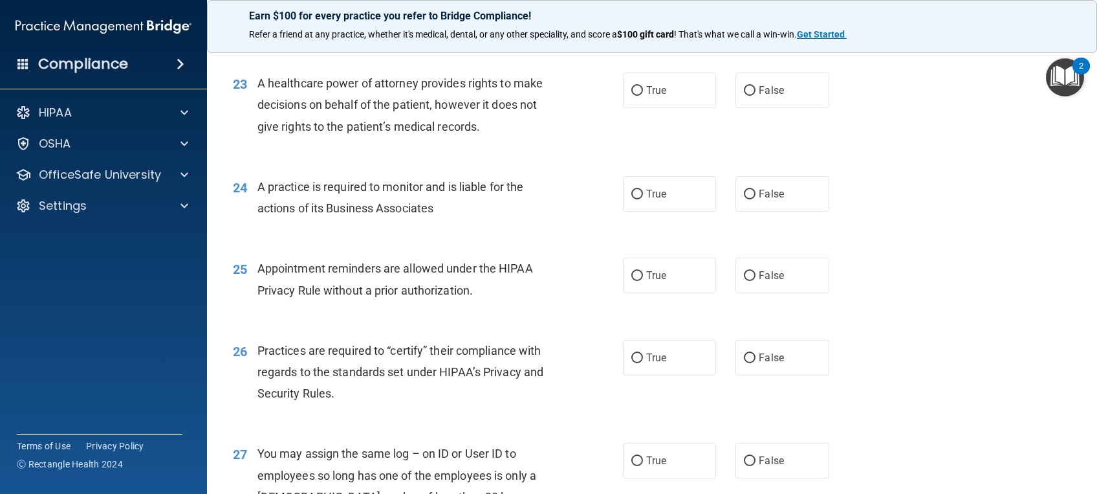
scroll to position [2346, 0]
click at [777, 107] on label "False" at bounding box center [782, 90] width 93 height 36
click at [756, 95] on input "False" at bounding box center [750, 90] width 12 height 10
radio input "true"
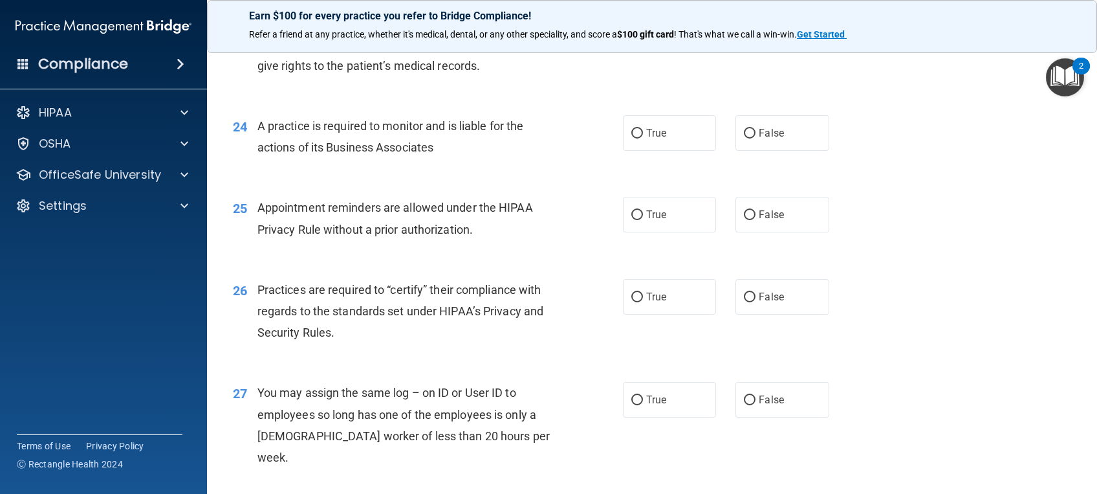
scroll to position [2413, 0]
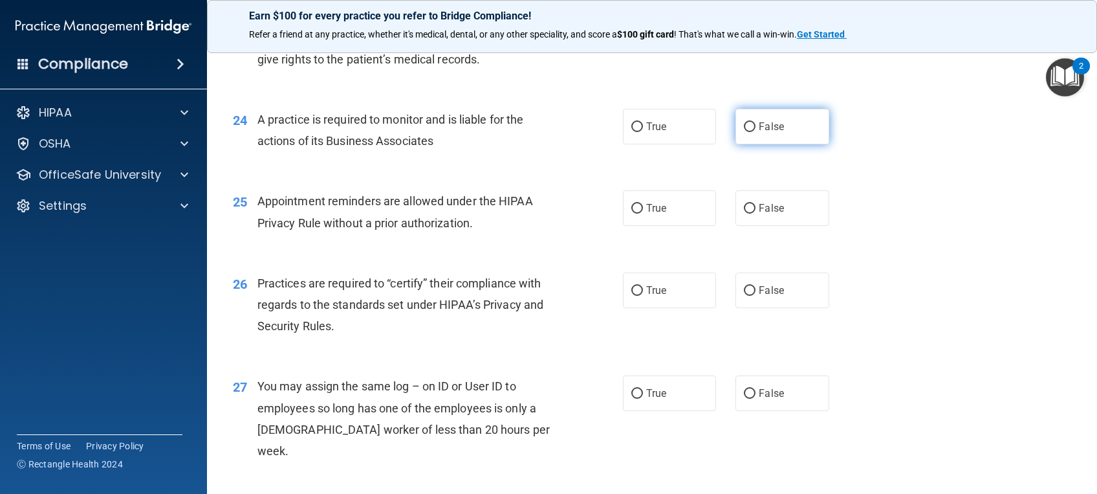
click at [759, 133] on span "False" at bounding box center [771, 126] width 25 height 12
click at [756, 132] on input "False" at bounding box center [750, 127] width 12 height 10
radio input "true"
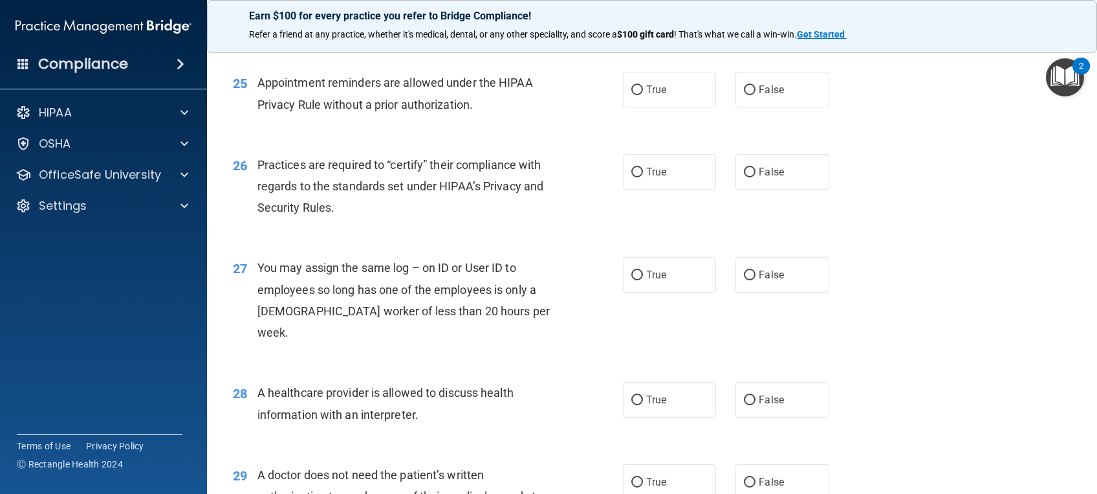
scroll to position [2532, 0]
click at [680, 106] on label "True" at bounding box center [669, 89] width 93 height 36
click at [643, 94] on input "True" at bounding box center [637, 89] width 12 height 10
radio input "true"
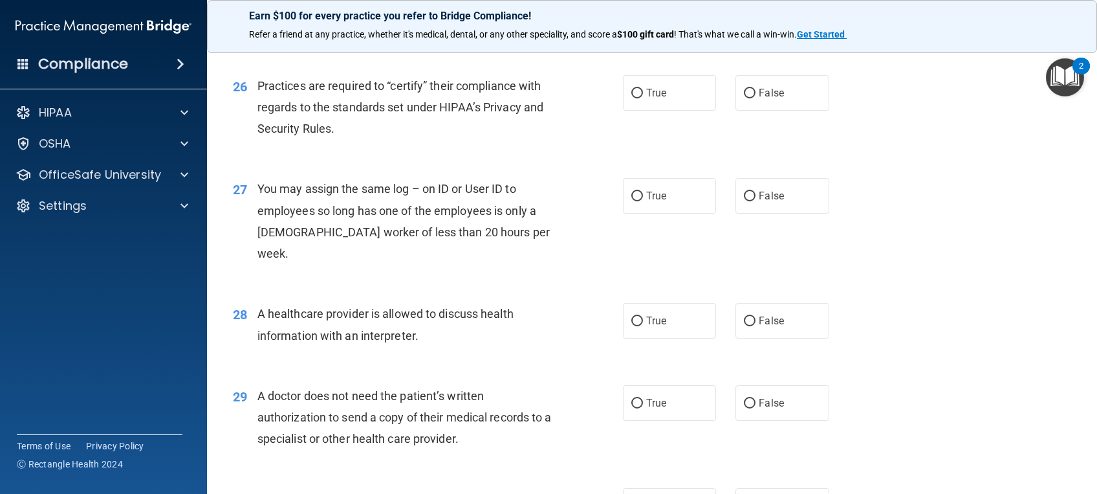
scroll to position [2611, 0]
click at [680, 110] on label "True" at bounding box center [669, 92] width 93 height 36
click at [643, 98] on input "True" at bounding box center [637, 93] width 12 height 10
radio input "true"
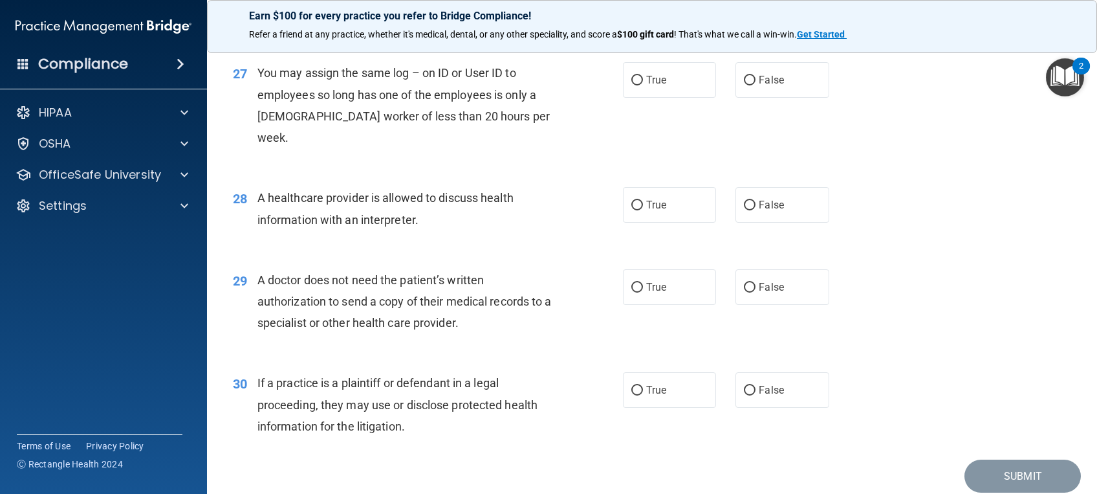
scroll to position [2682, 0]
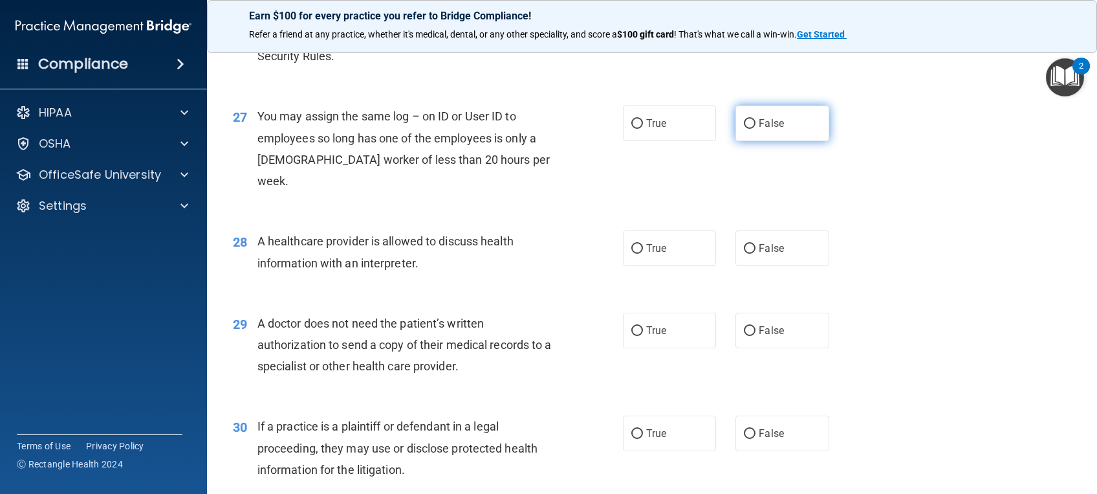
click at [764, 129] on span "False" at bounding box center [771, 123] width 25 height 12
click at [756, 129] on input "False" at bounding box center [750, 124] width 12 height 10
radio input "true"
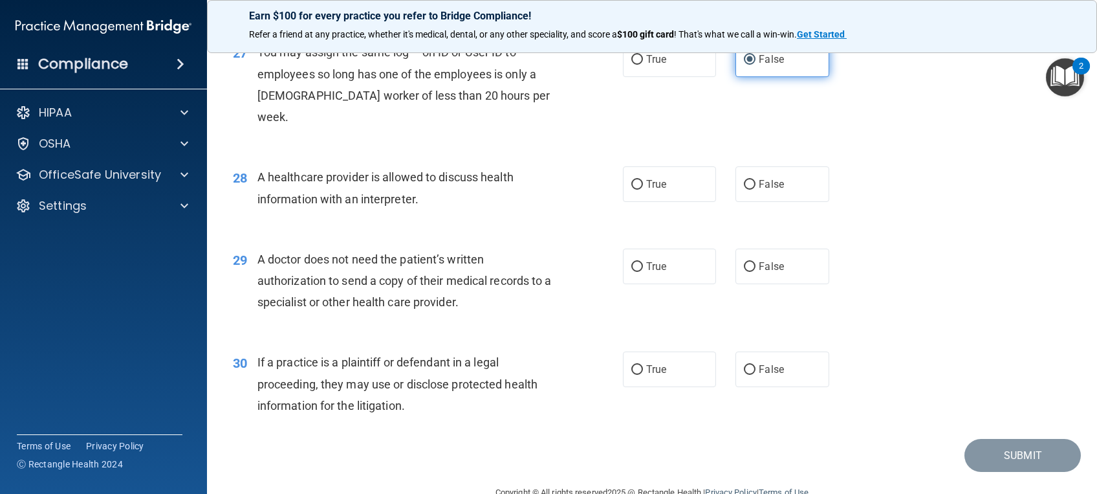
scroll to position [2751, 0]
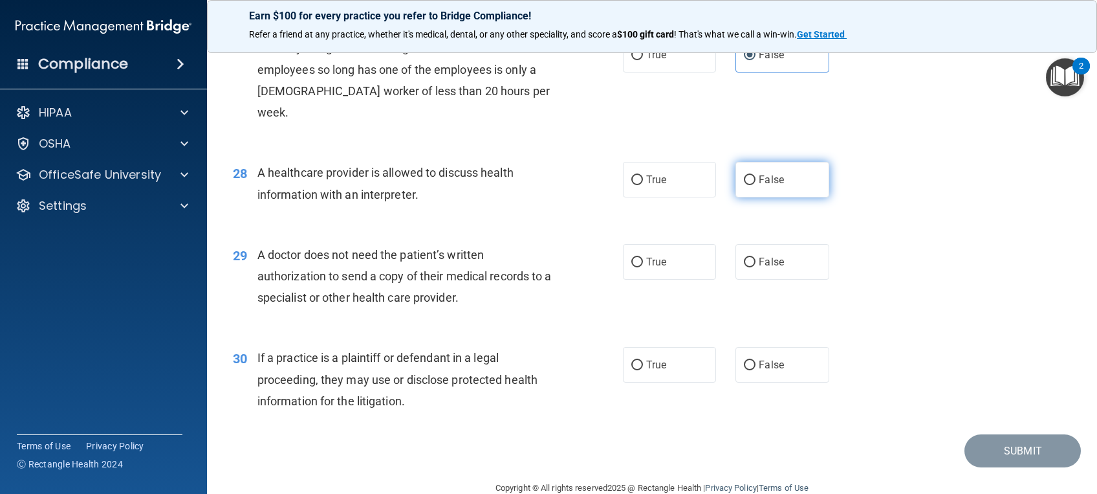
click at [761, 193] on label "False" at bounding box center [782, 180] width 93 height 36
click at [756, 185] on input "False" at bounding box center [750, 180] width 12 height 10
radio input "true"
click at [778, 276] on label "False" at bounding box center [782, 262] width 93 height 36
click at [756, 267] on input "False" at bounding box center [750, 263] width 12 height 10
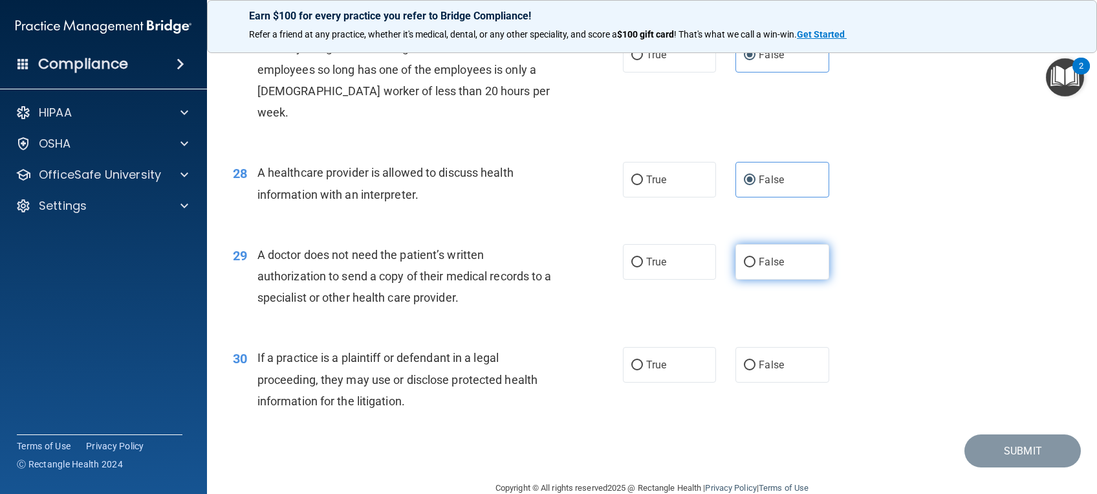
radio input "true"
click at [785, 382] on label "False" at bounding box center [782, 365] width 93 height 36
click at [756, 370] on input "False" at bounding box center [750, 365] width 12 height 10
radio input "true"
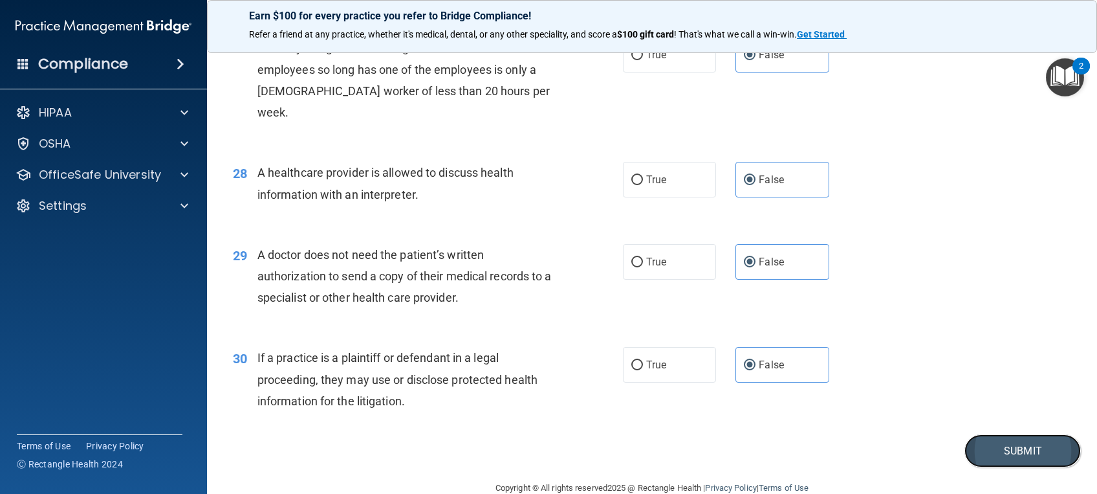
click at [1029, 467] on button "Submit" at bounding box center [1023, 450] width 116 height 33
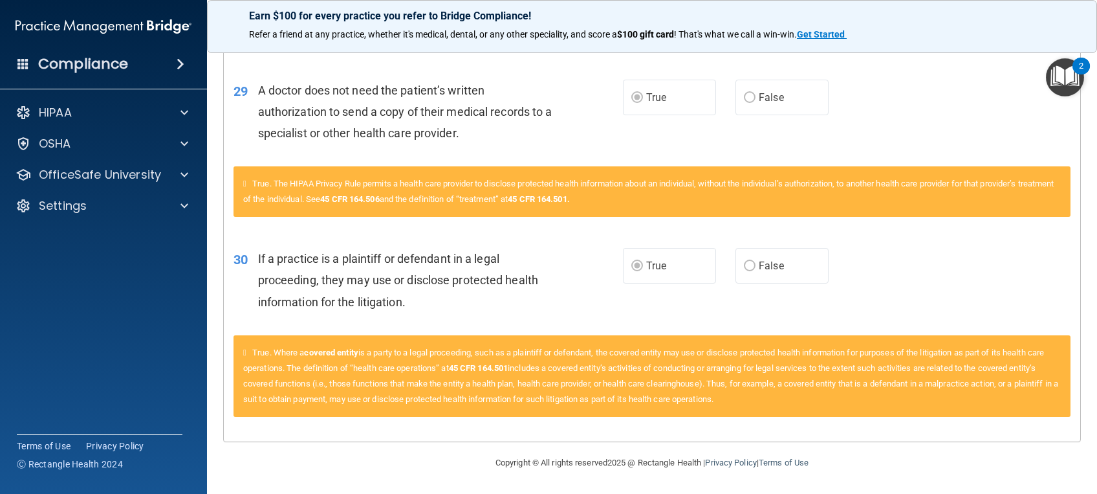
scroll to position [1774, 0]
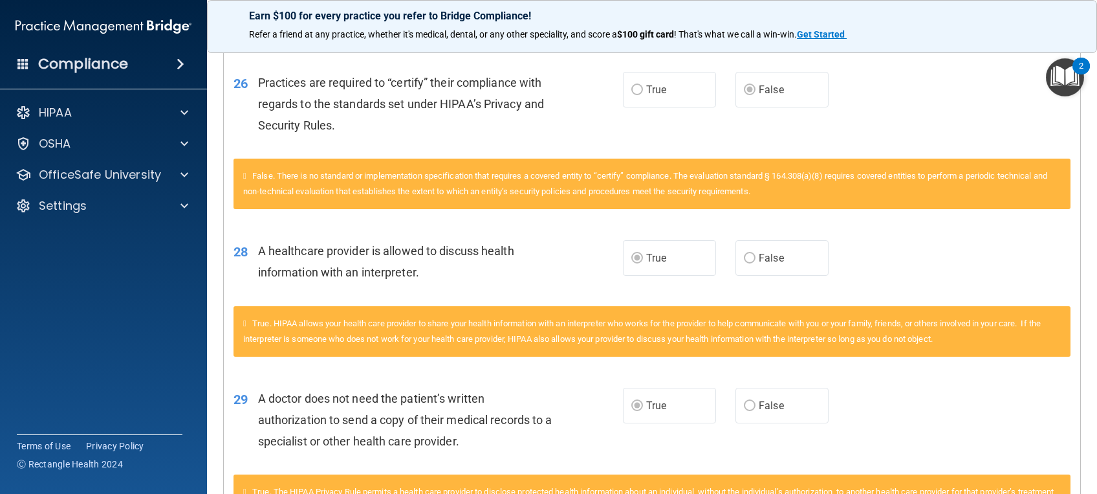
click at [730, 352] on div "True. HIPAA allows your health care provider to share your health information w…" at bounding box center [652, 331] width 837 height 50
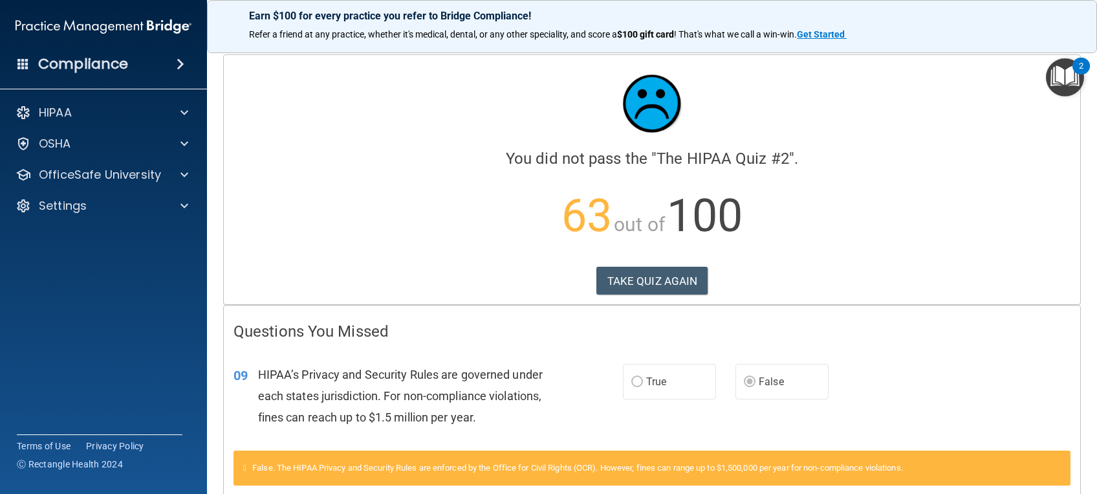
scroll to position [0, 0]
click at [659, 281] on button "TAKE QUIZ AGAIN" at bounding box center [653, 281] width 112 height 28
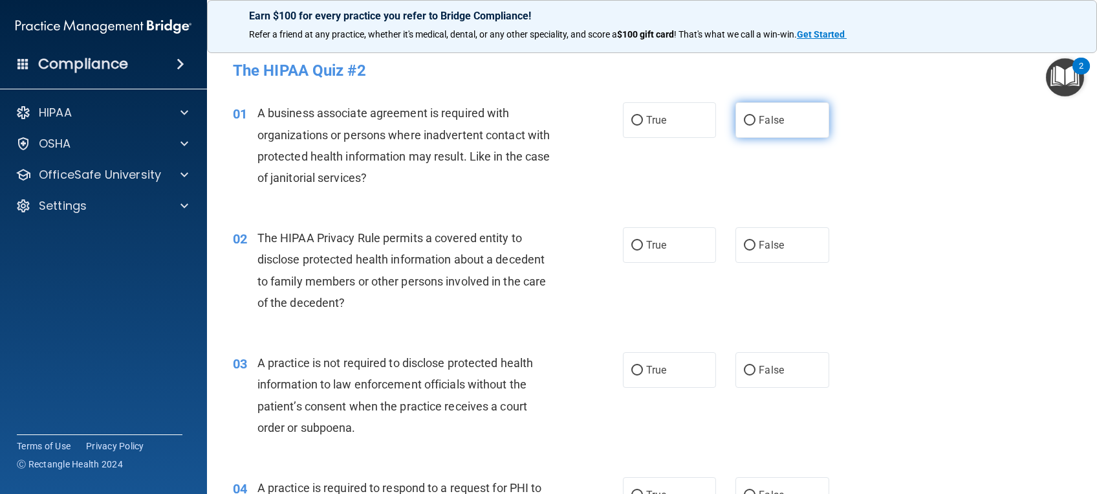
click at [744, 119] on input "False" at bounding box center [750, 121] width 12 height 10
radio input "true"
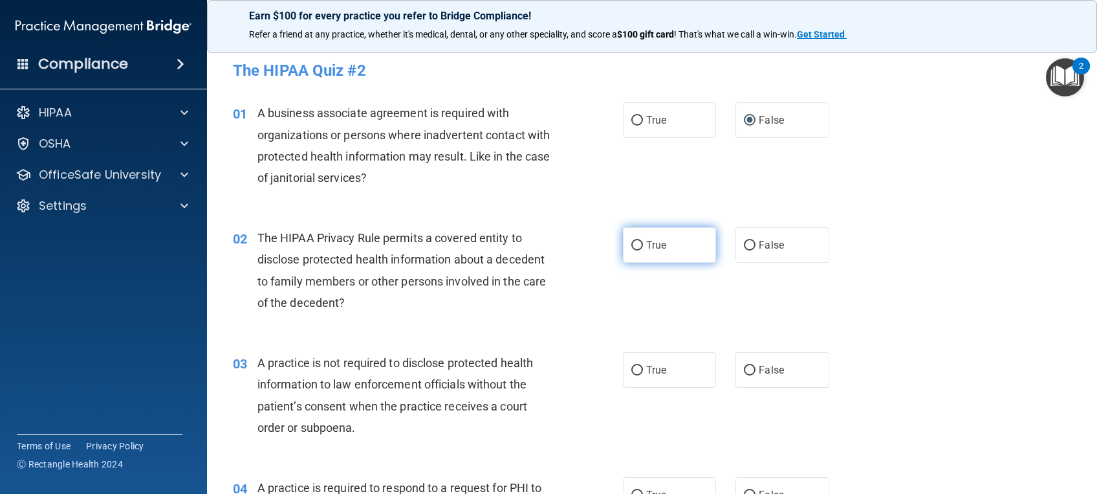
click at [678, 245] on label "True" at bounding box center [669, 245] width 93 height 36
click at [643, 245] on input "True" at bounding box center [637, 246] width 12 height 10
radio input "true"
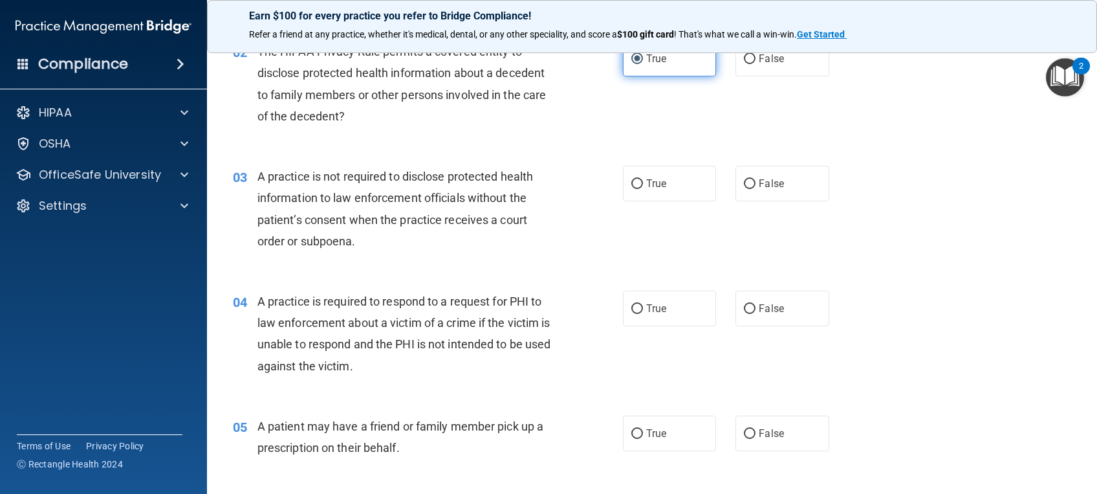
scroll to position [188, 0]
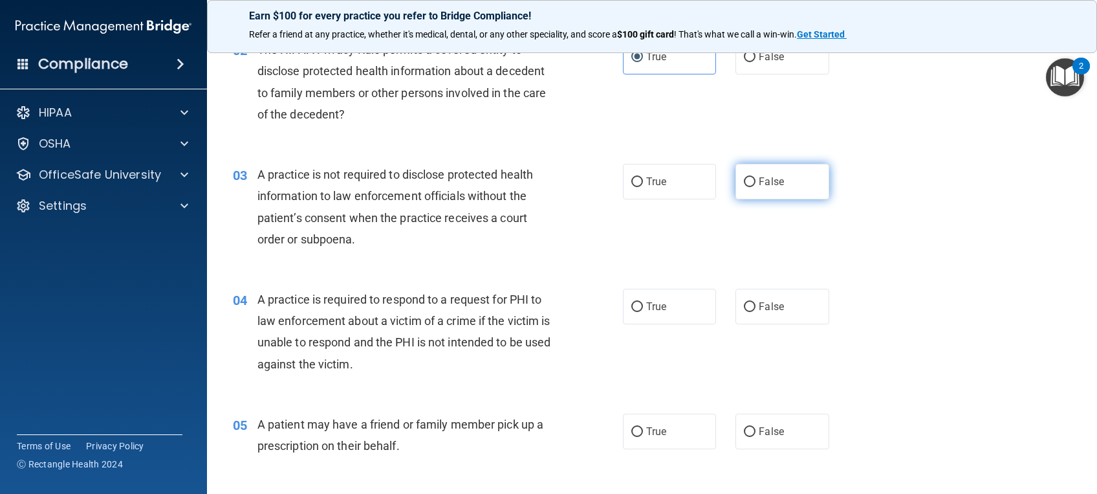
click at [765, 187] on label "False" at bounding box center [782, 182] width 93 height 36
click at [756, 187] on input "False" at bounding box center [750, 182] width 12 height 10
radio input "true"
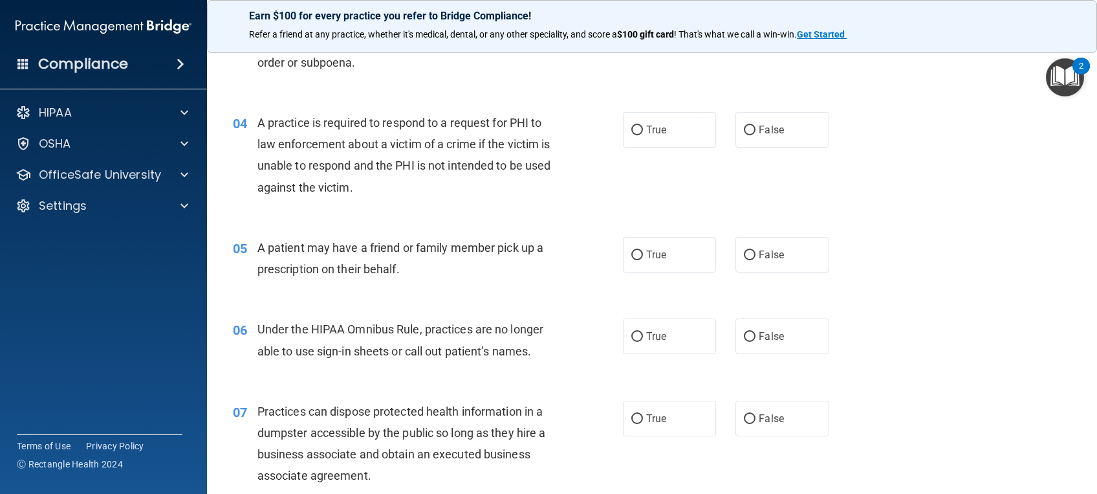
scroll to position [366, 0]
click at [687, 124] on label "True" at bounding box center [669, 129] width 93 height 36
click at [643, 124] on input "True" at bounding box center [637, 129] width 12 height 10
radio input "true"
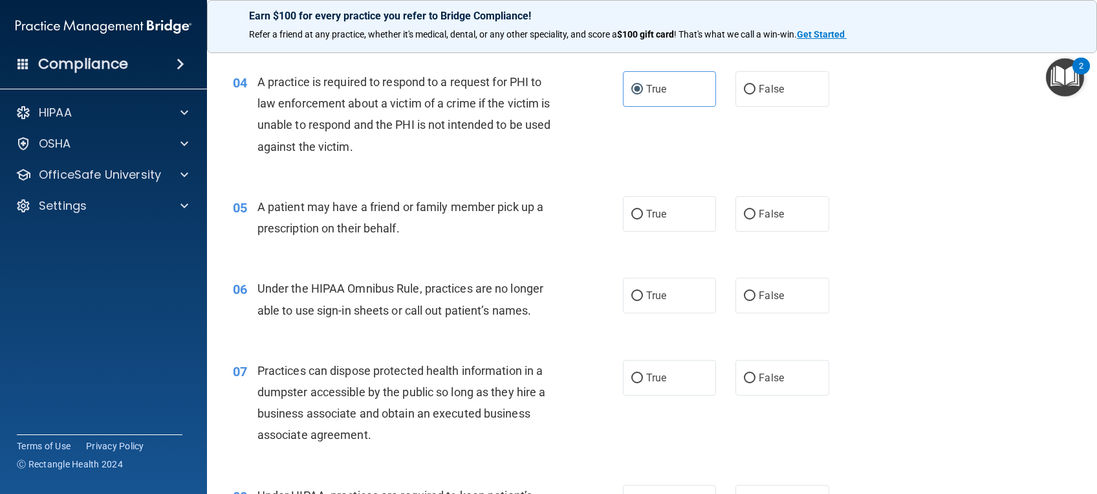
scroll to position [376, 0]
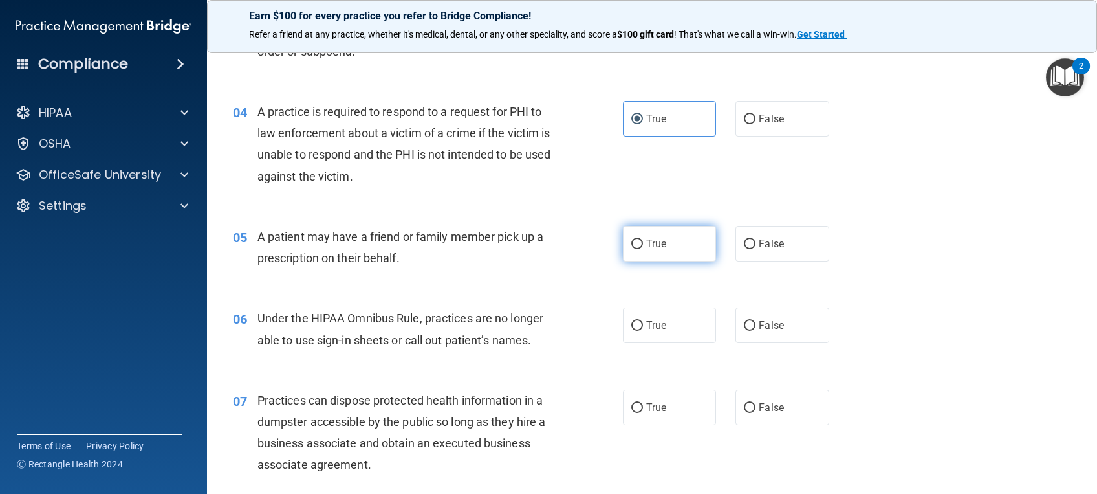
click at [664, 246] on label "True" at bounding box center [669, 244] width 93 height 36
click at [643, 246] on input "True" at bounding box center [637, 244] width 12 height 10
radio input "true"
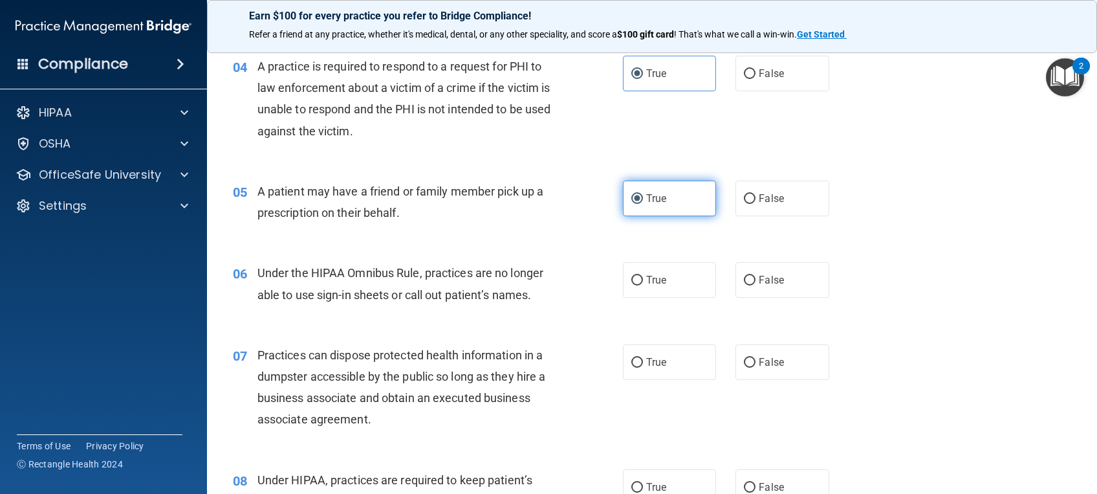
scroll to position [424, 0]
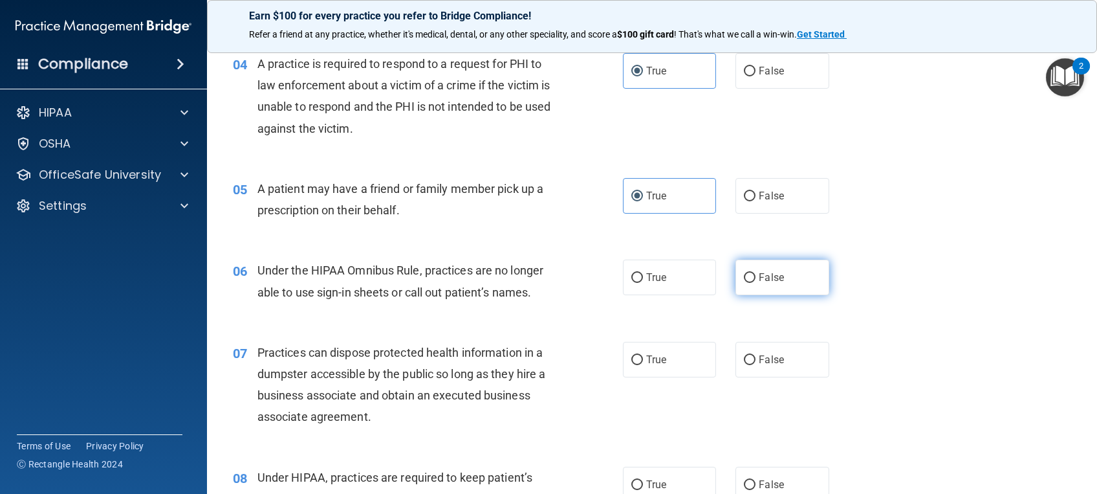
click at [759, 278] on span "False" at bounding box center [771, 277] width 25 height 12
click at [754, 278] on input "False" at bounding box center [750, 278] width 12 height 10
radio input "true"
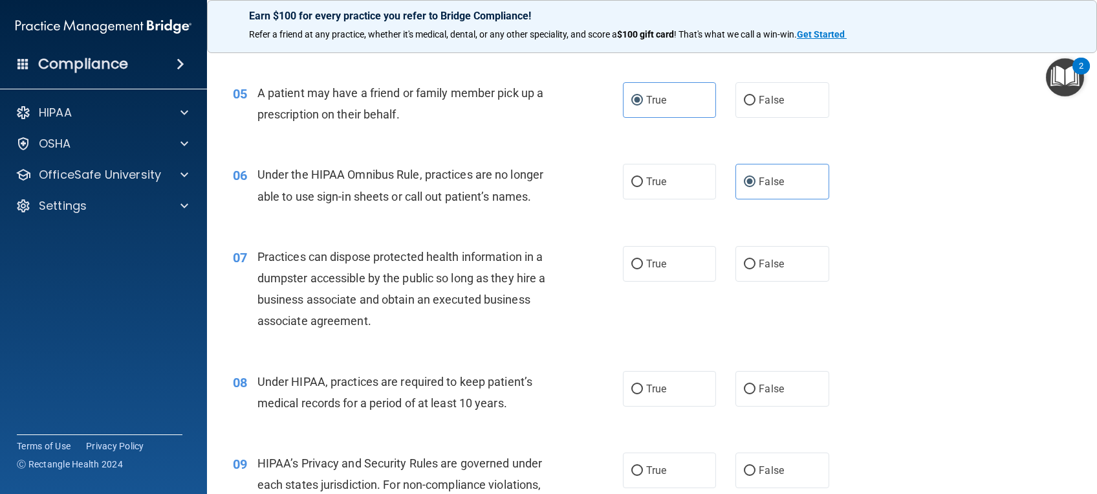
scroll to position [520, 0]
click at [770, 270] on label "False" at bounding box center [782, 263] width 93 height 36
click at [756, 269] on input "False" at bounding box center [750, 264] width 12 height 10
radio input "true"
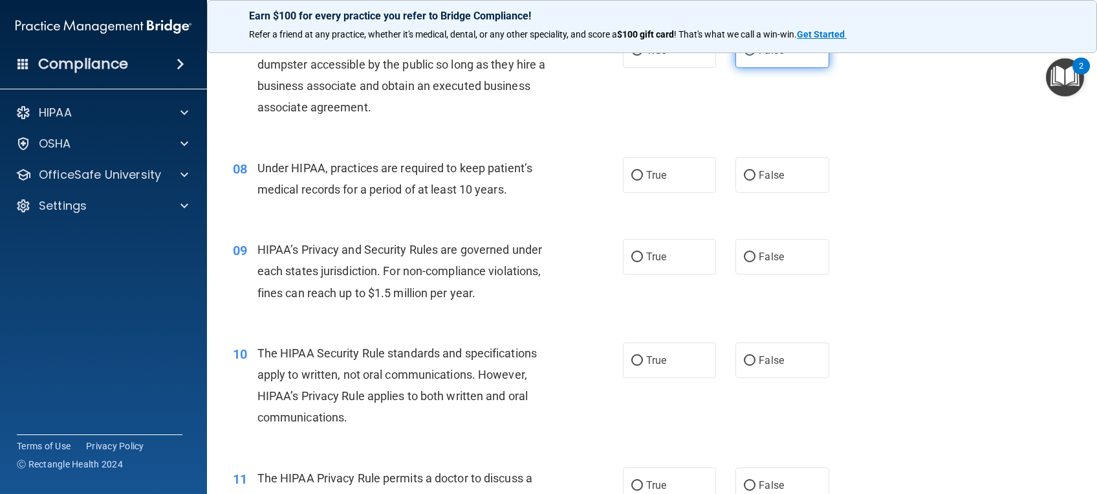
scroll to position [737, 0]
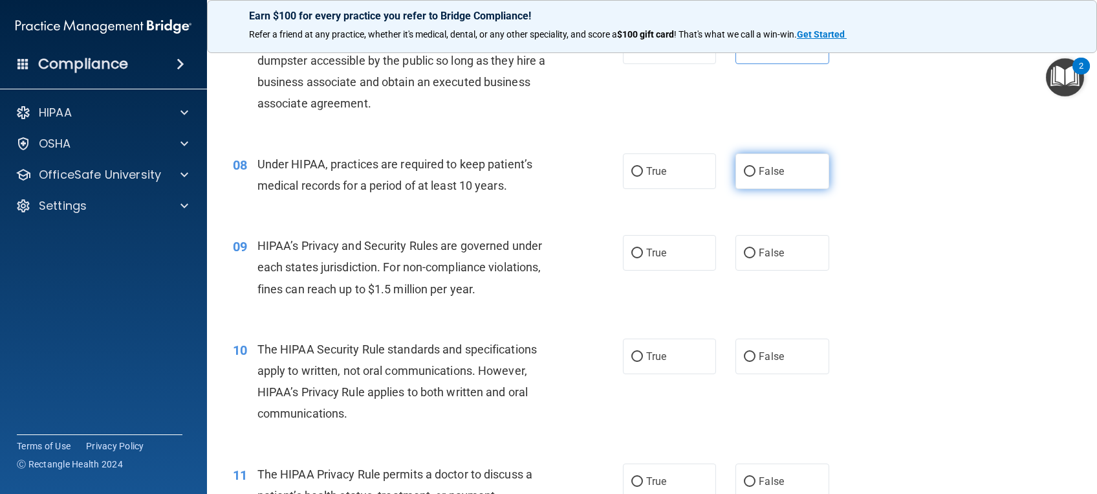
click at [759, 173] on span "False" at bounding box center [771, 171] width 25 height 12
click at [756, 173] on input "False" at bounding box center [750, 172] width 12 height 10
radio input "true"
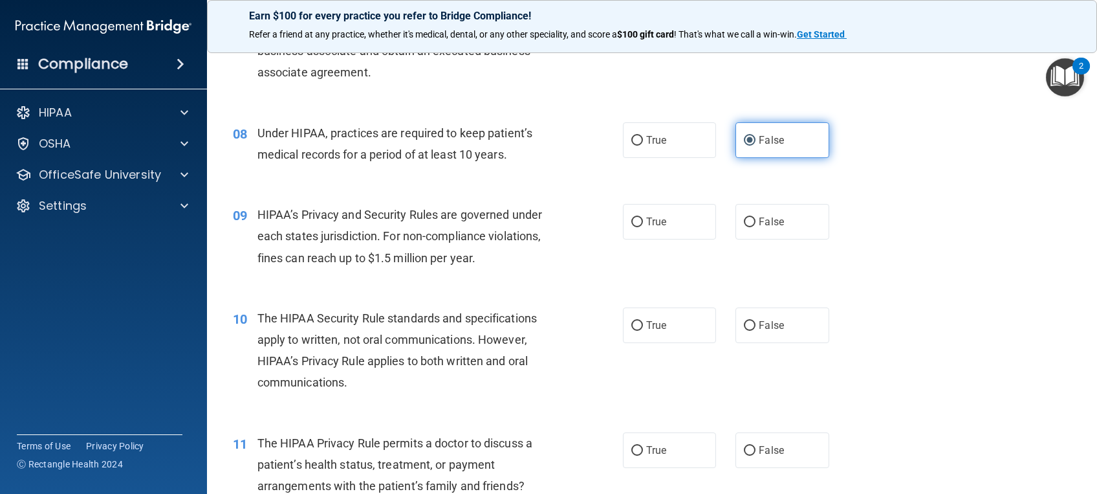
scroll to position [793, 0]
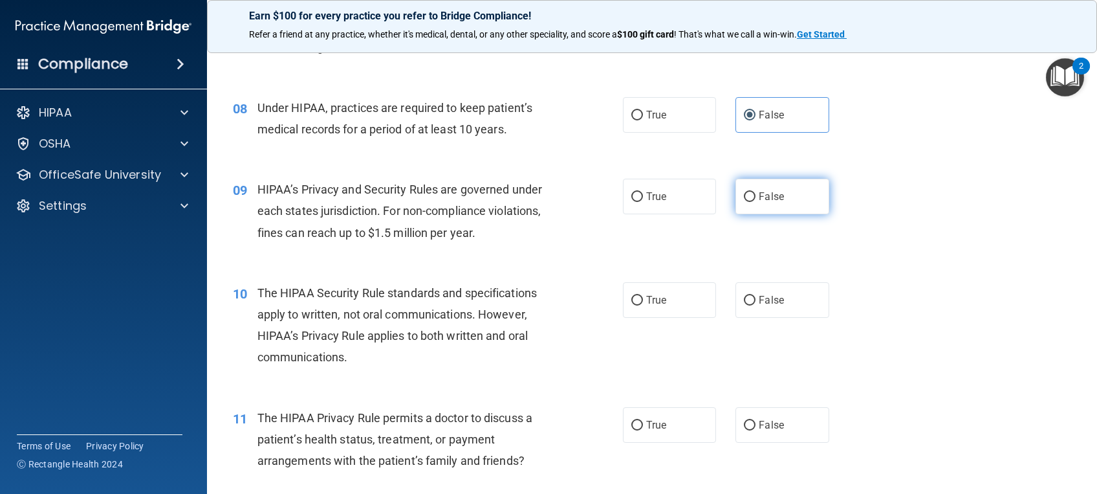
click at [767, 191] on span "False" at bounding box center [771, 196] width 25 height 12
click at [756, 192] on input "False" at bounding box center [750, 197] width 12 height 10
radio input "true"
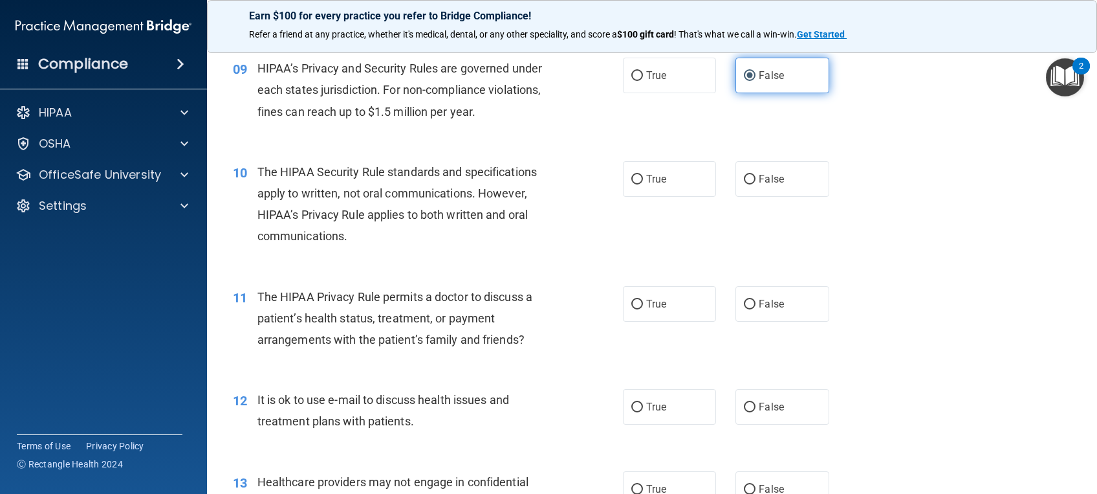
scroll to position [916, 0]
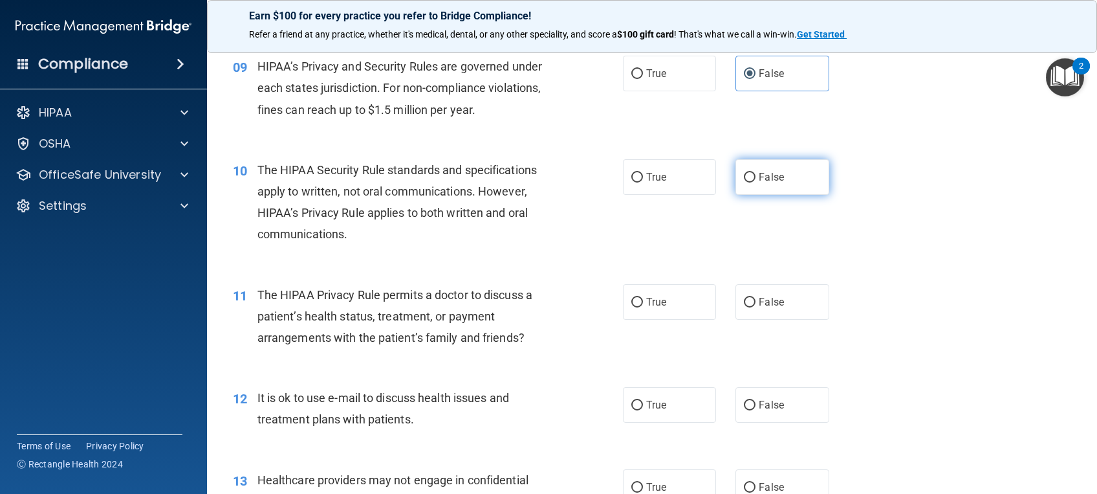
click at [767, 179] on span "False" at bounding box center [771, 177] width 25 height 12
click at [756, 179] on input "False" at bounding box center [750, 178] width 12 height 10
radio input "true"
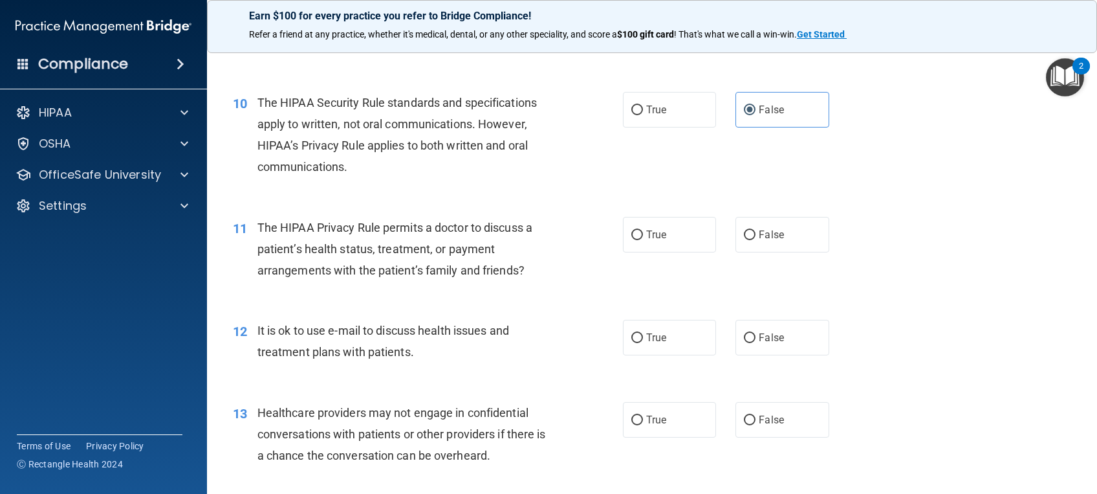
scroll to position [985, 0]
click at [646, 232] on span "True" at bounding box center [656, 233] width 20 height 12
click at [643, 232] on input "True" at bounding box center [637, 234] width 12 height 10
radio input "true"
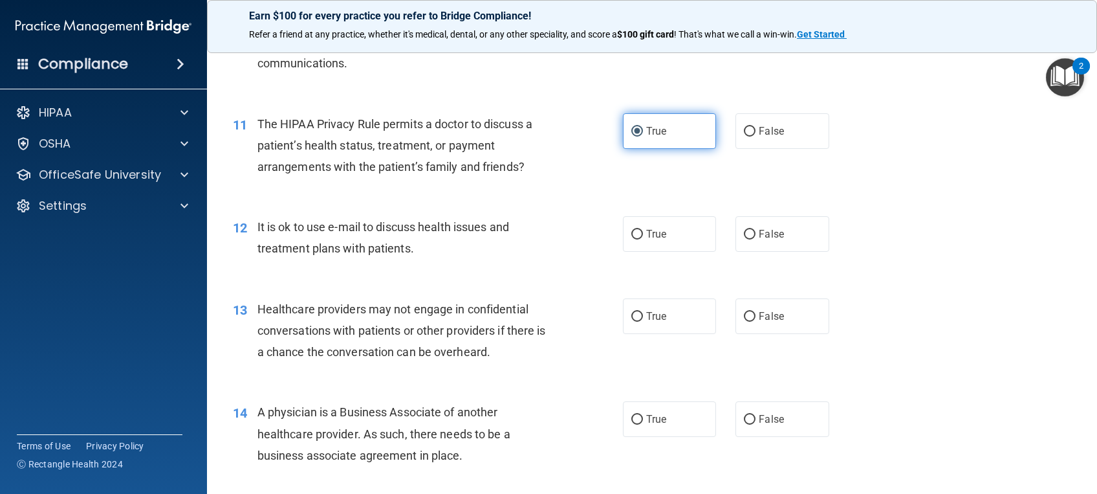
scroll to position [1088, 0]
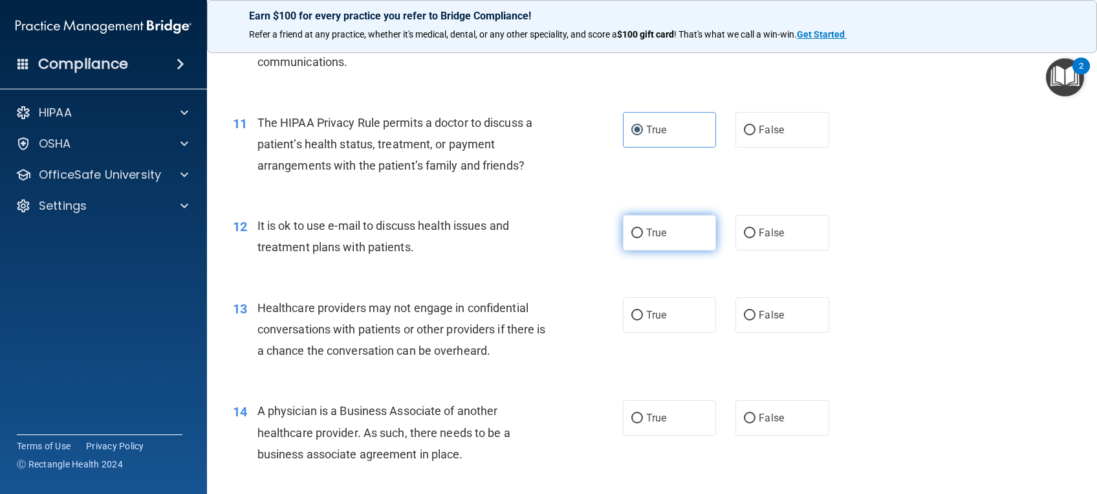
click at [646, 232] on span "True" at bounding box center [656, 232] width 20 height 12
click at [643, 232] on input "True" at bounding box center [637, 233] width 12 height 10
radio input "true"
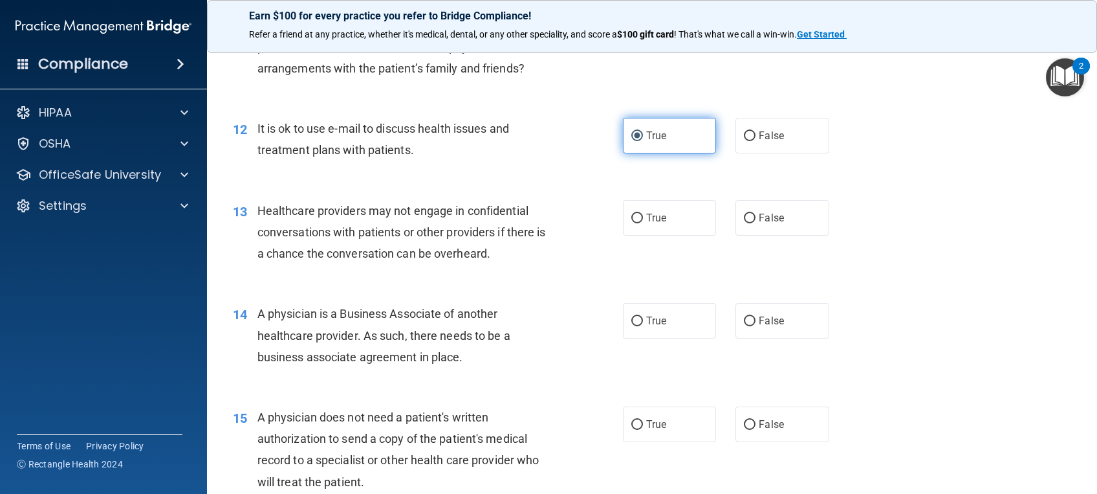
scroll to position [1185, 0]
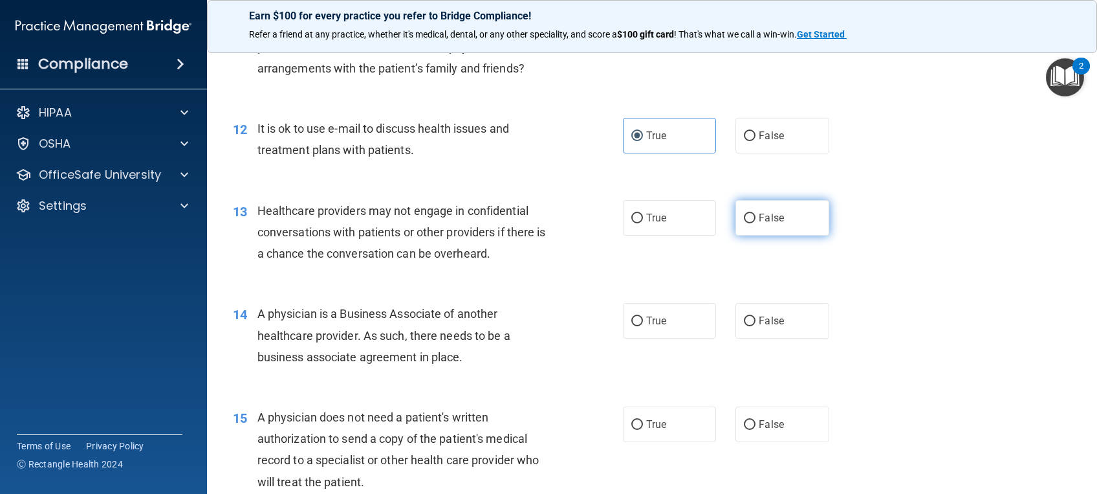
click at [784, 214] on label "False" at bounding box center [782, 218] width 93 height 36
click at [756, 214] on input "False" at bounding box center [750, 219] width 12 height 10
radio input "true"
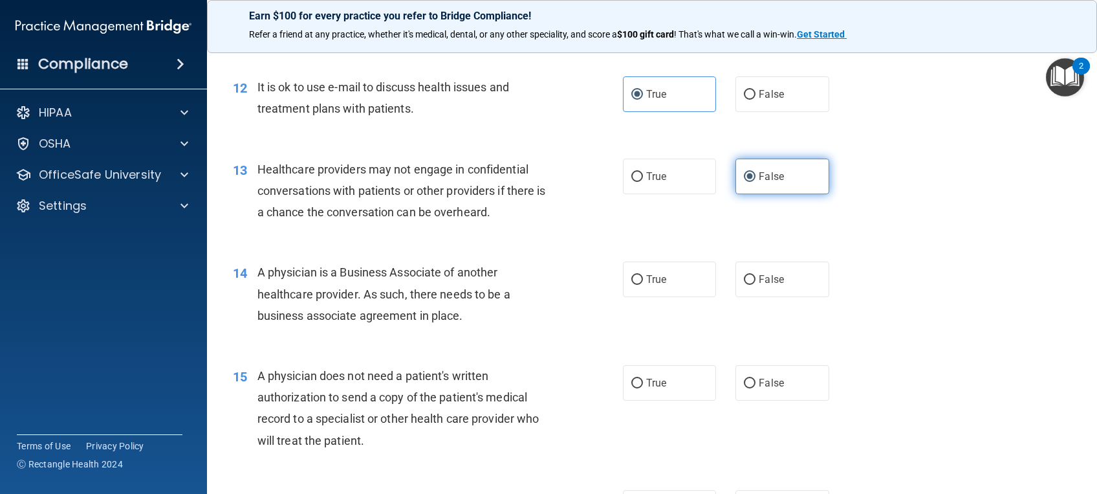
scroll to position [1273, 0]
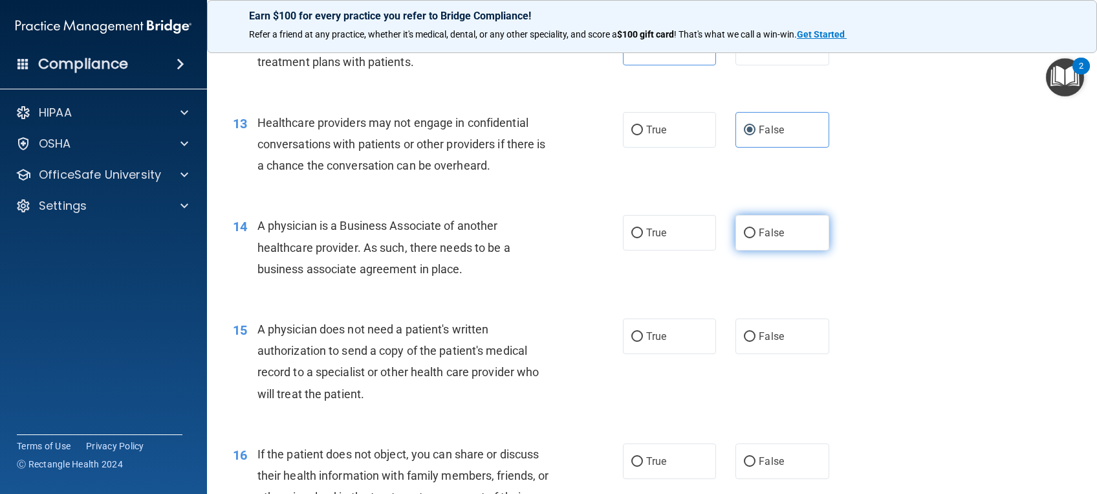
click at [771, 232] on span "False" at bounding box center [771, 232] width 25 height 12
click at [756, 232] on input "False" at bounding box center [750, 233] width 12 height 10
radio input "true"
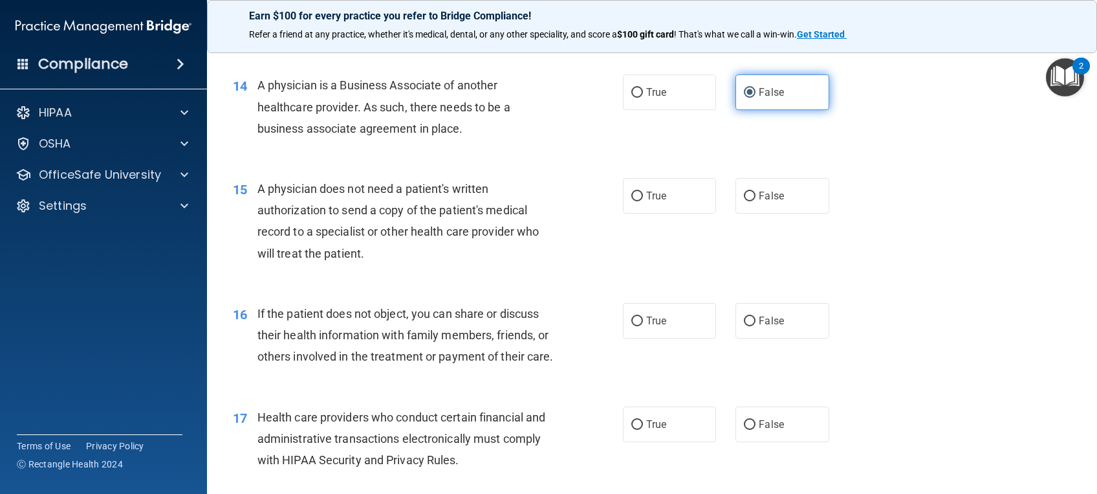
scroll to position [1416, 0]
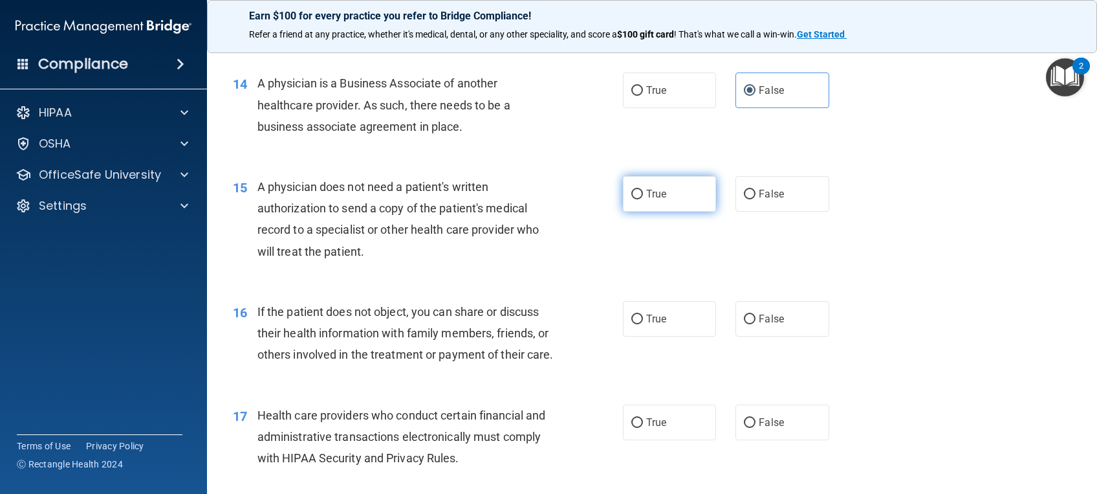
click at [675, 197] on label "True" at bounding box center [669, 194] width 93 height 36
click at [643, 197] on input "True" at bounding box center [637, 195] width 12 height 10
radio input "true"
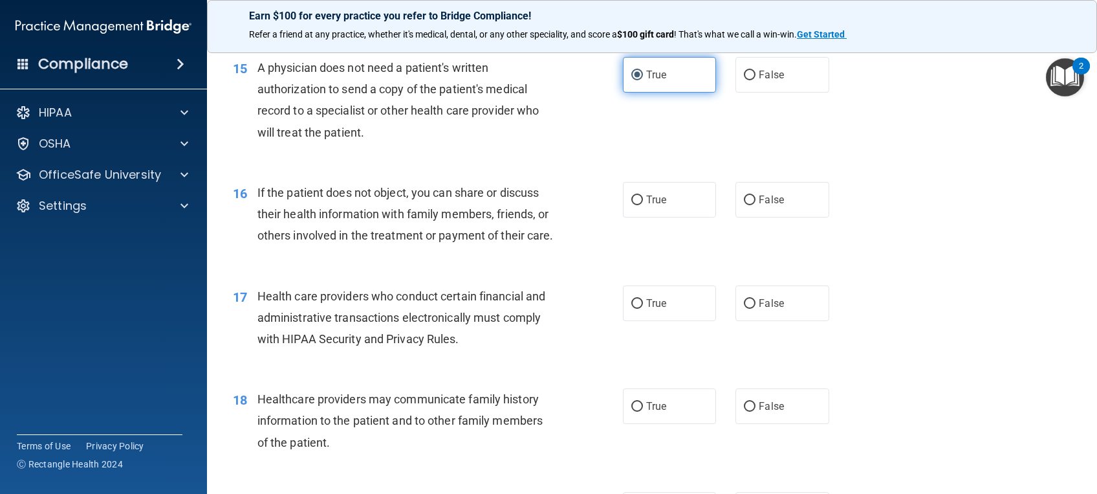
scroll to position [1535, 0]
click at [675, 197] on label "True" at bounding box center [669, 199] width 93 height 36
click at [643, 197] on input "True" at bounding box center [637, 200] width 12 height 10
radio input "true"
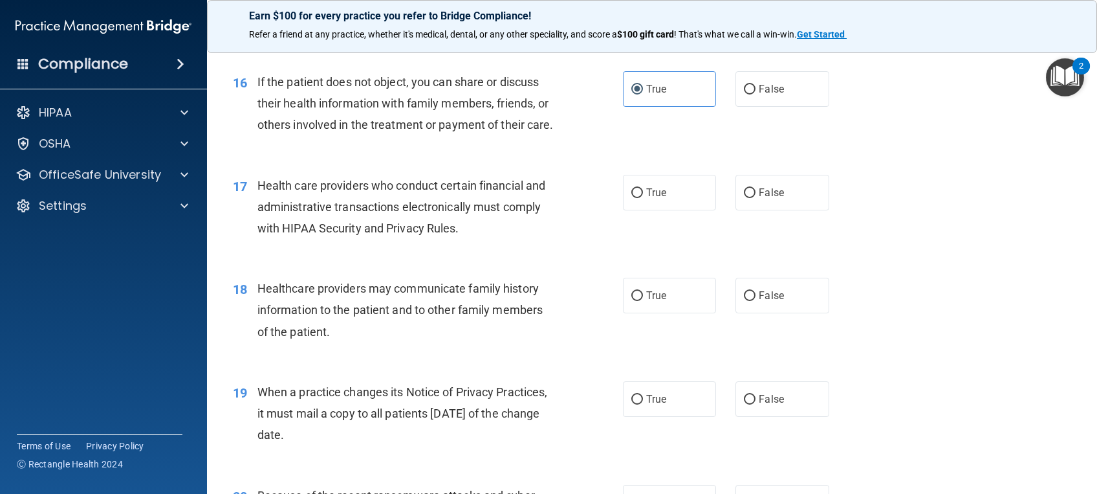
scroll to position [1658, 0]
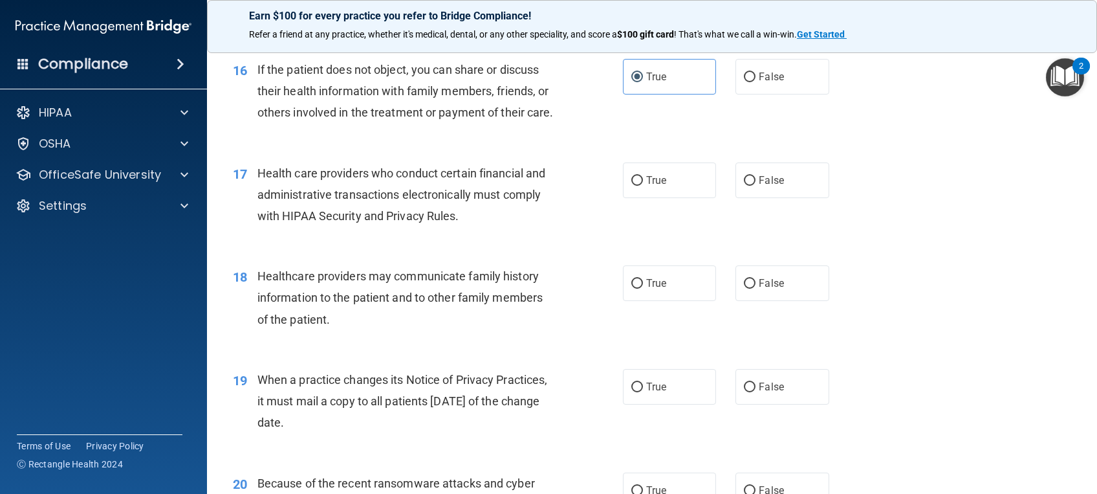
click at [675, 197] on label "True" at bounding box center [669, 180] width 93 height 36
click at [643, 186] on input "True" at bounding box center [637, 181] width 12 height 10
radio input "true"
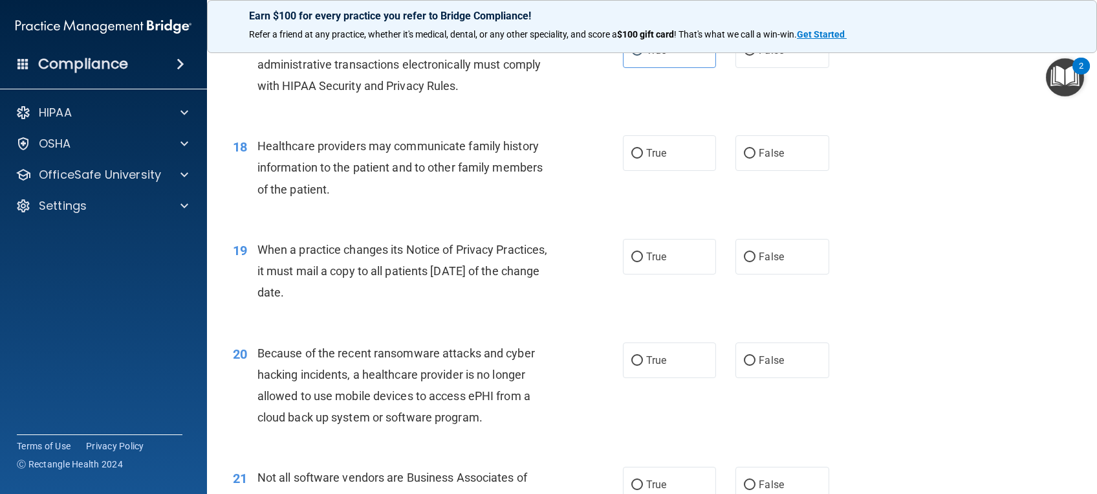
scroll to position [1790, 0]
click at [763, 168] on label "False" at bounding box center [782, 151] width 93 height 36
click at [756, 156] on input "False" at bounding box center [750, 151] width 12 height 10
radio input "true"
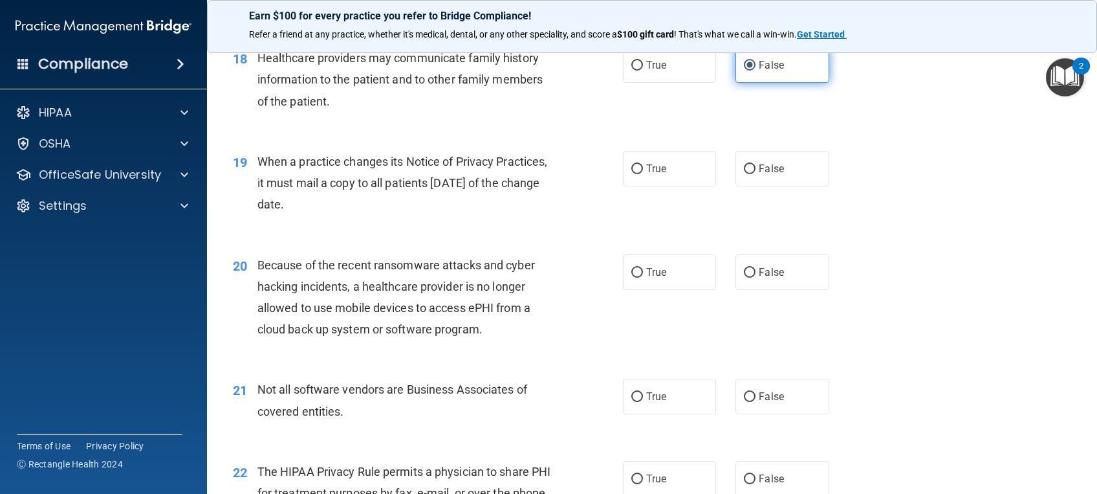
scroll to position [1877, 0]
click at [778, 185] on label "False" at bounding box center [782, 167] width 93 height 36
click at [756, 173] on input "False" at bounding box center [750, 168] width 12 height 10
radio input "true"
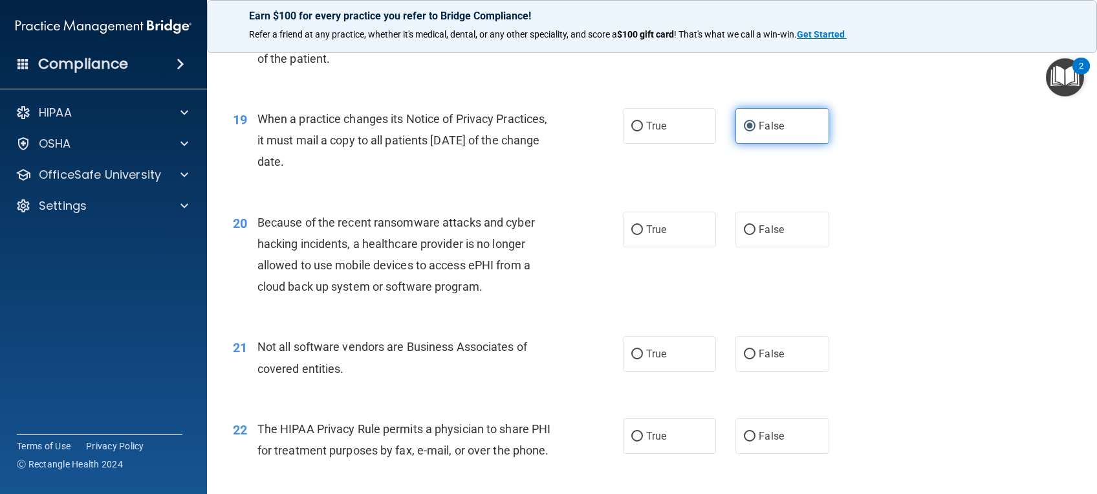
scroll to position [1958, 0]
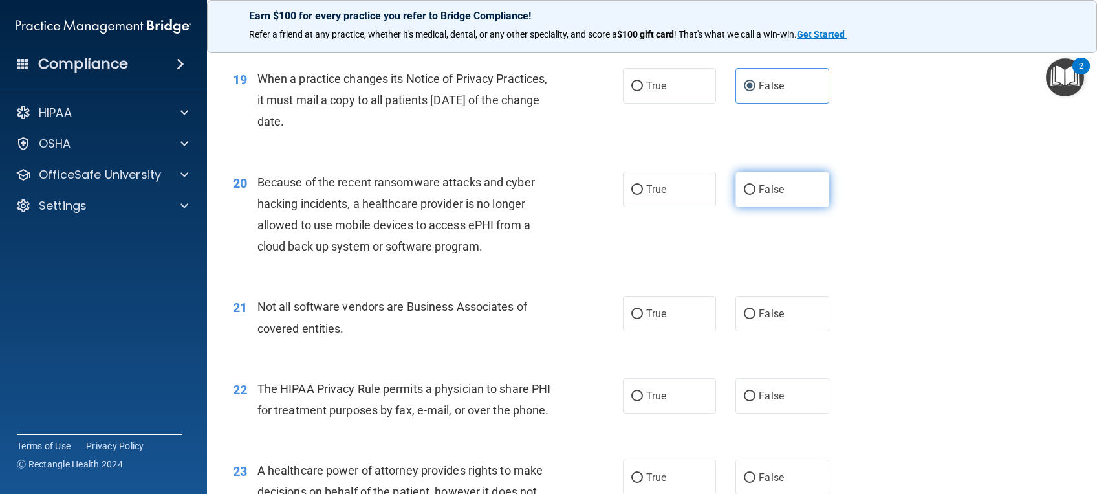
click at [771, 195] on span "False" at bounding box center [771, 189] width 25 height 12
click at [756, 195] on input "False" at bounding box center [750, 190] width 12 height 10
radio input "true"
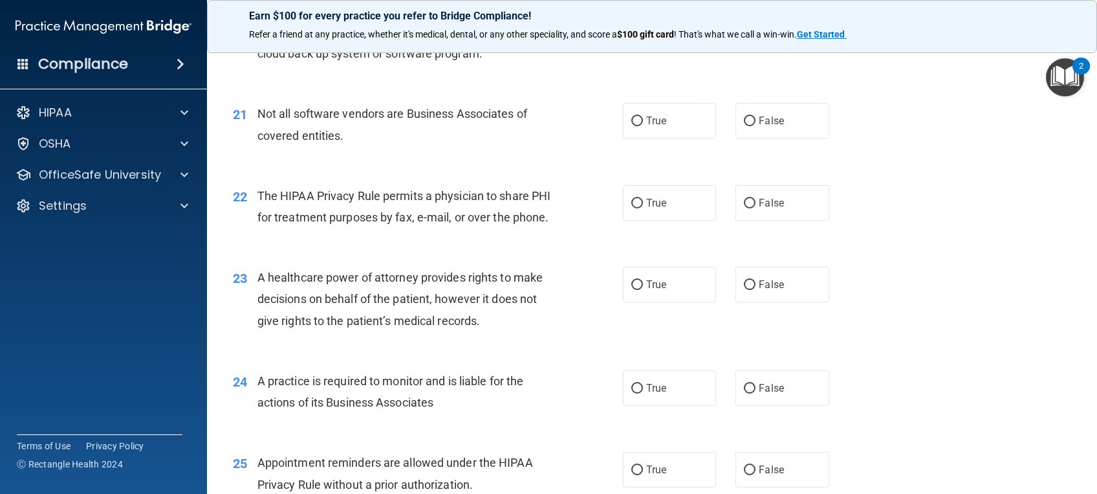
scroll to position [2153, 0]
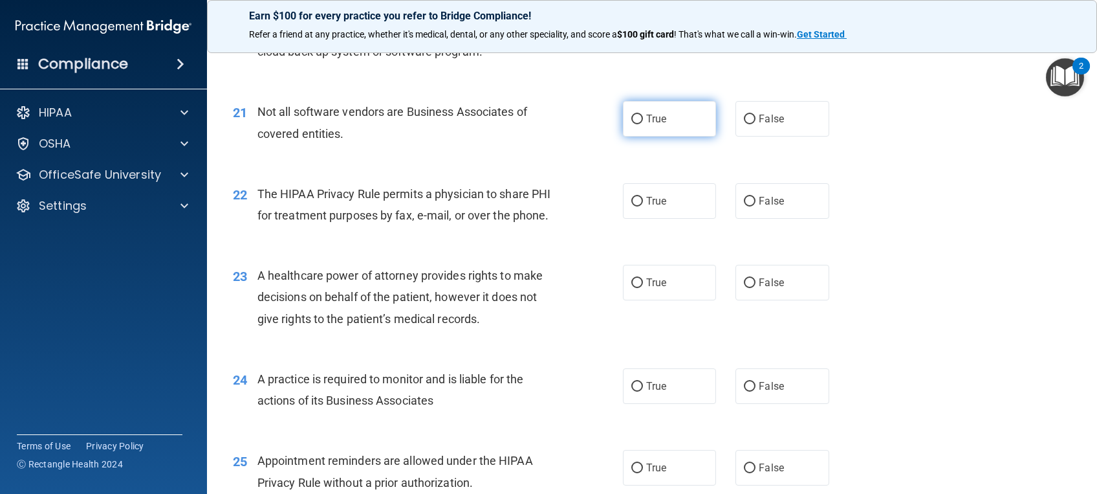
click at [694, 137] on label "True" at bounding box center [669, 119] width 93 height 36
click at [643, 124] on input "True" at bounding box center [637, 120] width 12 height 10
radio input "true"
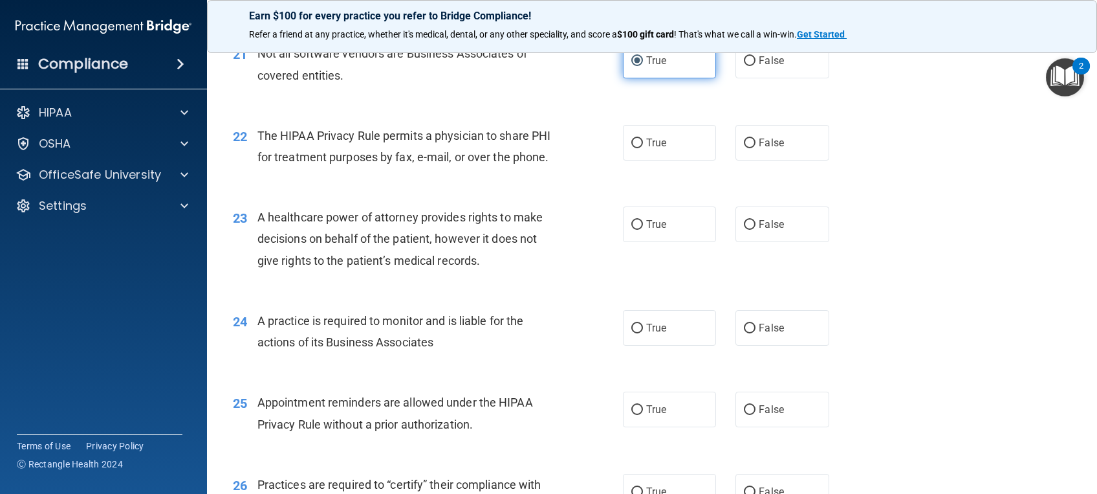
scroll to position [2215, 0]
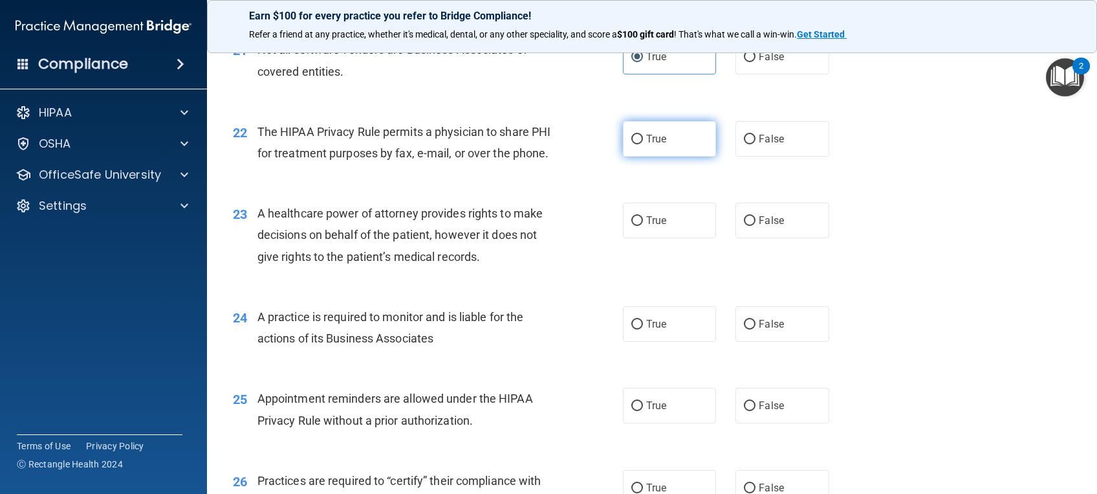
click at [677, 157] on label "True" at bounding box center [669, 139] width 93 height 36
click at [643, 144] on input "True" at bounding box center [637, 140] width 12 height 10
radio input "true"
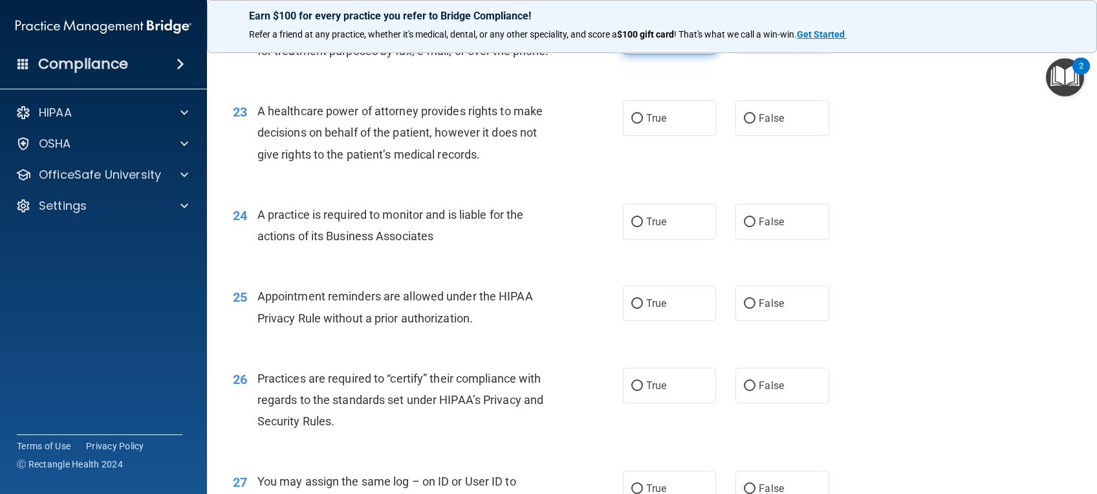
scroll to position [2319, 0]
click at [772, 123] on span "False" at bounding box center [771, 117] width 25 height 12
click at [756, 122] on input "False" at bounding box center [750, 118] width 12 height 10
radio input "true"
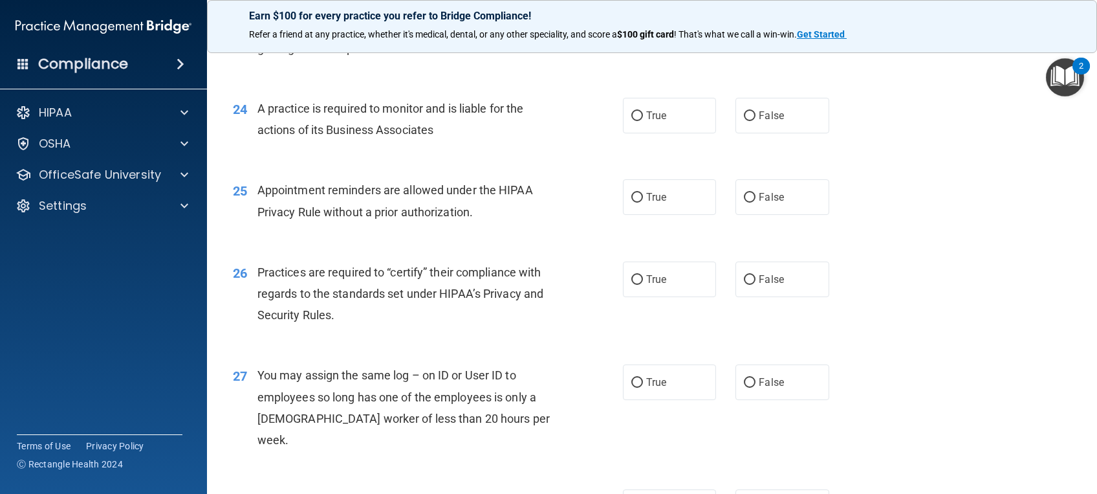
scroll to position [2428, 0]
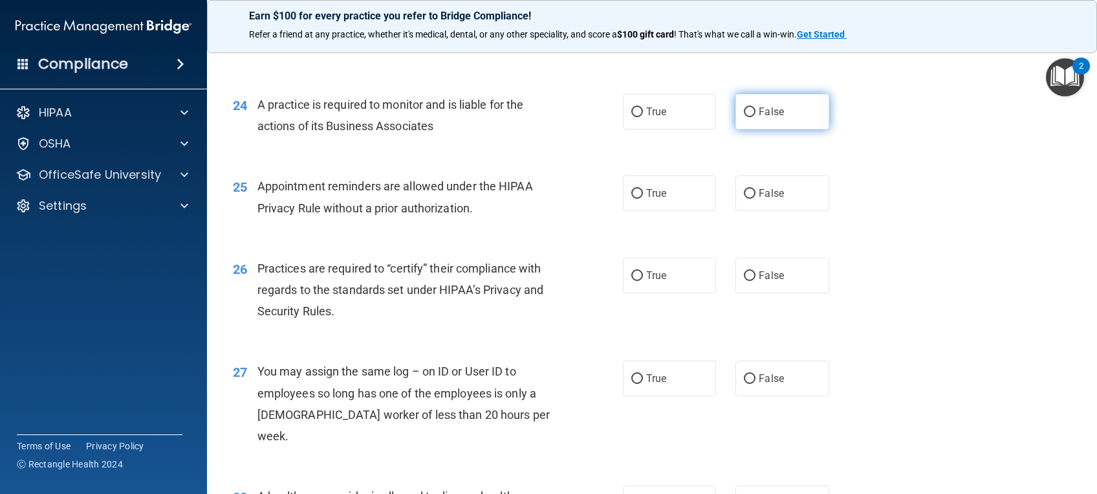
click at [763, 118] on span "False" at bounding box center [771, 111] width 25 height 12
click at [756, 117] on input "False" at bounding box center [750, 112] width 12 height 10
radio input "true"
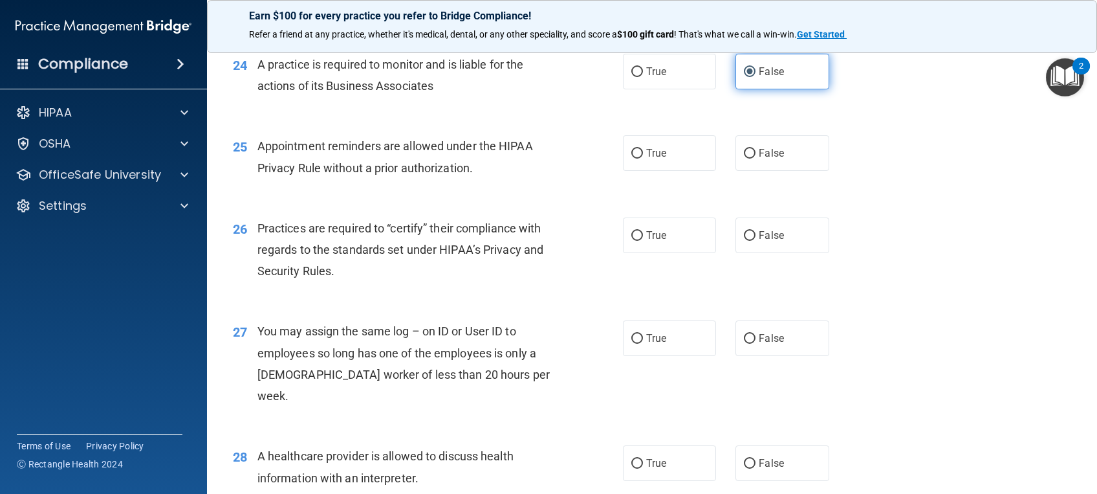
scroll to position [2490, 0]
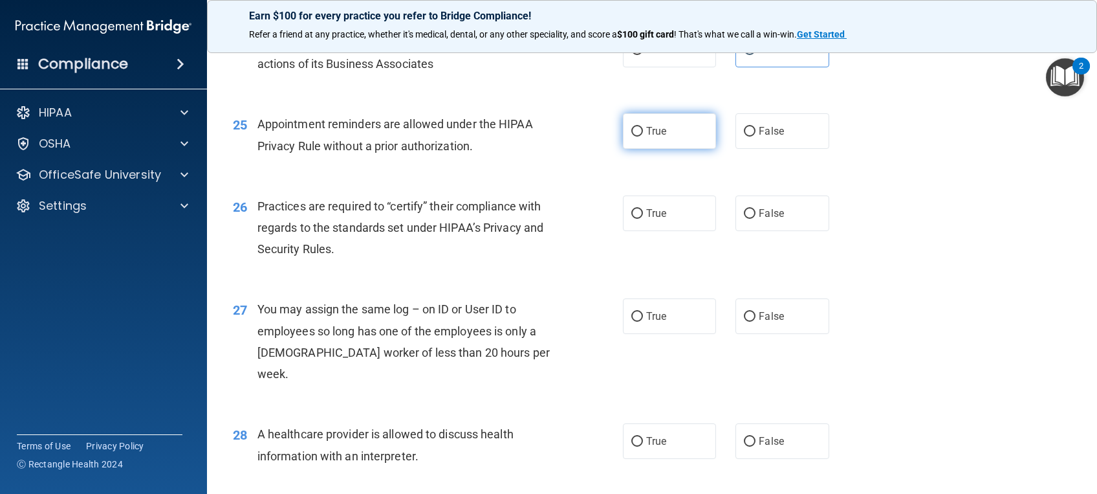
click at [681, 149] on label "True" at bounding box center [669, 131] width 93 height 36
click at [643, 137] on input "True" at bounding box center [637, 132] width 12 height 10
radio input "true"
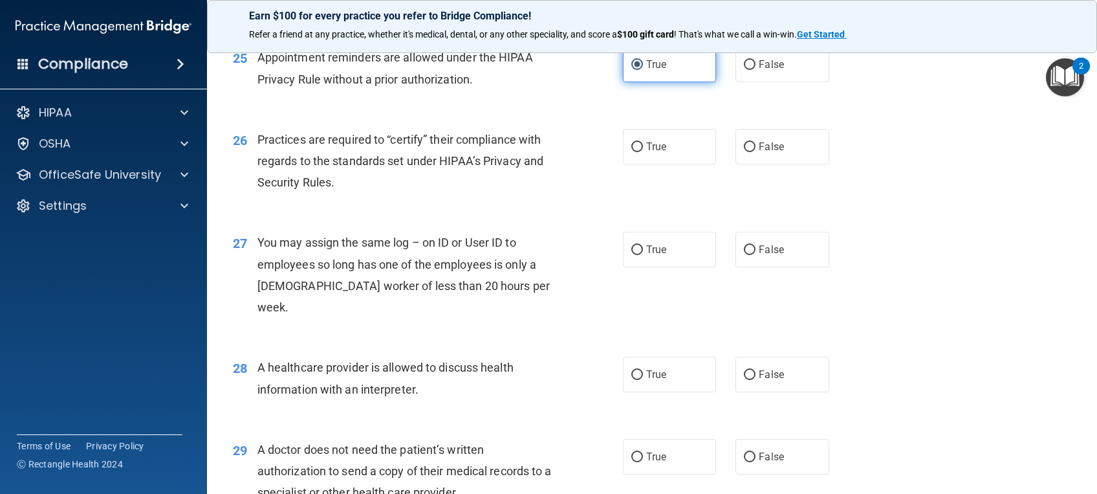
scroll to position [2569, 0]
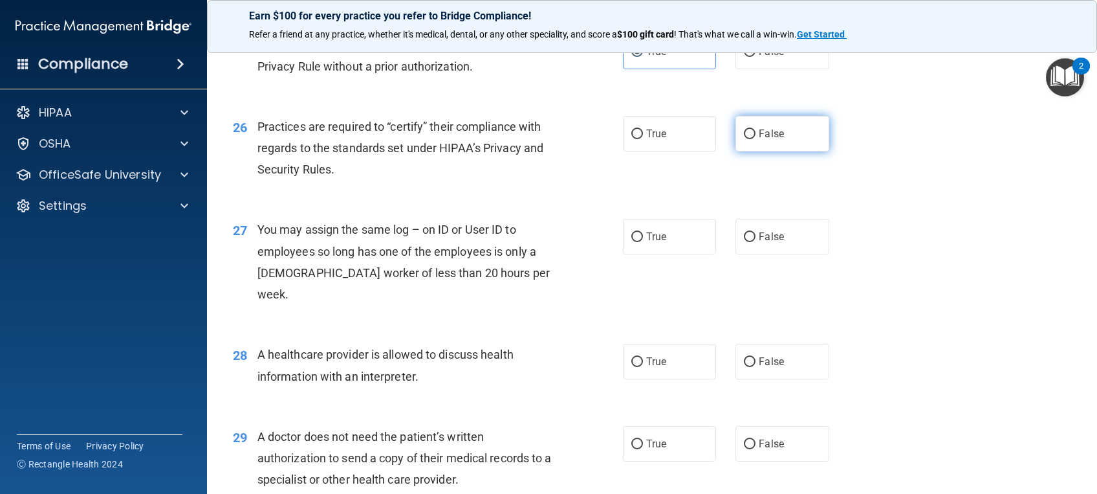
click at [767, 151] on label "False" at bounding box center [782, 134] width 93 height 36
click at [756, 139] on input "False" at bounding box center [750, 134] width 12 height 10
radio input "true"
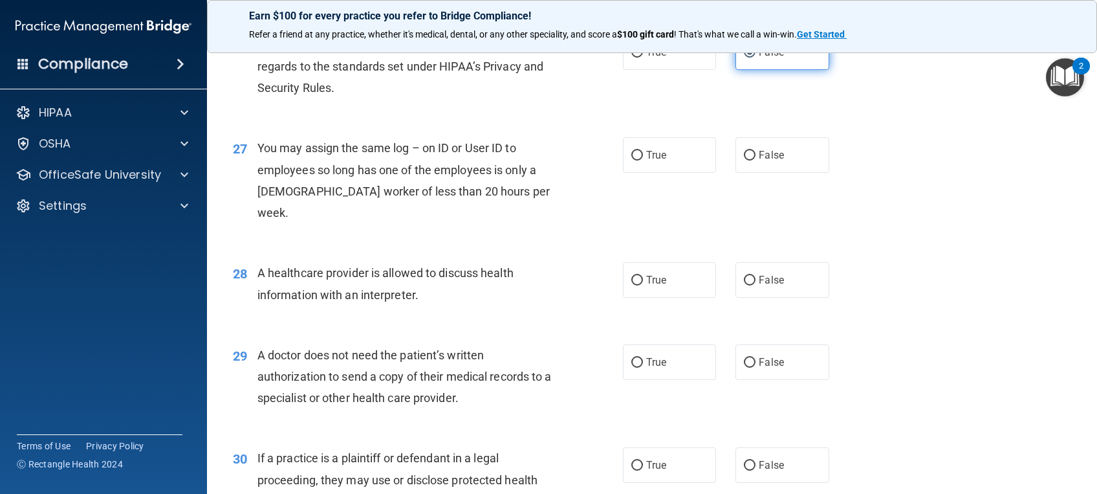
scroll to position [2653, 0]
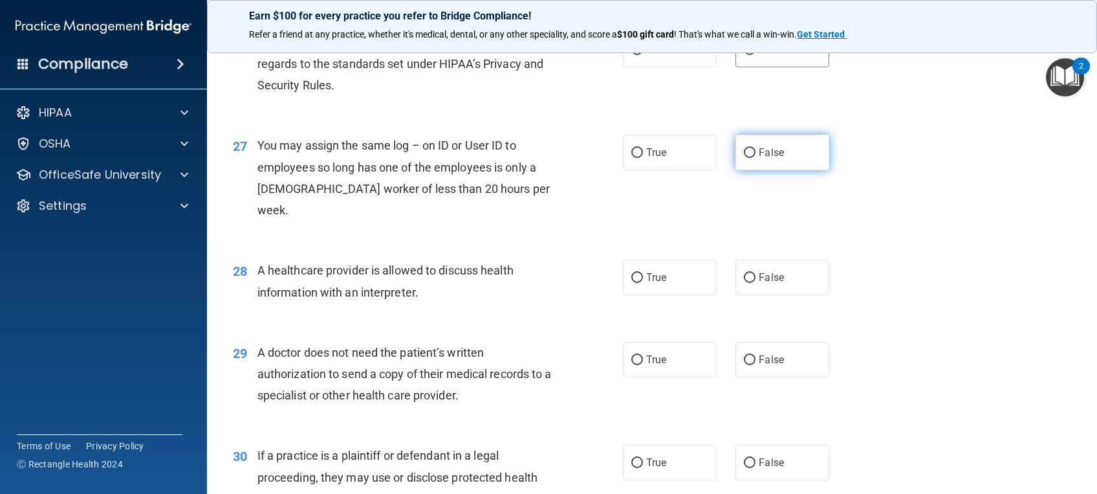
click at [762, 170] on label "False" at bounding box center [782, 153] width 93 height 36
click at [756, 158] on input "False" at bounding box center [750, 153] width 12 height 10
radio input "true"
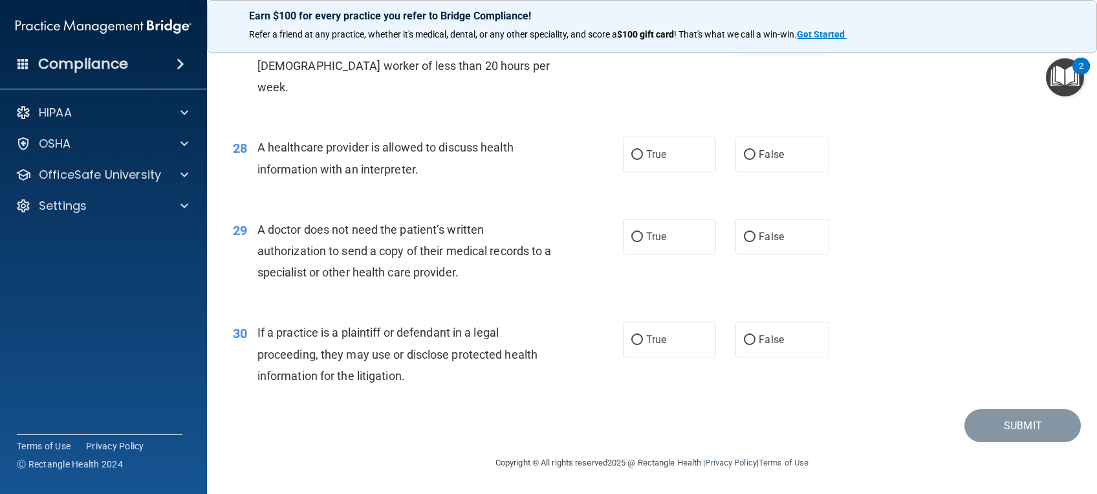
scroll to position [2798, 0]
click at [672, 160] on label "True" at bounding box center [669, 155] width 93 height 36
click at [643, 160] on input "True" at bounding box center [637, 155] width 12 height 10
radio input "true"
click at [657, 234] on span "True" at bounding box center [656, 236] width 20 height 12
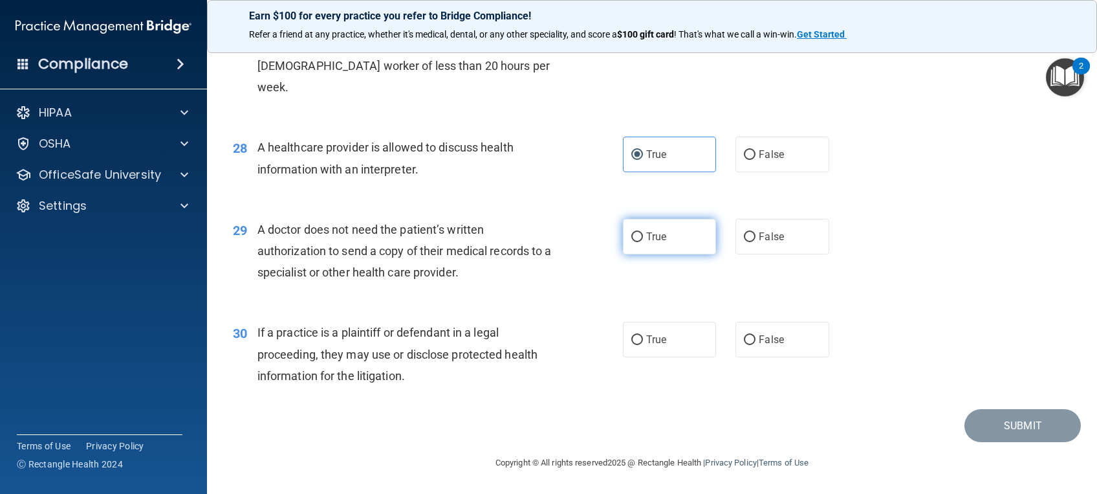
click at [643, 234] on input "True" at bounding box center [637, 237] width 12 height 10
radio input "true"
click at [677, 339] on label "True" at bounding box center [669, 340] width 93 height 36
click at [643, 339] on input "True" at bounding box center [637, 340] width 12 height 10
radio input "true"
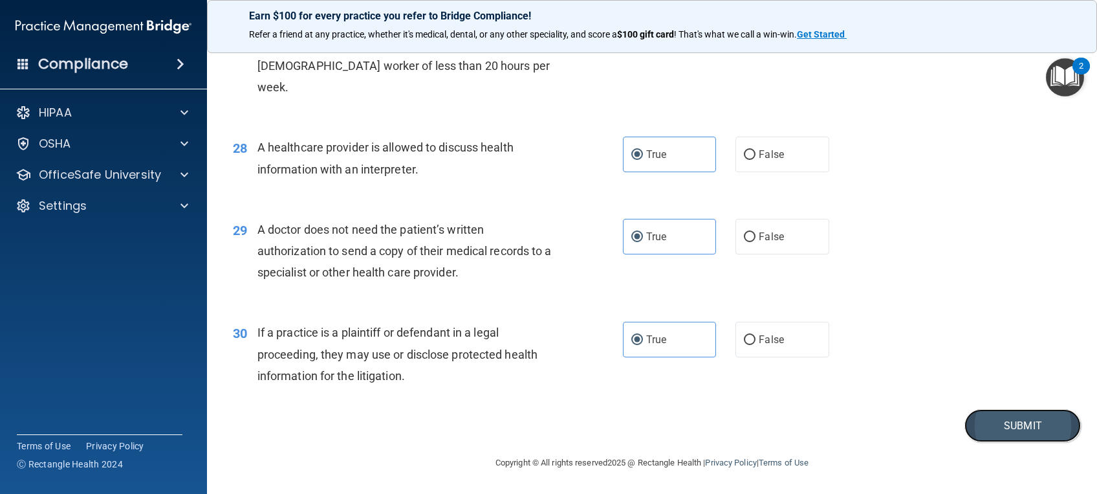
click at [987, 421] on button "Submit" at bounding box center [1023, 425] width 116 height 33
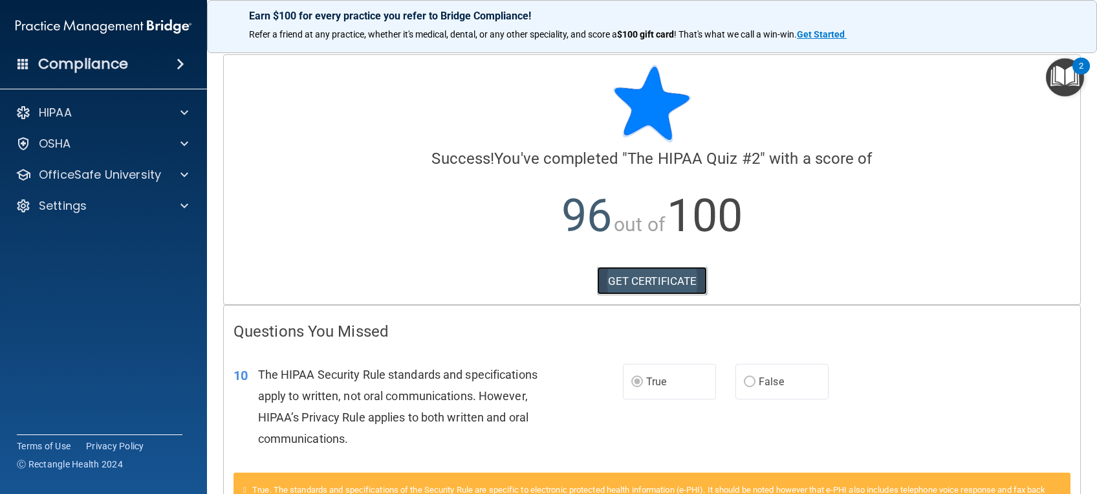
click at [671, 284] on link "GET CERTIFICATE" at bounding box center [652, 281] width 111 height 28
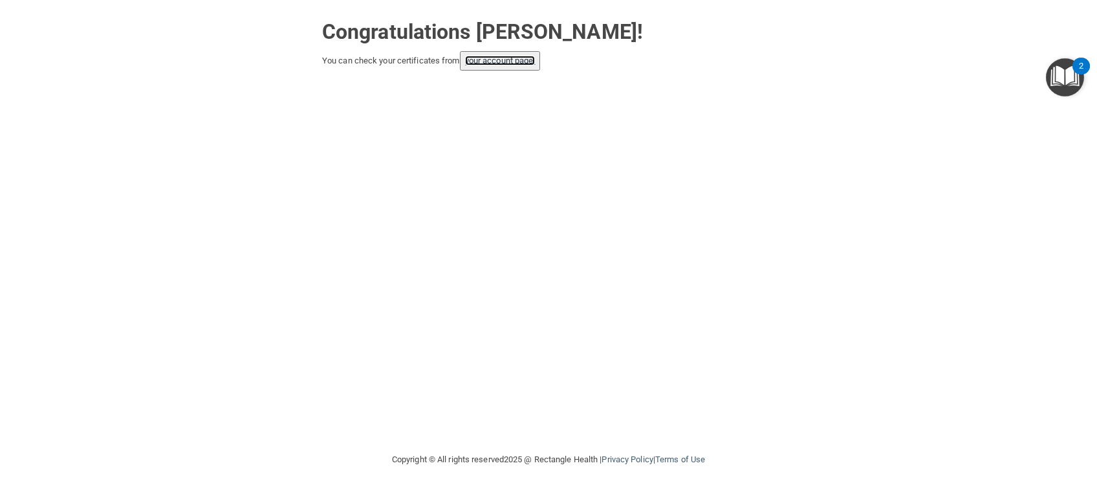
click at [517, 60] on link "your account page!" at bounding box center [500, 61] width 71 height 10
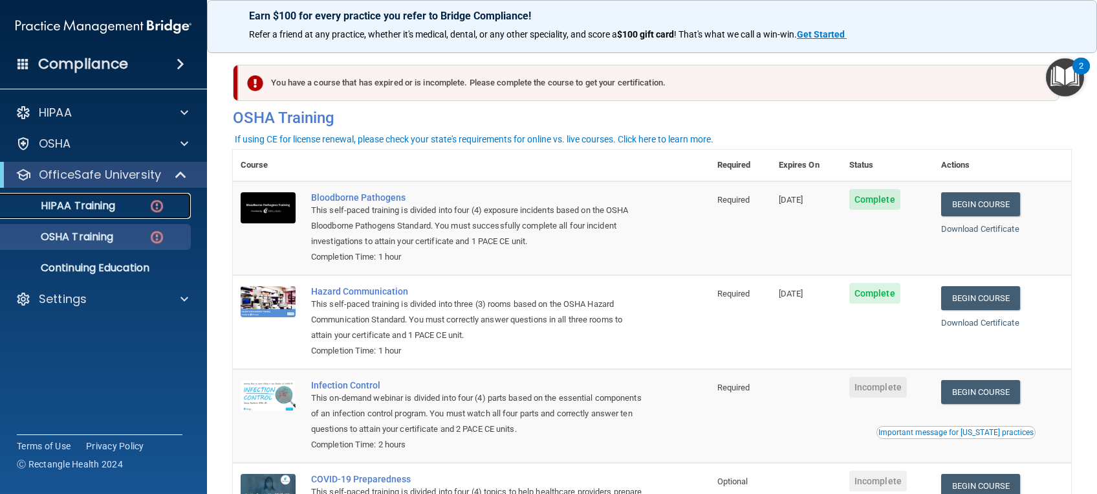
click at [114, 210] on p "HIPAA Training" at bounding box center [61, 205] width 107 height 13
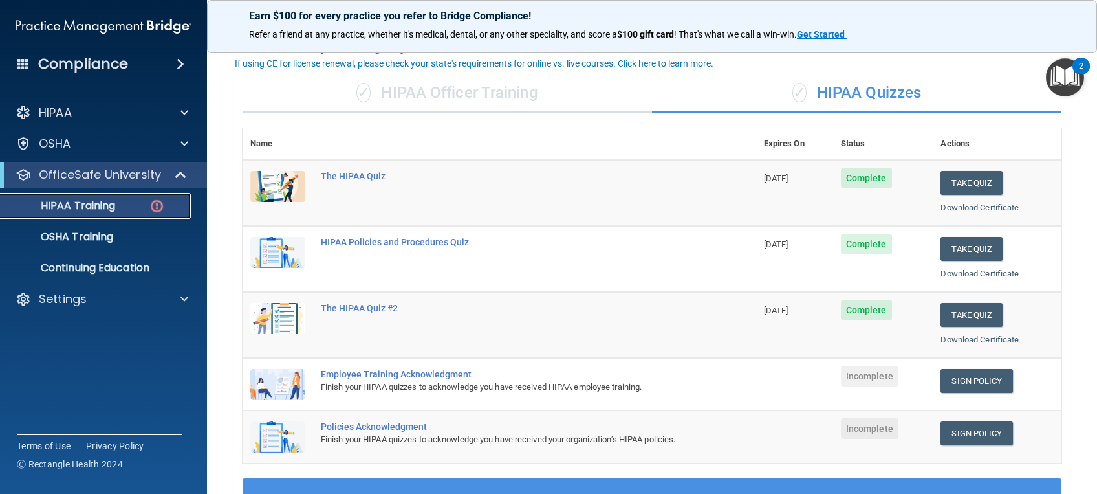
scroll to position [69, 0]
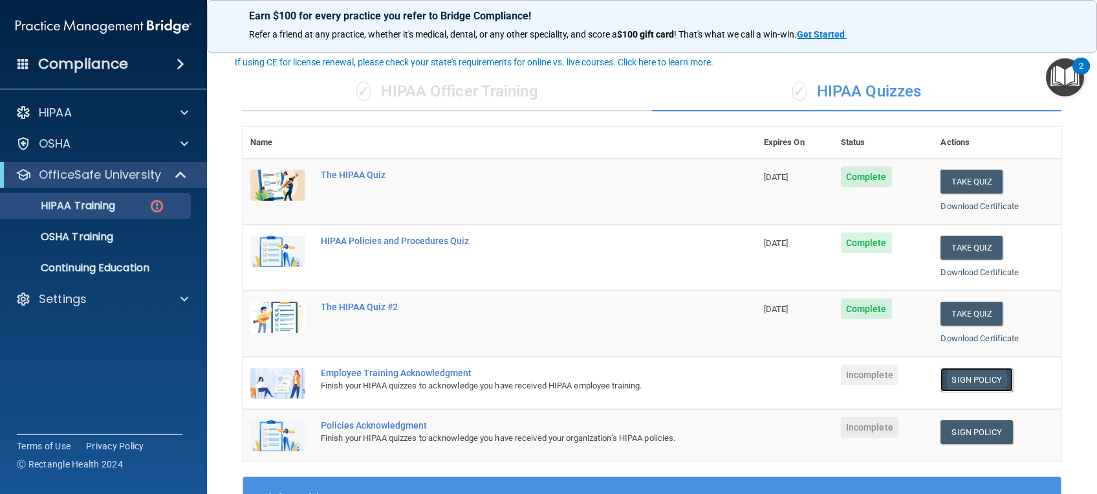
click at [954, 379] on link "Sign Policy" at bounding box center [977, 379] width 72 height 24
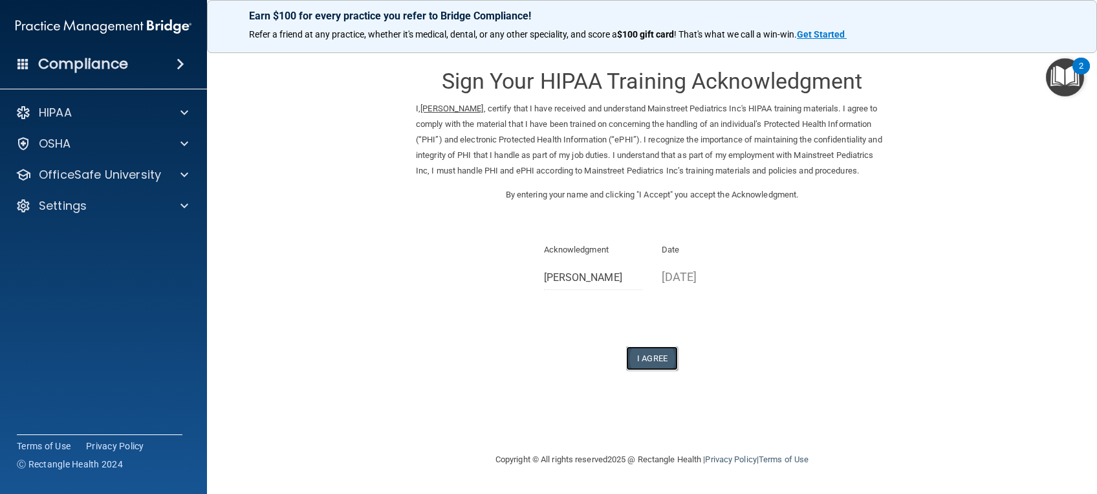
click at [648, 369] on button "I Agree" at bounding box center [652, 358] width 52 height 24
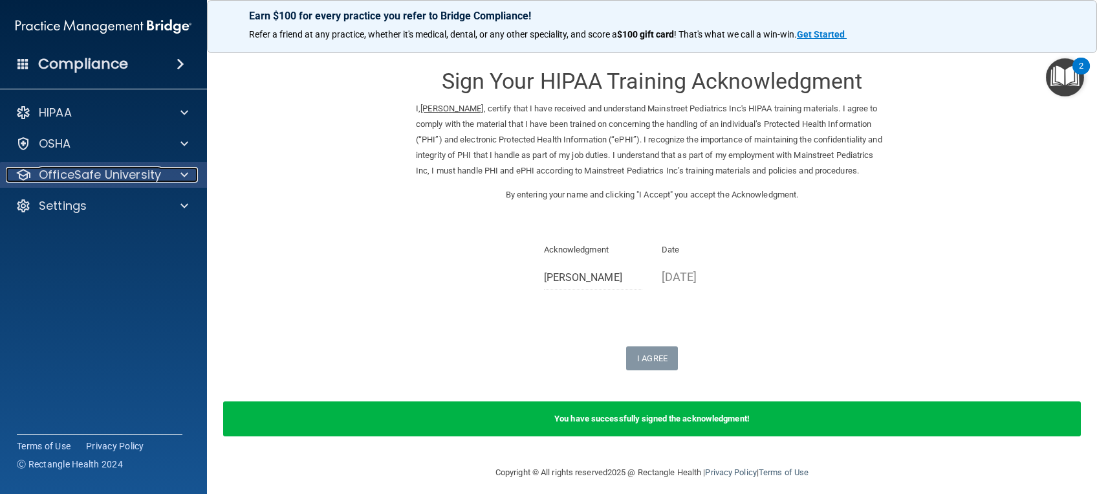
click at [127, 170] on p "OfficeSafe University" at bounding box center [100, 175] width 122 height 16
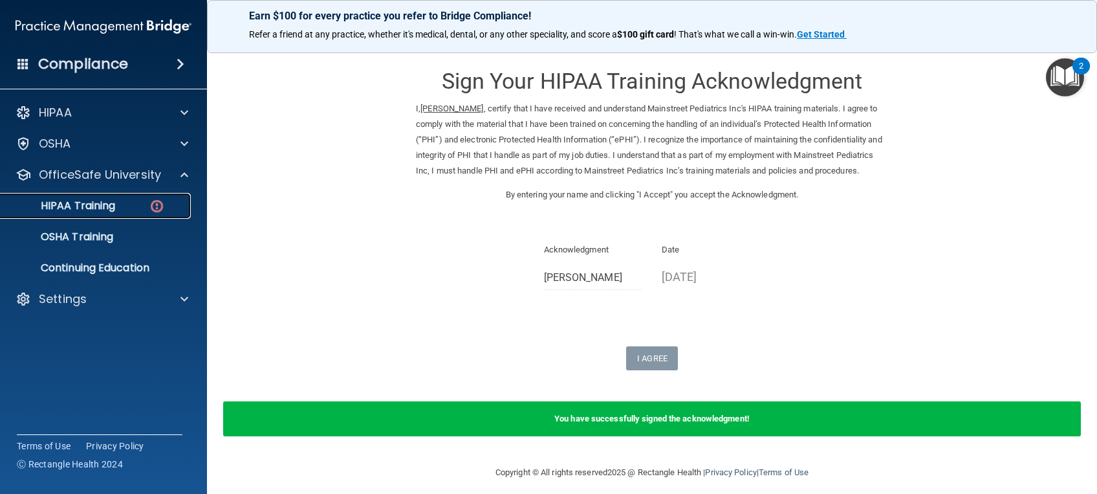
click at [122, 200] on div "HIPAA Training" at bounding box center [96, 205] width 177 height 13
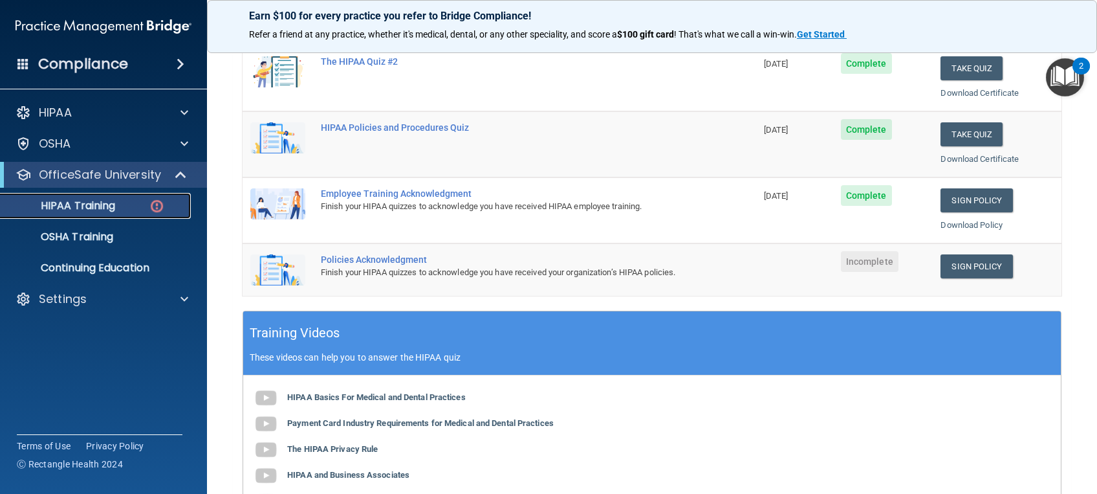
scroll to position [253, 0]
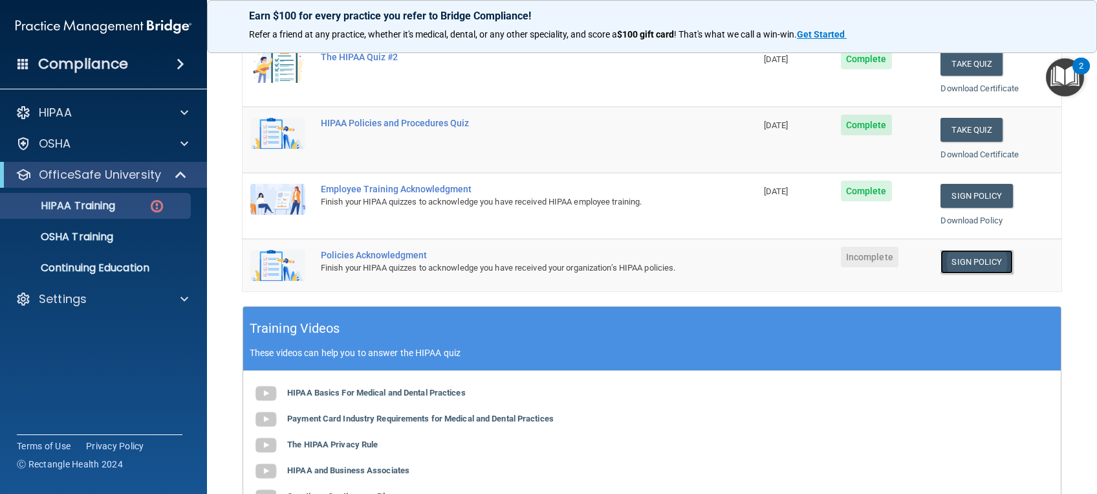
click at [952, 257] on link "Sign Policy" at bounding box center [977, 262] width 72 height 24
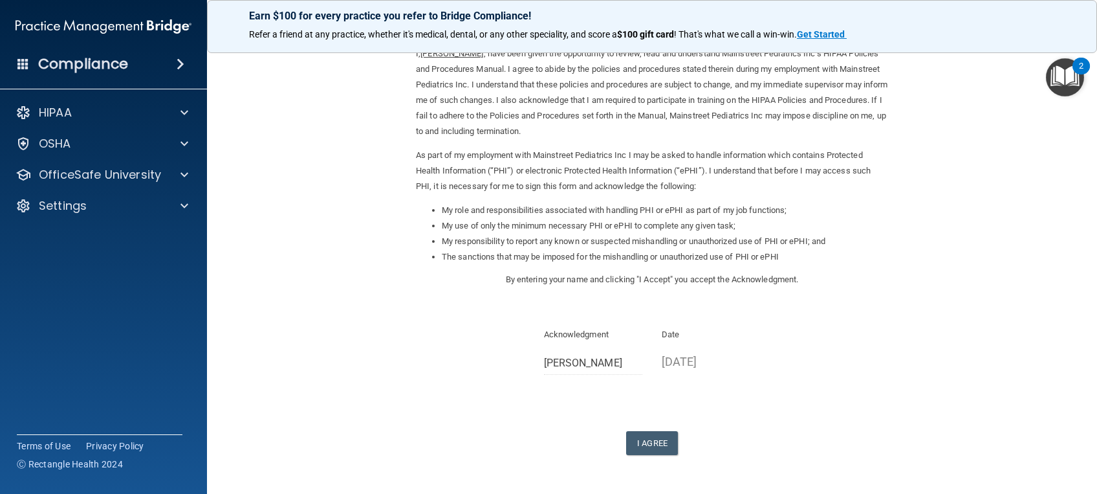
scroll to position [56, 0]
click at [653, 445] on button "I Agree" at bounding box center [652, 442] width 52 height 24
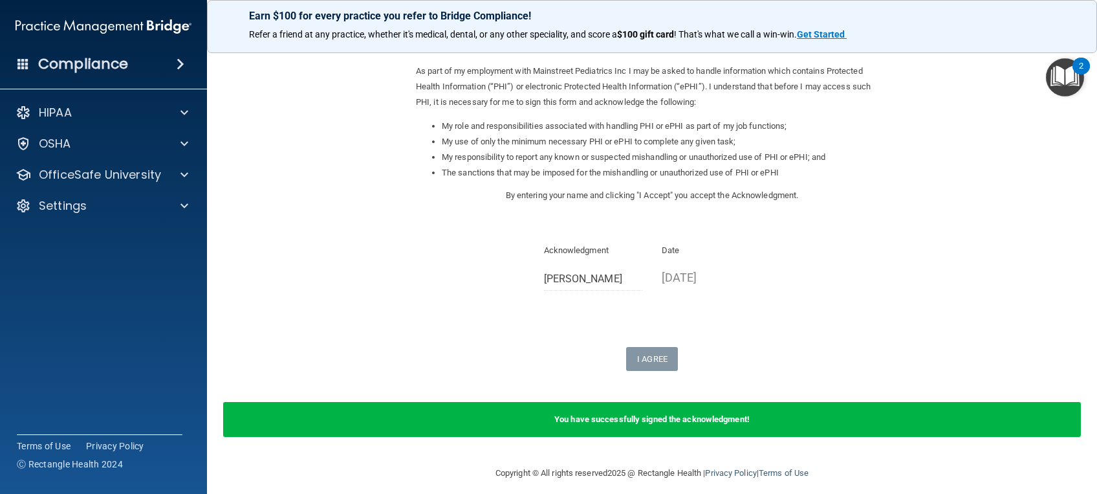
scroll to position [149, 0]
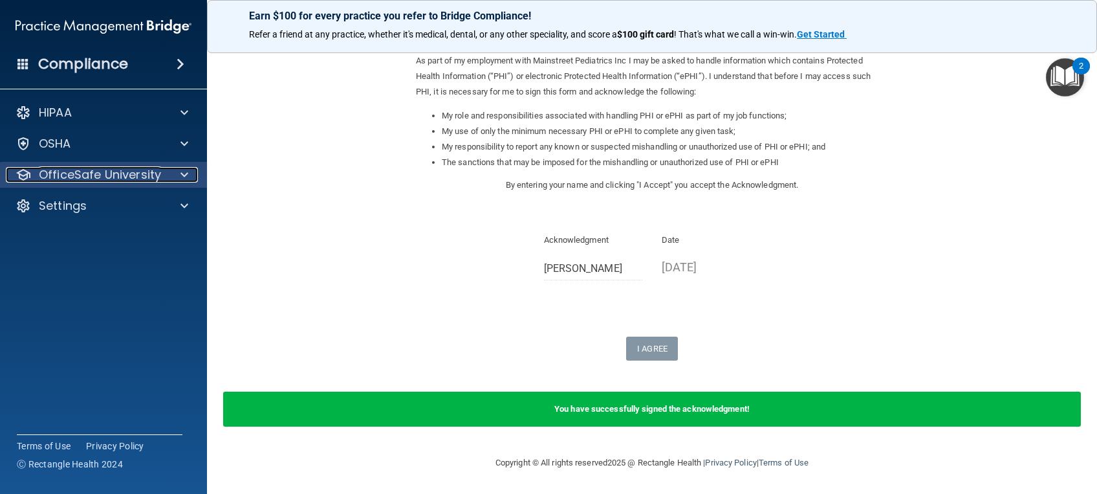
click at [143, 178] on p "OfficeSafe University" at bounding box center [100, 175] width 122 height 16
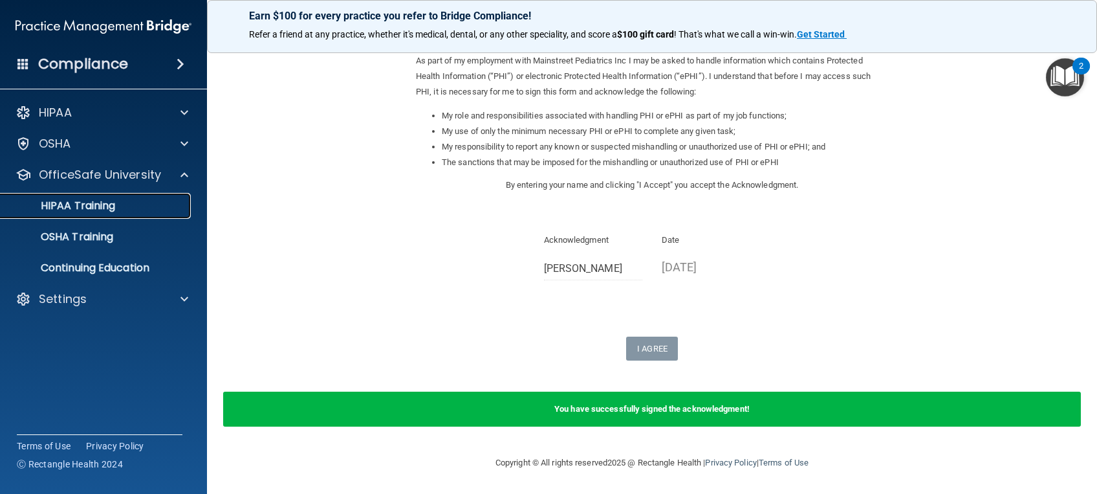
click at [116, 211] on div "HIPAA Training" at bounding box center [96, 205] width 177 height 13
